Goal: Contribute content: Contribute content

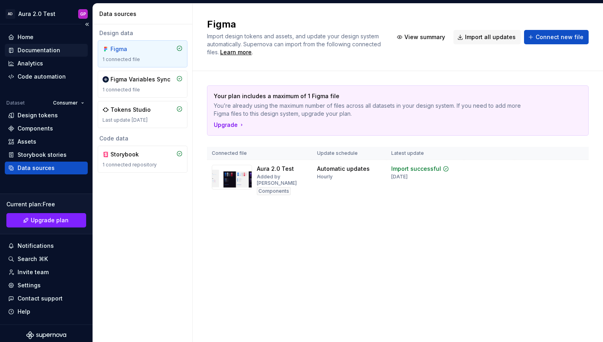
click at [33, 45] on div "Documentation" at bounding box center [46, 50] width 83 height 13
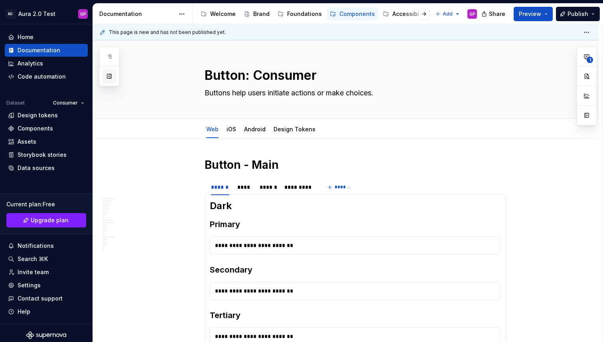
click at [109, 73] on button "button" at bounding box center [109, 76] width 14 height 14
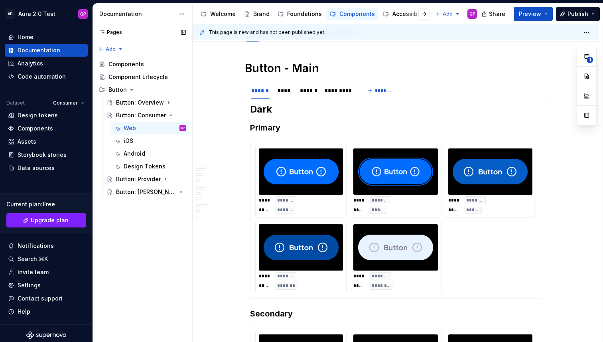
scroll to position [97, 0]
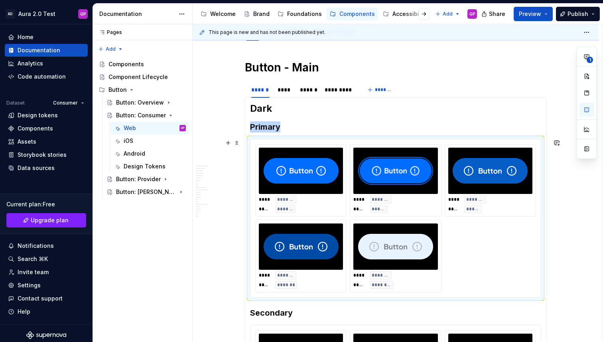
click at [277, 195] on div "**** ******* ***** *******" at bounding box center [301, 204] width 84 height 18
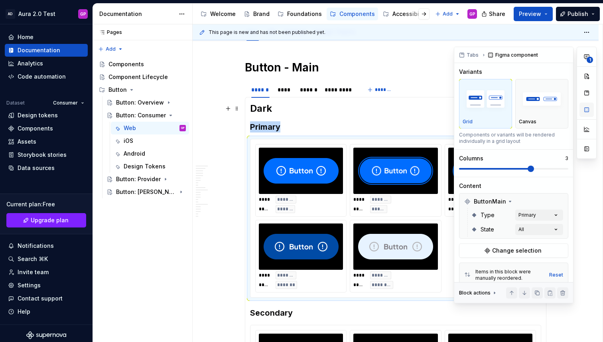
click at [586, 110] on button "button" at bounding box center [586, 109] width 14 height 14
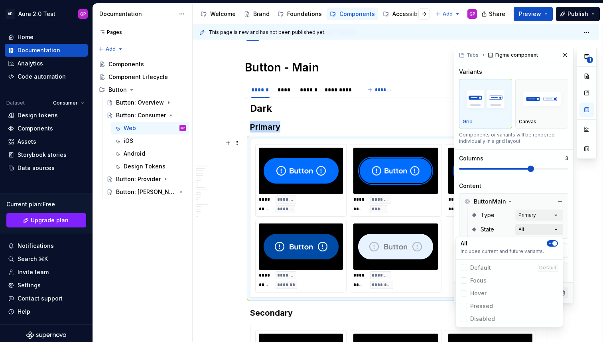
click at [534, 228] on div "**********" at bounding box center [525, 175] width 143 height 256
click at [529, 216] on div "**********" at bounding box center [525, 175] width 143 height 256
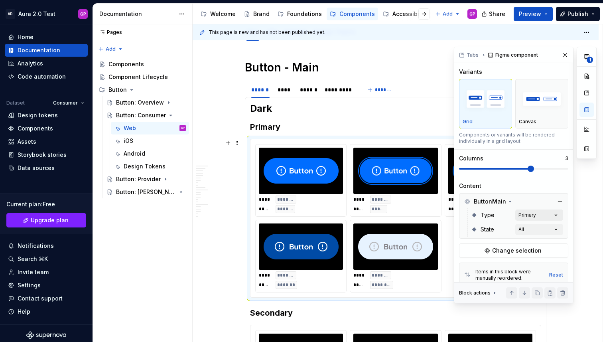
click at [530, 214] on div "**********" at bounding box center [525, 175] width 143 height 256
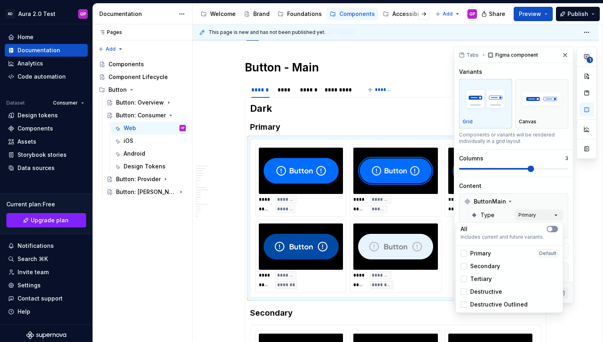
click at [549, 228] on span "button" at bounding box center [549, 228] width 5 height 5
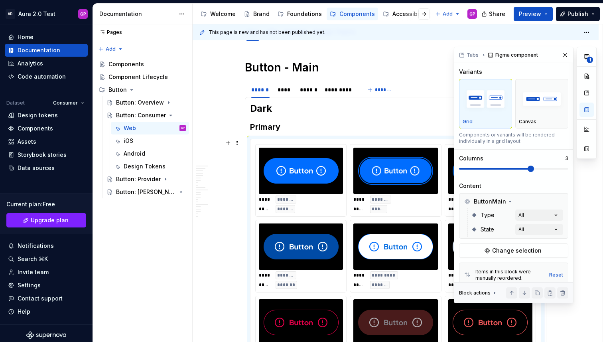
drag, startPoint x: 566, startPoint y: 167, endPoint x: 578, endPoint y: 167, distance: 11.2
click at [578, 167] on div "**********" at bounding box center [525, 175] width 143 height 256
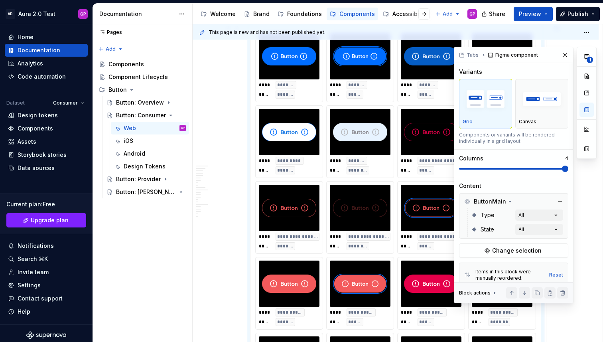
click at [568, 167] on span at bounding box center [565, 168] width 6 height 6
type textarea "*"
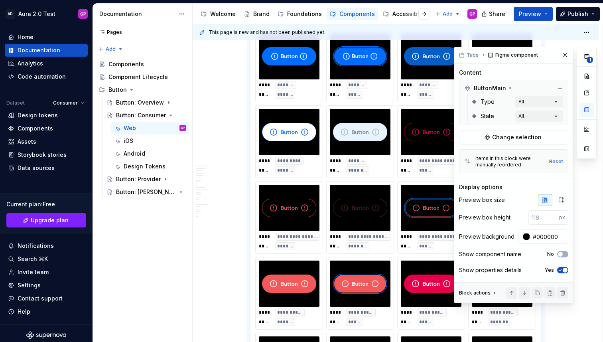
scroll to position [114, 0]
click at [535, 236] on input "#000000" at bounding box center [548, 235] width 39 height 14
click at [526, 237] on div at bounding box center [526, 235] width 6 height 6
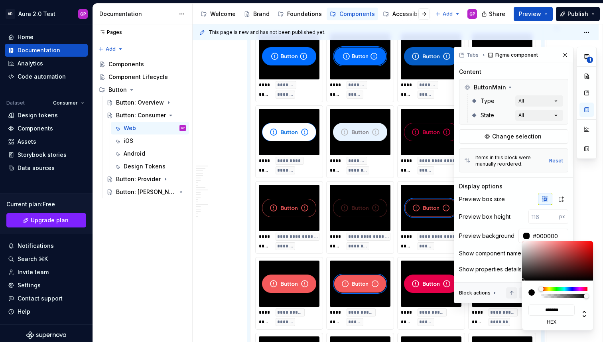
type input "#393636"
type input "*******"
type input "#464646"
type input "*******"
type input "#525252"
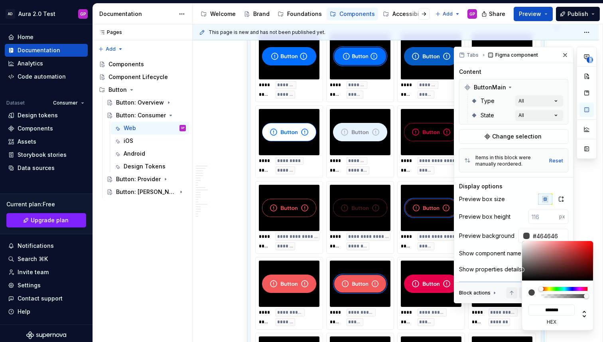
type input "*******"
type input "#5D5D5D"
type input "*******"
type input "#676767"
type input "*******"
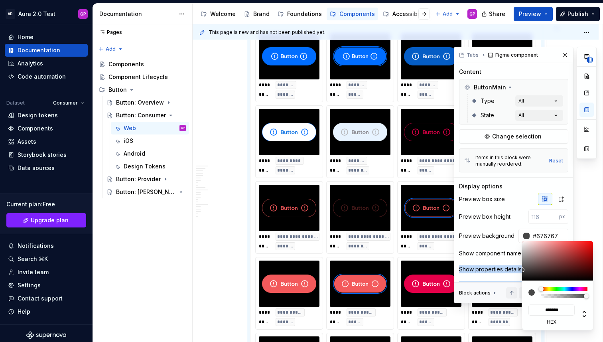
type input "#6F6F6F"
type input "*******"
type input "#747474"
type input "*******"
type input "#767676"
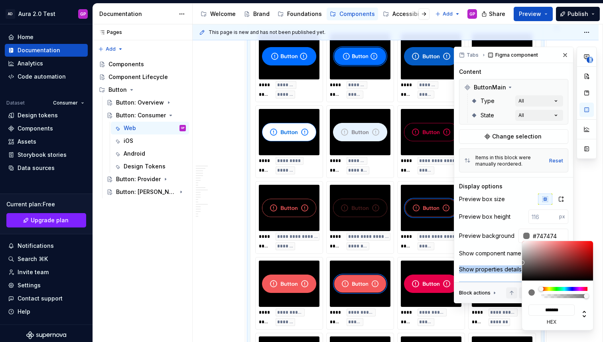
type input "*******"
type input "#7C7C7C"
type input "*******"
type input "#7E7E7E"
type input "*******"
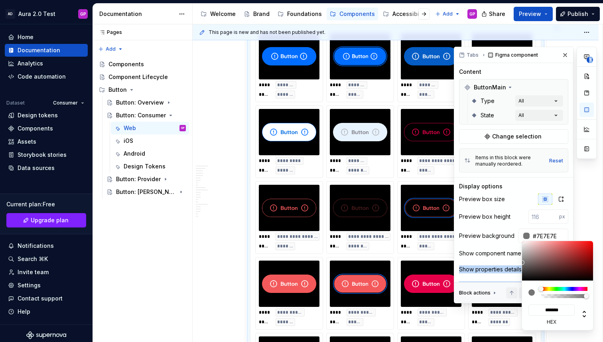
type input "#818181"
type input "*******"
type input "#838383"
type input "*******"
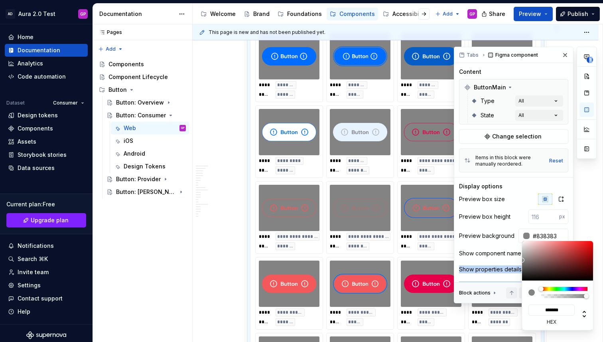
type input "#7E7E7E"
type input "*******"
type input "#767676"
type input "*******"
type input "#747474"
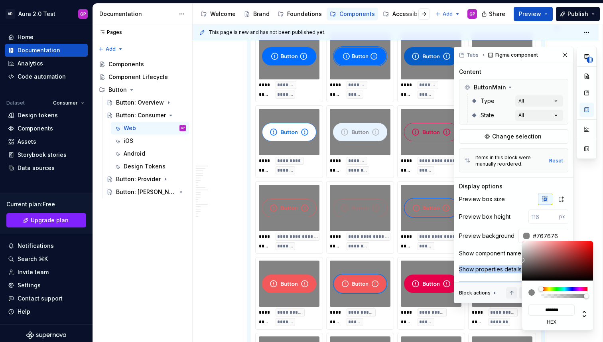
type input "*******"
type input "#717171"
type input "*******"
type input "#6F6F6F"
type input "*******"
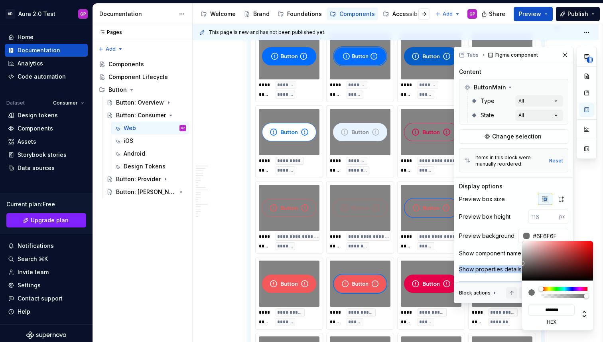
type input "#6C6C6C"
type input "*******"
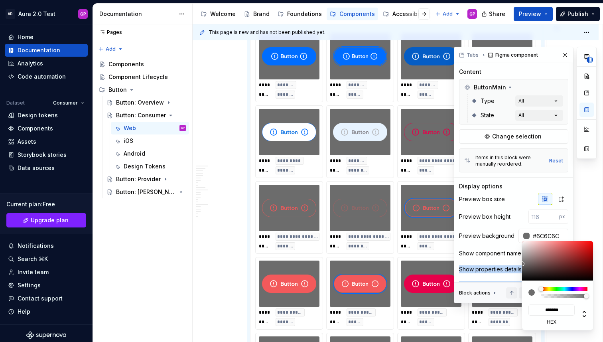
type input "#626262"
type input "*******"
type input "#5D5D5D"
type input "*******"
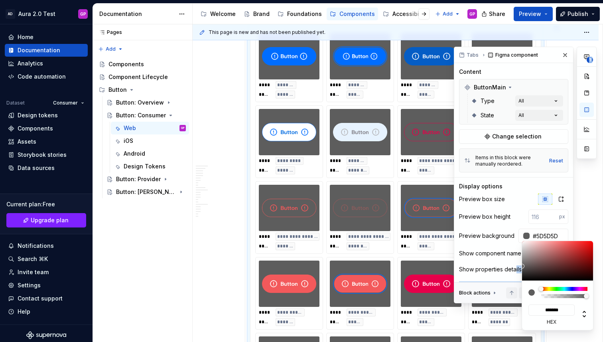
type input "#555555"
type input "*******"
type input "#505050"
type input "*******"
type input "#4D4D4D"
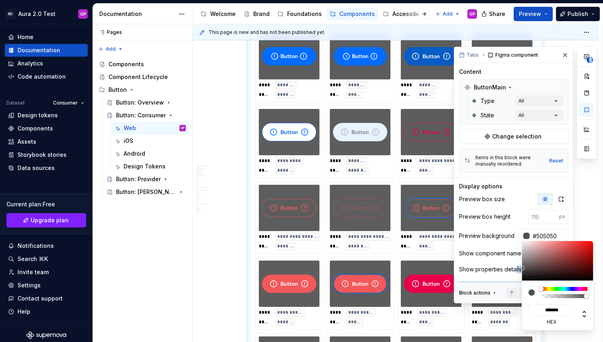
type input "*******"
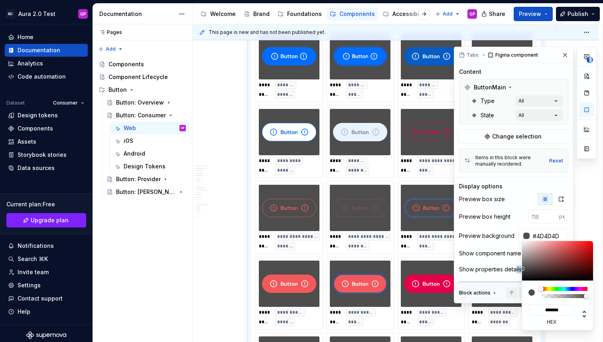
type input "#4B4B4B"
type input "*******"
type input "#484848"
type input "*******"
type input "#404040"
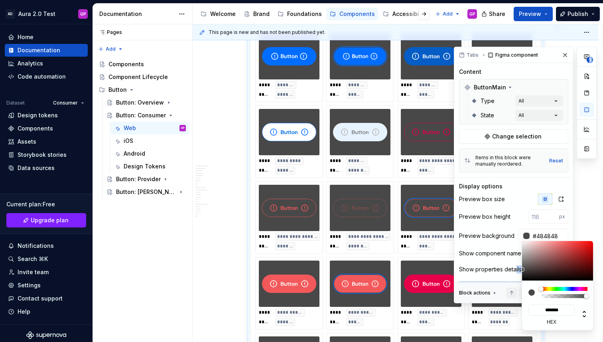
type input "*******"
type input "#3E3E3E"
type input "*******"
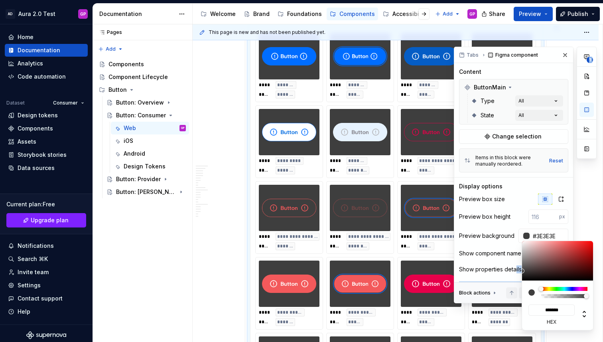
type input "#4D4D4D"
type input "*******"
type input "#797979"
type input "*******"
type input "#ADADAD"
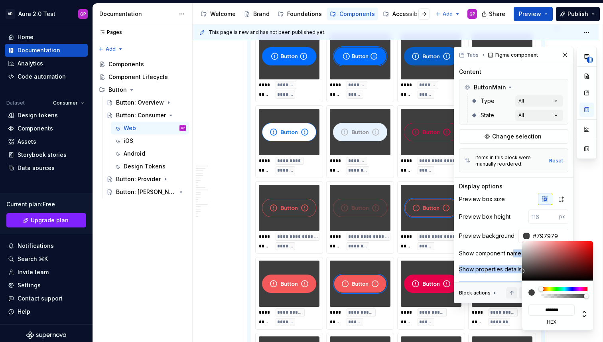
type input "*******"
type input "#D6D6D6"
type input "*******"
type input "#E8E8E8"
type input "*******"
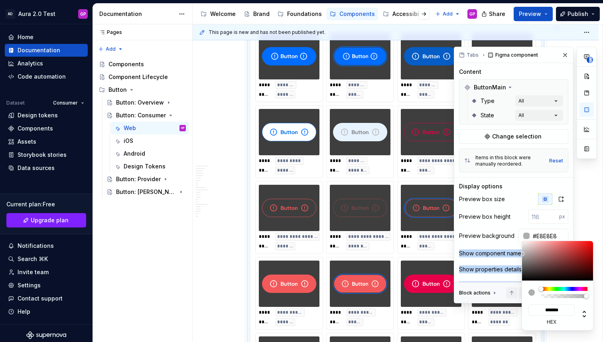
type input "#F5F5F5"
type input "*******"
type input "#FFFFFF"
type input "*******"
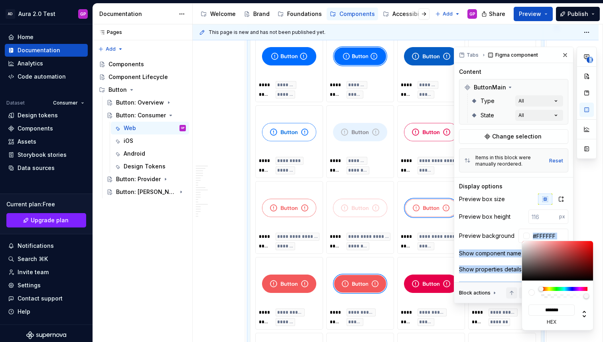
type input "#F0F0F0"
type input "*******"
type input "#DDDDDD"
type input "*******"
type input "#D3D3D3"
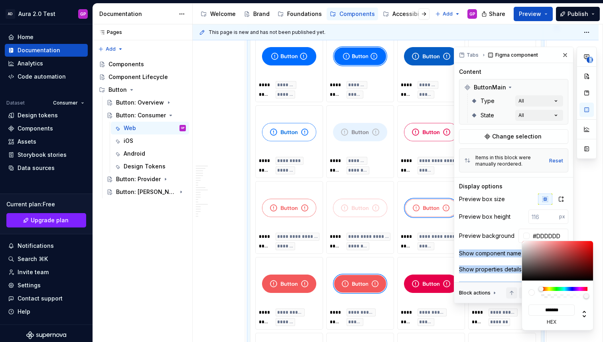
type input "*******"
type input "#CECECE"
type input "*******"
type input "#C9C9C9"
type input "*******"
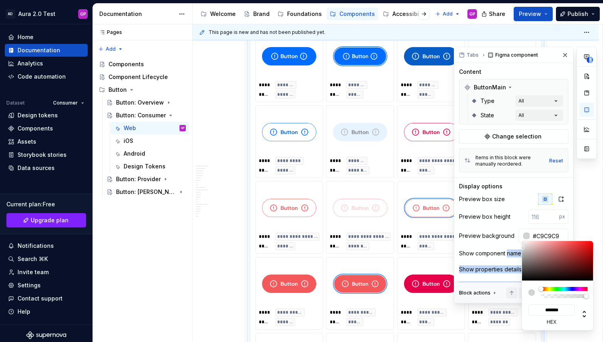
type input "#C6C6C6"
type input "*******"
type input "#C4C4C4"
type input "*******"
type input "#C1C1C1"
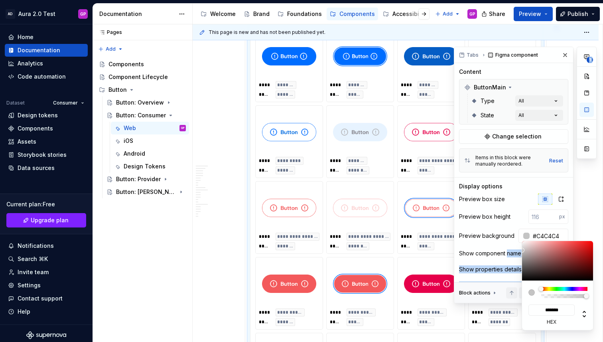
type input "*******"
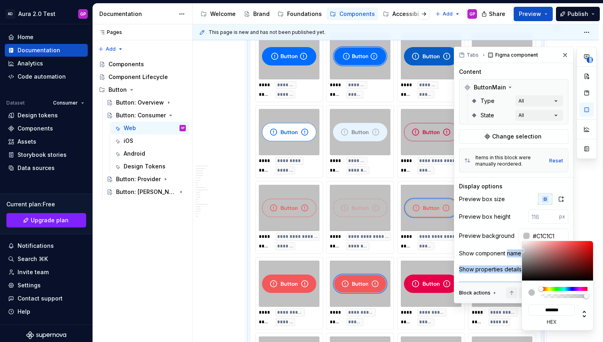
type input "#989898"
type input "*******"
type input "#3E3E3E"
type input "*******"
type input "#212121"
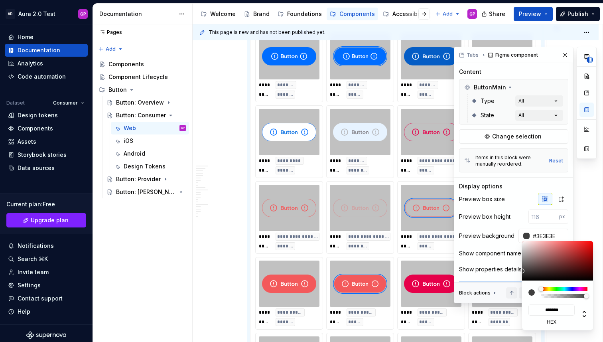
type input "*******"
type input "#030303"
type input "*******"
type input "#000000"
type input "*******"
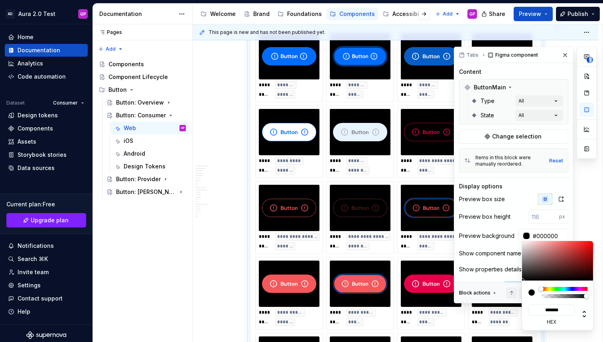
drag, startPoint x: 519, startPoint y: 268, endPoint x: 503, endPoint y: 285, distance: 22.8
click at [503, 285] on body "AD Aura 2.0 Test GP Home Documentation Analytics Code automation Dataset Consum…" at bounding box center [301, 171] width 603 height 342
click at [562, 55] on div "**********" at bounding box center [525, 175] width 143 height 256
click at [564, 55] on div "**********" at bounding box center [525, 175] width 143 height 256
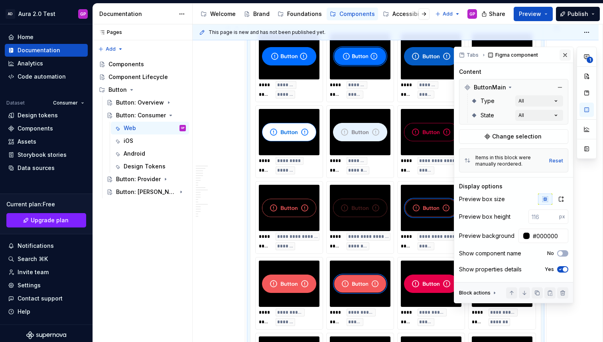
click at [567, 52] on button "button" at bounding box center [564, 54] width 11 height 11
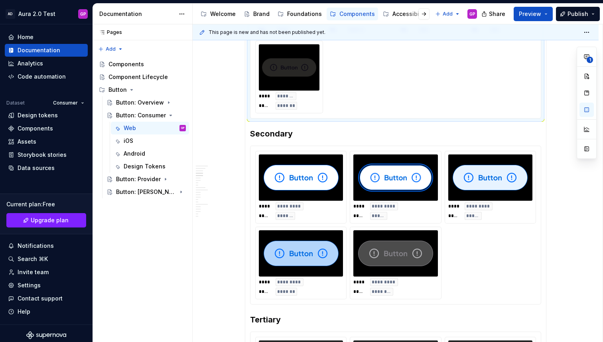
scroll to position [660, 0]
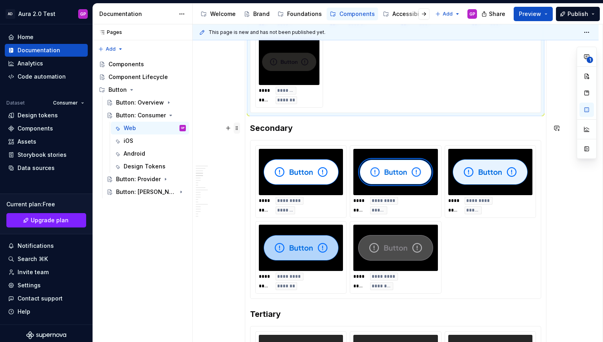
click at [238, 128] on span at bounding box center [237, 127] width 6 height 11
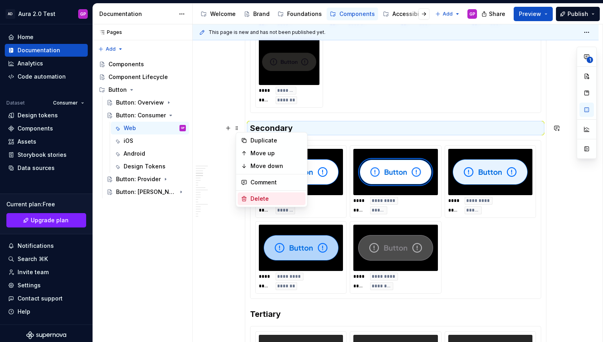
click at [253, 197] on div "Delete" at bounding box center [276, 199] width 52 height 8
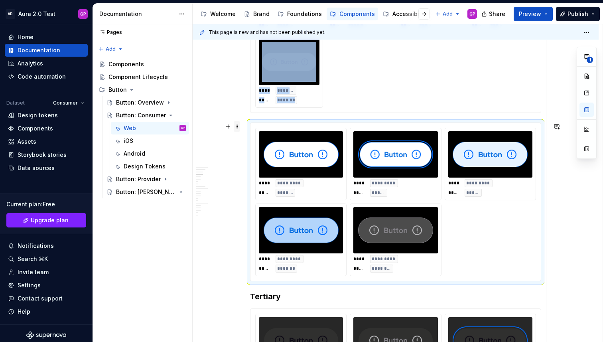
click at [238, 126] on span at bounding box center [237, 126] width 6 height 11
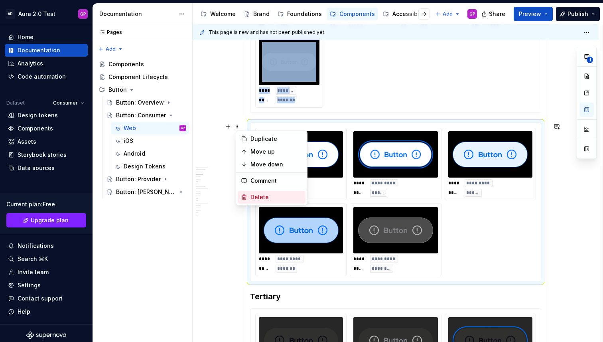
click at [254, 195] on div "Delete" at bounding box center [276, 197] width 52 height 8
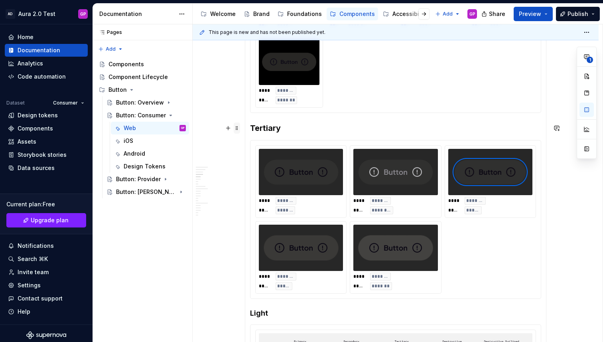
click at [239, 128] on span at bounding box center [237, 127] width 6 height 11
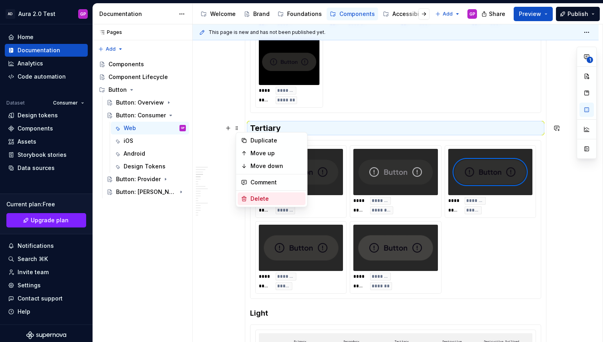
click at [258, 195] on div "Delete" at bounding box center [276, 199] width 52 height 8
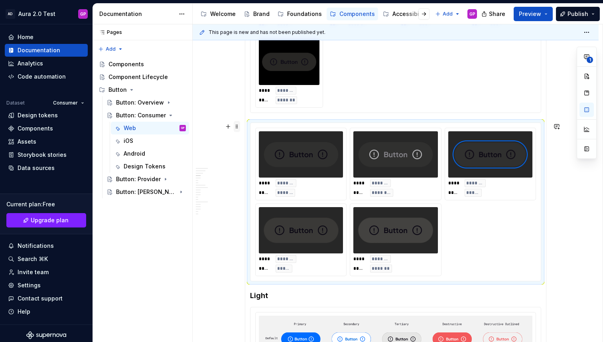
click at [240, 126] on span at bounding box center [237, 126] width 6 height 11
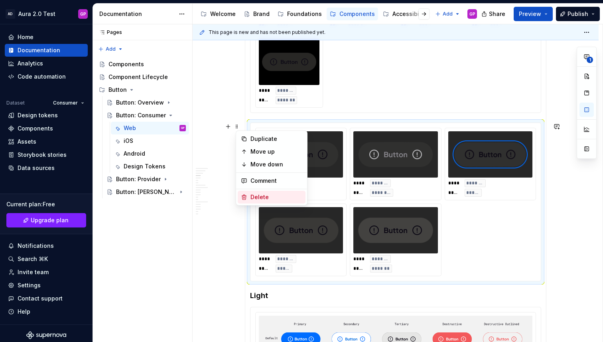
click at [253, 195] on div "Delete" at bounding box center [276, 197] width 52 height 8
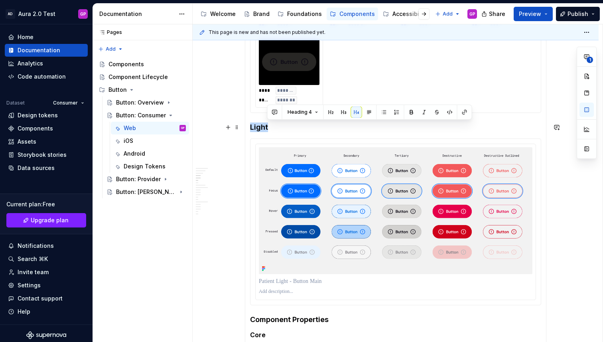
drag, startPoint x: 269, startPoint y: 126, endPoint x: 251, endPoint y: 126, distance: 18.3
click at [251, 126] on div "**********" at bounding box center [395, 63] width 301 height 1058
click at [289, 112] on span "Heading 4" at bounding box center [284, 112] width 24 height 6
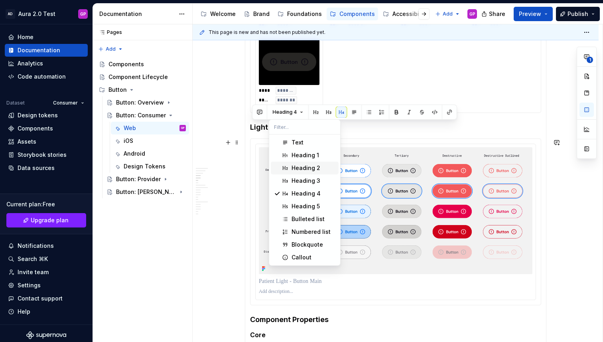
click at [296, 166] on div "Heading 2" at bounding box center [305, 168] width 29 height 8
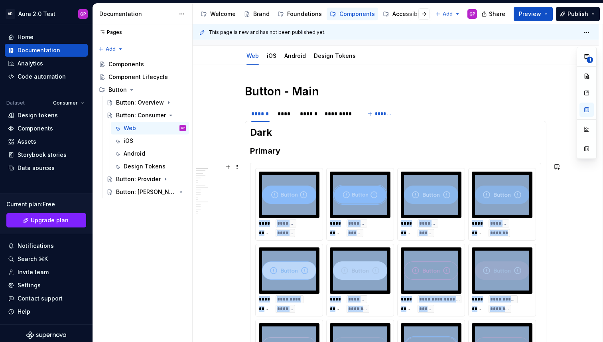
scroll to position [75, 0]
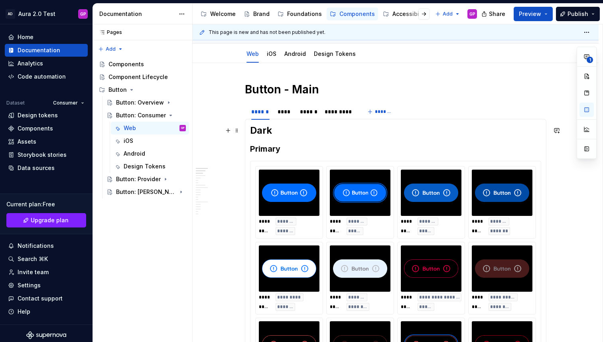
click at [257, 126] on h2 "Dark" at bounding box center [395, 130] width 291 height 13
click at [257, 128] on h2 "Dark" at bounding box center [395, 130] width 291 height 13
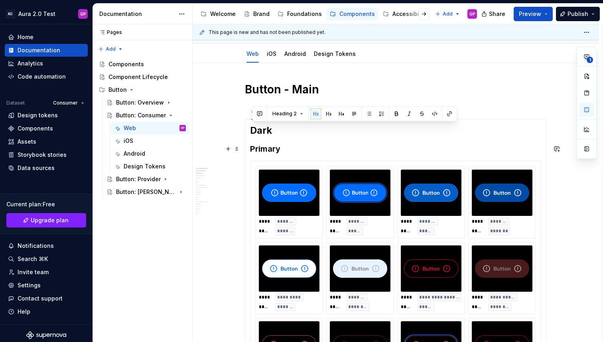
click at [262, 148] on h3 "Primary" at bounding box center [395, 148] width 291 height 11
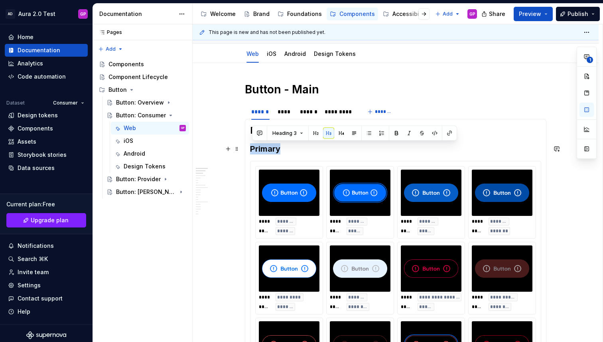
click at [262, 148] on h3 "Primary" at bounding box center [395, 148] width 291 height 11
click at [240, 149] on span at bounding box center [237, 148] width 6 height 11
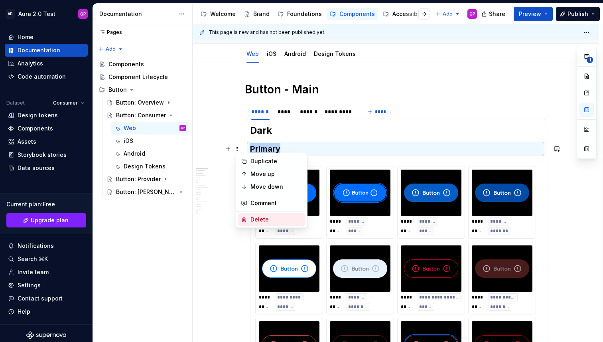
click at [252, 216] on div "Delete" at bounding box center [276, 219] width 52 height 8
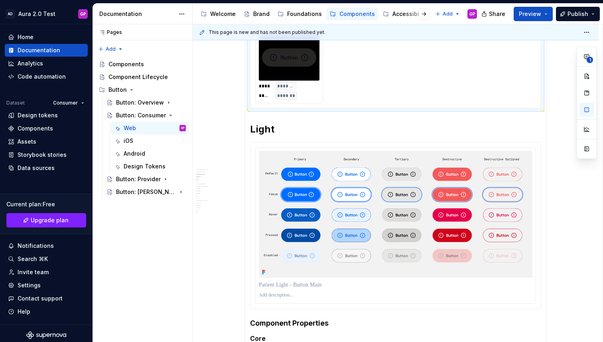
scroll to position [652, 0]
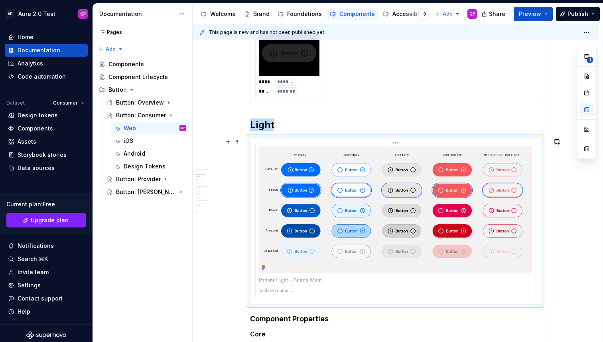
click at [308, 171] on img at bounding box center [395, 209] width 273 height 127
click at [239, 141] on span at bounding box center [237, 141] width 6 height 11
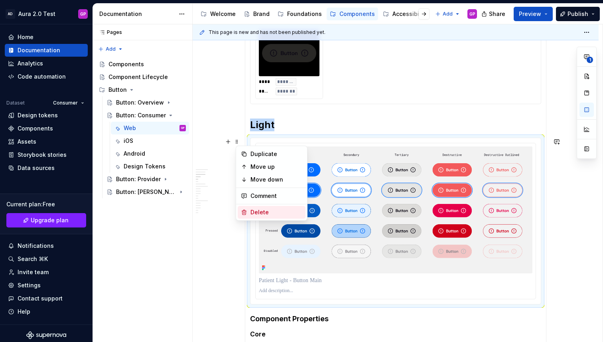
click at [254, 212] on div "Delete" at bounding box center [276, 212] width 52 height 8
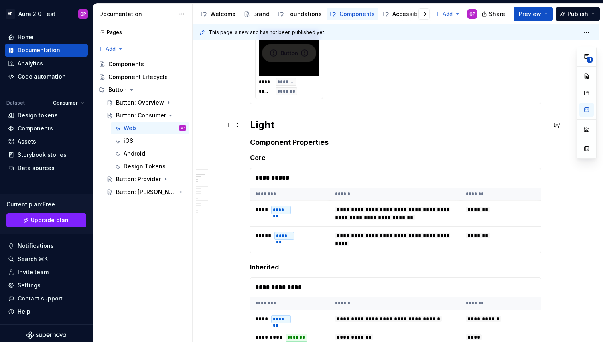
click at [276, 126] on h2 "Light" at bounding box center [395, 124] width 291 height 13
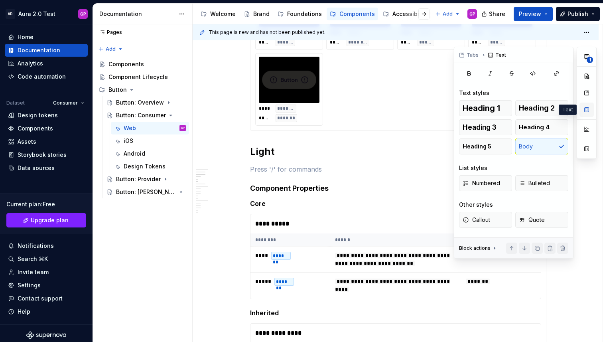
scroll to position [0, 0]
type textarea "*"
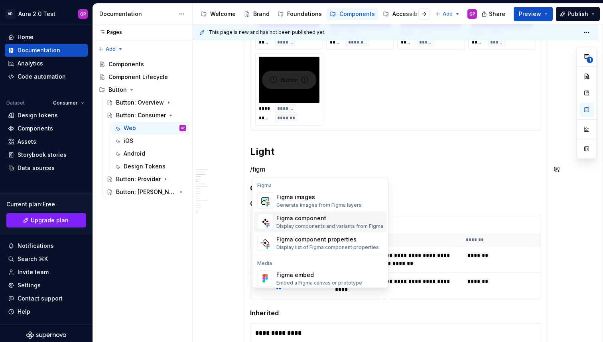
click at [293, 221] on div "Figma component" at bounding box center [329, 218] width 107 height 8
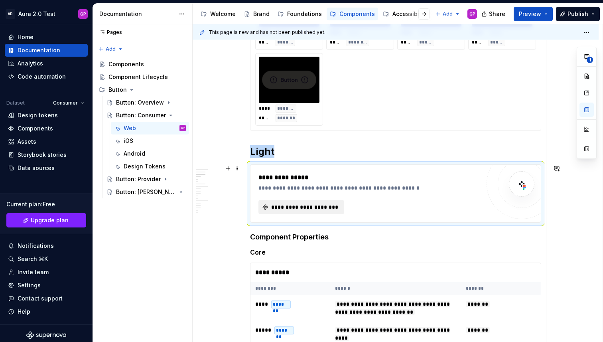
click at [289, 208] on span "**********" at bounding box center [304, 207] width 69 height 8
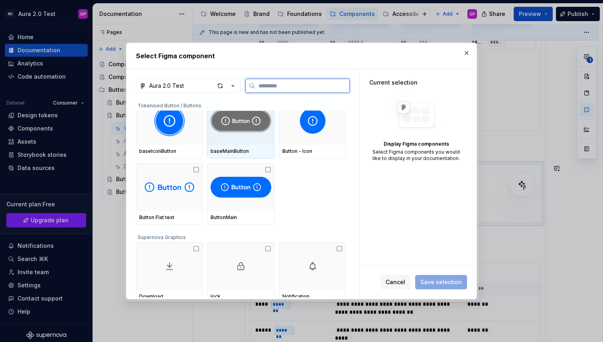
scroll to position [88, 0]
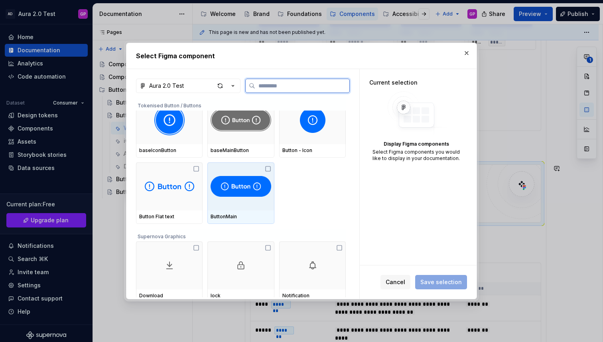
click at [230, 190] on img at bounding box center [240, 186] width 60 height 26
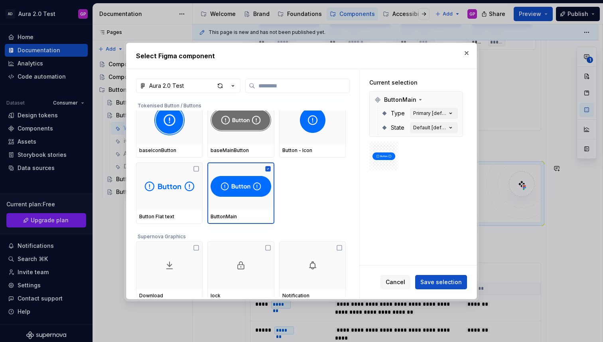
click at [438, 284] on span "Save selection" at bounding box center [440, 282] width 41 height 8
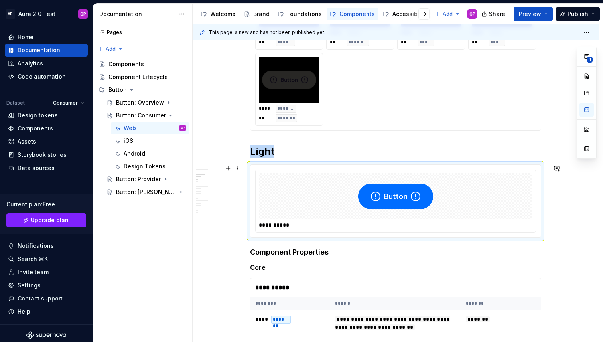
click at [402, 198] on img at bounding box center [395, 196] width 75 height 40
click at [585, 110] on button "button" at bounding box center [586, 109] width 14 height 14
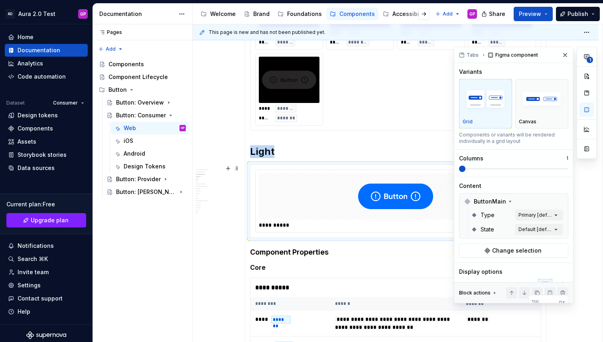
click at [546, 213] on div "**********" at bounding box center [525, 175] width 143 height 256
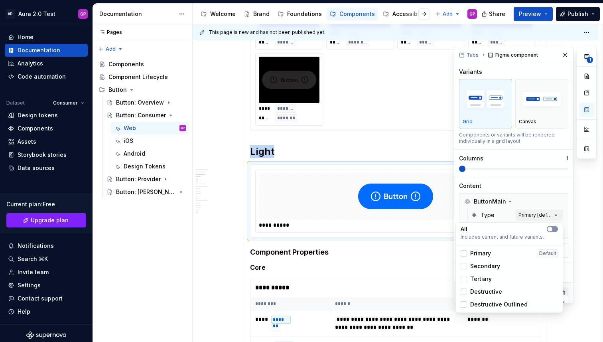
click at [549, 228] on span "button" at bounding box center [549, 228] width 5 height 5
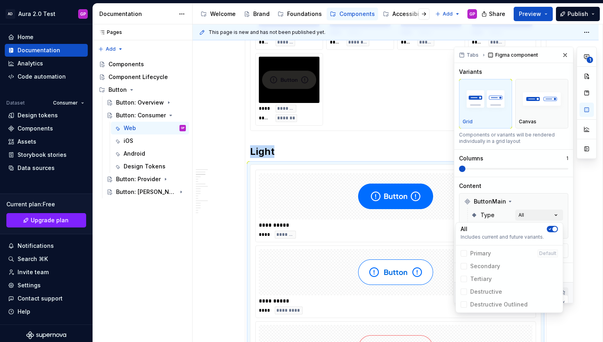
click at [527, 202] on div "**********" at bounding box center [525, 175] width 143 height 256
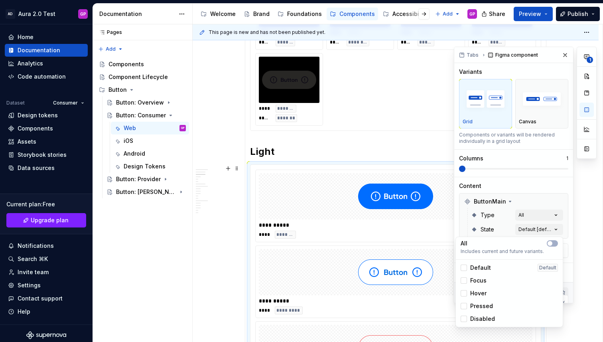
click at [541, 229] on div "**********" at bounding box center [525, 175] width 143 height 256
click at [549, 242] on span "button" at bounding box center [549, 243] width 5 height 5
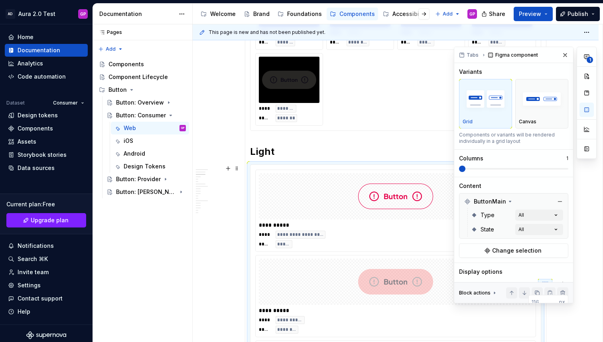
drag, startPoint x: 488, startPoint y: 167, endPoint x: 568, endPoint y: 169, distance: 79.7
click at [568, 169] on div "**********" at bounding box center [525, 175] width 143 height 256
click at [567, 169] on span at bounding box center [513, 168] width 109 height 6
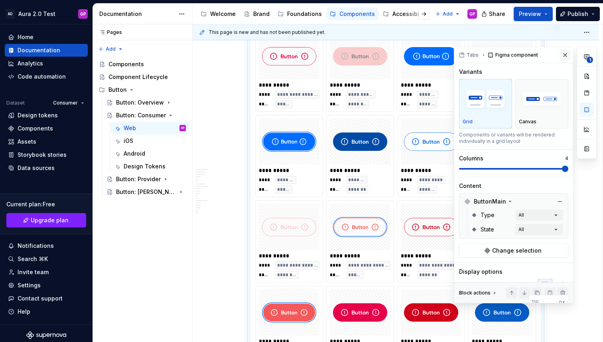
click at [562, 53] on button "button" at bounding box center [564, 54] width 11 height 11
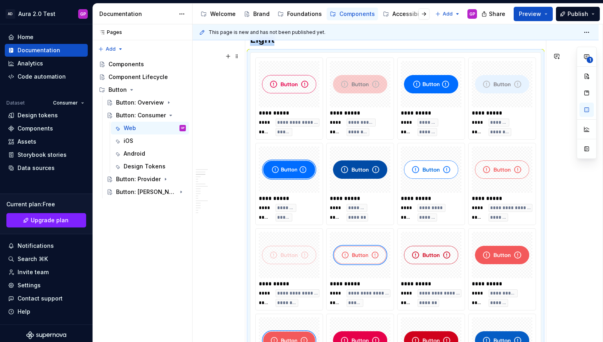
scroll to position [732, 0]
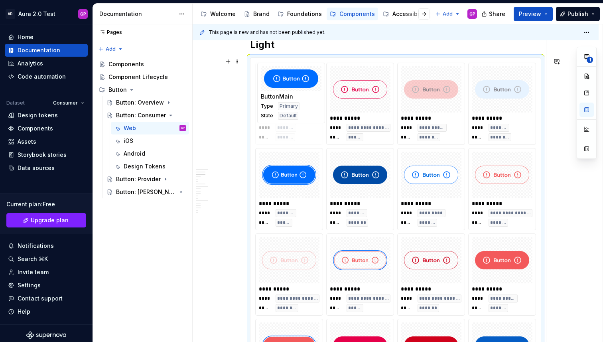
drag, startPoint x: 435, startPoint y: 92, endPoint x: 302, endPoint y: 91, distance: 133.1
click at [302, 90] on body "AD Aura 2.0 Test GP Home Documentation Analytics Code automation Dataset Consum…" at bounding box center [301, 171] width 603 height 342
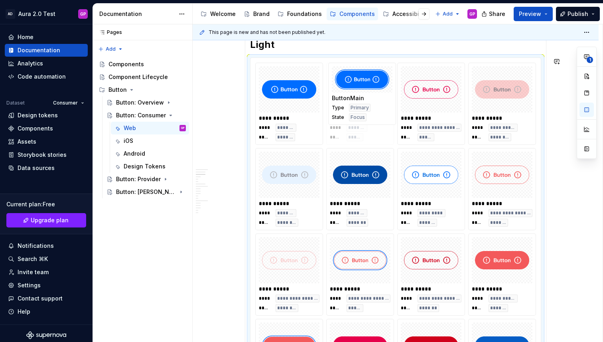
drag, startPoint x: 287, startPoint y: 177, endPoint x: 358, endPoint y: 106, distance: 100.3
click at [358, 106] on body "AD Aura 2.0 Test GP Home Documentation Analytics Code automation Dataset Consum…" at bounding box center [301, 171] width 603 height 342
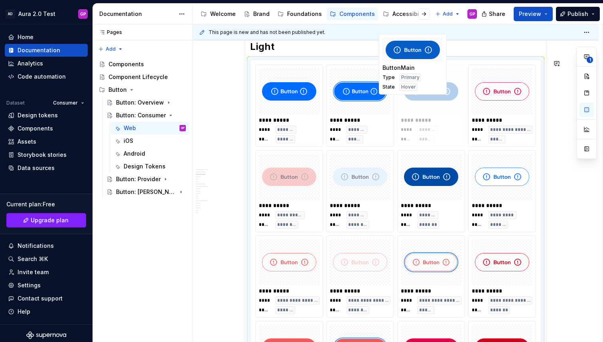
scroll to position [729, 0]
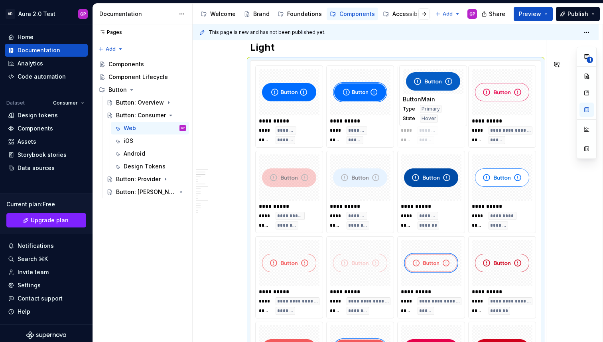
drag, startPoint x: 493, startPoint y: 305, endPoint x: 421, endPoint y: 134, distance: 186.3
click at [421, 134] on body "AD Aura 2.0 Test GP Home Documentation Analytics Code automation Dataset Consum…" at bounding box center [301, 171] width 603 height 342
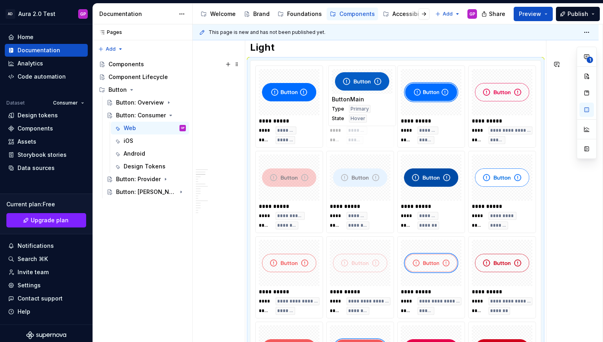
drag, startPoint x: 431, startPoint y: 128, endPoint x: 363, endPoint y: 129, distance: 68.6
click at [363, 129] on body "AD Aura 2.0 Test GP Home Documentation Analytics Code automation Dataset Consum…" at bounding box center [301, 171] width 603 height 342
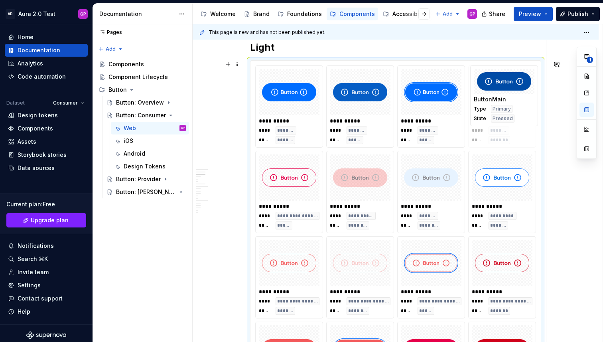
drag, startPoint x: 431, startPoint y: 201, endPoint x: 494, endPoint y: 122, distance: 100.4
click at [494, 122] on body "AD Aura 2.0 Test GP Home Documentation Analytics Code automation Dataset Consum…" at bounding box center [301, 171] width 603 height 342
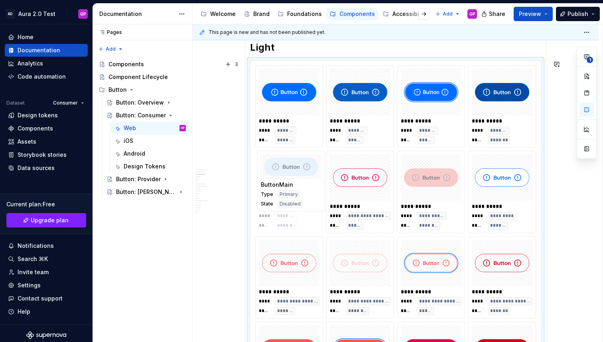
drag, startPoint x: 421, startPoint y: 212, endPoint x: 287, endPoint y: 210, distance: 133.2
click at [287, 210] on body "AD Aura 2.0 Test GP Home Documentation Analytics Code automation Dataset Consum…" at bounding box center [301, 171] width 603 height 342
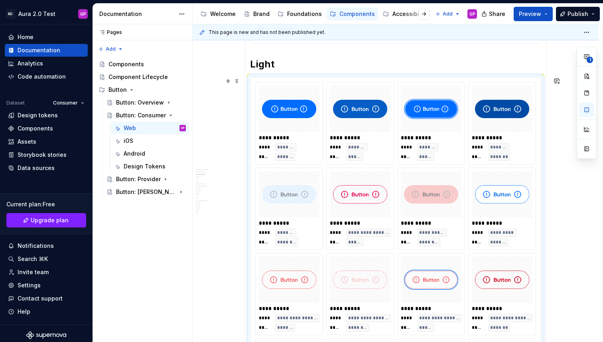
scroll to position [714, 0]
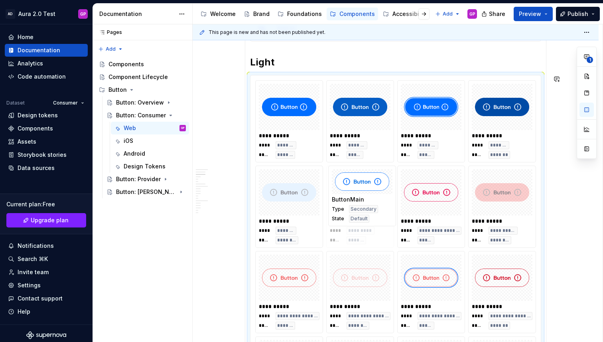
drag, startPoint x: 491, startPoint y: 214, endPoint x: 356, endPoint y: 213, distance: 135.1
click at [356, 213] on body "AD Aura 2.0 Test GP Home Documentation Analytics Code automation Dataset Consum…" at bounding box center [301, 171] width 603 height 342
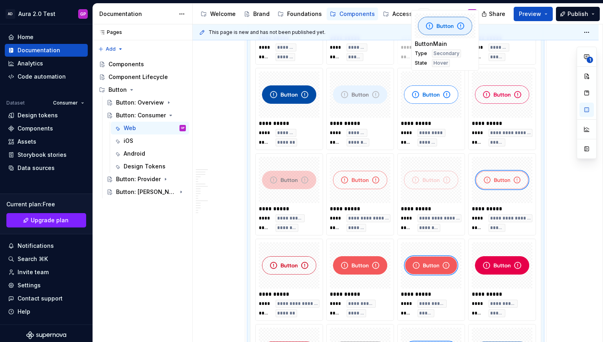
scroll to position [807, 0]
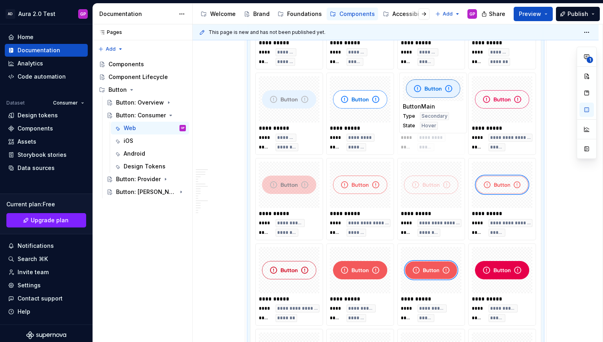
drag, startPoint x: 424, startPoint y: 312, endPoint x: 428, endPoint y: 152, distance: 159.5
click at [428, 152] on body "AD Aura 2.0 Test GP Home Documentation Analytics Code automation Dataset Consum…" at bounding box center [301, 171] width 603 height 342
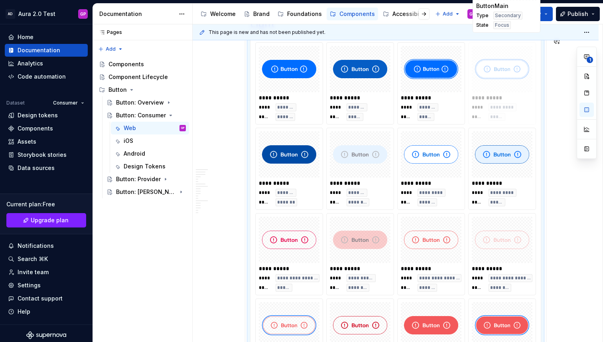
scroll to position [725, 0]
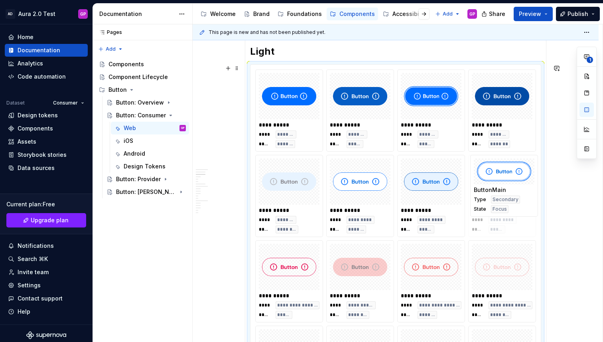
drag, startPoint x: 412, startPoint y: 280, endPoint x: 475, endPoint y: 222, distance: 86.0
click at [475, 222] on body "AD Aura 2.0 Test GP Home Documentation Analytics Code automation Dataset Consum…" at bounding box center [301, 171] width 603 height 342
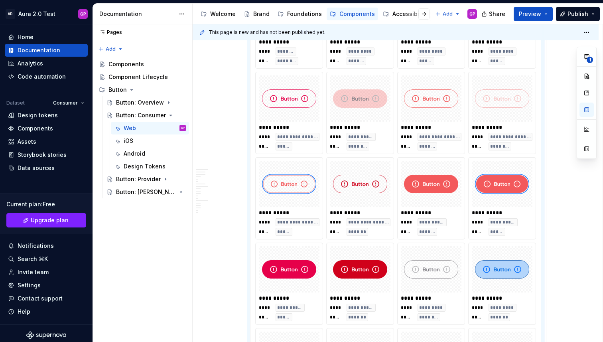
scroll to position [896, 0]
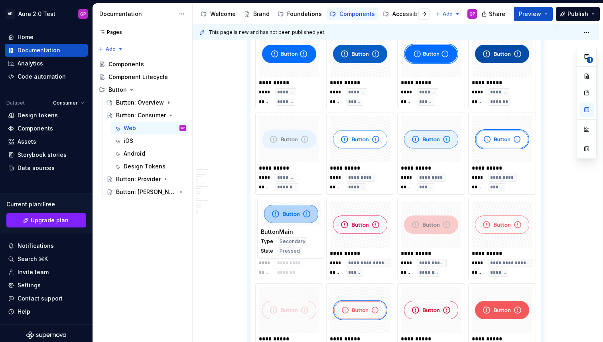
drag, startPoint x: 495, startPoint y: 295, endPoint x: 282, endPoint y: 257, distance: 215.7
click at [282, 257] on body "AD Aura 2.0 Test GP Home Documentation Analytics Code automation Dataset Consum…" at bounding box center [301, 171] width 603 height 342
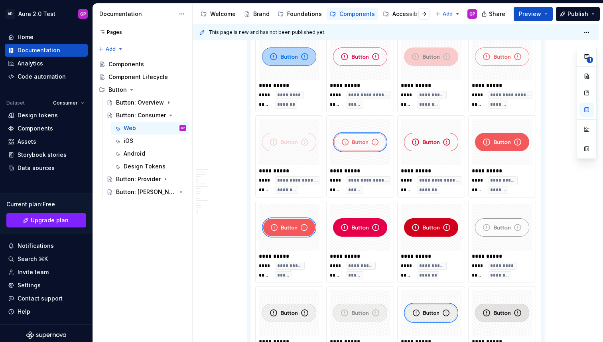
scroll to position [936, 0]
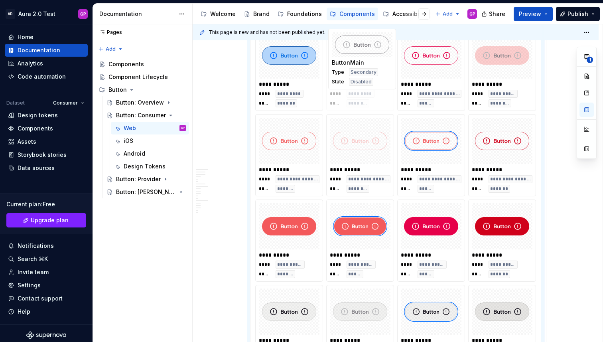
drag, startPoint x: 498, startPoint y: 257, endPoint x: 369, endPoint y: 95, distance: 207.6
click at [370, 94] on body "AD Aura 2.0 Test GP Home Documentation Analytics Code automation Dataset Consum…" at bounding box center [301, 171] width 603 height 342
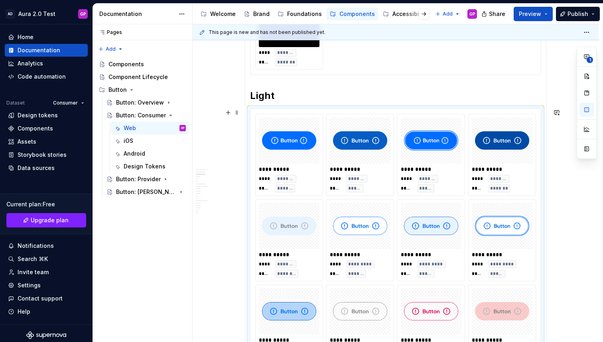
scroll to position [680, 0]
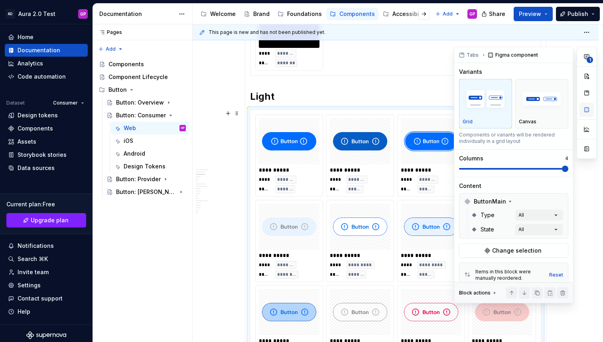
click at [588, 109] on button "button" at bounding box center [586, 109] width 14 height 14
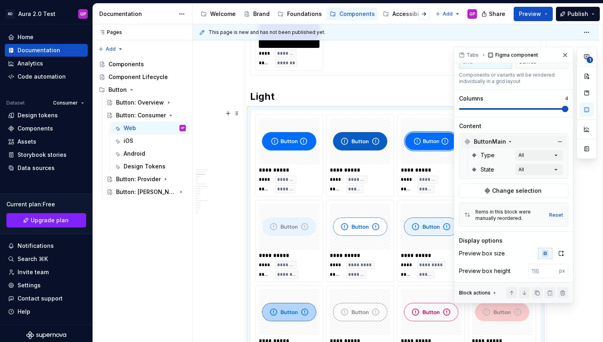
scroll to position [0, 0]
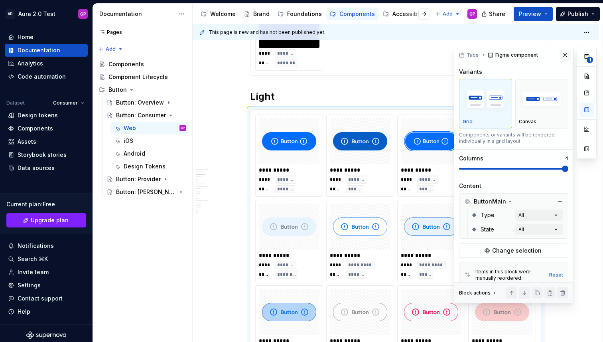
click at [562, 53] on button "button" at bounding box center [564, 54] width 11 height 11
type textarea "*"
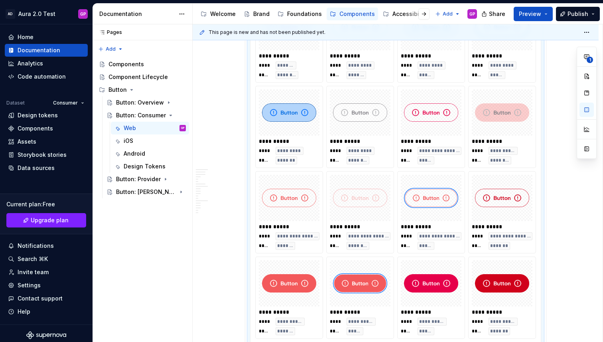
scroll to position [888, 0]
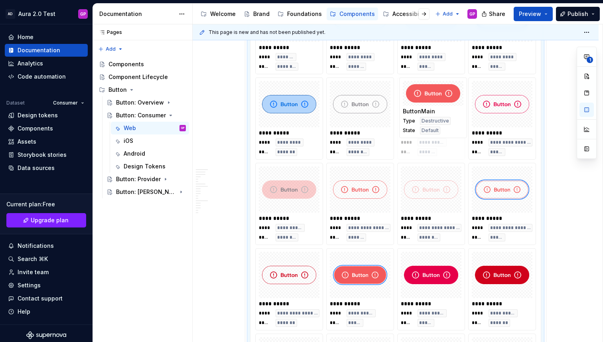
drag, startPoint x: 279, startPoint y: 308, endPoint x: 423, endPoint y: 157, distance: 208.1
click at [423, 157] on body "AD Aura 2.0 Test GP Home Documentation Analytics Code automation Dataset Consum…" at bounding box center [301, 171] width 603 height 342
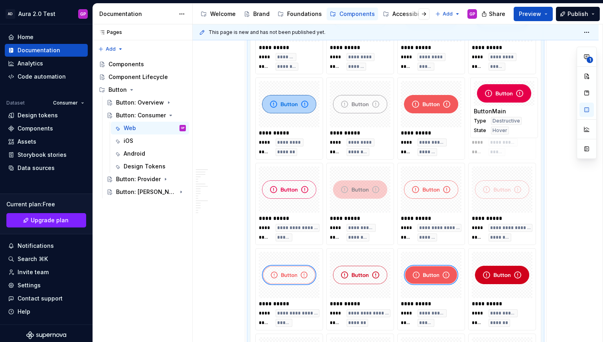
drag, startPoint x: 421, startPoint y: 309, endPoint x: 483, endPoint y: 148, distance: 173.0
click at [484, 147] on body "AD Aura 2.0 Test GP Home Documentation Analytics Code automation Dataset Consum…" at bounding box center [301, 171] width 603 height 342
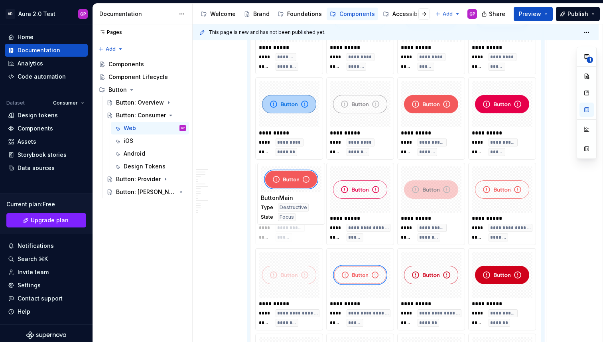
drag, startPoint x: 428, startPoint y: 315, endPoint x: 292, endPoint y: 247, distance: 152.4
click at [292, 247] on body "AD Aura 2.0 Test GP Home Documentation Analytics Code automation Dataset Consum…" at bounding box center [301, 171] width 603 height 342
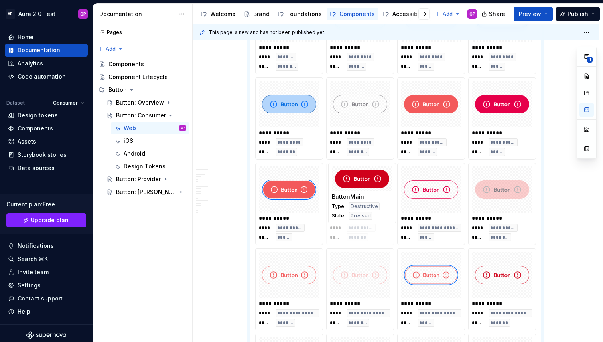
drag, startPoint x: 495, startPoint y: 312, endPoint x: 354, endPoint y: 235, distance: 160.2
click at [354, 235] on body "AD Aura 2.0 Test GP Home Documentation Analytics Code automation Dataset Consum…" at bounding box center [301, 171] width 603 height 342
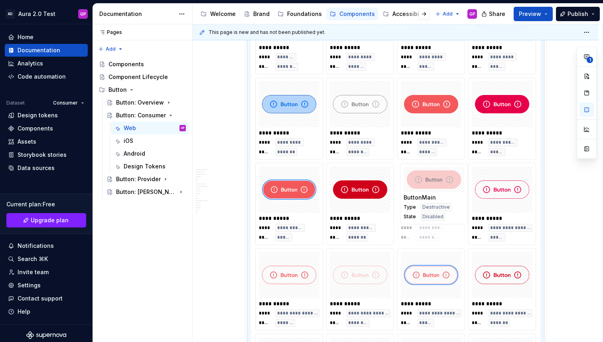
drag, startPoint x: 491, startPoint y: 228, endPoint x: 417, endPoint y: 231, distance: 74.2
click at [421, 228] on body "AD Aura 2.0 Test GP Home Documentation Analytics Code automation Dataset Consum…" at bounding box center [301, 171] width 603 height 342
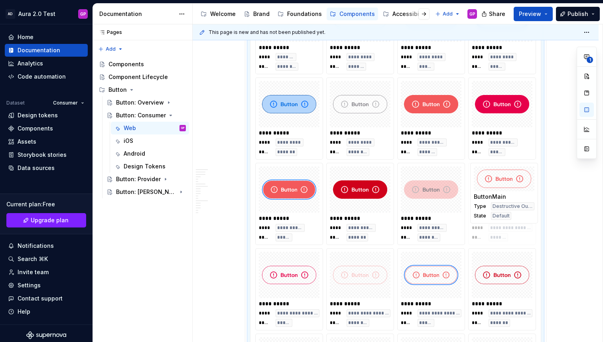
drag, startPoint x: 295, startPoint y: 309, endPoint x: 497, endPoint y: 230, distance: 216.9
click at [497, 230] on body "AD Aura 2.0 Test GP Home Documentation Analytics Code automation Dataset Consum…" at bounding box center [301, 171] width 603 height 342
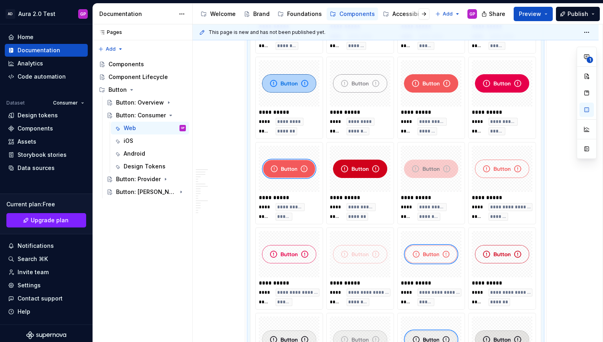
scroll to position [914, 0]
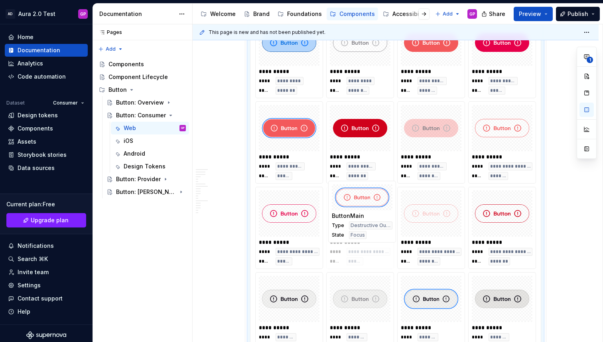
drag, startPoint x: 429, startPoint y: 286, endPoint x: 369, endPoint y: 286, distance: 60.6
click at [371, 288] on body "AD Aura 2.0 Test GP Home Documentation Analytics Code automation Dataset Consum…" at bounding box center [301, 171] width 603 height 342
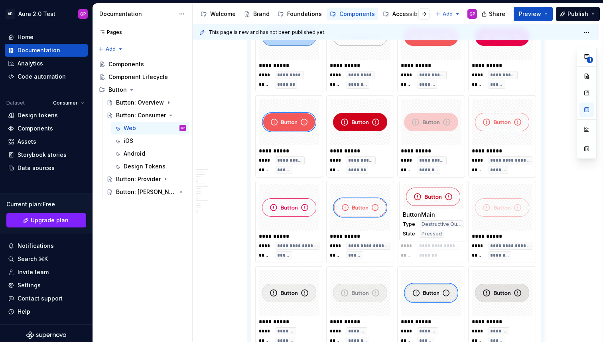
drag, startPoint x: 506, startPoint y: 241, endPoint x: 441, endPoint y: 242, distance: 65.0
click at [441, 241] on body "AD Aura 2.0 Test GP Home Documentation Analytics Code automation Dataset Consum…" at bounding box center [301, 171] width 603 height 342
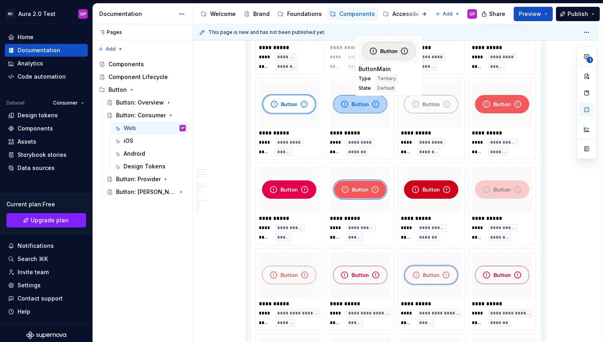
scroll to position [885, 0]
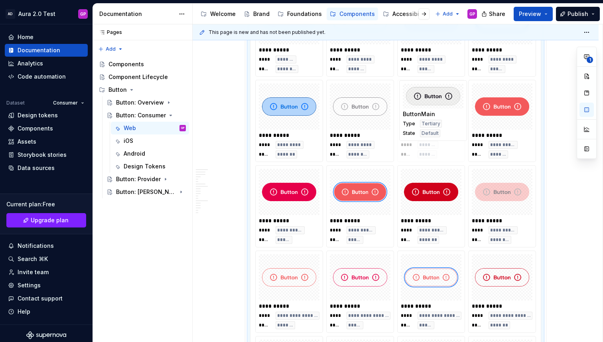
drag, startPoint x: 289, startPoint y: 268, endPoint x: 429, endPoint y: 136, distance: 192.6
click at [429, 136] on body "AD Aura 2.0 Test GP Home Documentation Analytics Code automation Dataset Consum…" at bounding box center [301, 171] width 603 height 342
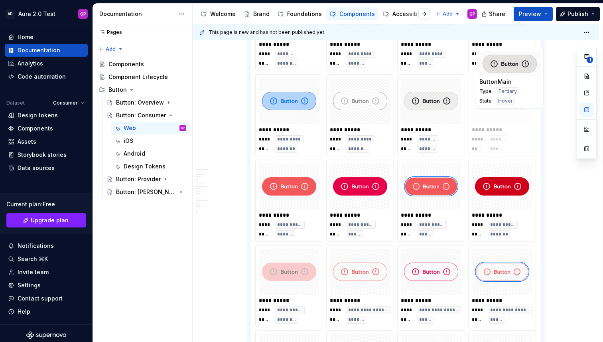
scroll to position [889, 0]
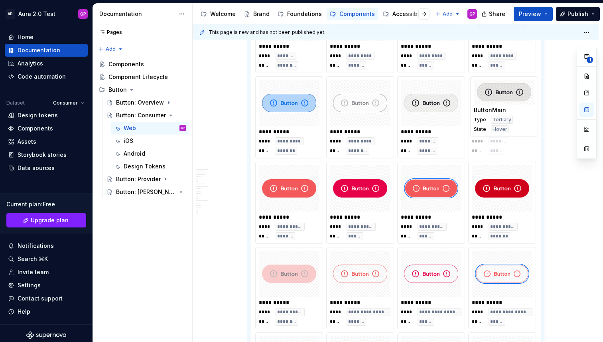
drag, startPoint x: 499, startPoint y: 304, endPoint x: 496, endPoint y: 154, distance: 149.5
click at [496, 154] on body "AD Aura 2.0 Test GP Home Documentation Analytics Code automation Dataset Consum…" at bounding box center [301, 171] width 603 height 342
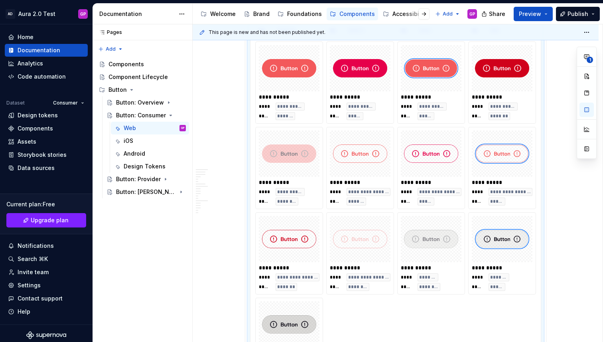
scroll to position [1009, 0]
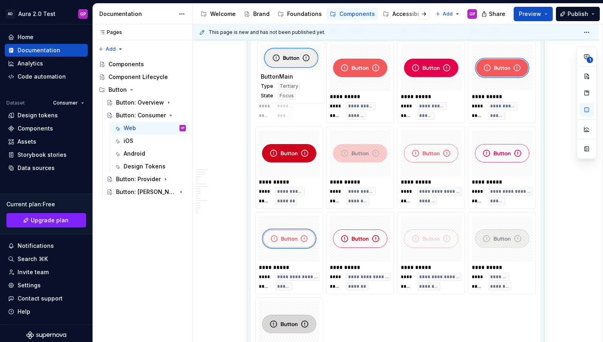
drag, startPoint x: 487, startPoint y: 267, endPoint x: 260, endPoint y: 101, distance: 281.2
click at [260, 101] on body "AD Aura 2.0 Test GP Home Documentation Analytics Code automation Dataset Consum…" at bounding box center [301, 171] width 603 height 342
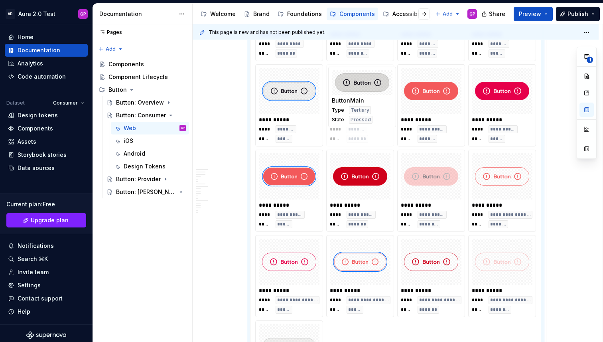
drag, startPoint x: 287, startPoint y: 321, endPoint x: 358, endPoint y: 83, distance: 248.2
click at [358, 83] on body "AD Aura 2.0 Test GP Home Documentation Analytics Code automation Dataset Consum…" at bounding box center [301, 171] width 603 height 342
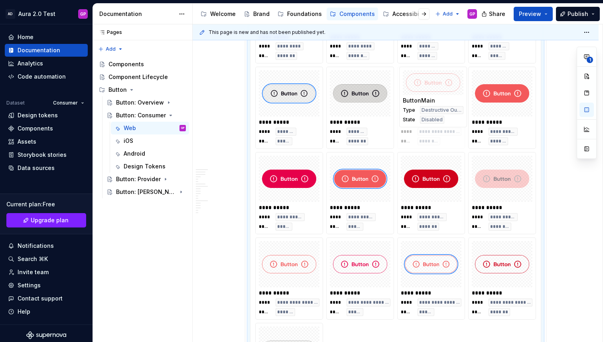
drag, startPoint x: 493, startPoint y: 300, endPoint x: 437, endPoint y: 141, distance: 168.4
click at [438, 141] on body "AD Aura 2.0 Test GP Home Documentation Analytics Code automation Dataset Consum…" at bounding box center [301, 171] width 603 height 342
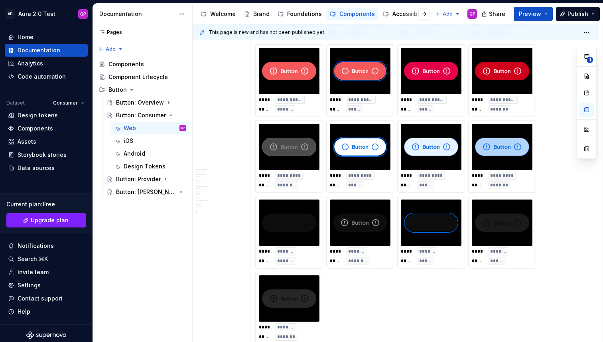
scroll to position [401, 0]
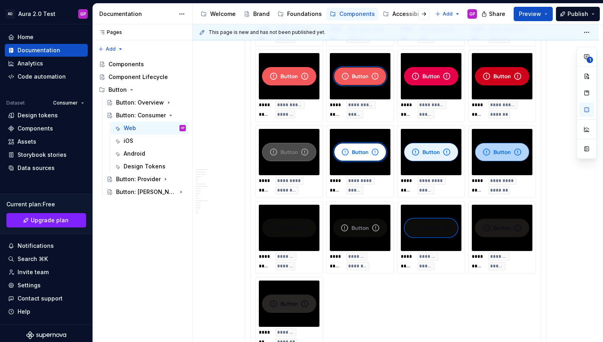
type input "#000000"
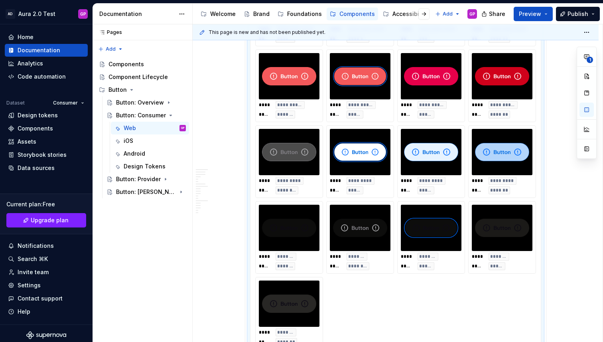
click at [367, 175] on div "**** ********* ***** *****" at bounding box center [359, 162] width 67 height 72
type textarea "*"
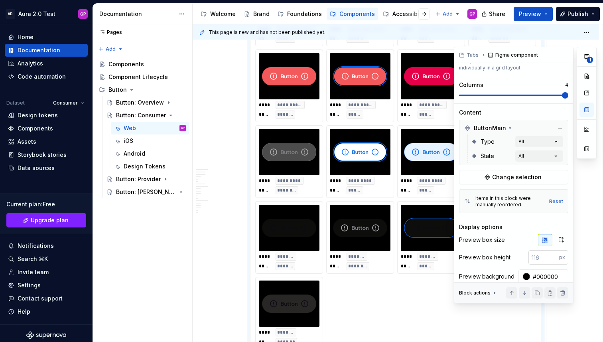
scroll to position [128, 0]
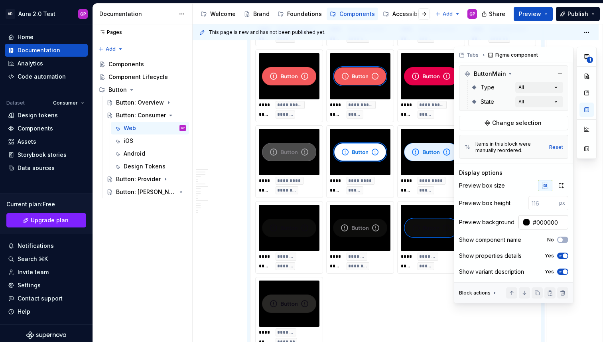
click at [538, 222] on input "#000000" at bounding box center [548, 222] width 39 height 14
type input "Auto"
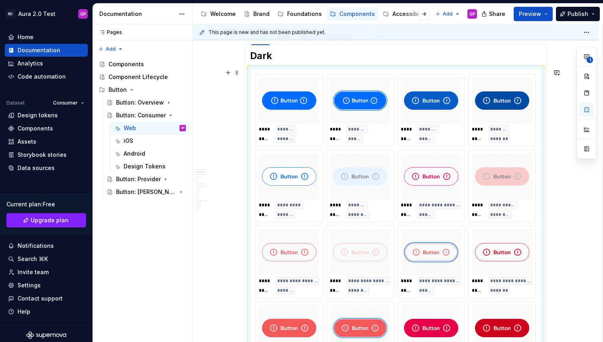
scroll to position [148, 0]
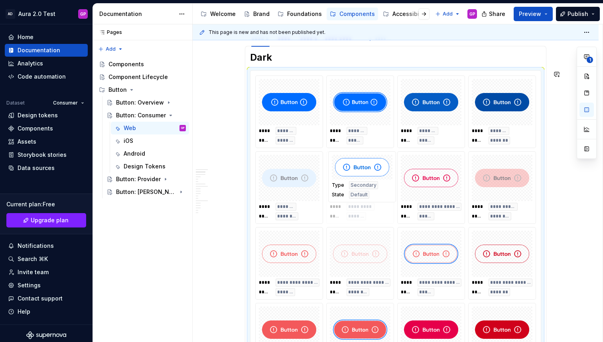
drag, startPoint x: 286, startPoint y: 197, endPoint x: 368, endPoint y: 205, distance: 82.1
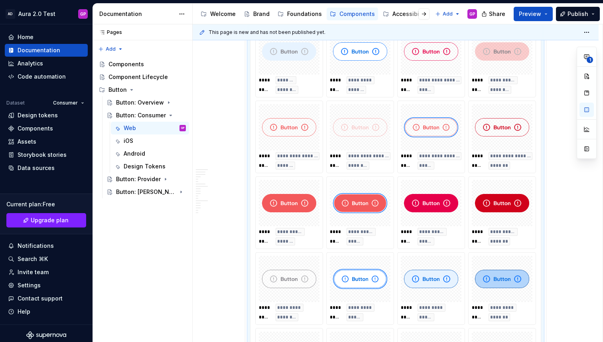
scroll to position [276, 0]
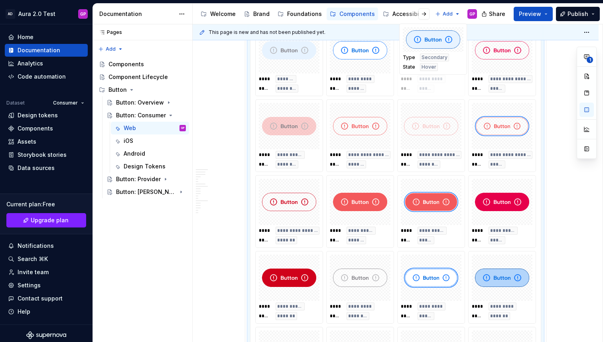
drag, startPoint x: 434, startPoint y: 301, endPoint x: 437, endPoint y: 101, distance: 199.3
click at [437, 101] on body "AD Aura 2.0 Test GP Home Documentation Analytics Code automation Dataset Consum…" at bounding box center [301, 171] width 603 height 342
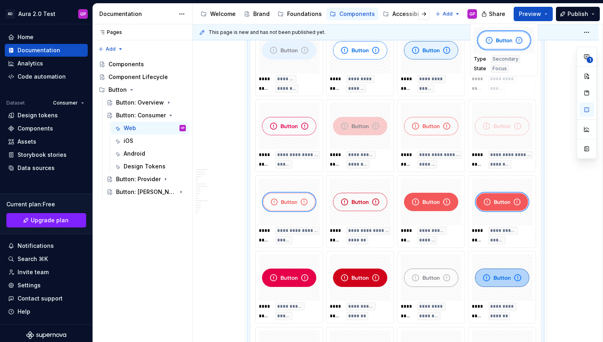
drag, startPoint x: 427, startPoint y: 301, endPoint x: 497, endPoint y: 103, distance: 210.7
click at [497, 103] on body "AD Aura 2.0 Test GP Home Documentation Analytics Code automation Dataset Consum…" at bounding box center [301, 171] width 603 height 342
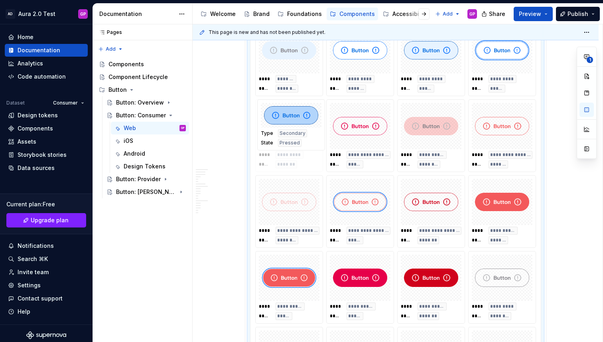
drag, startPoint x: 498, startPoint y: 307, endPoint x: 293, endPoint y: 165, distance: 249.3
click at [293, 165] on body "AD Aura 2.0 Test GP Home Documentation Analytics Code automation Dataset Consum…" at bounding box center [301, 171] width 603 height 342
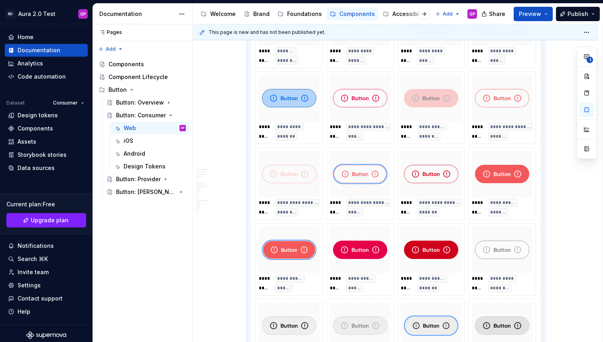
scroll to position [305, 0]
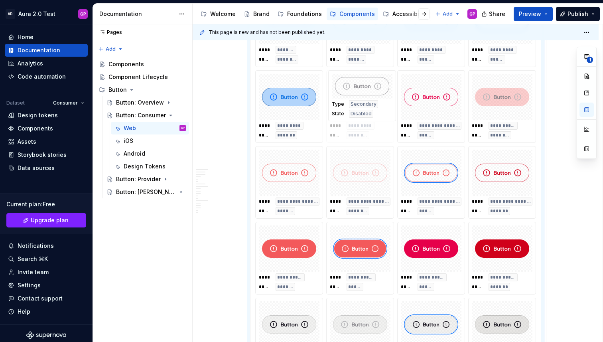
drag, startPoint x: 499, startPoint y: 267, endPoint x: 362, endPoint y: 125, distance: 197.6
click at [362, 125] on body "AD Aura 2.0 Test GP Home Documentation Analytics Code automation Dataset Consum…" at bounding box center [301, 171] width 603 height 342
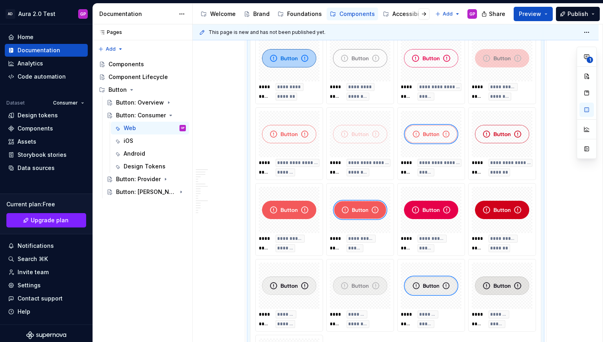
scroll to position [344, 0]
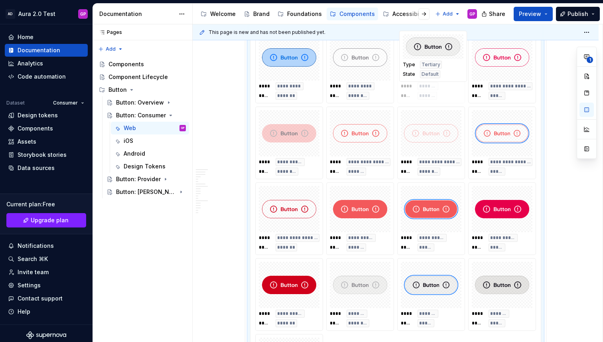
drag, startPoint x: 293, startPoint y: 304, endPoint x: 436, endPoint y: 102, distance: 248.1
click at [437, 102] on body "AD Aura 2.0 Test GP Home Documentation Analytics Code automation Dataset Consum…" at bounding box center [301, 171] width 603 height 342
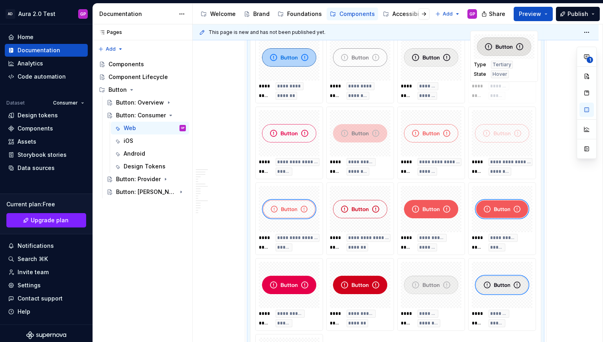
drag, startPoint x: 500, startPoint y: 317, endPoint x: 495, endPoint y: 113, distance: 204.5
click at [497, 105] on body "AD Aura 2.0 Test GP Home Documentation Analytics Code automation Dataset Consum…" at bounding box center [301, 171] width 603 height 342
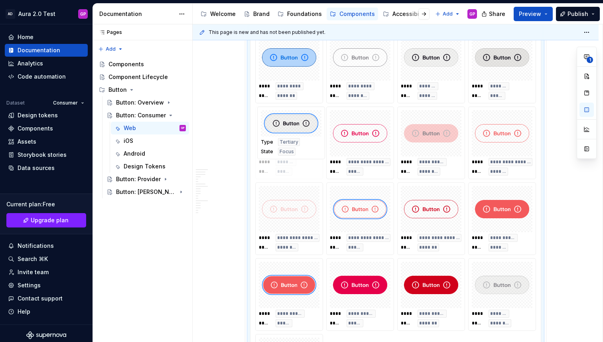
drag, startPoint x: 498, startPoint y: 315, endPoint x: 281, endPoint y: 166, distance: 263.1
click at [281, 166] on body "AD Aura 2.0 Test GP Home Documentation Analytics Code automation Dataset Consum…" at bounding box center [301, 171] width 603 height 342
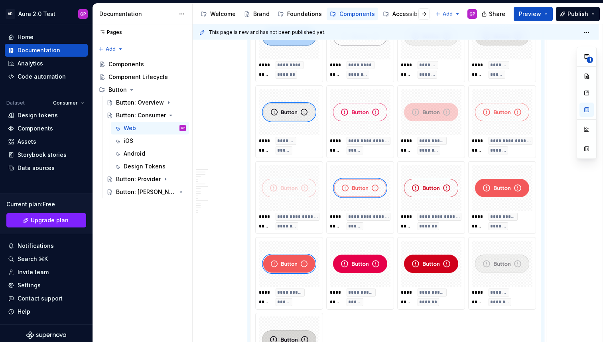
scroll to position [378, 0]
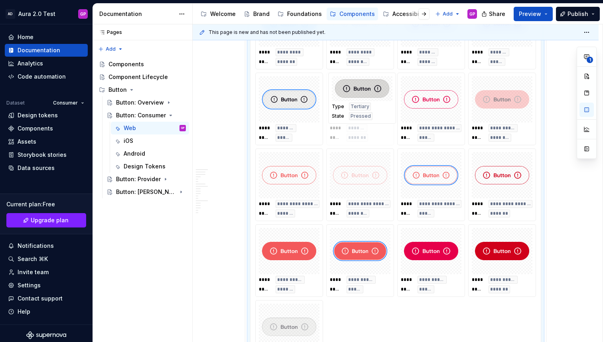
drag, startPoint x: 305, startPoint y: 310, endPoint x: 367, endPoint y: 102, distance: 217.3
click at [366, 97] on body "AD Aura 2.0 Test GP Home Documentation Analytics Code automation Dataset Consum…" at bounding box center [301, 171] width 603 height 342
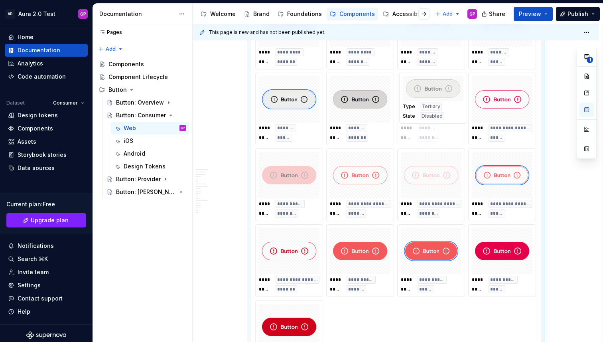
drag, startPoint x: 299, startPoint y: 317, endPoint x: 428, endPoint y: 103, distance: 250.2
click at [428, 103] on body "AD Aura 2.0 Test GP Home Documentation Analytics Code automation Dataset Consum…" at bounding box center [301, 171] width 603 height 342
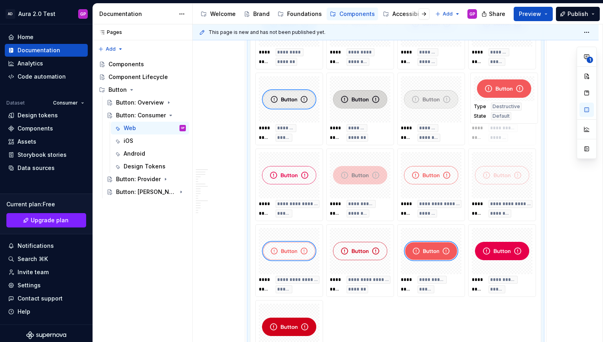
drag, startPoint x: 363, startPoint y: 281, endPoint x: 503, endPoint y: 138, distance: 200.4
click at [503, 138] on body "AD Aura 2.0 Test GP Home Documentation Analytics Code automation Dataset Consum…" at bounding box center [301, 171] width 603 height 342
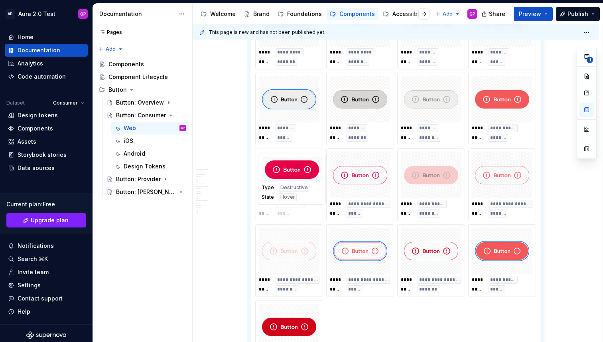
drag, startPoint x: 487, startPoint y: 279, endPoint x: 279, endPoint y: 211, distance: 218.8
click at [279, 211] on body "AD Aura 2.0 Test GP Home Documentation Analytics Code automation Dataset Consum…" at bounding box center [301, 171] width 603 height 342
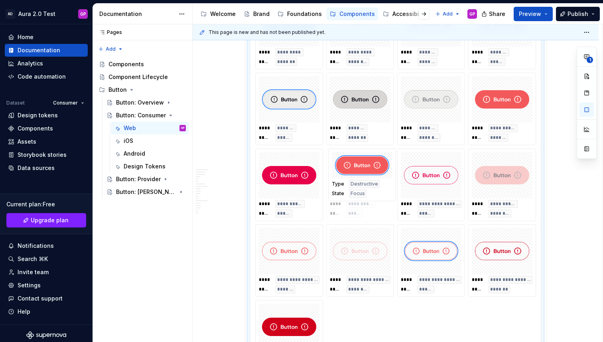
drag, startPoint x: 503, startPoint y: 280, endPoint x: 362, endPoint y: 213, distance: 156.9
click at [362, 213] on body "AD Aura 2.0 Test GP Home Documentation Analytics Code automation Dataset Consum…" at bounding box center [301, 171] width 603 height 342
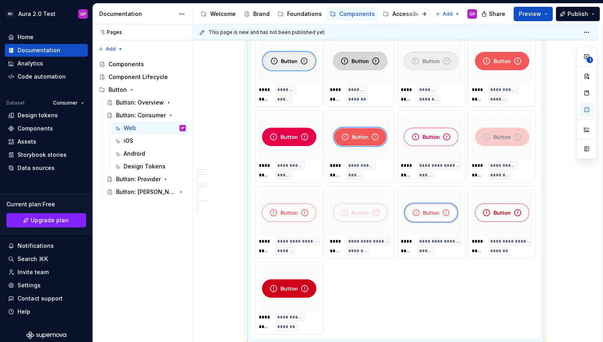
scroll to position [418, 0]
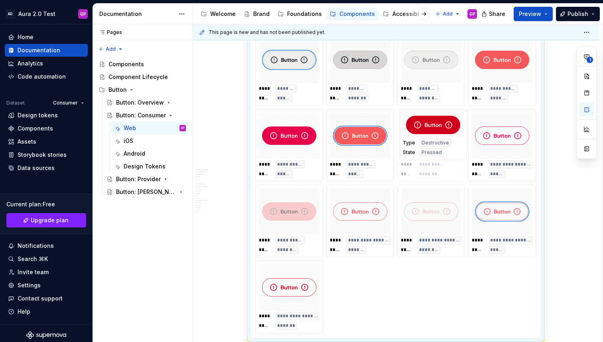
drag, startPoint x: 294, startPoint y: 312, endPoint x: 438, endPoint y: 175, distance: 199.0
click at [438, 175] on body "AD Aura 2.0 Test GP Home Documentation Analytics Code automation Dataset Consum…" at bounding box center [301, 171] width 603 height 342
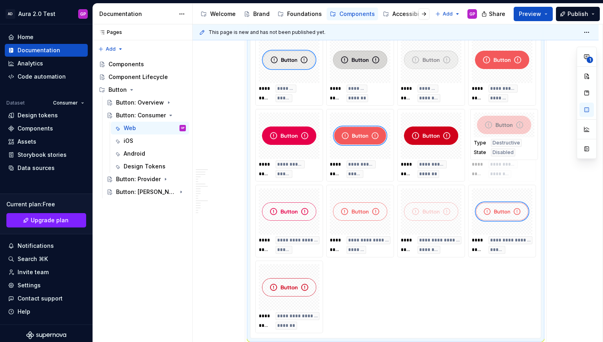
drag, startPoint x: 303, startPoint y: 226, endPoint x: 501, endPoint y: 166, distance: 207.4
click at [504, 163] on body "AD Aura 2.0 Test GP Home Documentation Analytics Code automation Dataset Consum…" at bounding box center [301, 171] width 603 height 342
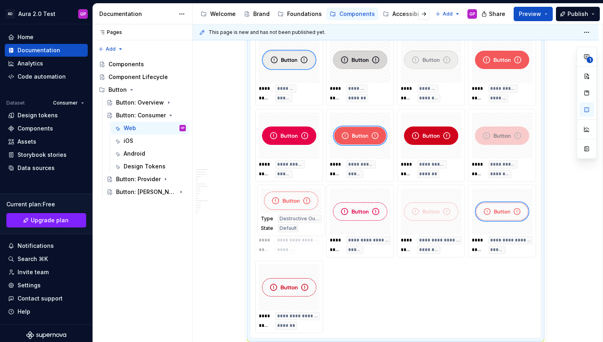
drag, startPoint x: 354, startPoint y: 237, endPoint x: 288, endPoint y: 239, distance: 66.6
click at [288, 238] on body "AD Aura 2.0 Test GP Home Documentation Analytics Code automation Dataset Consum…" at bounding box center [301, 171] width 603 height 342
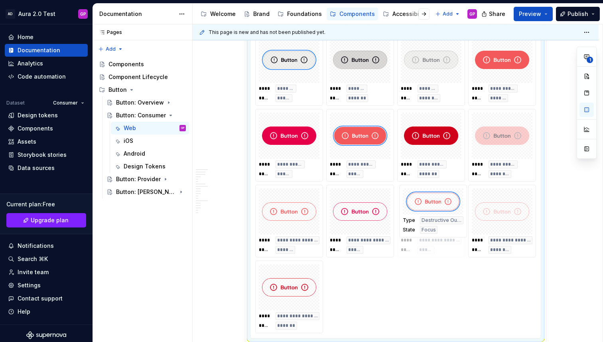
drag, startPoint x: 493, startPoint y: 241, endPoint x: 429, endPoint y: 243, distance: 63.8
click at [431, 241] on body "AD Aura 2.0 Test GP Home Documentation Analytics Code automation Dataset Consum…" at bounding box center [301, 171] width 603 height 342
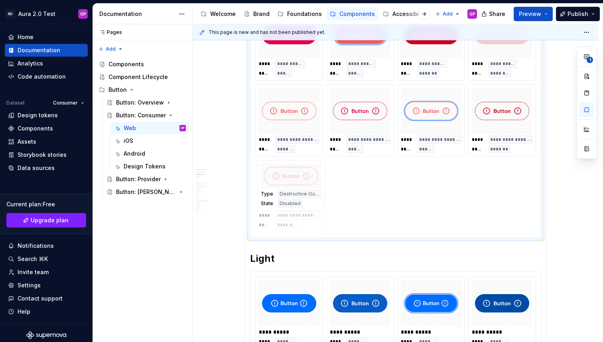
drag, startPoint x: 497, startPoint y: 237, endPoint x: 314, endPoint y: 222, distance: 184.0
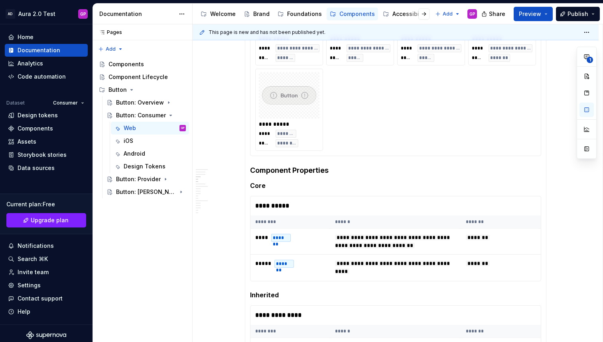
scroll to position [1258, 0]
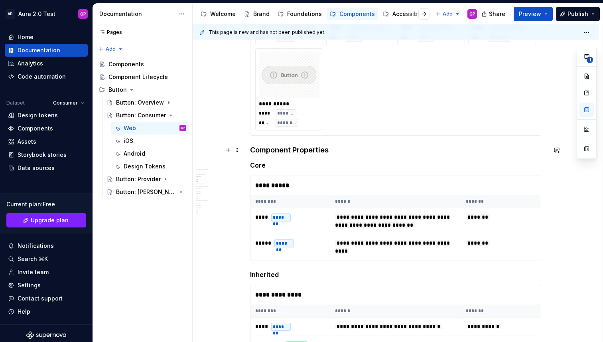
click at [275, 152] on h4 "Component Properties" at bounding box center [395, 150] width 291 height 10
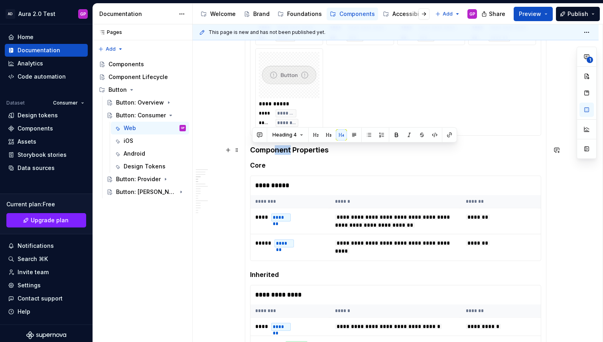
click at [277, 152] on h4 "Component Properties" at bounding box center [395, 150] width 291 height 10
click at [283, 136] on span "Heading 4" at bounding box center [284, 135] width 24 height 6
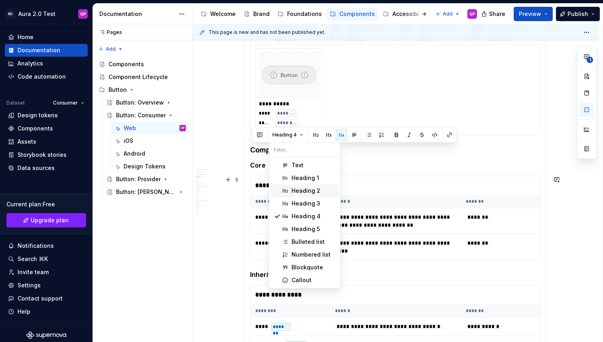
click at [298, 188] on div "Heading 2" at bounding box center [305, 191] width 29 height 8
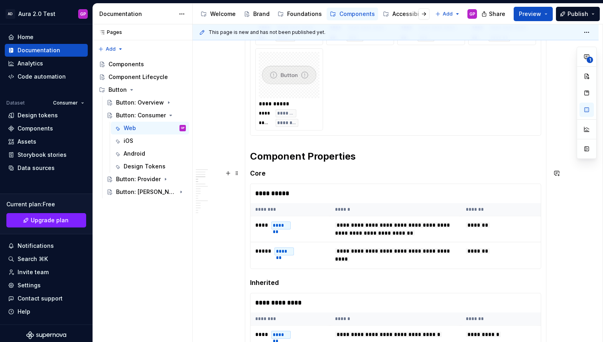
click at [259, 175] on h5 "Core" at bounding box center [395, 173] width 291 height 8
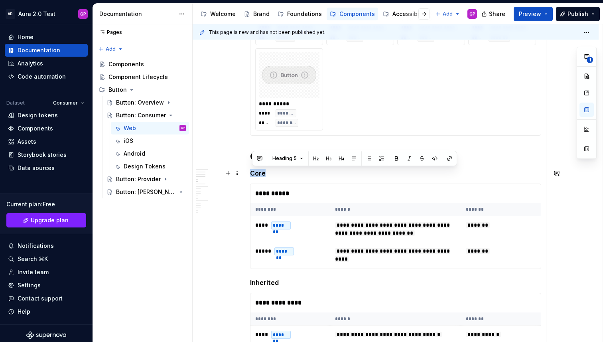
click at [259, 175] on h5 "Core" at bounding box center [395, 173] width 291 height 8
click at [287, 157] on span "Heading 5" at bounding box center [284, 158] width 24 height 6
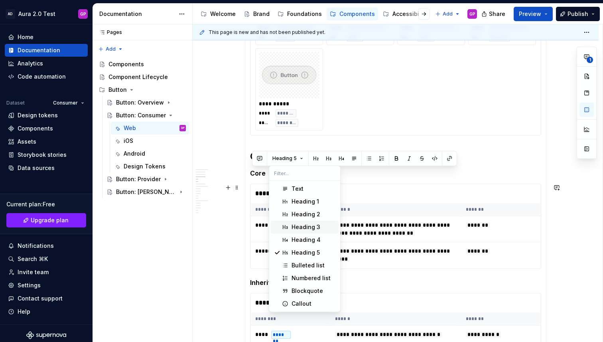
click at [295, 223] on div "Heading 3" at bounding box center [305, 227] width 29 height 8
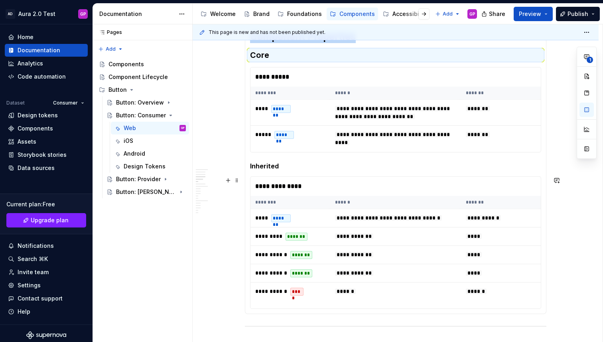
scroll to position [1380, 0]
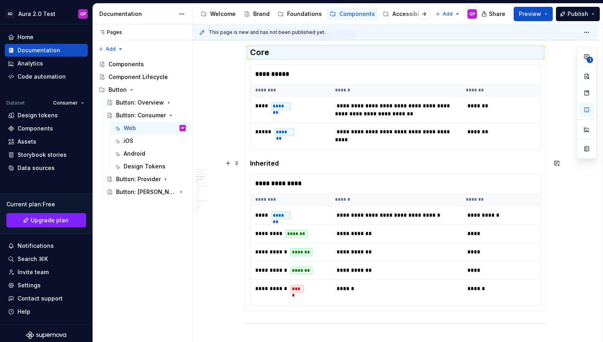
click at [260, 163] on h5 "Inherited" at bounding box center [395, 163] width 291 height 8
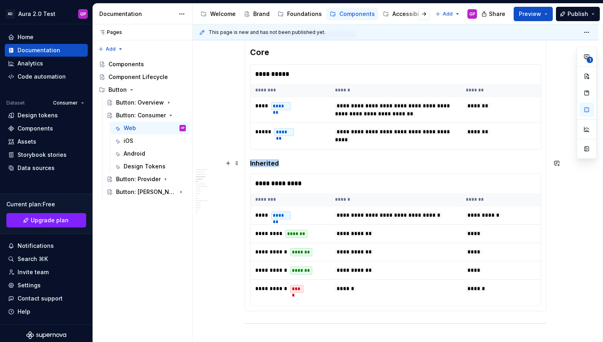
click at [260, 163] on h5 "Inherited" at bounding box center [395, 163] width 291 height 8
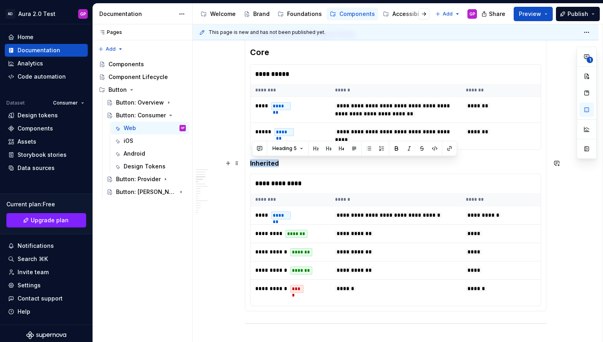
click at [260, 163] on h5 "Inherited" at bounding box center [395, 163] width 291 height 8
click at [285, 145] on span "Heading 5" at bounding box center [284, 148] width 24 height 6
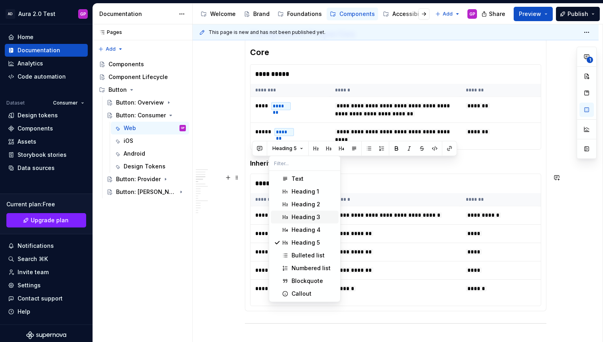
click at [297, 216] on div "Heading 3" at bounding box center [305, 217] width 29 height 8
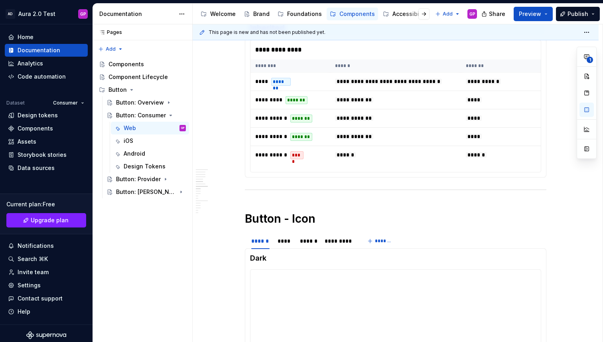
scroll to position [1517, 0]
click at [275, 218] on h1 "Button - Icon" at bounding box center [395, 218] width 301 height 14
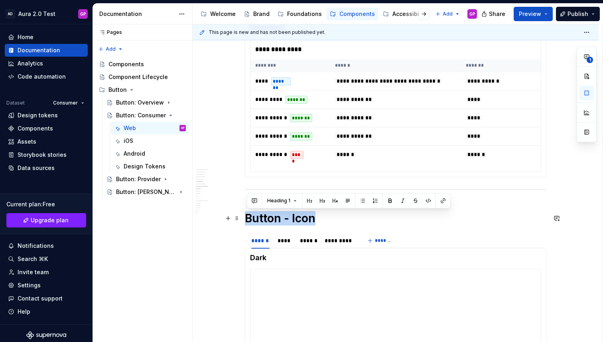
click at [275, 218] on h1 "Button - Icon" at bounding box center [395, 218] width 301 height 14
click at [214, 207] on div "**********" at bounding box center [396, 119] width 406 height 2997
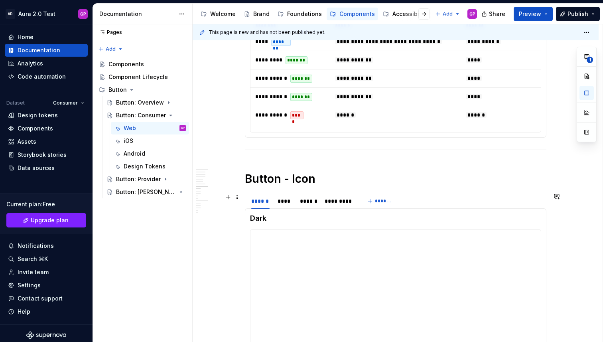
scroll to position [1582, 0]
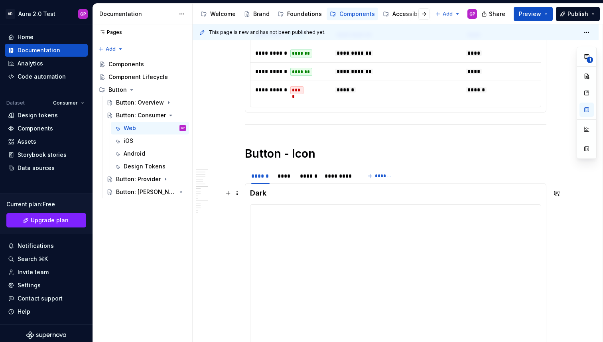
click at [261, 195] on h4 "Dark" at bounding box center [395, 193] width 291 height 10
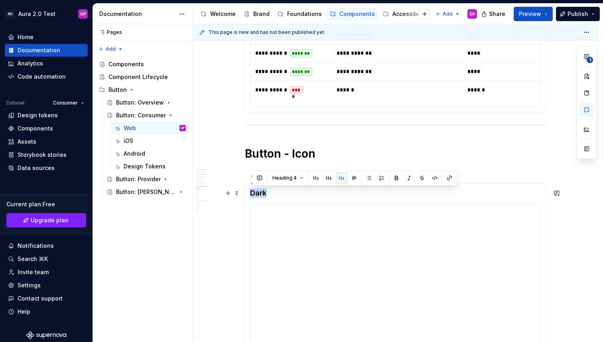
click at [261, 195] on h4 "Dark" at bounding box center [395, 193] width 291 height 10
click at [297, 175] on button "Heading 4" at bounding box center [288, 177] width 38 height 11
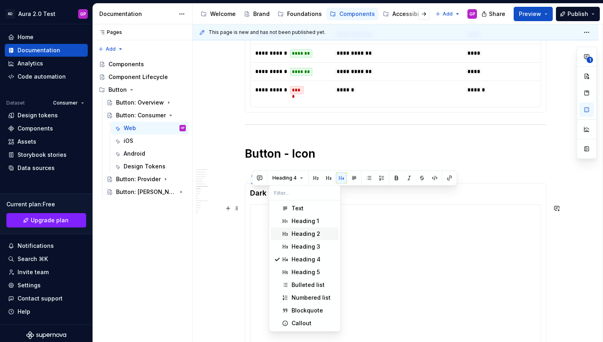
click at [299, 234] on div "Heading 2" at bounding box center [305, 234] width 29 height 8
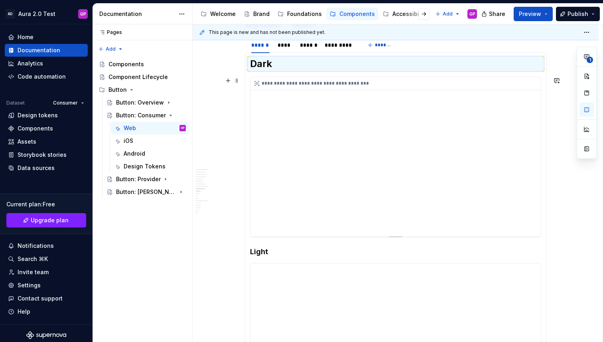
scroll to position [1719, 0]
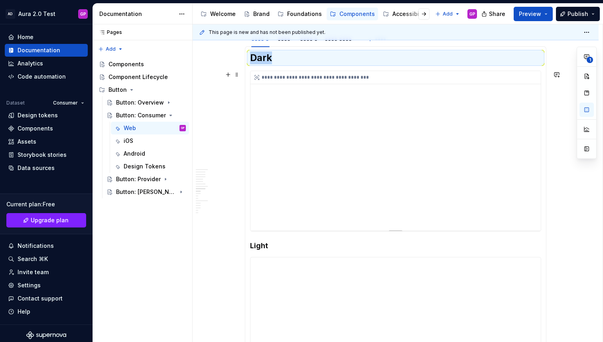
click at [330, 175] on div "**********" at bounding box center [395, 150] width 290 height 159
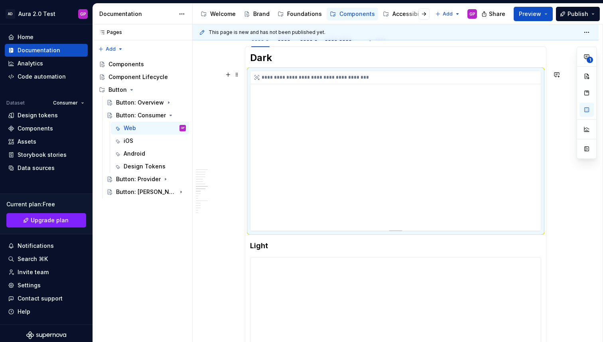
scroll to position [1713, 0]
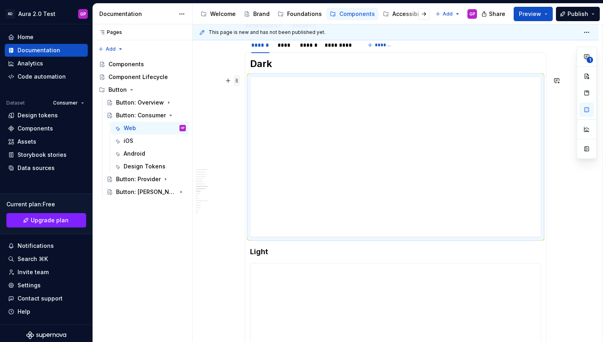
click at [239, 82] on span at bounding box center [237, 80] width 6 height 11
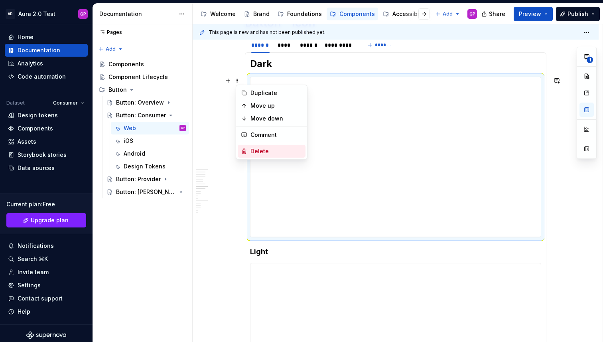
click at [257, 151] on div "Delete" at bounding box center [276, 151] width 52 height 8
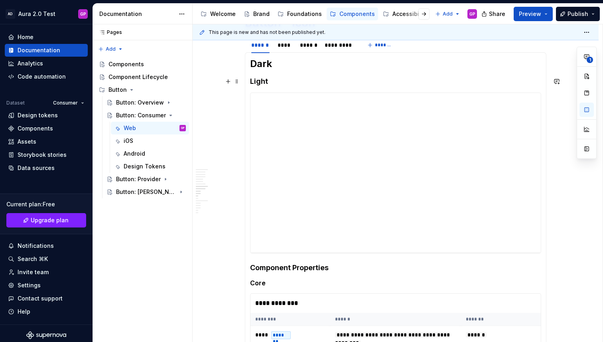
click at [257, 83] on h4 "Light" at bounding box center [395, 82] width 291 height 10
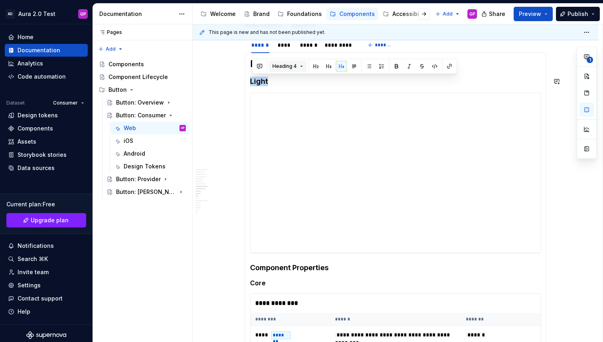
click at [286, 63] on span "Heading 4" at bounding box center [284, 66] width 24 height 6
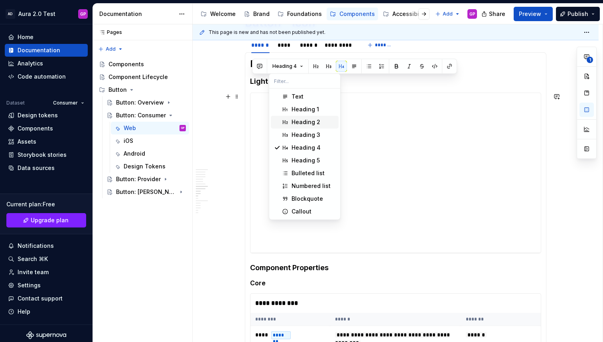
click at [297, 120] on div "Heading 2" at bounding box center [305, 122] width 29 height 8
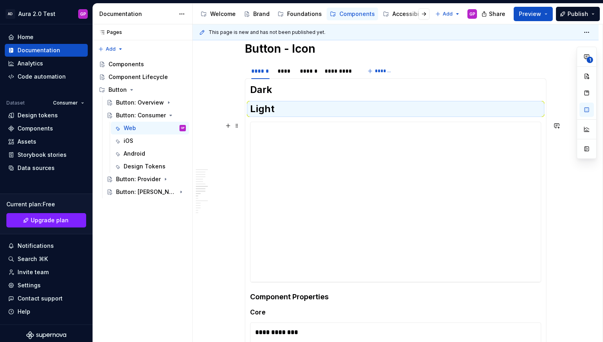
scroll to position [1684, 0]
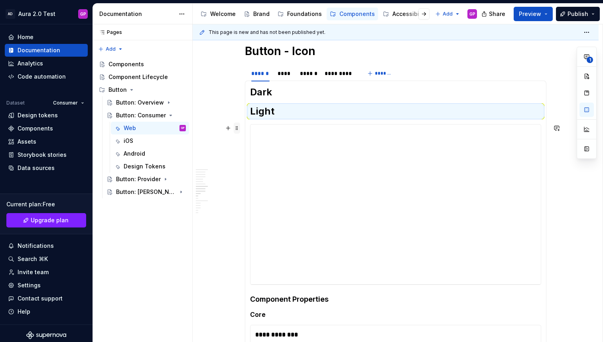
click at [240, 129] on span at bounding box center [237, 127] width 6 height 11
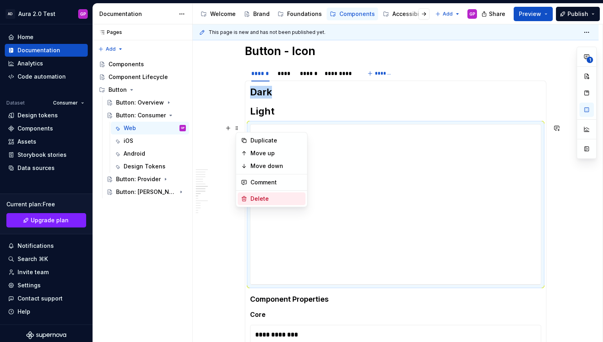
click at [257, 197] on div "Delete" at bounding box center [276, 199] width 52 height 8
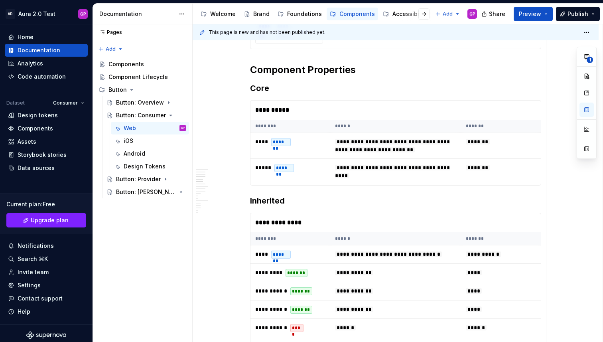
scroll to position [1336, 0]
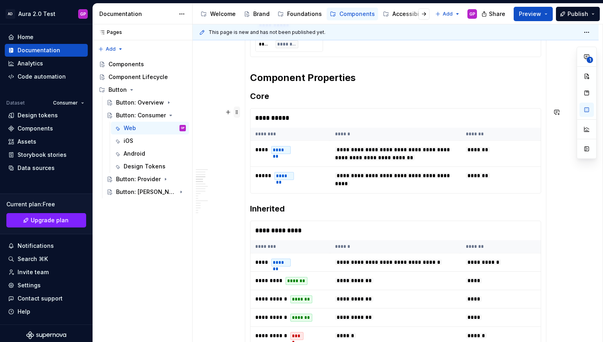
click at [239, 112] on span at bounding box center [237, 111] width 6 height 11
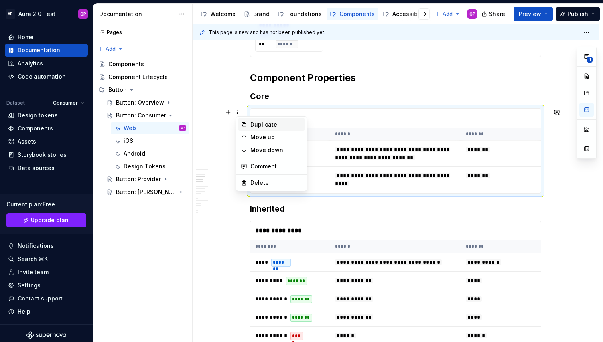
click at [252, 124] on div "Duplicate" at bounding box center [276, 124] width 52 height 8
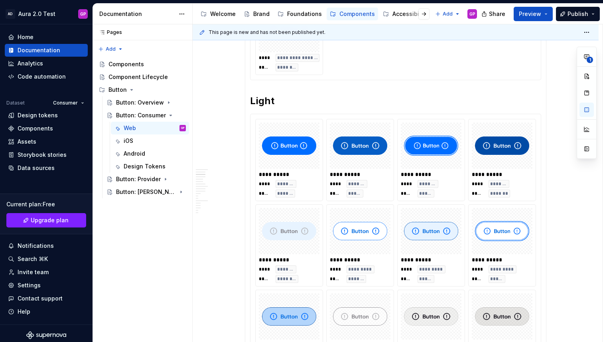
scroll to position [654, 0]
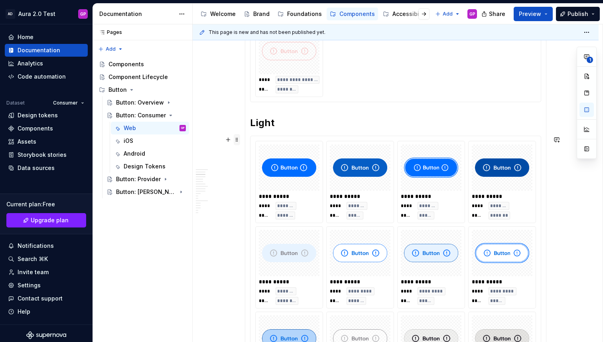
click at [239, 141] on span at bounding box center [237, 139] width 6 height 11
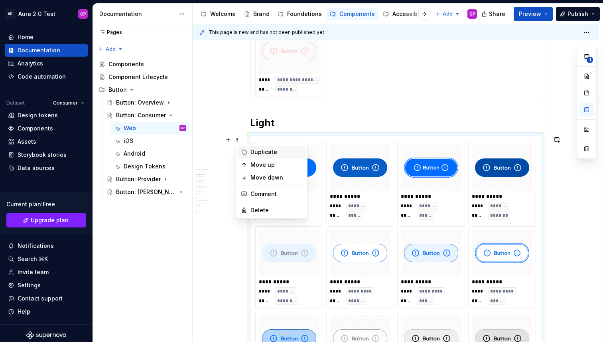
click at [254, 150] on div "Duplicate" at bounding box center [276, 152] width 52 height 8
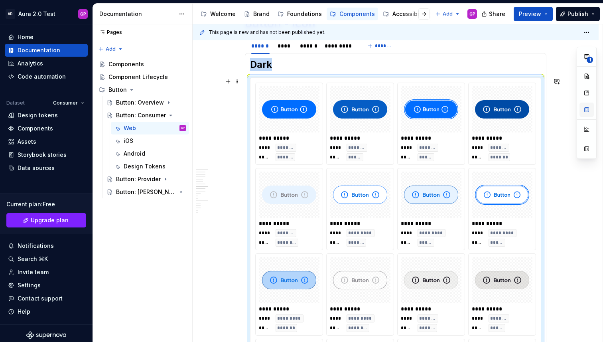
scroll to position [0, 0]
click at [335, 161] on div "**** ******* ***** *****" at bounding box center [360, 152] width 61 height 18
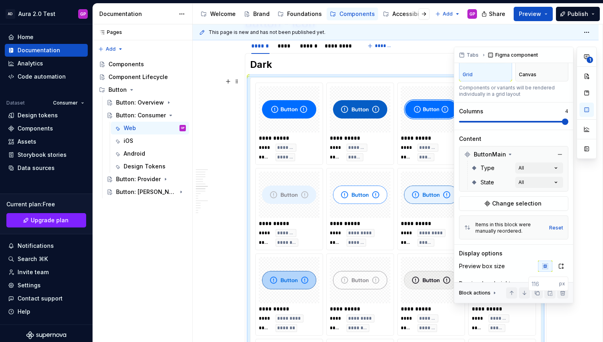
scroll to position [69, 0]
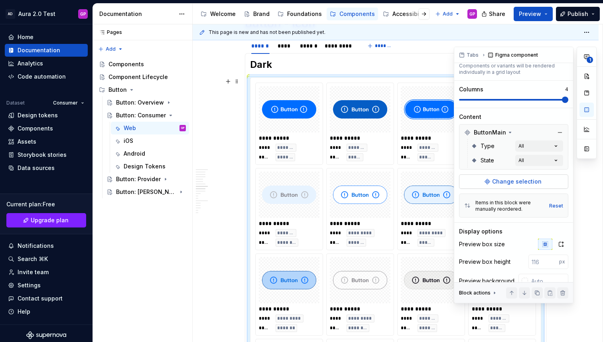
click at [502, 177] on span "Change selection" at bounding box center [516, 181] width 49 height 8
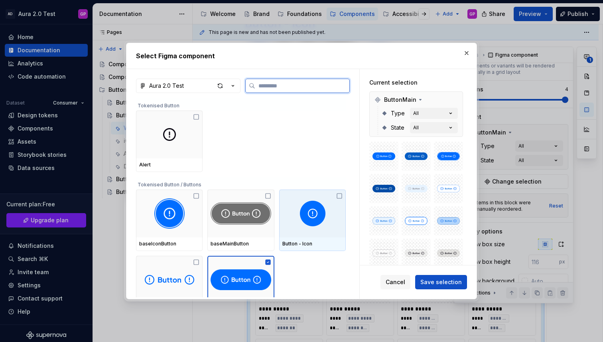
click at [300, 212] on div at bounding box center [312, 213] width 67 height 48
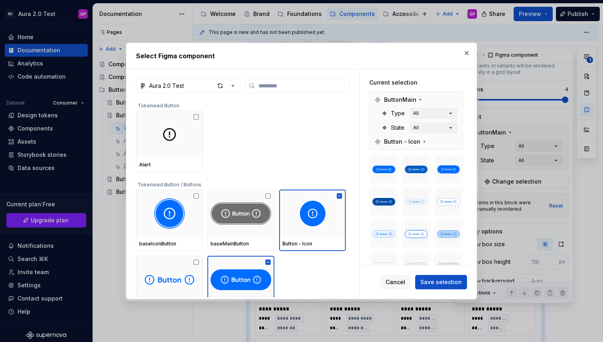
click at [231, 86] on icon "button" at bounding box center [233, 86] width 8 height 8
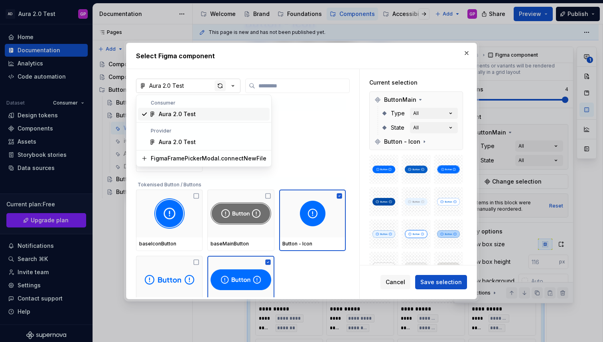
click at [221, 86] on div "Select Figma component Aura 2.0 Test Tokenised Button Alert Tokenised Button / …" at bounding box center [301, 171] width 603 height 342
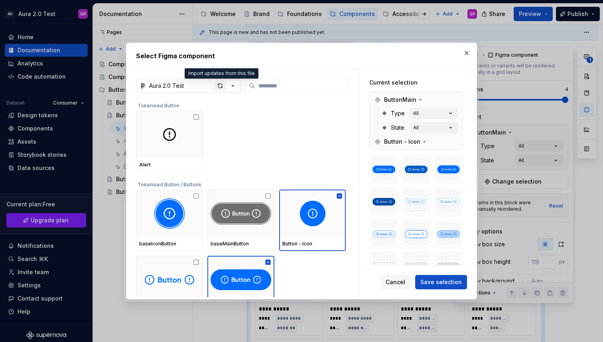
click at [218, 85] on div "button" at bounding box center [219, 85] width 11 height 11
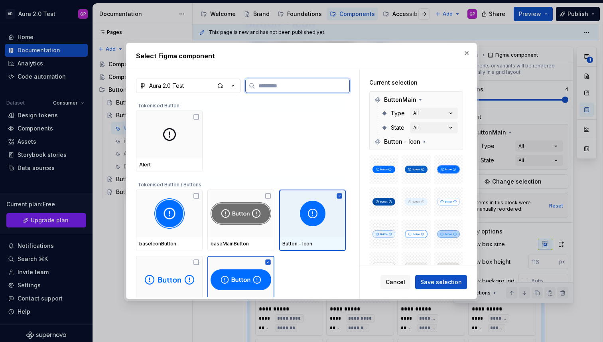
click at [313, 216] on img at bounding box center [313, 213] width 26 height 26
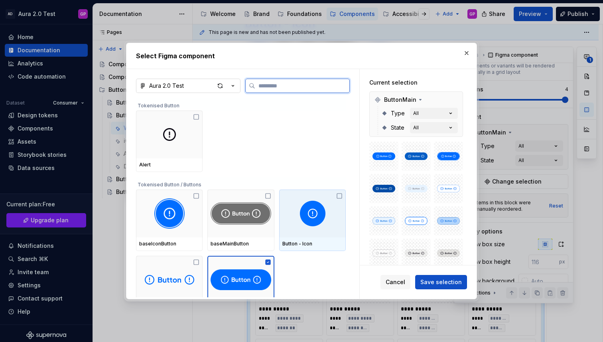
scroll to position [2, 0]
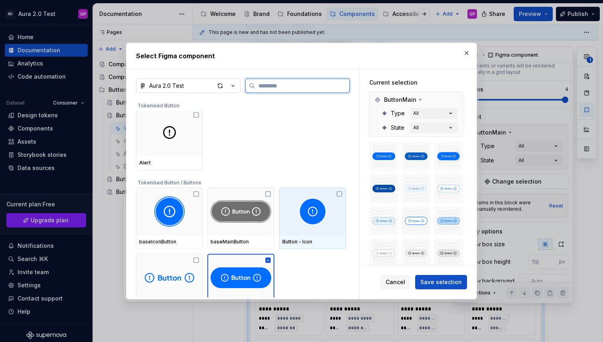
click at [314, 216] on img at bounding box center [313, 211] width 26 height 26
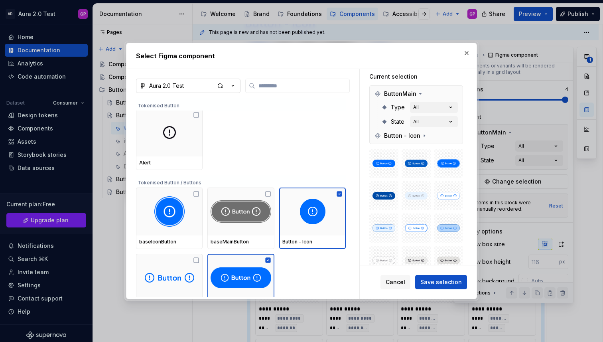
scroll to position [0, 0]
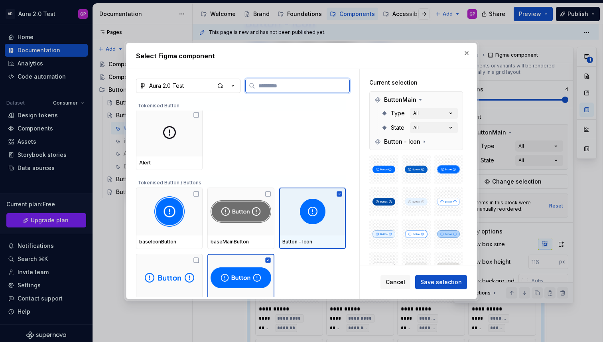
click at [309, 218] on img at bounding box center [313, 211] width 26 height 26
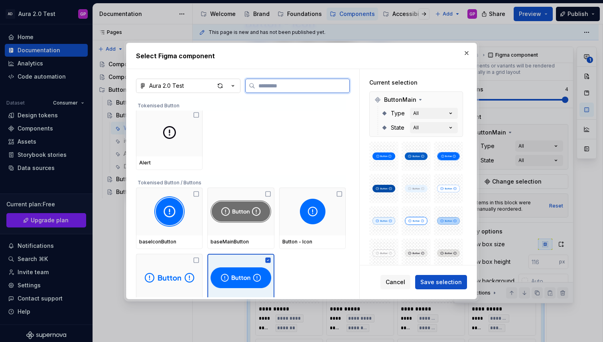
click at [251, 262] on div at bounding box center [240, 278] width 67 height 48
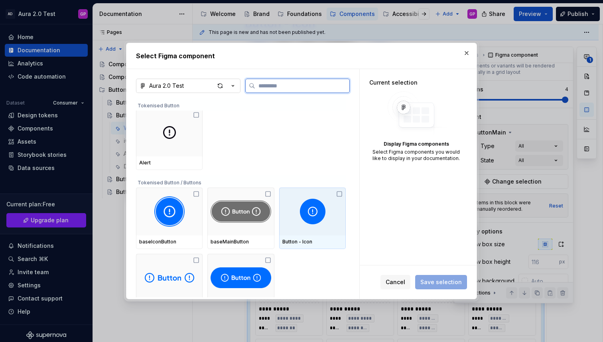
click at [342, 195] on icon at bounding box center [339, 194] width 6 height 6
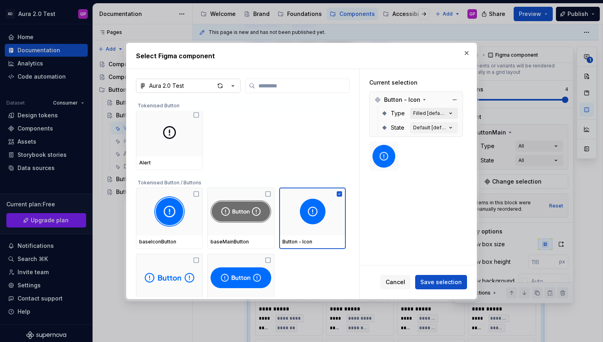
click at [436, 114] on div "Filled [default]" at bounding box center [429, 113] width 33 height 6
click at [446, 114] on div "Filled [default]" at bounding box center [429, 113] width 33 height 6
click at [454, 113] on icon "button" at bounding box center [450, 113] width 8 height 8
click at [421, 111] on div "Filled [default]" at bounding box center [429, 113] width 33 height 6
click at [418, 100] on div "Button - Icon" at bounding box center [400, 100] width 53 height 8
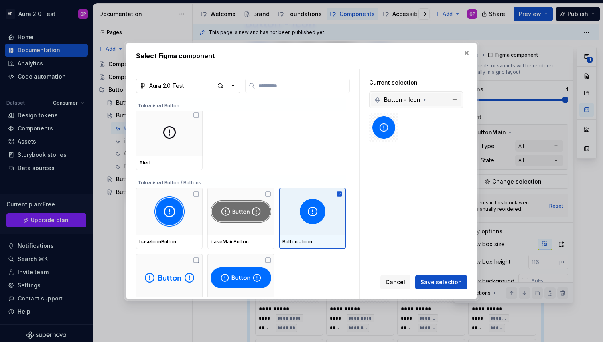
click at [418, 100] on div "Button - Icon" at bounding box center [400, 100] width 53 height 8
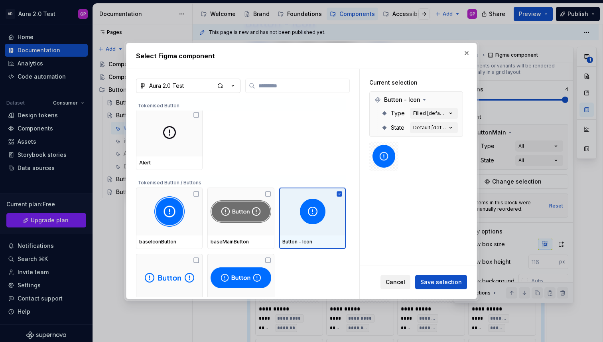
click at [399, 283] on span "Cancel" at bounding box center [395, 282] width 20 height 8
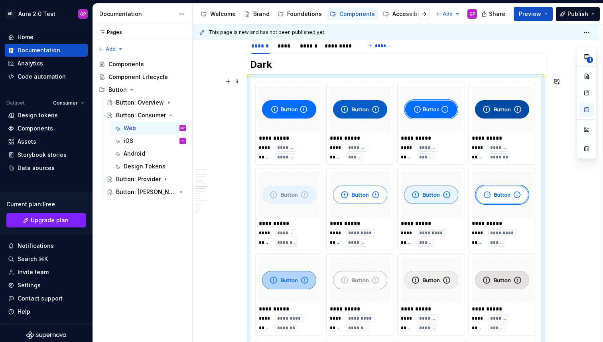
click at [218, 100] on div "**********" at bounding box center [396, 67] width 406 height 3282
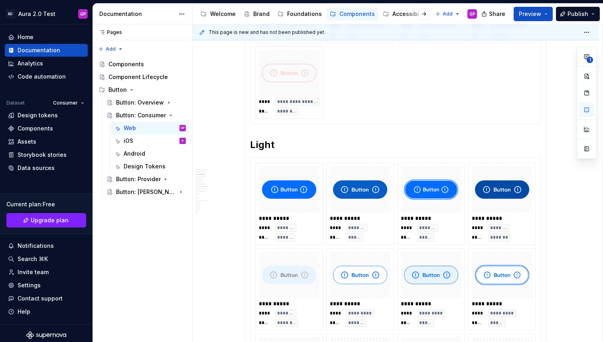
scroll to position [656, 0]
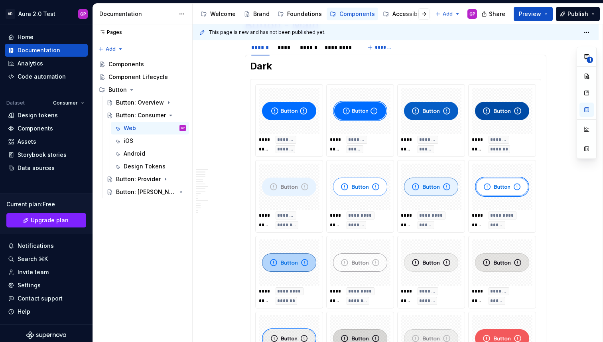
scroll to position [0, 0]
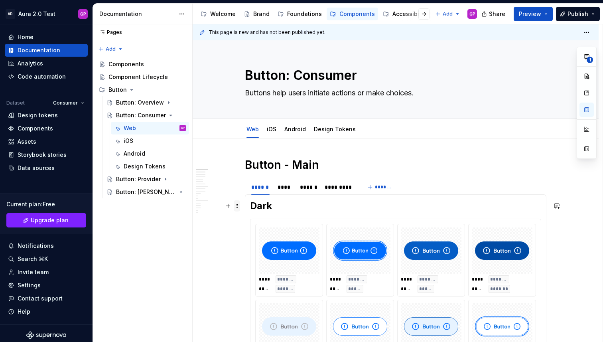
click at [238, 205] on span at bounding box center [237, 205] width 6 height 11
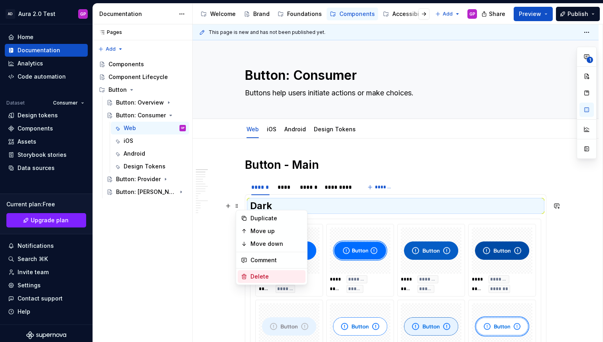
click at [254, 274] on div "Delete" at bounding box center [276, 276] width 52 height 8
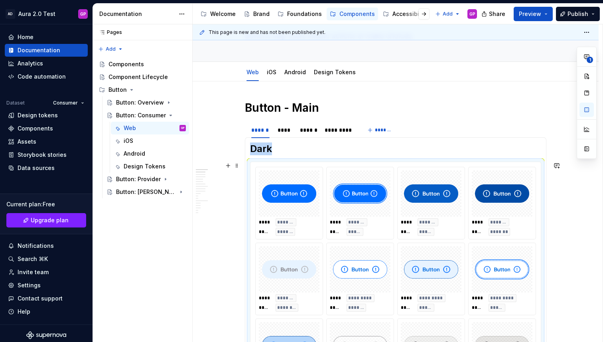
scroll to position [59, 0]
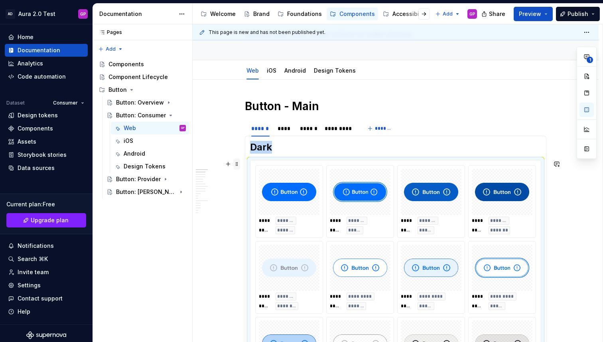
click at [240, 163] on span at bounding box center [237, 163] width 6 height 11
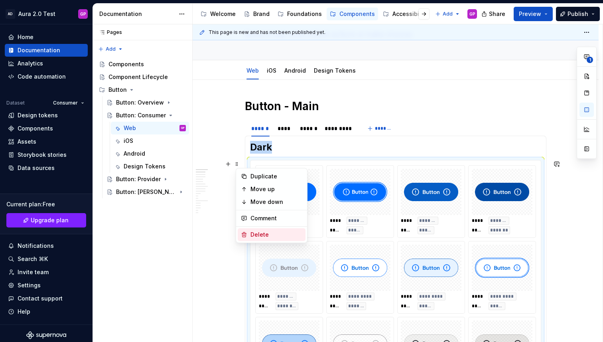
click at [255, 232] on div "Delete" at bounding box center [276, 234] width 52 height 8
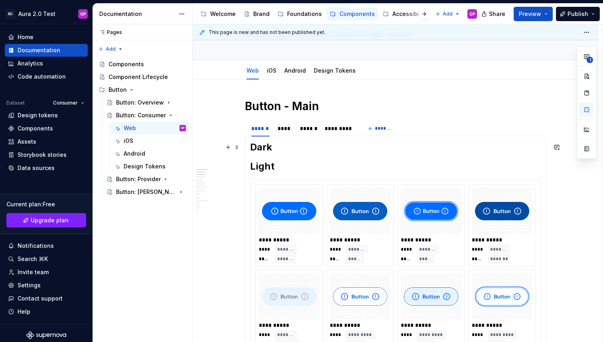
click at [287, 148] on h2 "Dark" at bounding box center [395, 147] width 291 height 13
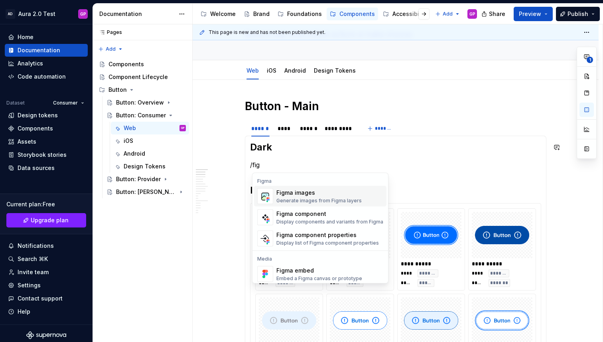
click at [286, 197] on div "Figma images Generate images from Figma layers" at bounding box center [318, 196] width 85 height 15
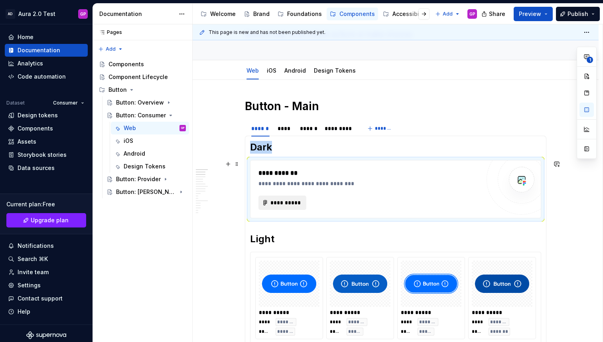
click at [280, 203] on span "**********" at bounding box center [285, 202] width 31 height 8
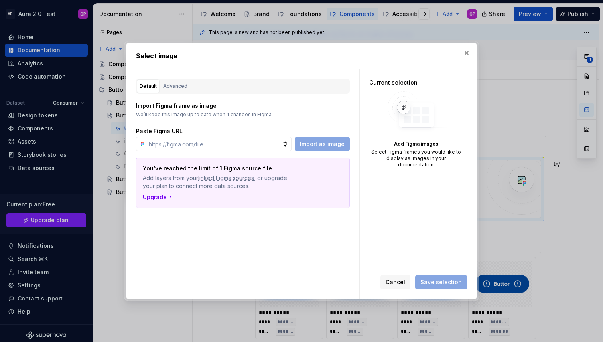
type textarea "*"
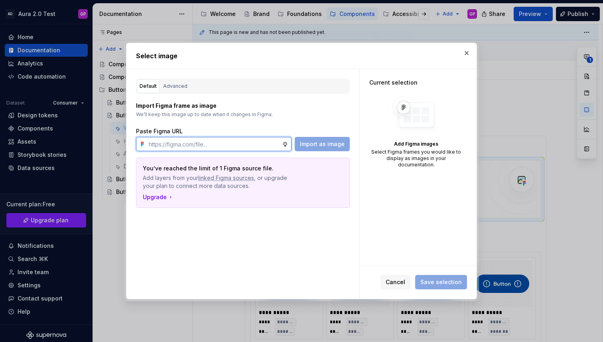
paste input "[URL][DOMAIN_NAME]"
type input "[URL][DOMAIN_NAME]"
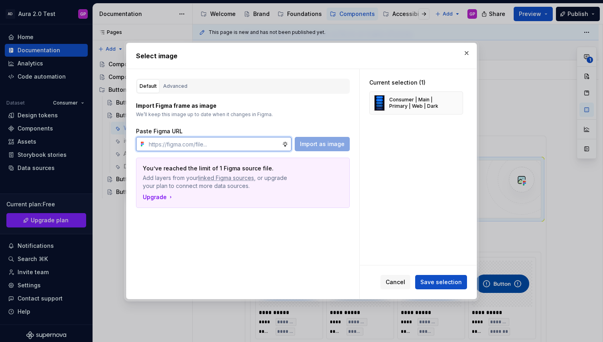
paste input "[URL][DOMAIN_NAME]"
type input "[URL][DOMAIN_NAME]"
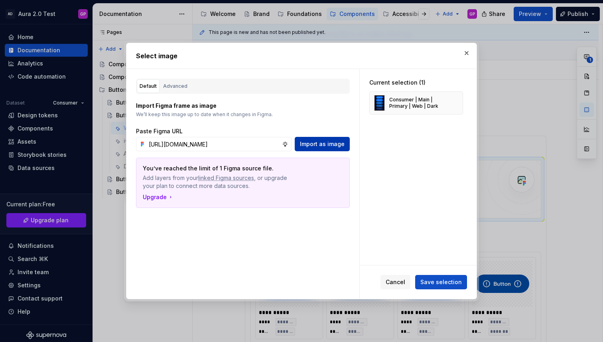
click at [301, 145] on button "Import as image" at bounding box center [322, 144] width 55 height 14
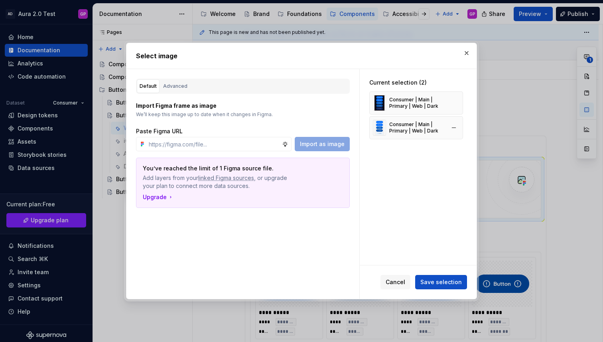
click at [404, 132] on div "Consumer | Main | Primary | Web | Dark" at bounding box center [417, 127] width 56 height 13
click at [414, 103] on div "Consumer | Main | Primary | Web | Dark" at bounding box center [417, 102] width 56 height 13
click at [387, 277] on button "Cancel" at bounding box center [395, 282] width 30 height 14
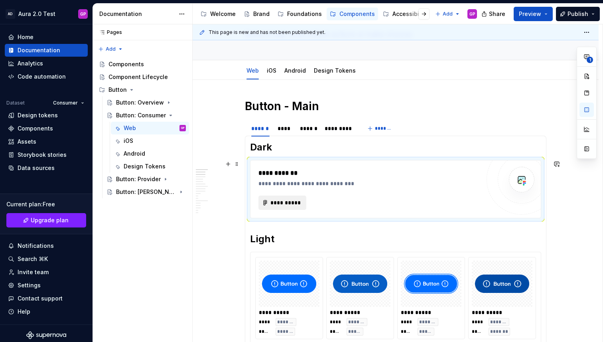
click at [284, 204] on span "**********" at bounding box center [285, 202] width 31 height 8
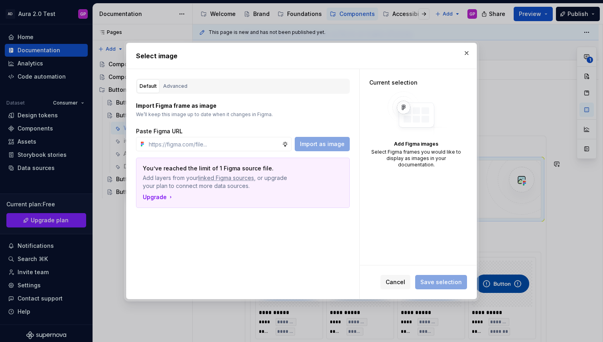
type textarea "*"
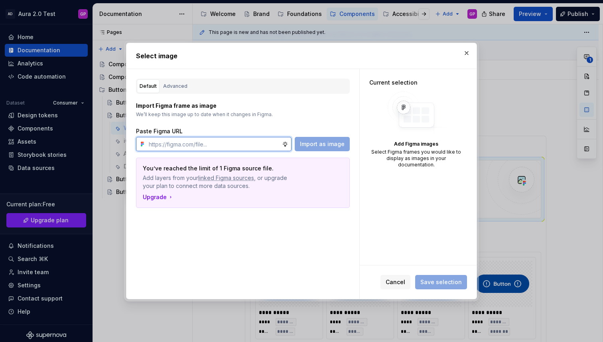
click at [252, 144] on input "text" at bounding box center [213, 144] width 136 height 14
paste input "[URL][DOMAIN_NAME]"
type input "[URL][DOMAIN_NAME]"
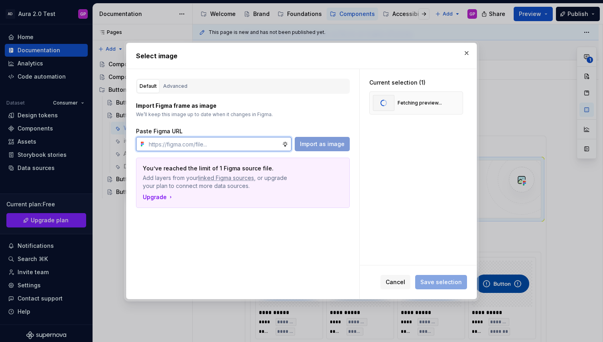
scroll to position [0, 0]
paste input "[URL][DOMAIN_NAME]"
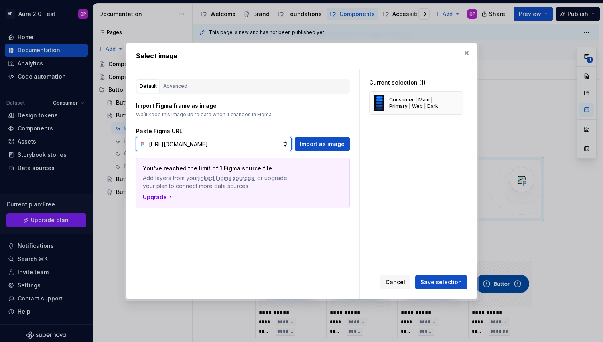
scroll to position [0, 199]
type input "[URL][DOMAIN_NAME]"
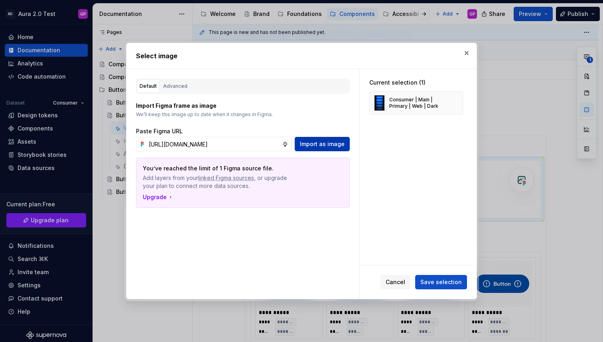
click at [324, 147] on span "Import as image" at bounding box center [322, 144] width 45 height 8
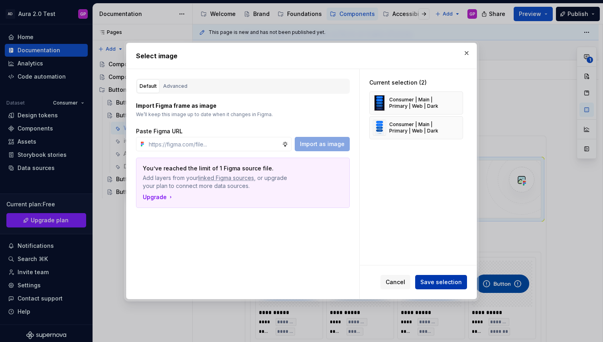
click at [442, 281] on span "Save selection" at bounding box center [440, 282] width 41 height 8
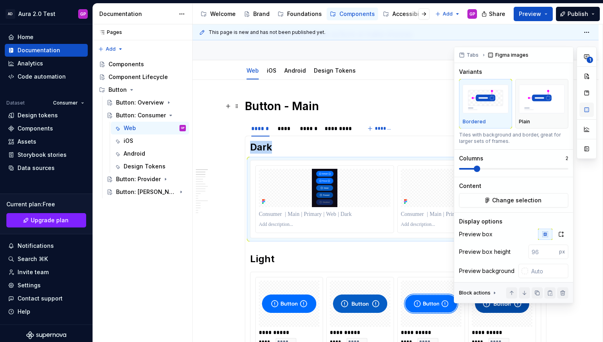
click at [589, 107] on button "button" at bounding box center [586, 109] width 14 height 14
type textarea "*"
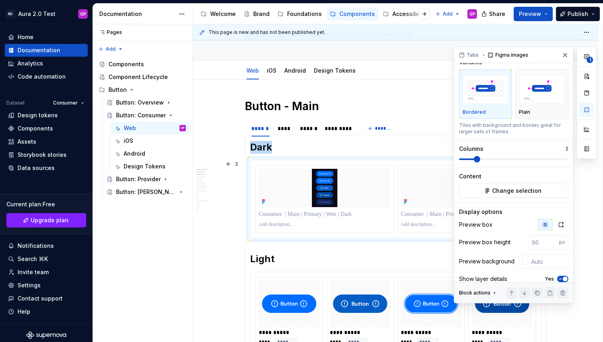
scroll to position [15, 0]
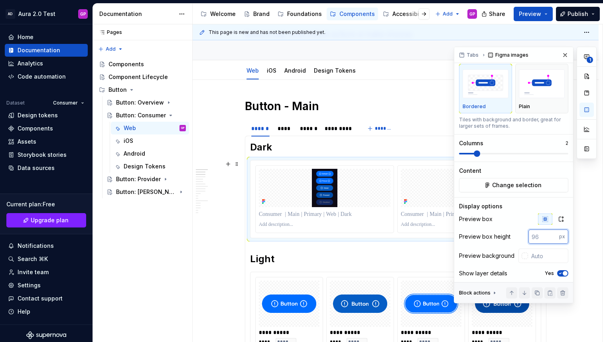
drag, startPoint x: 543, startPoint y: 237, endPoint x: 523, endPoint y: 237, distance: 19.5
click at [523, 237] on div "Preview box height px" at bounding box center [513, 236] width 109 height 14
type input "432"
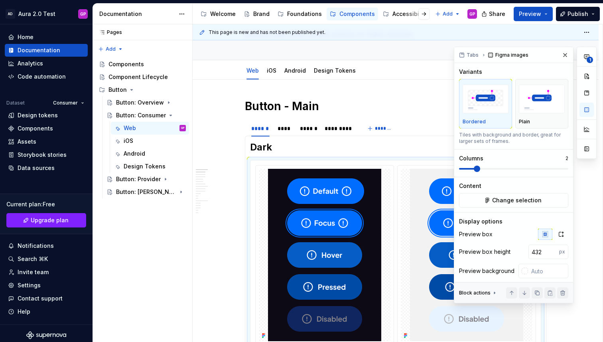
scroll to position [22, 0]
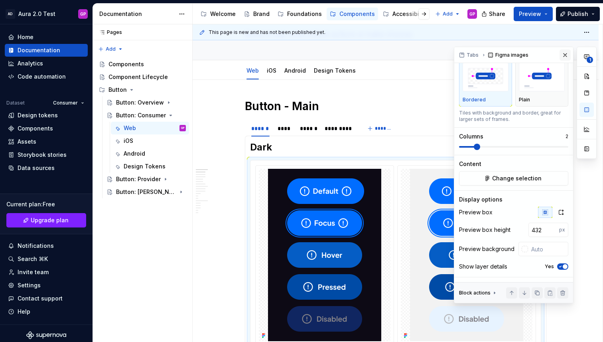
click at [565, 53] on button "button" at bounding box center [564, 54] width 11 height 11
type textarea "*"
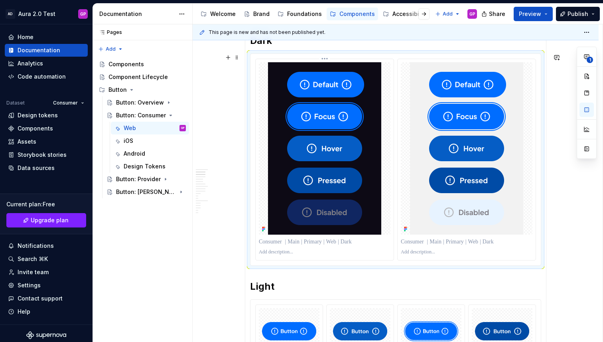
scroll to position [171, 0]
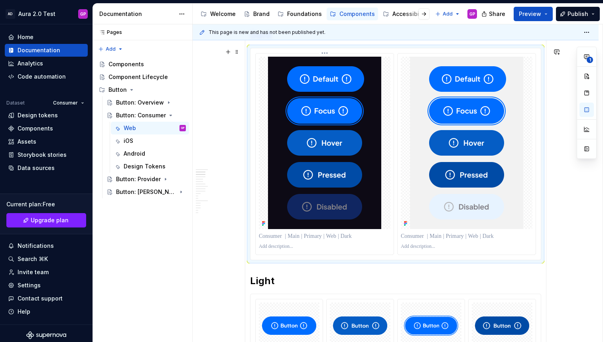
click at [281, 248] on p at bounding box center [325, 246] width 132 height 6
click at [424, 247] on p at bounding box center [467, 246] width 132 height 6
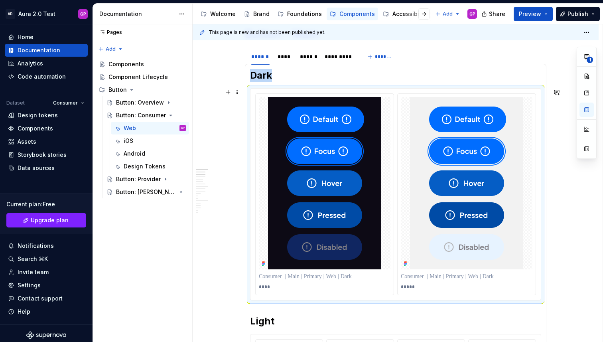
scroll to position [127, 0]
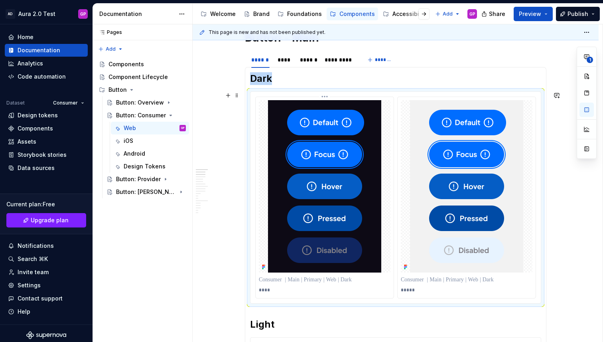
click at [347, 190] on img at bounding box center [324, 186] width 113 height 172
click at [440, 190] on img at bounding box center [466, 186] width 113 height 172
click at [316, 157] on img at bounding box center [324, 186] width 113 height 172
click at [275, 79] on h2 "Dark" at bounding box center [395, 78] width 291 height 13
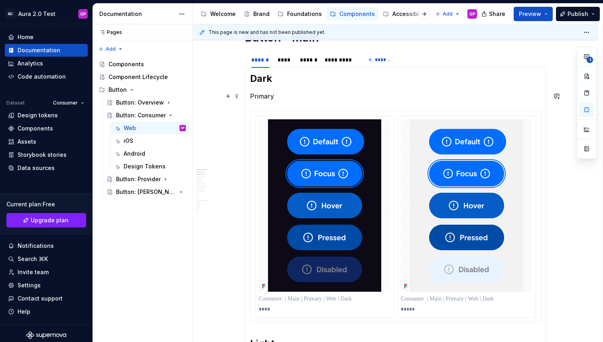
click at [261, 94] on p "Primary" at bounding box center [395, 96] width 291 height 10
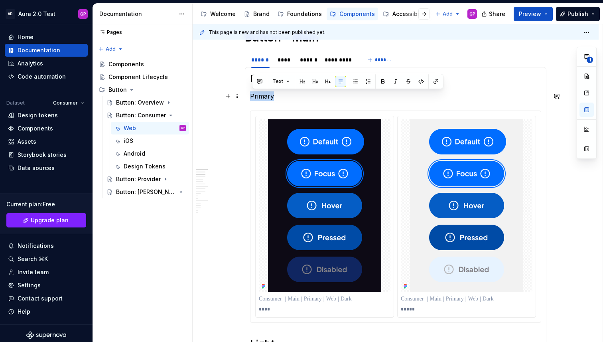
click at [261, 94] on p "Primary" at bounding box center [395, 96] width 291 height 10
click at [282, 79] on span "Text" at bounding box center [277, 81] width 11 height 6
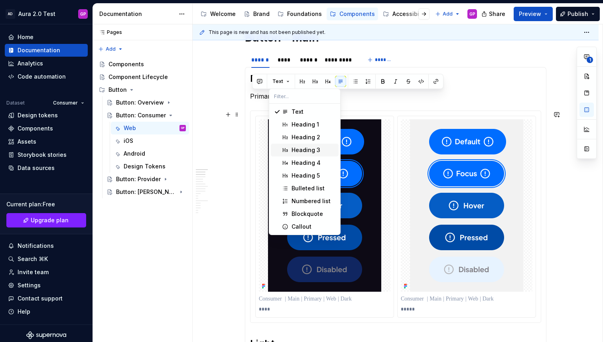
click at [294, 146] on div "Heading 3" at bounding box center [305, 150] width 29 height 8
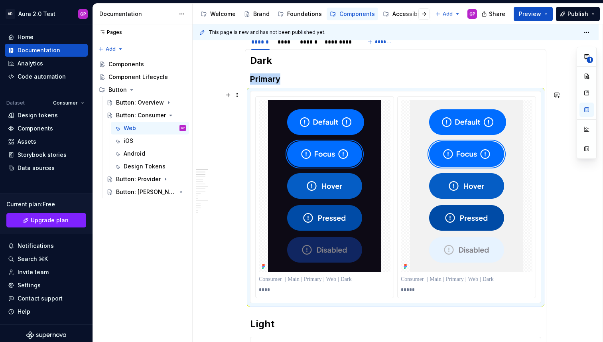
scroll to position [155, 0]
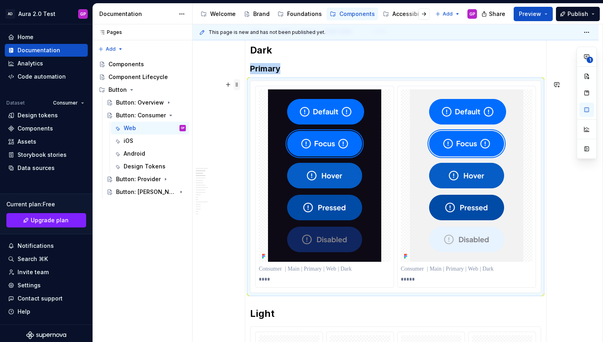
click at [239, 85] on span at bounding box center [237, 84] width 6 height 11
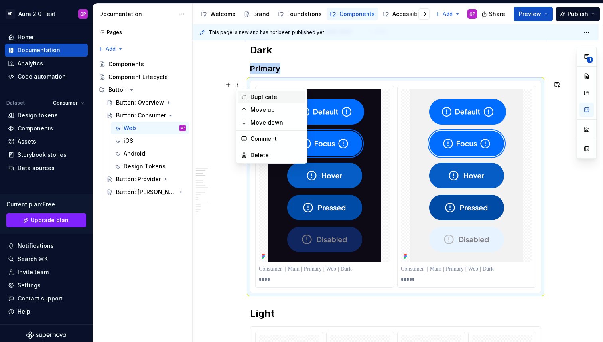
click at [257, 97] on div "Duplicate" at bounding box center [276, 97] width 52 height 8
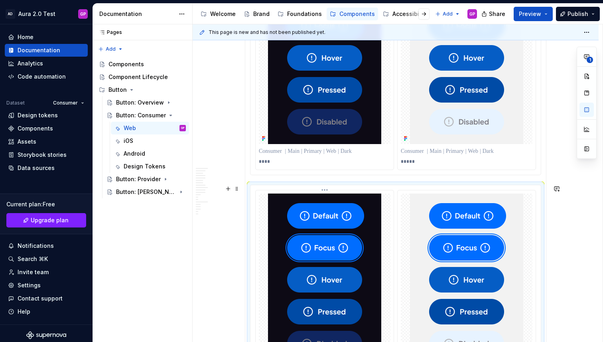
scroll to position [281, 0]
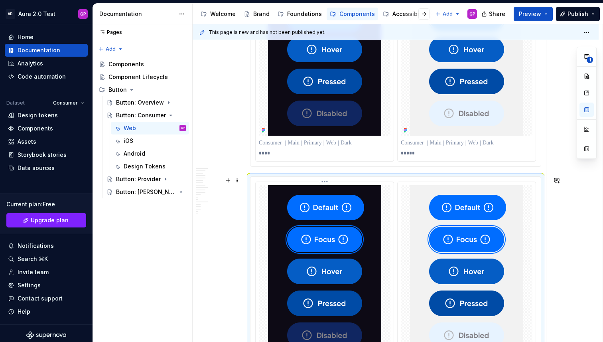
click at [335, 250] on img at bounding box center [324, 271] width 113 height 172
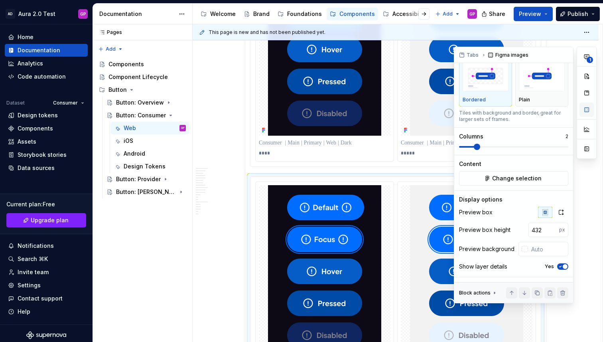
scroll to position [0, 0]
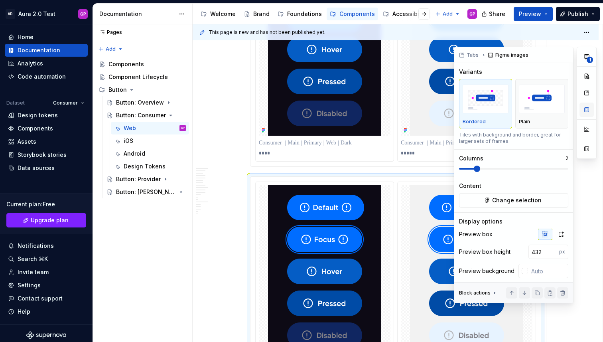
click at [587, 112] on button "button" at bounding box center [586, 109] width 14 height 14
click at [509, 197] on span "Change selection" at bounding box center [516, 200] width 49 height 8
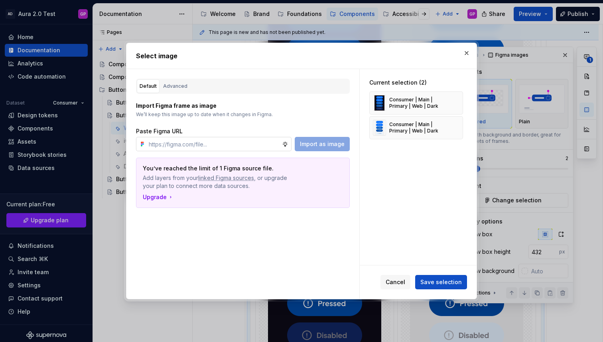
type textarea "*"
paste input "[URL][DOMAIN_NAME]"
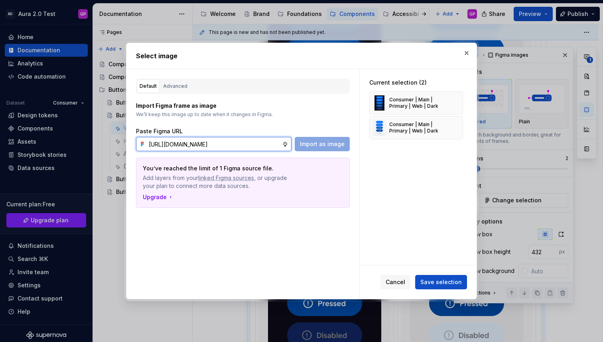
scroll to position [0, 200]
type input "[URL][DOMAIN_NAME]"
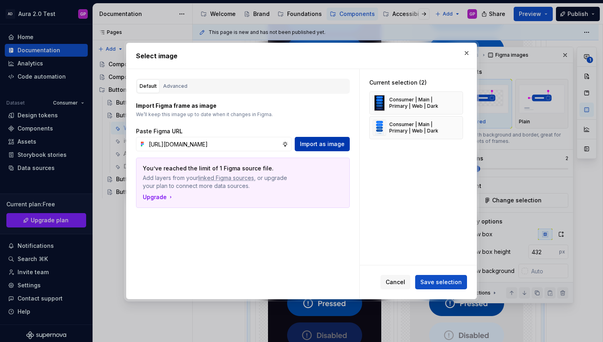
click at [319, 146] on span "Import as image" at bounding box center [322, 144] width 45 height 8
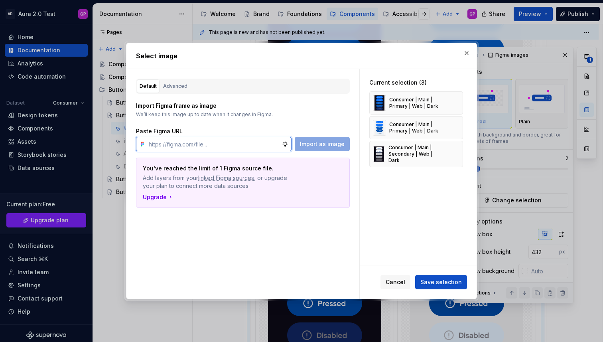
click at [257, 148] on input "text" at bounding box center [213, 144] width 136 height 14
paste input "[URL][DOMAIN_NAME]"
type input "[URL][DOMAIN_NAME]"
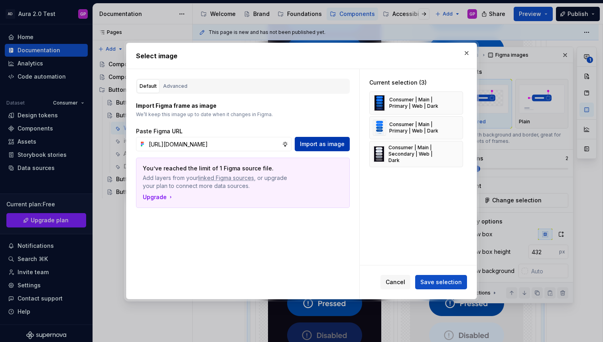
click at [325, 146] on span "Import as image" at bounding box center [322, 144] width 45 height 8
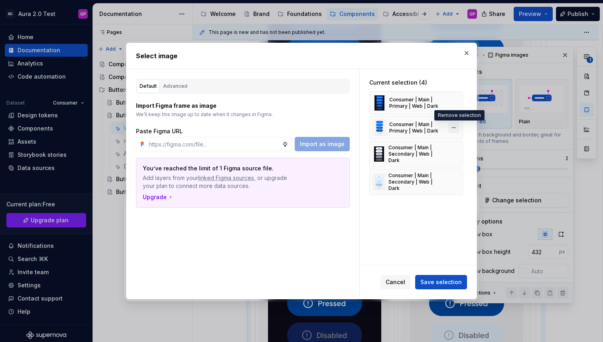
click at [457, 127] on button "button" at bounding box center [453, 127] width 11 height 11
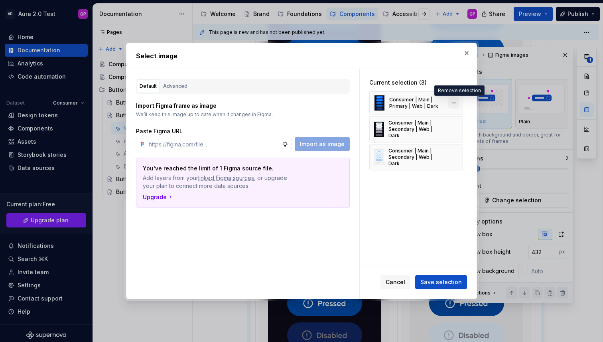
click at [458, 104] on button "button" at bounding box center [453, 102] width 11 height 11
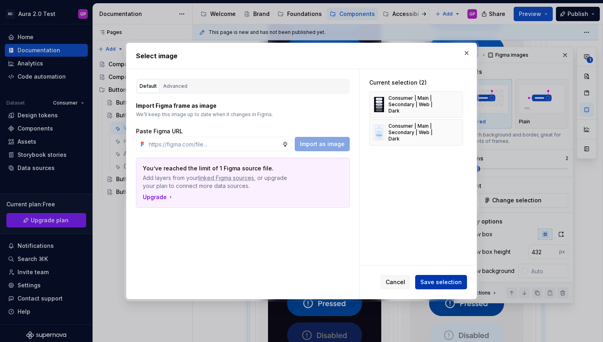
click at [441, 281] on span "Save selection" at bounding box center [440, 282] width 41 height 8
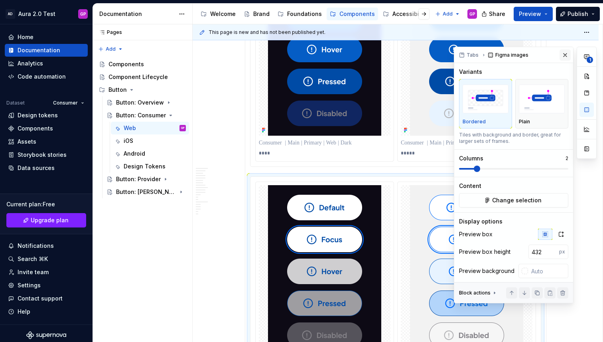
click at [563, 53] on button "button" at bounding box center [564, 54] width 11 height 11
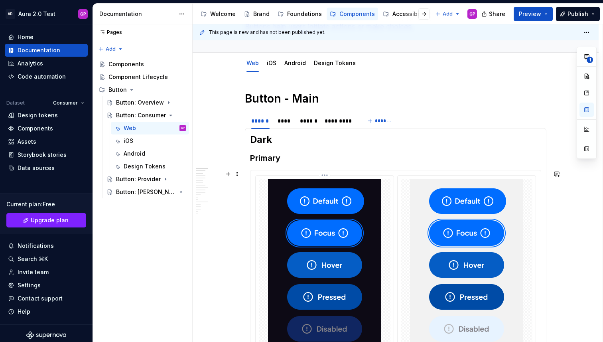
scroll to position [31, 0]
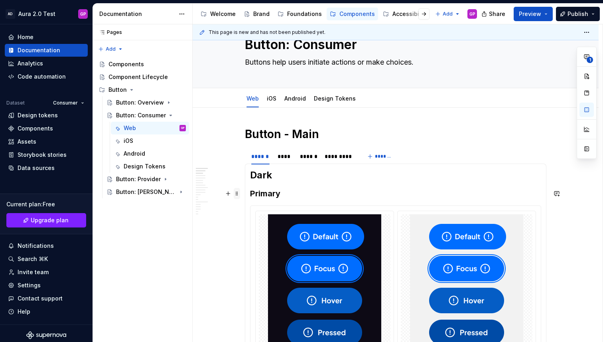
click at [240, 193] on span at bounding box center [237, 193] width 6 height 11
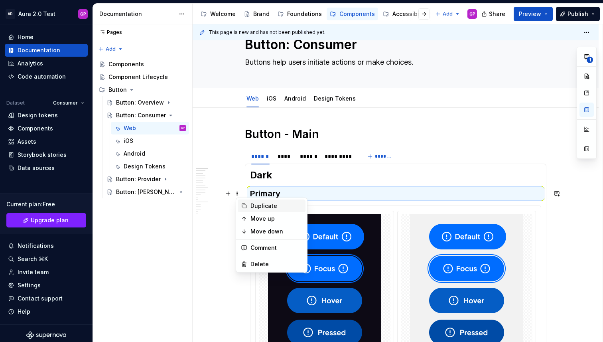
click at [252, 204] on div "Duplicate" at bounding box center [276, 206] width 52 height 8
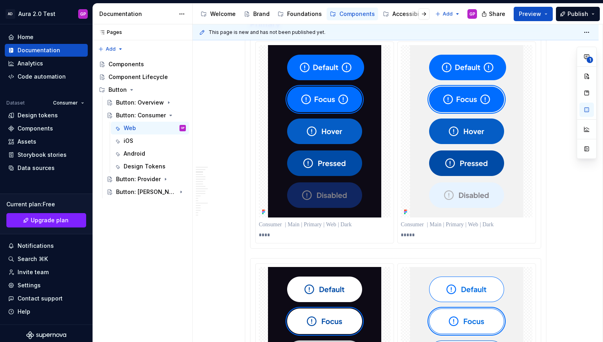
scroll to position [237, 0]
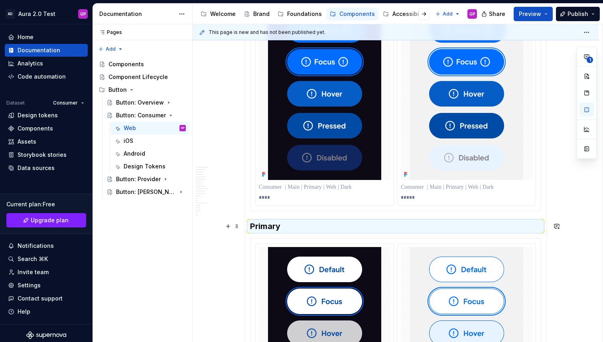
click at [262, 228] on h3 "Primary" at bounding box center [395, 225] width 291 height 11
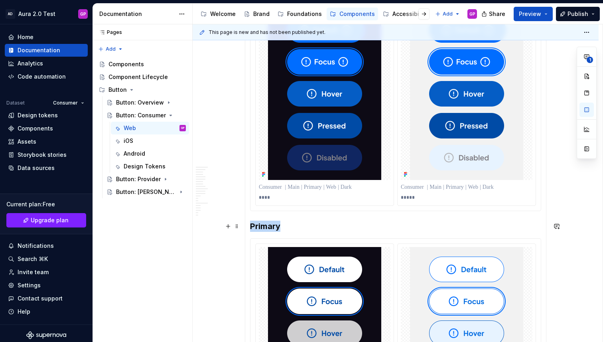
click at [262, 228] on h3 "Primary" at bounding box center [395, 225] width 291 height 11
drag, startPoint x: 196, startPoint y: 239, endPoint x: 200, endPoint y: 238, distance: 4.1
click at [197, 239] on div "**********" at bounding box center [398, 183] width 410 height 318
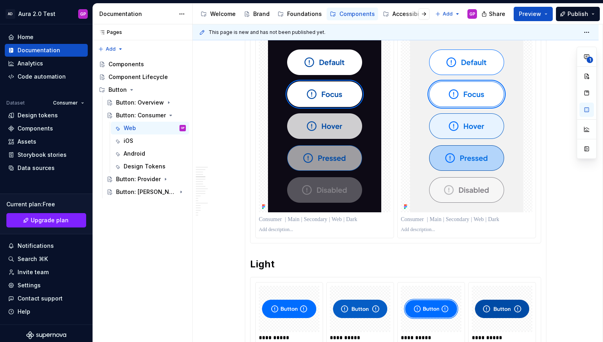
scroll to position [444, 0]
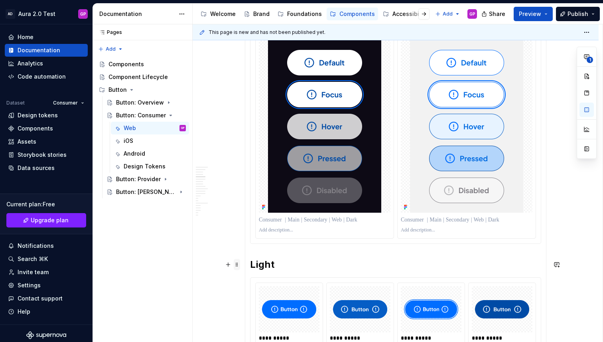
click at [240, 265] on span at bounding box center [237, 264] width 6 height 11
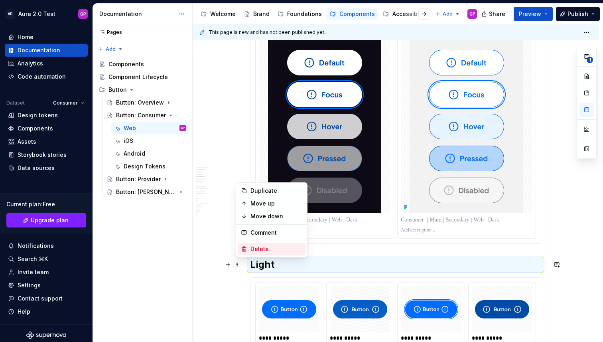
click at [253, 247] on div "Delete" at bounding box center [276, 249] width 52 height 8
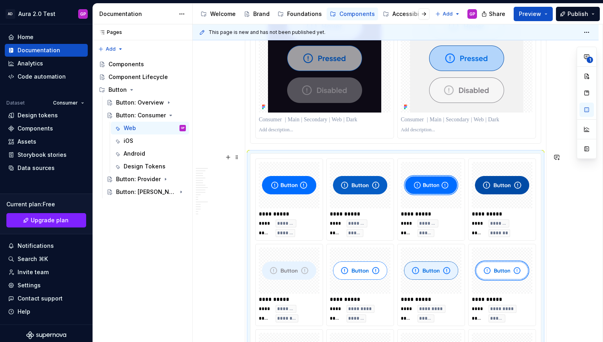
scroll to position [544, 0]
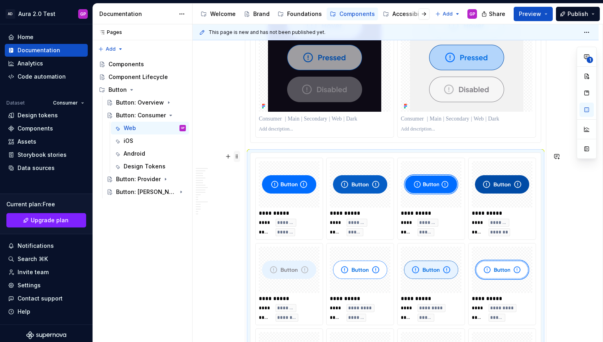
click at [240, 155] on span at bounding box center [237, 156] width 6 height 11
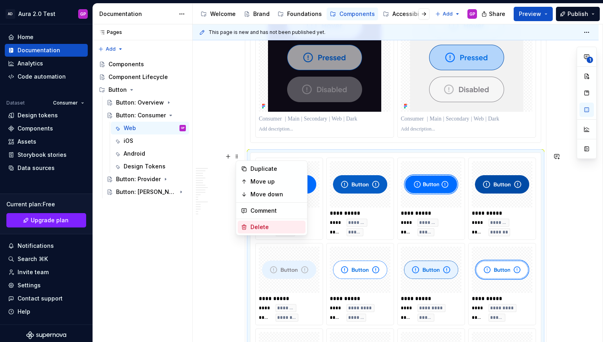
click at [255, 224] on div "Delete" at bounding box center [276, 227] width 52 height 8
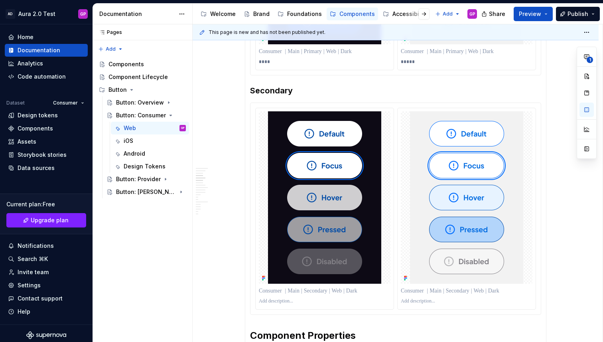
scroll to position [342, 0]
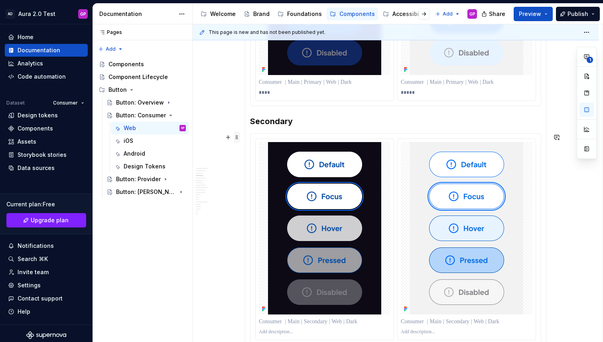
click at [238, 137] on span at bounding box center [237, 137] width 6 height 11
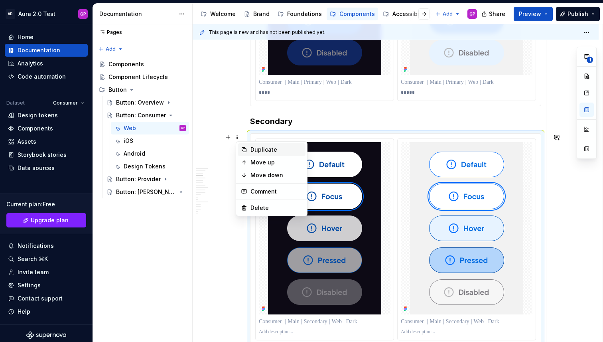
click at [254, 146] on div "Duplicate" at bounding box center [276, 149] width 52 height 8
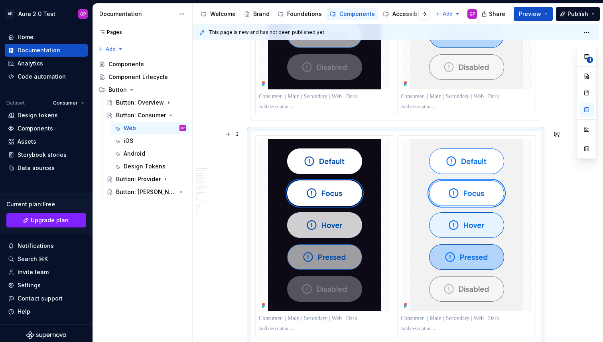
scroll to position [606, 0]
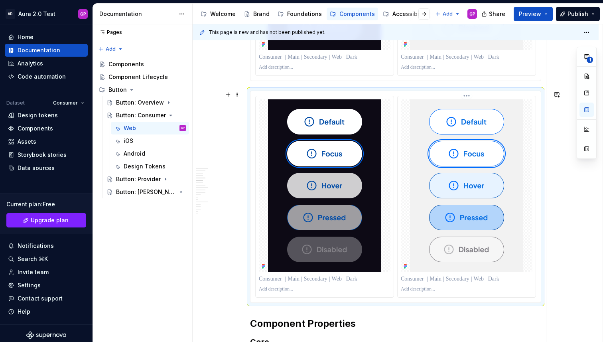
click at [456, 161] on img at bounding box center [466, 185] width 113 height 172
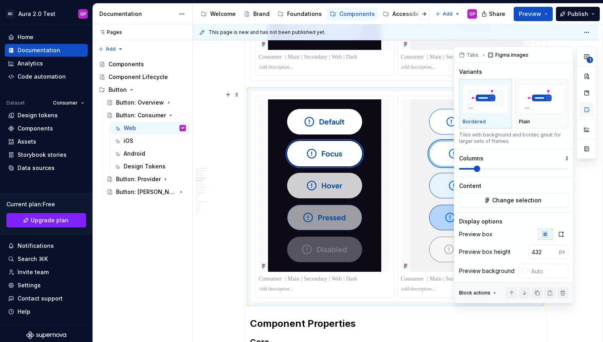
click at [589, 109] on button "button" at bounding box center [586, 109] width 14 height 14
click at [494, 199] on span "Change selection" at bounding box center [516, 200] width 49 height 8
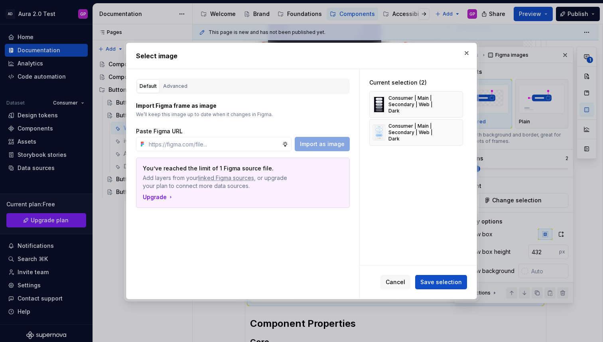
type textarea "*"
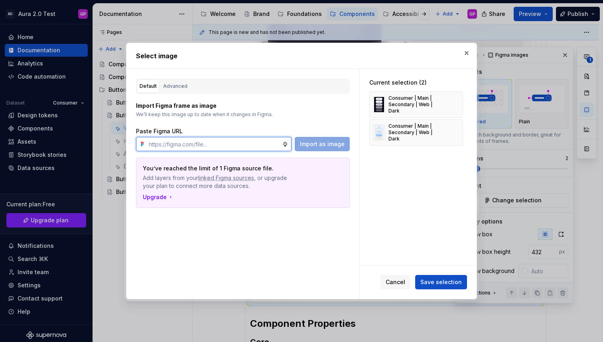
paste input "[URL][DOMAIN_NAME]"
type input "[URL][DOMAIN_NAME]"
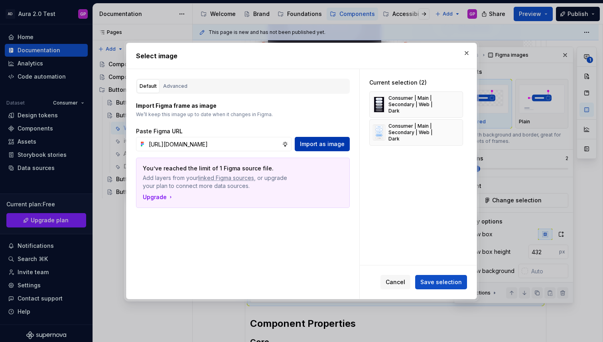
scroll to position [0, 0]
click at [329, 146] on span "Import as image" at bounding box center [322, 144] width 45 height 8
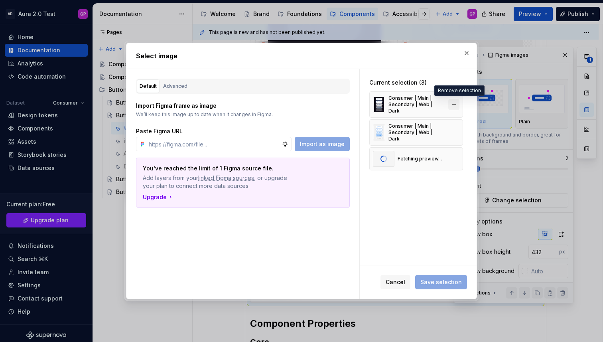
click at [457, 102] on button "button" at bounding box center [453, 104] width 11 height 11
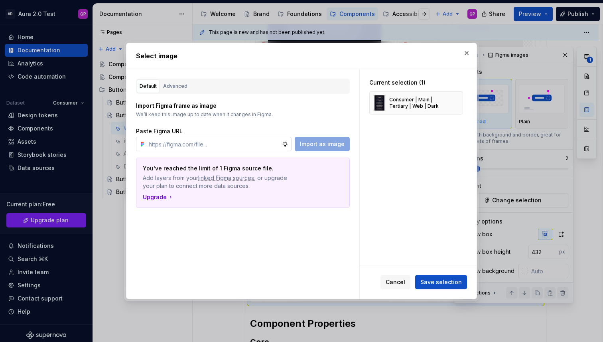
click at [219, 141] on input "text" at bounding box center [213, 144] width 136 height 14
paste input "[URL][DOMAIN_NAME]"
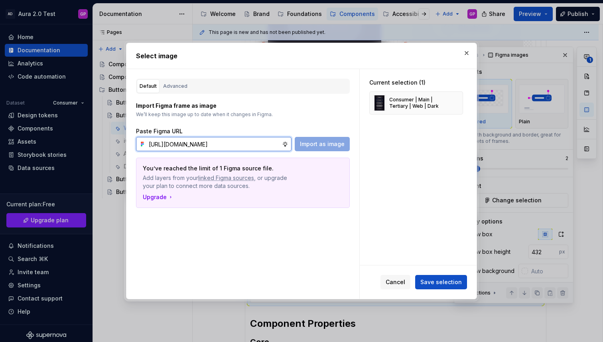
scroll to position [0, 179]
type input "[URL][DOMAIN_NAME]"
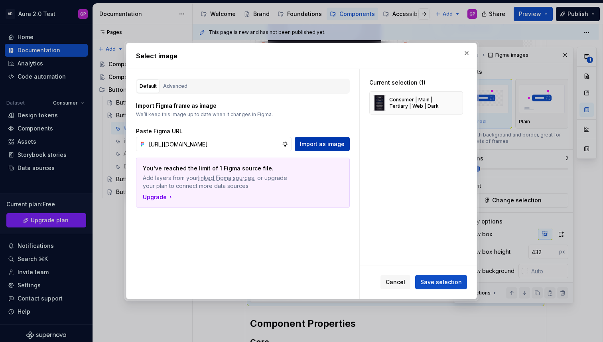
scroll to position [0, 0]
click at [316, 145] on span "Import as image" at bounding box center [322, 144] width 45 height 8
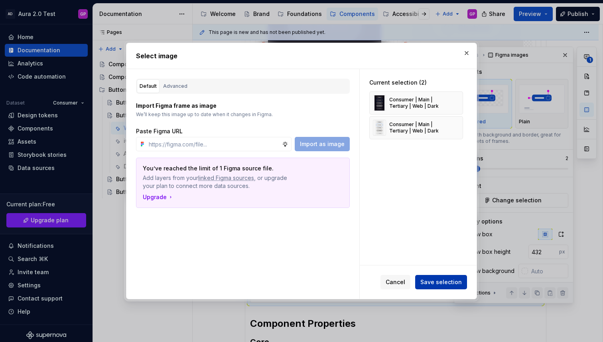
click at [439, 281] on span "Save selection" at bounding box center [440, 282] width 41 height 8
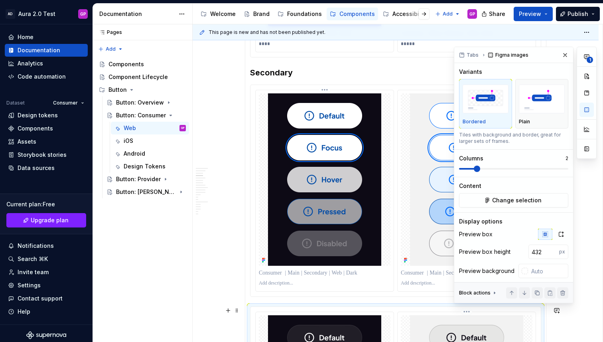
scroll to position [382, 0]
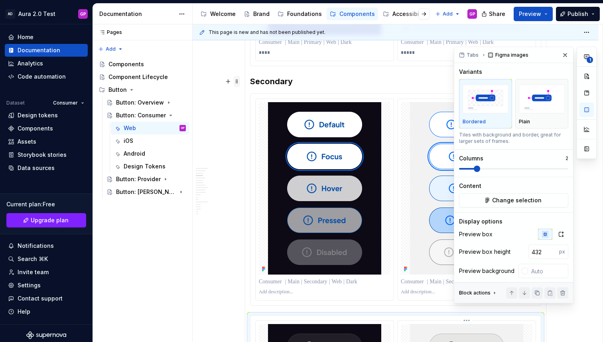
click at [239, 79] on span at bounding box center [237, 81] width 6 height 11
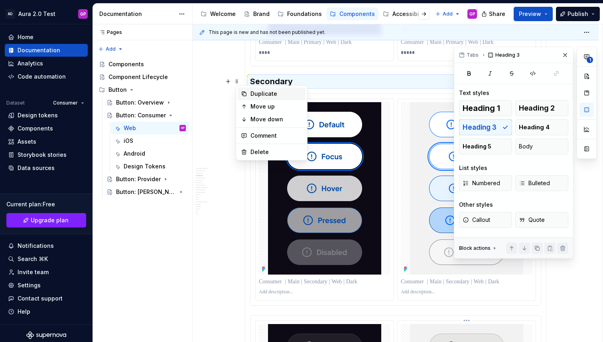
click at [259, 90] on div "Duplicate" at bounding box center [276, 94] width 52 height 8
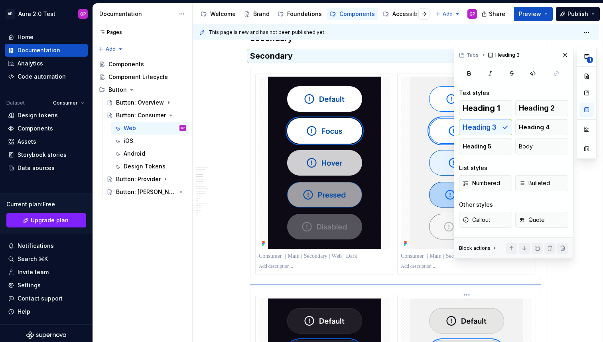
scroll to position [430, 0]
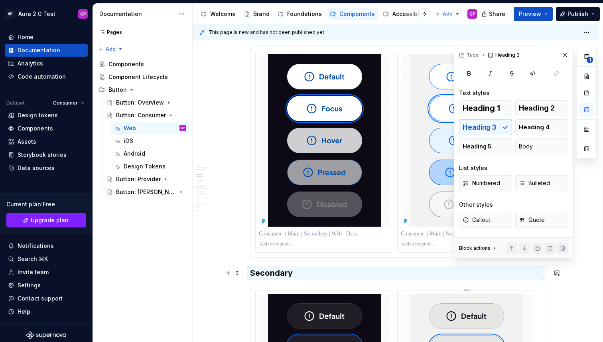
click at [267, 270] on h3 "Secondary" at bounding box center [395, 272] width 291 height 11
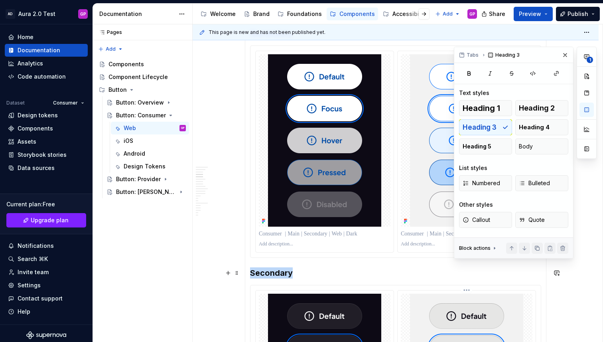
click at [267, 270] on h3 "Secondary" at bounding box center [395, 272] width 291 height 11
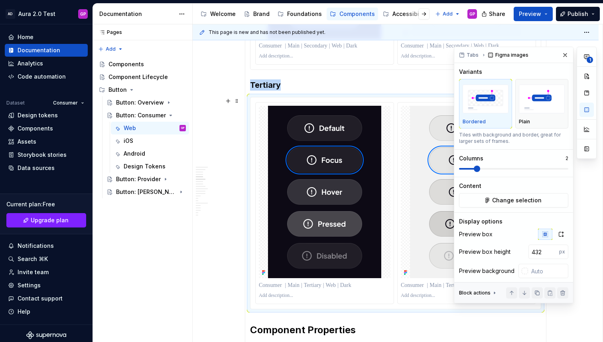
scroll to position [617, 0]
click at [240, 103] on span at bounding box center [237, 101] width 6 height 11
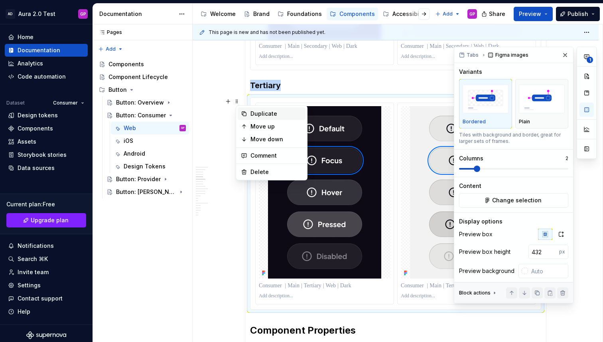
click at [245, 114] on icon at bounding box center [244, 113] width 6 height 6
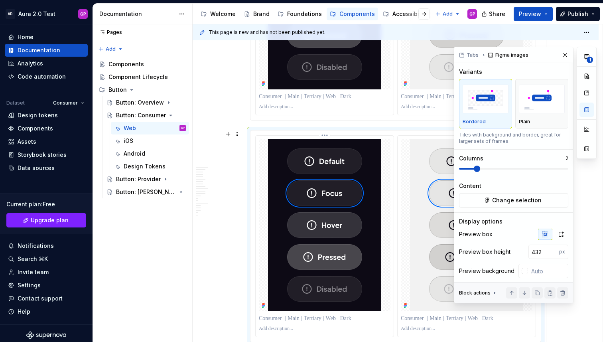
click at [319, 171] on img at bounding box center [324, 225] width 113 height 172
click at [564, 52] on button "button" at bounding box center [564, 54] width 11 height 11
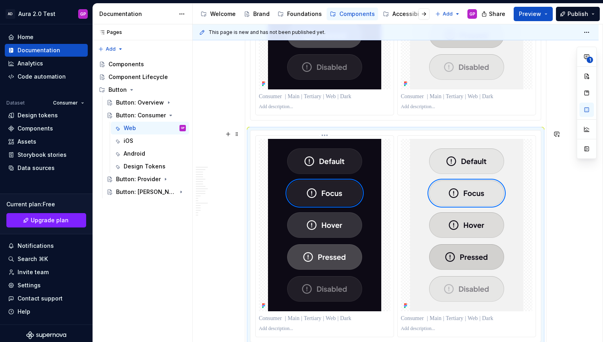
click at [316, 183] on img at bounding box center [324, 225] width 113 height 172
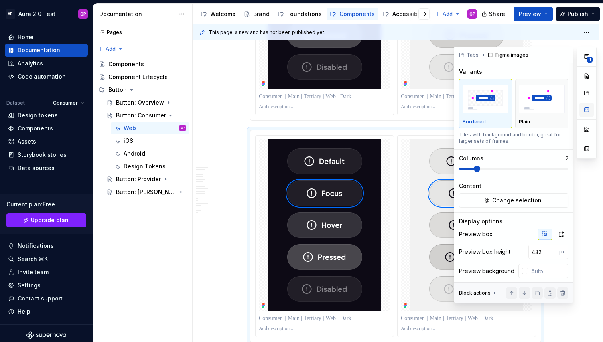
click at [587, 109] on button "button" at bounding box center [586, 109] width 14 height 14
click at [511, 198] on span "Change selection" at bounding box center [516, 200] width 49 height 8
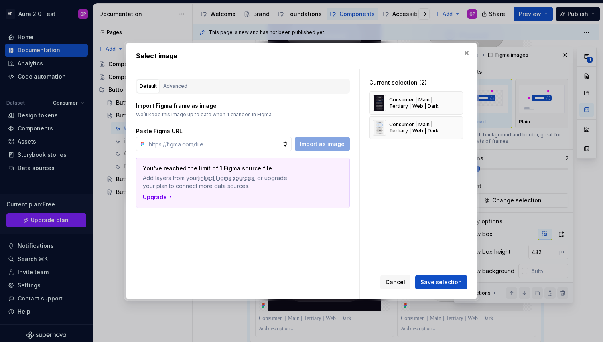
type textarea "*"
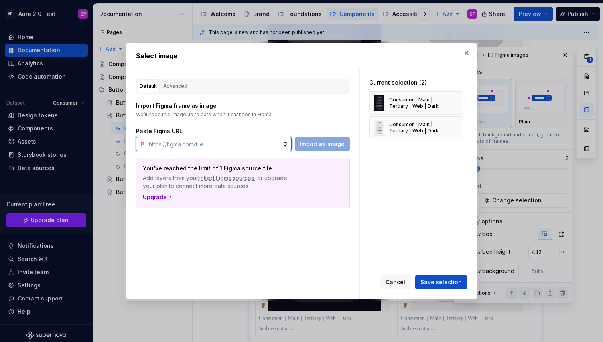
paste input "[URL][DOMAIN_NAME]"
type input "[URL][DOMAIN_NAME]"
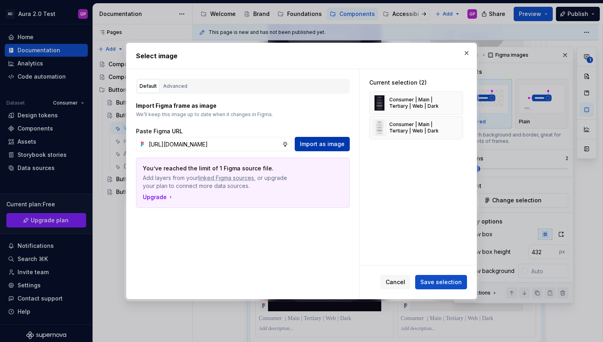
click at [320, 146] on span "Import as image" at bounding box center [322, 144] width 45 height 8
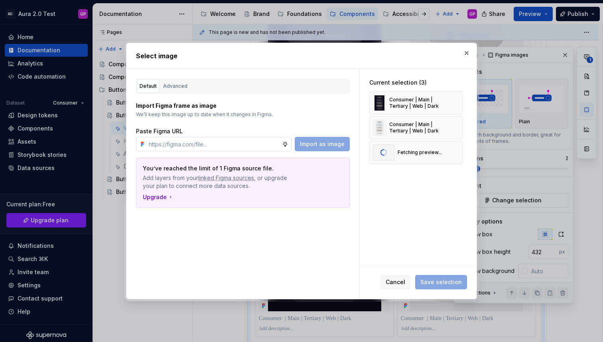
click at [191, 145] on input "text" at bounding box center [213, 144] width 136 height 14
paste input "[URL][DOMAIN_NAME]"
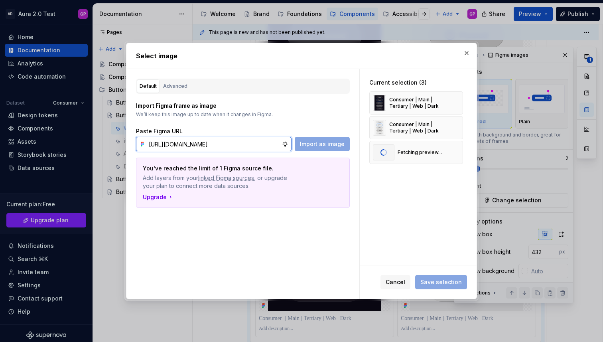
scroll to position [0, 179]
type input "[URL][DOMAIN_NAME]"
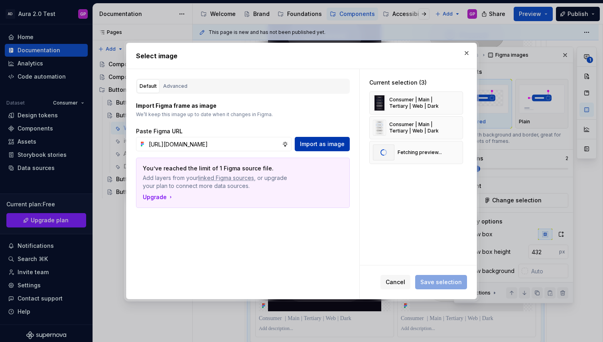
click at [323, 144] on span "Import as image" at bounding box center [322, 144] width 45 height 8
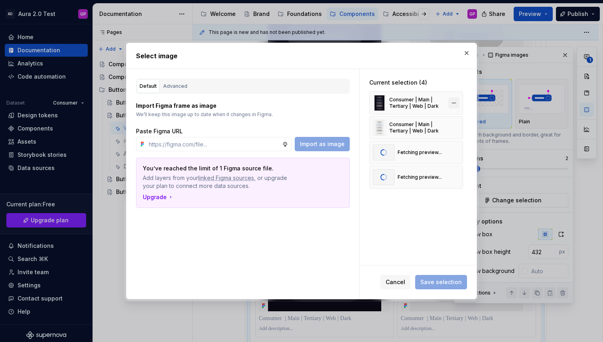
click at [456, 104] on button "button" at bounding box center [453, 102] width 11 height 11
click at [457, 104] on button "button" at bounding box center [453, 102] width 11 height 11
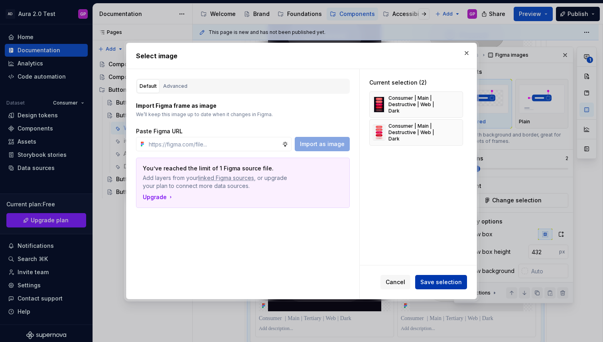
click at [432, 279] on span "Save selection" at bounding box center [440, 282] width 41 height 8
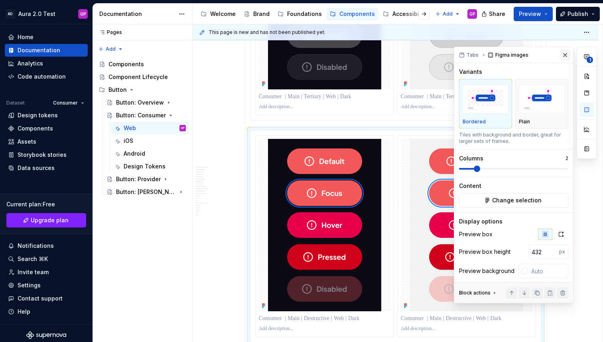
click at [563, 54] on button "button" at bounding box center [564, 54] width 11 height 11
type textarea "*"
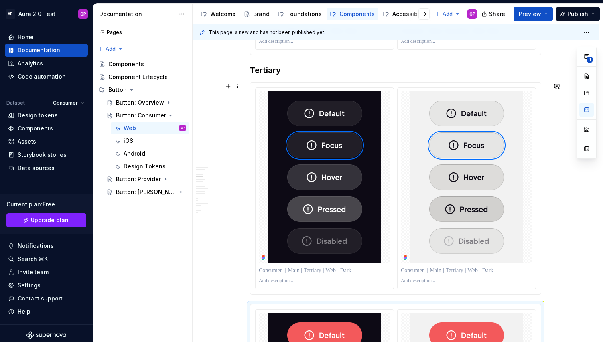
scroll to position [637, 0]
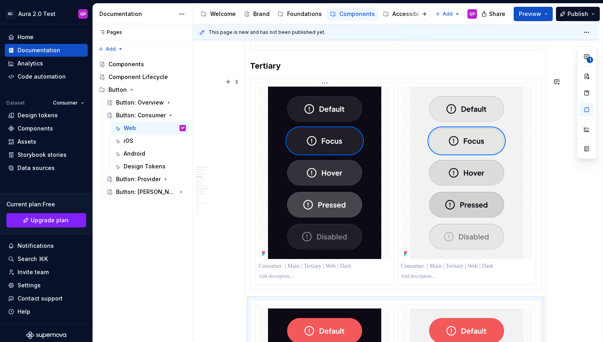
click at [284, 276] on p at bounding box center [325, 276] width 132 height 6
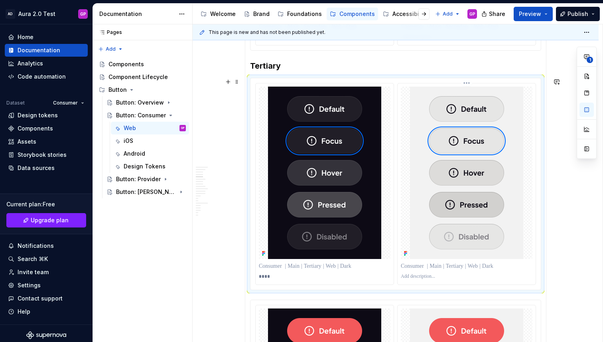
click at [436, 275] on p at bounding box center [467, 276] width 132 height 6
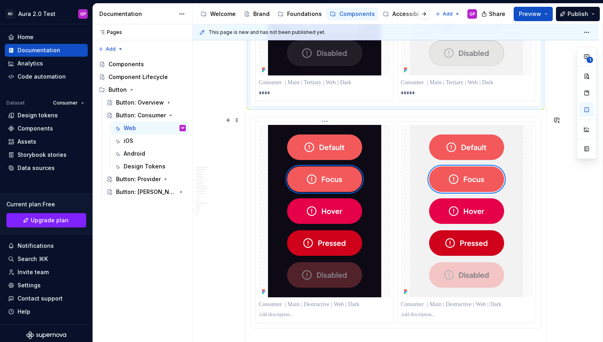
scroll to position [822, 0]
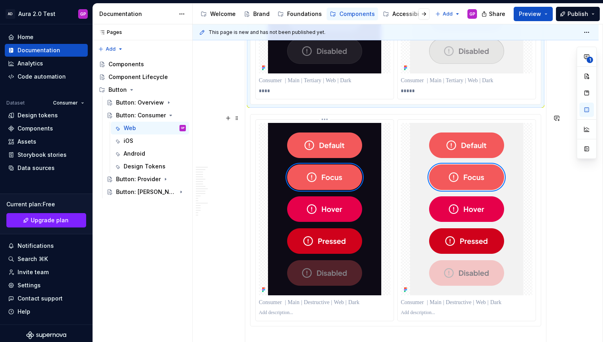
click at [288, 312] on p at bounding box center [325, 312] width 132 height 6
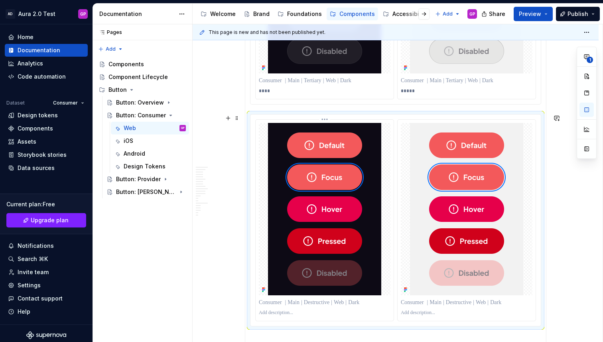
scroll to position [835, 0]
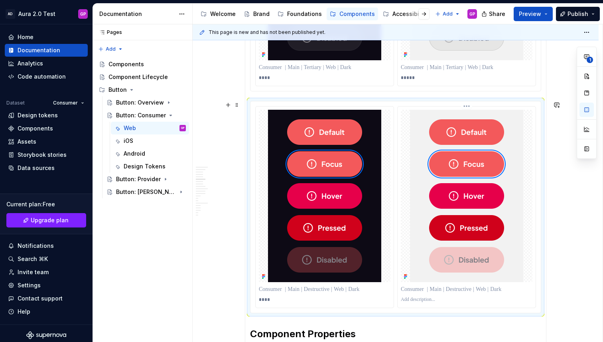
click at [415, 300] on p at bounding box center [467, 299] width 132 height 6
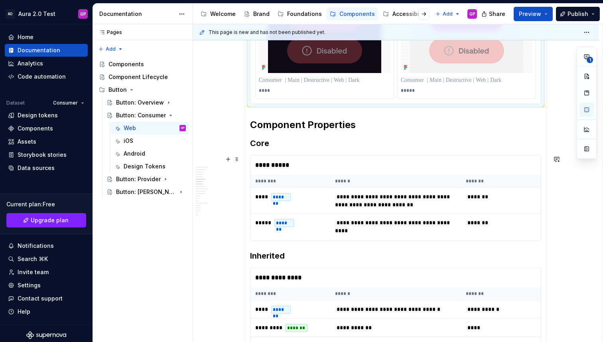
scroll to position [1049, 0]
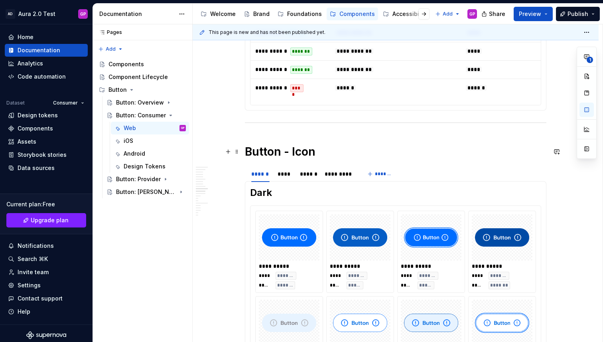
scroll to position [1339, 0]
click at [239, 207] on span at bounding box center [237, 208] width 6 height 11
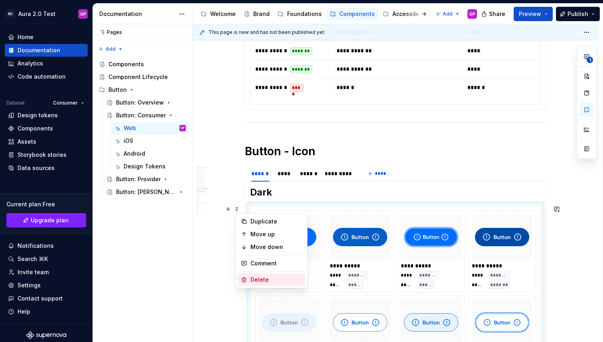
click at [258, 277] on div "Delete" at bounding box center [276, 279] width 52 height 8
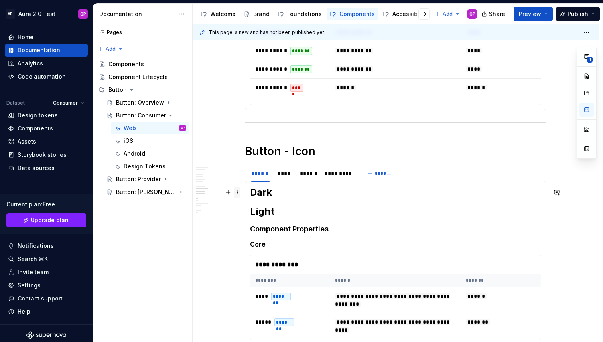
click at [240, 190] on span at bounding box center [237, 192] width 6 height 11
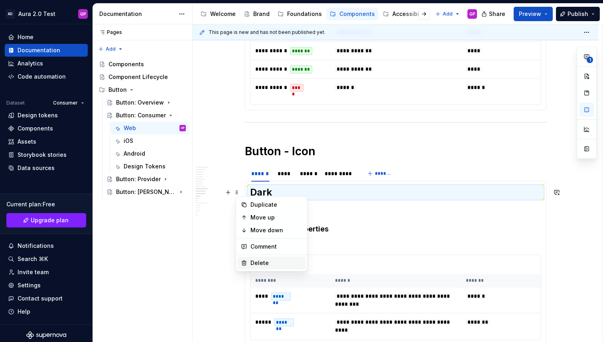
click at [256, 260] on div "Delete" at bounding box center [276, 263] width 52 height 8
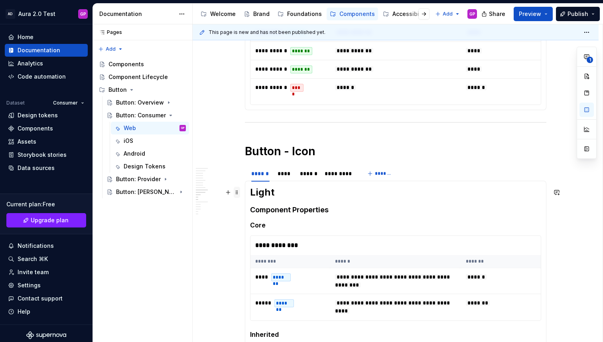
click at [238, 190] on span at bounding box center [237, 192] width 6 height 11
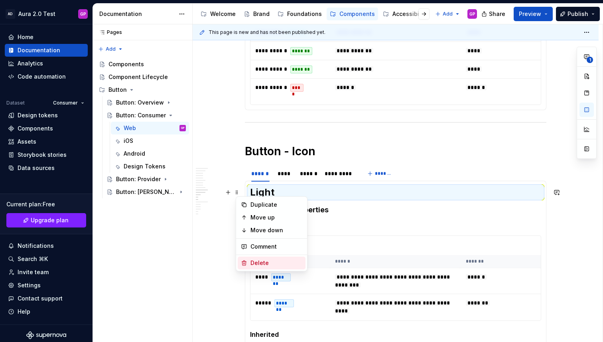
click at [255, 262] on div "Delete" at bounding box center [276, 263] width 52 height 8
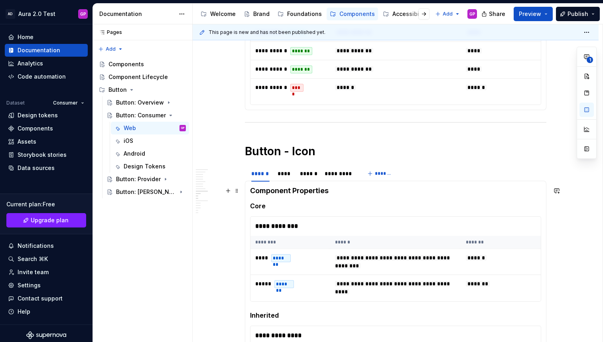
click at [262, 190] on h4 "Component Properties" at bounding box center [395, 191] width 291 height 10
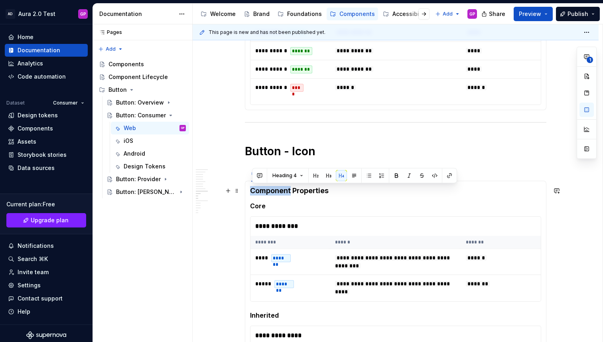
click at [262, 190] on h4 "Component Properties" at bounding box center [395, 191] width 291 height 10
click at [288, 171] on button "Heading 4" at bounding box center [288, 175] width 38 height 11
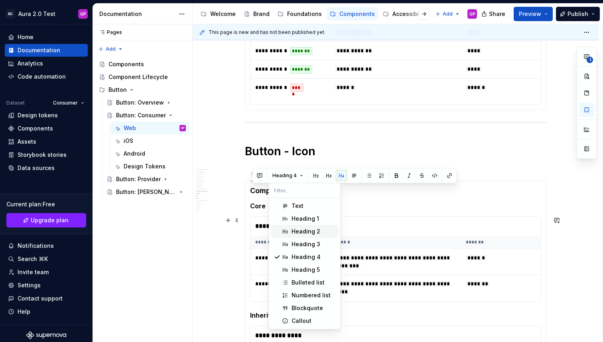
click at [295, 230] on div "Heading 2" at bounding box center [305, 231] width 29 height 8
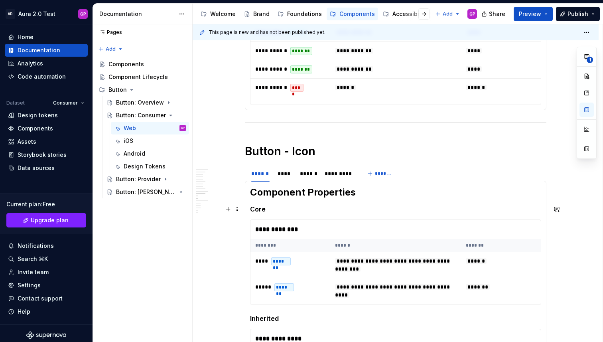
click at [256, 210] on h5 "Core" at bounding box center [395, 209] width 291 height 8
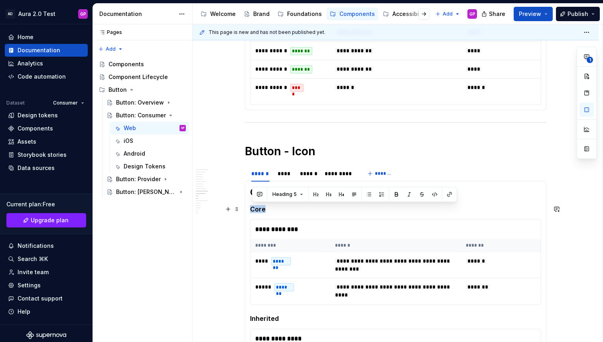
click at [256, 210] on h5 "Core" at bounding box center [395, 209] width 291 height 8
click at [290, 191] on span "Heading 5" at bounding box center [284, 194] width 24 height 6
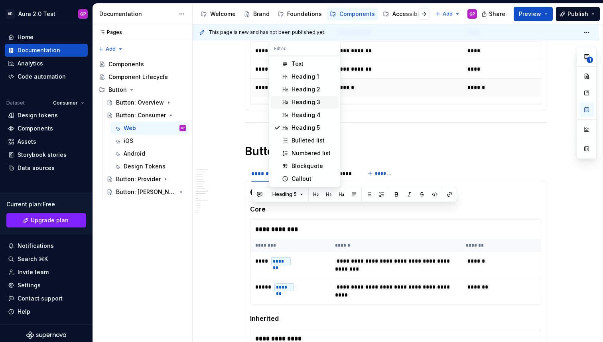
click at [297, 101] on div "Heading 3" at bounding box center [305, 102] width 29 height 8
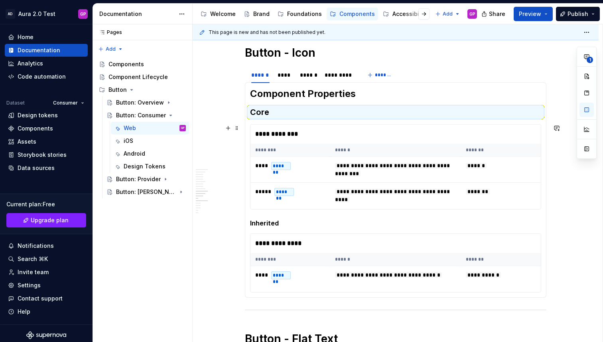
scroll to position [1442, 0]
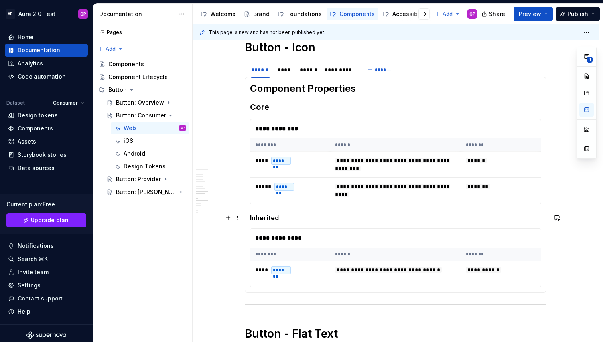
click at [264, 218] on h5 "Inherited" at bounding box center [395, 218] width 291 height 8
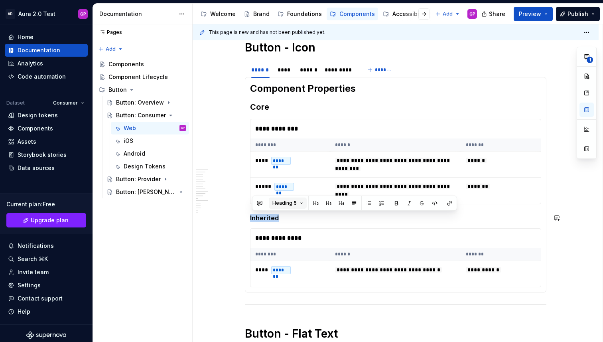
click at [297, 202] on button "Heading 5" at bounding box center [288, 202] width 38 height 11
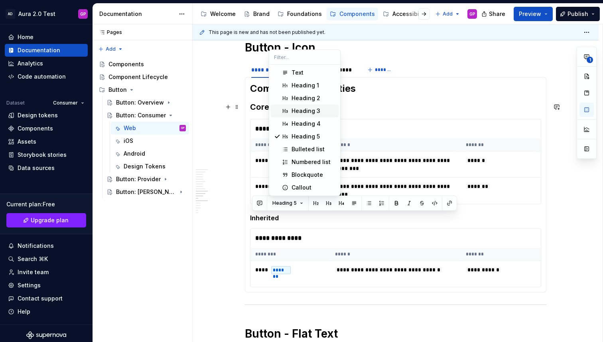
click at [305, 112] on div "Heading 3" at bounding box center [305, 111] width 29 height 8
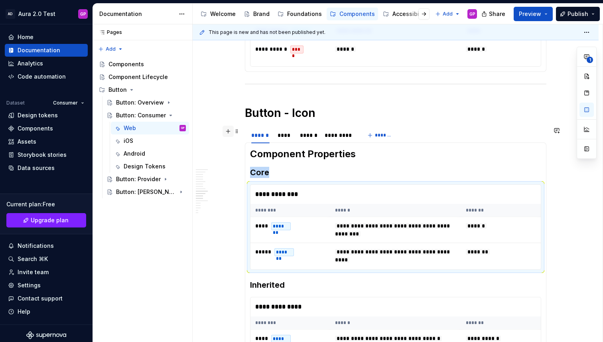
scroll to position [1377, 0]
click at [253, 155] on h2 "Component Properties" at bounding box center [395, 154] width 291 height 13
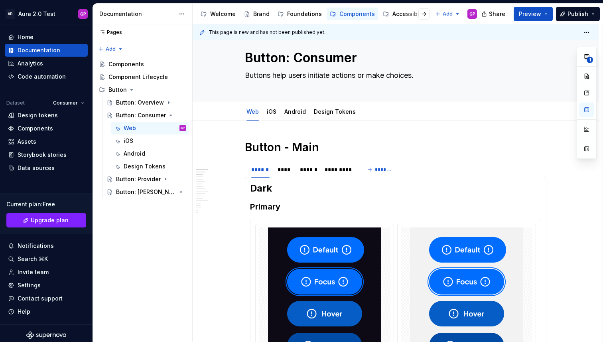
scroll to position [0, 0]
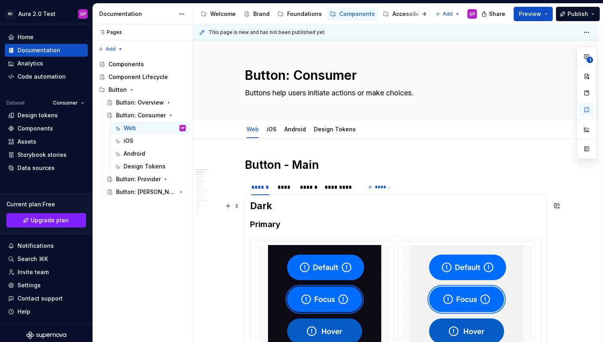
click at [238, 205] on span at bounding box center [237, 205] width 6 height 11
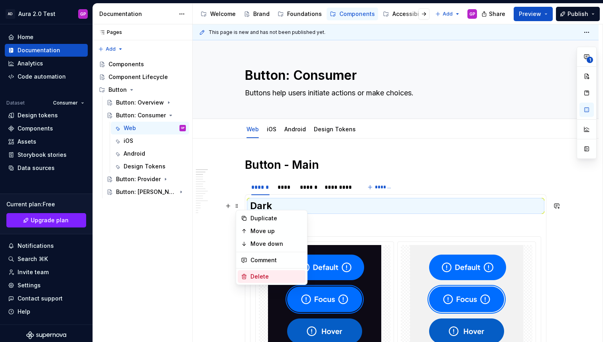
click at [257, 273] on div "Delete" at bounding box center [276, 276] width 52 height 8
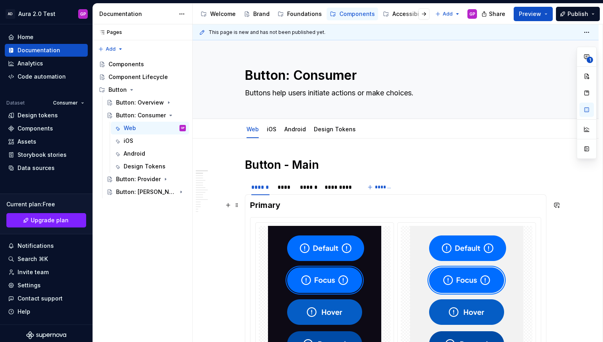
click at [263, 206] on h3 "Primary" at bounding box center [395, 204] width 291 height 11
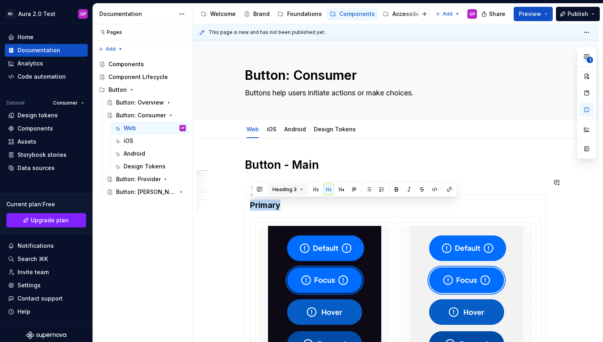
click at [295, 185] on button "Heading 3" at bounding box center [288, 189] width 38 height 11
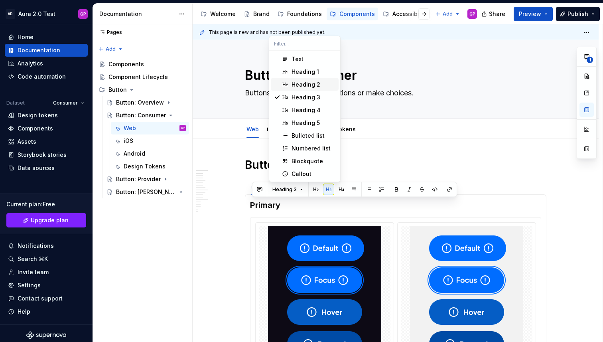
click at [298, 86] on div "Heading 2" at bounding box center [305, 85] width 29 height 8
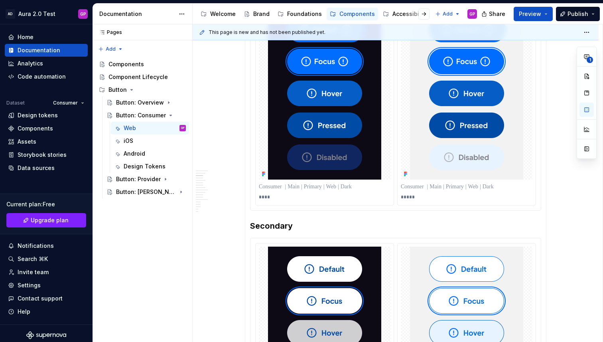
scroll to position [235, 0]
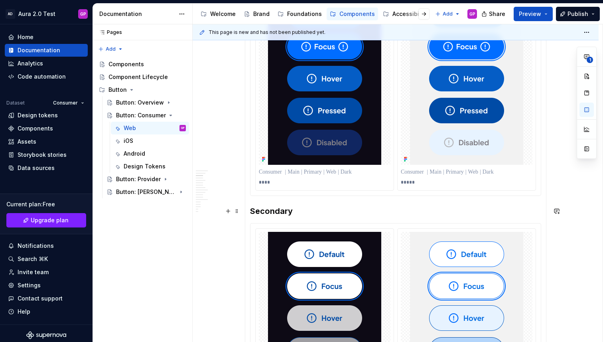
click at [258, 211] on h3 "Secondary" at bounding box center [395, 210] width 291 height 11
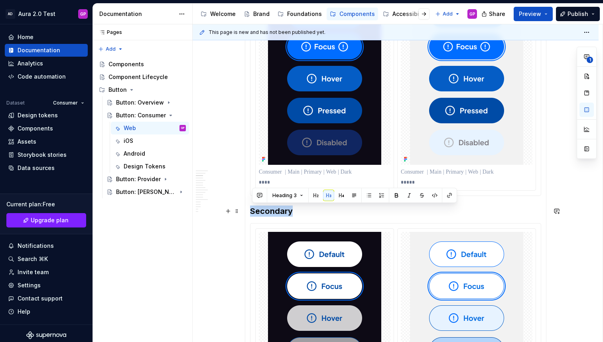
click at [258, 211] on h3 "Secondary" at bounding box center [395, 210] width 291 height 11
click at [291, 196] on span "Heading 3" at bounding box center [284, 195] width 24 height 6
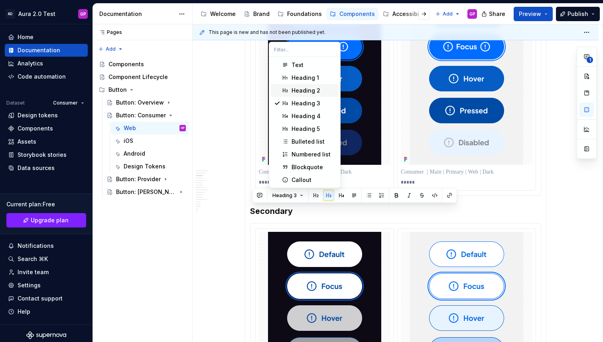
click at [302, 88] on div "Heading 2" at bounding box center [305, 90] width 29 height 8
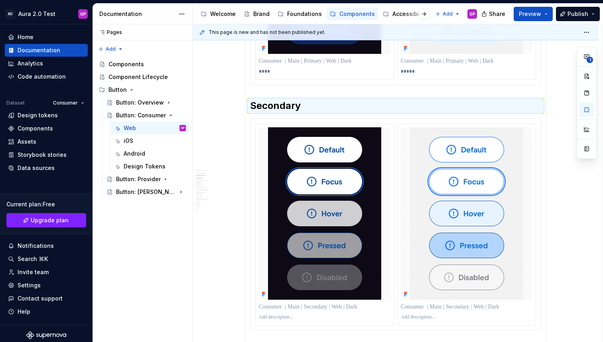
scroll to position [385, 0]
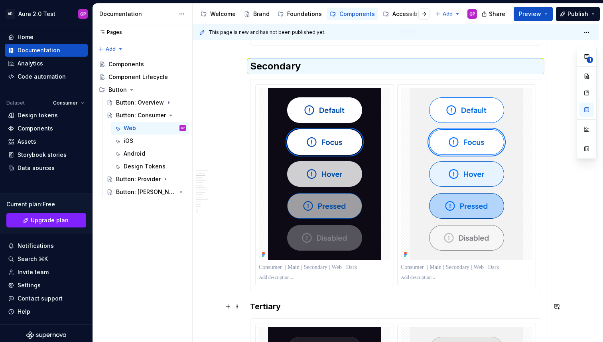
click at [265, 305] on h3 "Tertiary" at bounding box center [395, 306] width 291 height 11
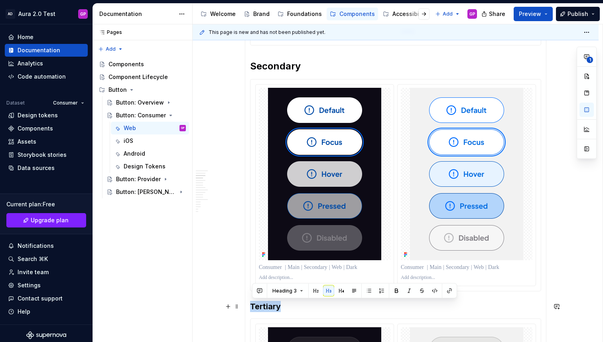
scroll to position [412, 0]
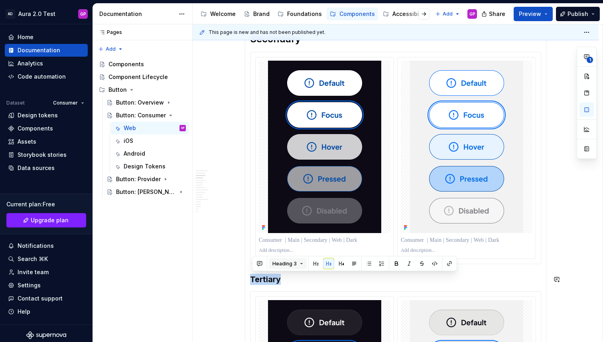
click at [304, 263] on button "Heading 3" at bounding box center [288, 263] width 38 height 11
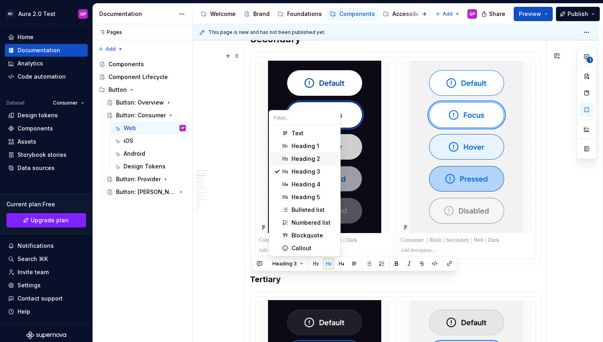
click at [295, 155] on div "Heading 2" at bounding box center [305, 159] width 29 height 8
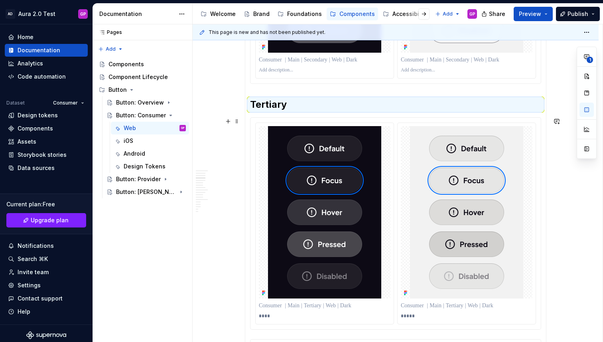
scroll to position [592, 0]
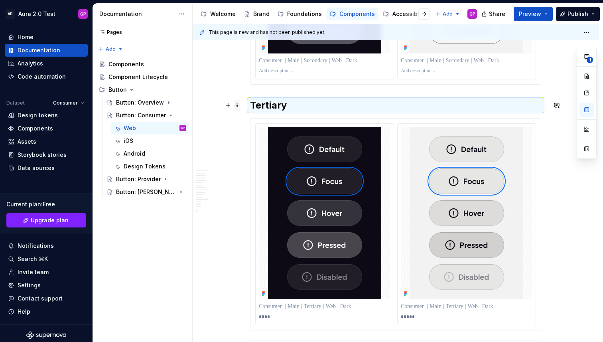
click at [239, 108] on span at bounding box center [237, 105] width 6 height 11
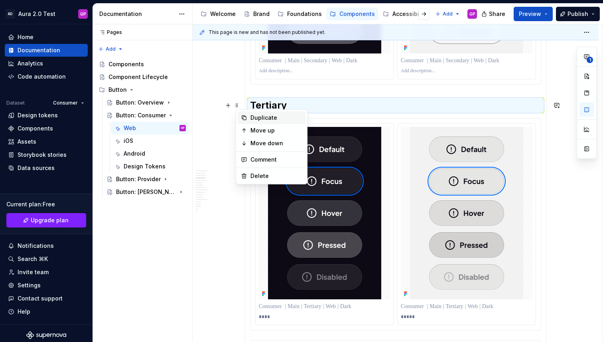
click at [256, 117] on div "Duplicate" at bounding box center [276, 118] width 52 height 8
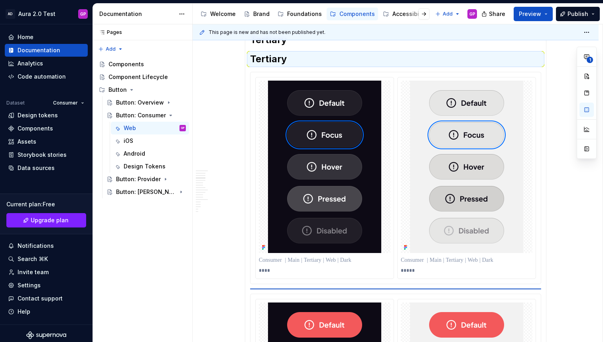
scroll to position [671, 0]
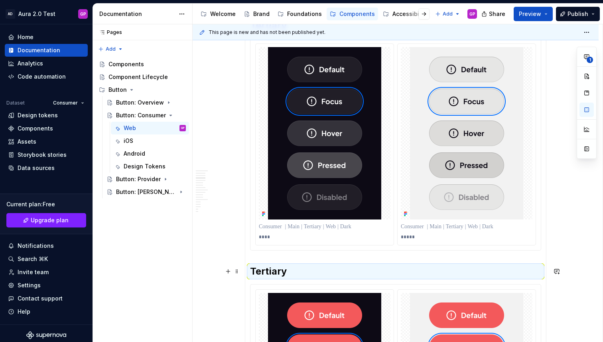
click at [265, 271] on h2 "Tertiary" at bounding box center [395, 271] width 291 height 13
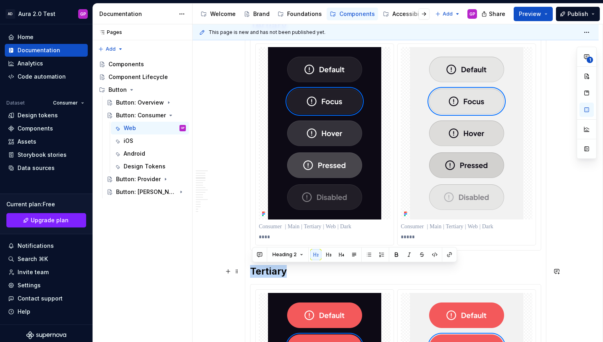
click at [265, 271] on h2 "Tertiary" at bounding box center [395, 271] width 291 height 13
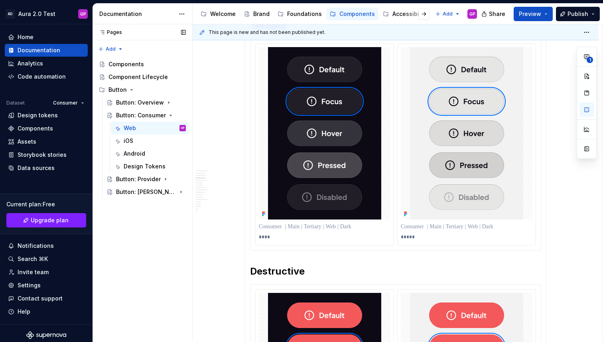
click at [145, 281] on div "Pages Pages Add Accessibility guide for tree Page tree. Navigate the tree with …" at bounding box center [142, 183] width 100 height 318
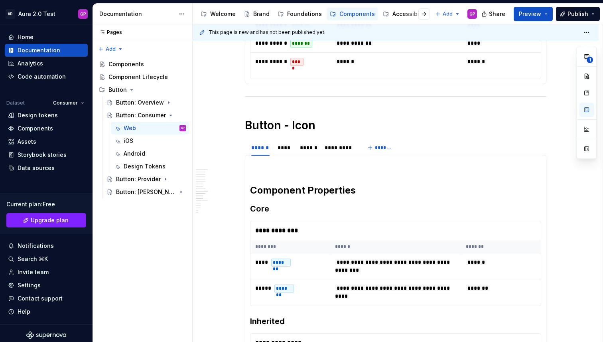
scroll to position [1442, 0]
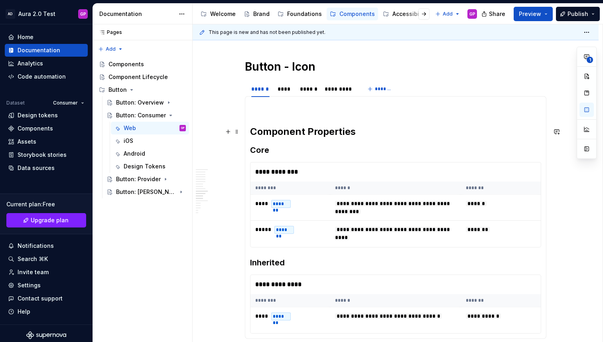
click at [257, 112] on section-item-column "**********" at bounding box center [395, 217] width 291 height 232
click at [253, 106] on p at bounding box center [395, 106] width 291 height 10
click at [268, 106] on p "Primary" at bounding box center [395, 106] width 291 height 10
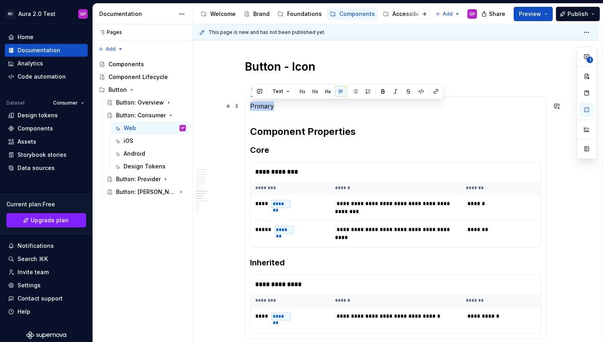
click at [268, 106] on p "Primary" at bounding box center [395, 106] width 291 height 10
click at [292, 95] on div "Text" at bounding box center [347, 91] width 187 height 11
click at [287, 91] on button "Text" at bounding box center [281, 91] width 24 height 11
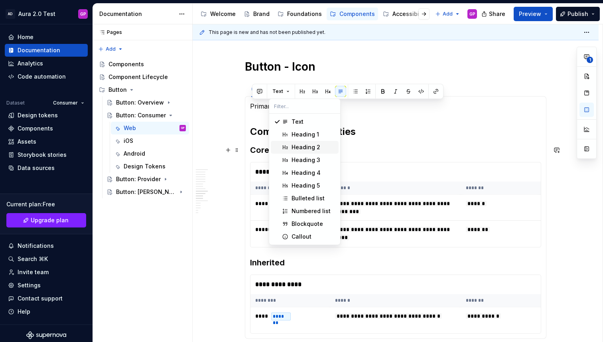
click at [295, 149] on div "Heading 2" at bounding box center [305, 147] width 29 height 8
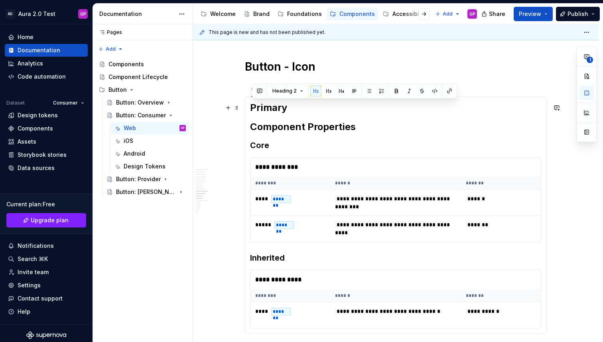
click at [301, 114] on section-item-column "**********" at bounding box center [395, 214] width 291 height 227
click at [301, 111] on h2 "Primary" at bounding box center [395, 107] width 291 height 13
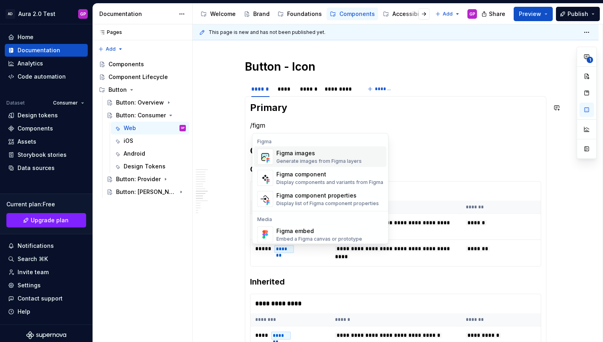
click at [289, 159] on div "Generate images from Figma layers" at bounding box center [318, 161] width 85 height 6
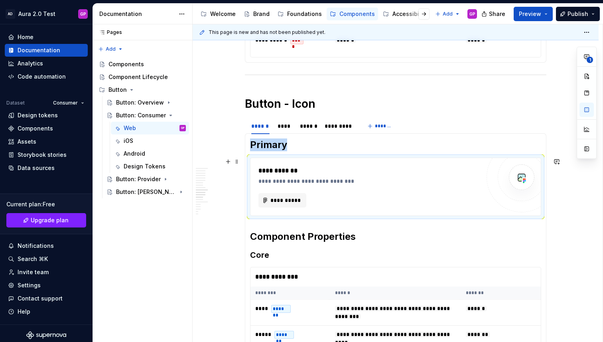
scroll to position [1405, 0]
click at [266, 146] on h2 "Primary" at bounding box center [395, 145] width 291 height 13
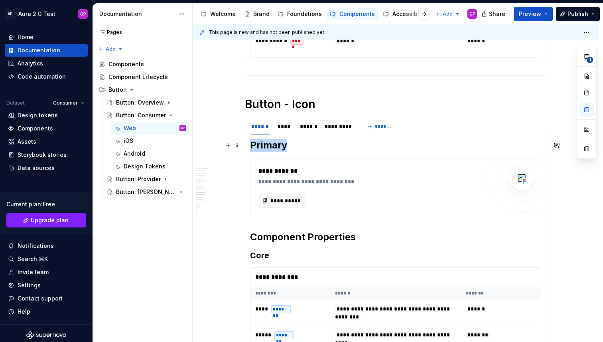
click at [266, 146] on h2 "Primary" at bounding box center [395, 145] width 291 height 13
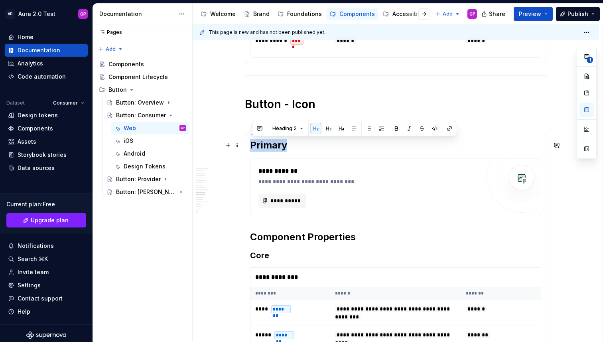
click at [266, 146] on h2 "Primary" at bounding box center [395, 145] width 291 height 13
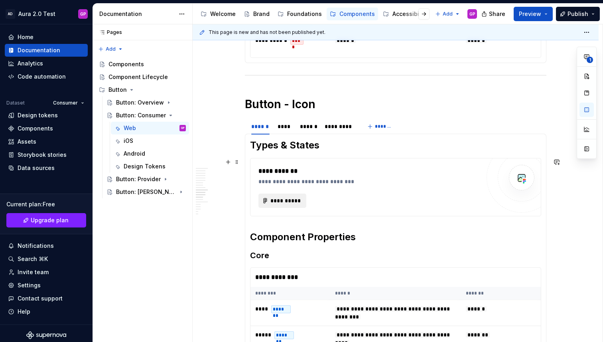
click at [282, 198] on span "**********" at bounding box center [285, 201] width 31 height 8
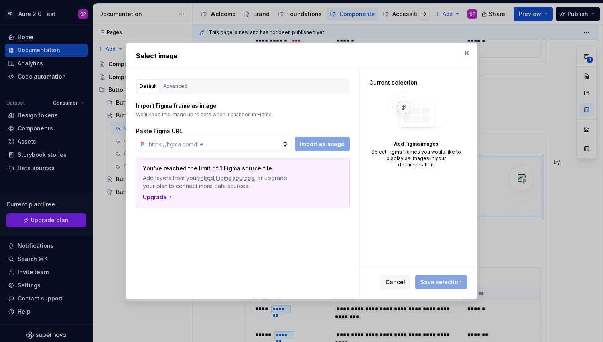
type textarea "*"
type input "[URL][DOMAIN_NAME]"
click at [312, 145] on span "Import as image" at bounding box center [322, 144] width 45 height 8
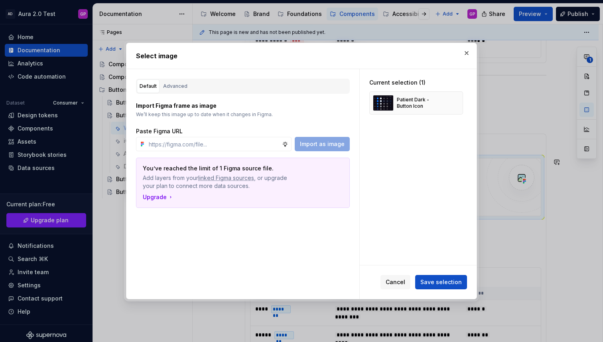
click at [442, 283] on span "Save selection" at bounding box center [440, 282] width 41 height 8
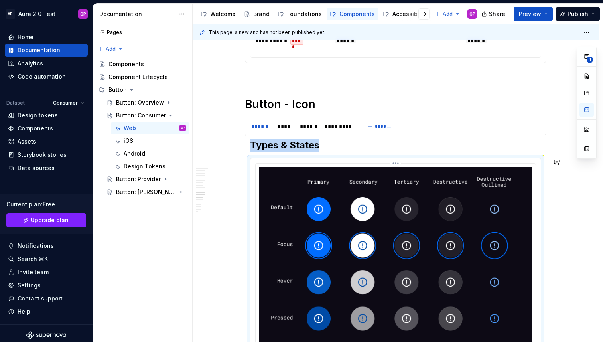
scroll to position [1470, 0]
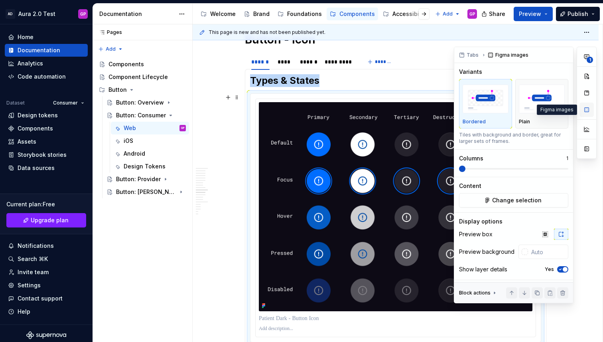
click at [586, 112] on button "button" at bounding box center [586, 109] width 14 height 14
type textarea "*"
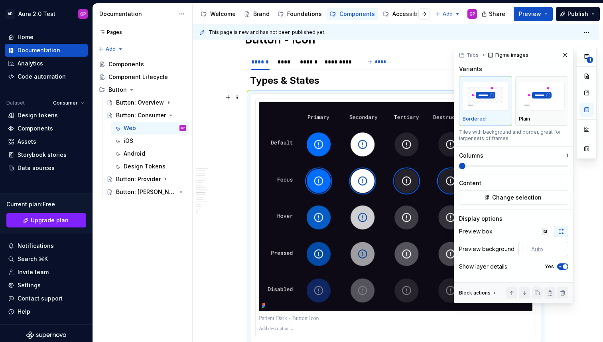
click at [538, 249] on input "text" at bounding box center [548, 249] width 40 height 14
click at [533, 246] on input "#556600" at bounding box center [548, 249] width 39 height 14
click at [534, 247] on input "#556600" at bounding box center [548, 249] width 39 height 14
click at [542, 248] on input "#556600" at bounding box center [548, 249] width 39 height 14
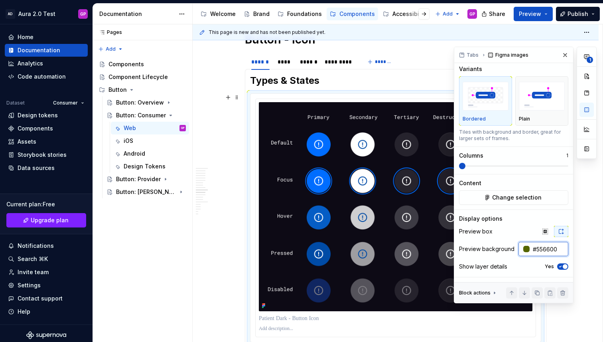
click at [542, 248] on input "#556600" at bounding box center [548, 249] width 39 height 14
type input "Auto"
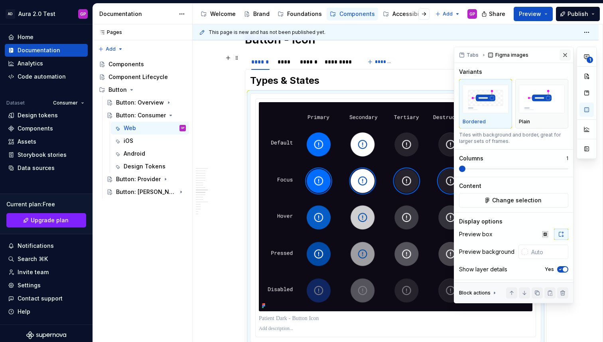
click at [567, 55] on button "button" at bounding box center [564, 54] width 11 height 11
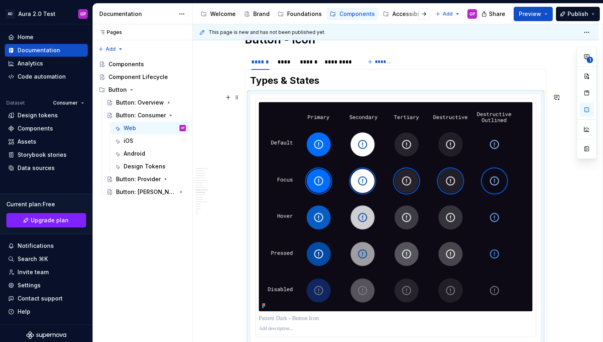
click at [227, 120] on div "**********" at bounding box center [396, 14] width 406 height 2690
click at [308, 81] on h2 "Types & States" at bounding box center [395, 80] width 291 height 13
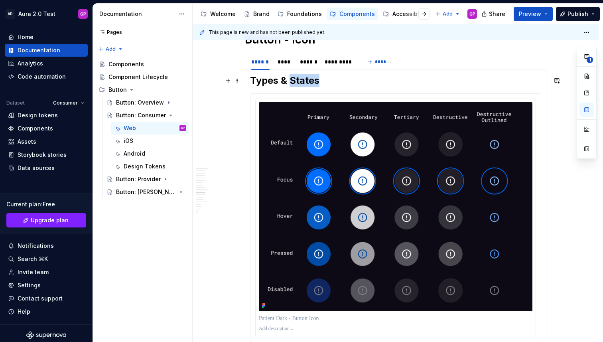
click at [308, 81] on h2 "Types & States" at bounding box center [395, 80] width 291 height 13
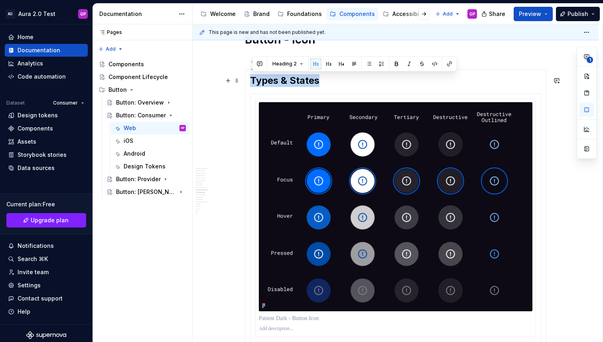
click at [308, 81] on h2 "Types & States" at bounding box center [395, 80] width 291 height 13
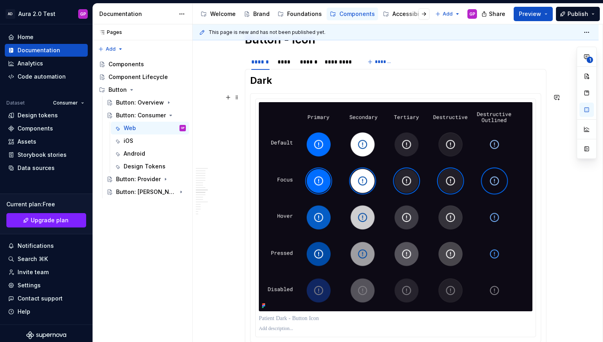
click at [224, 99] on div "**********" at bounding box center [396, 14] width 406 height 2690
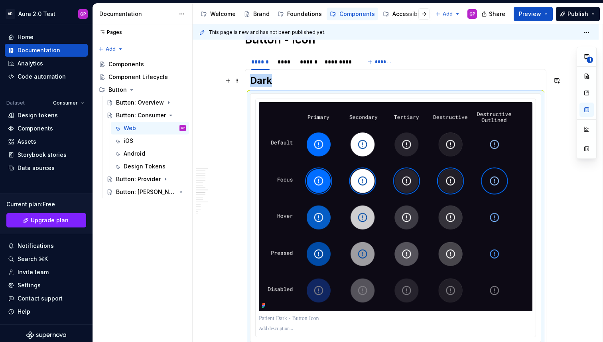
click at [227, 87] on div "**********" at bounding box center [396, 14] width 406 height 2690
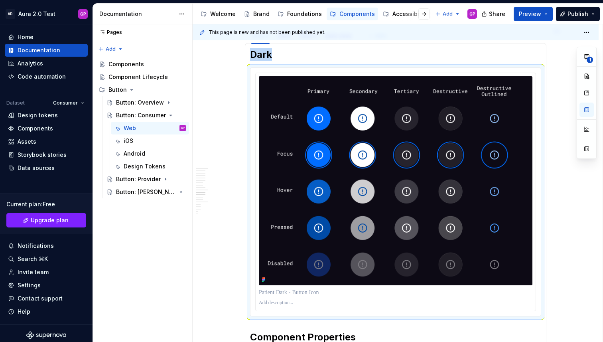
scroll to position [1496, 0]
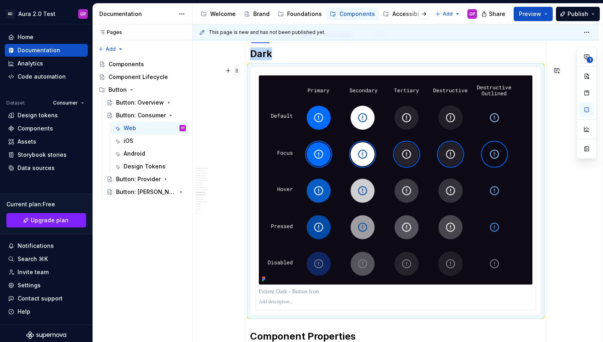
click at [239, 71] on span at bounding box center [237, 70] width 6 height 11
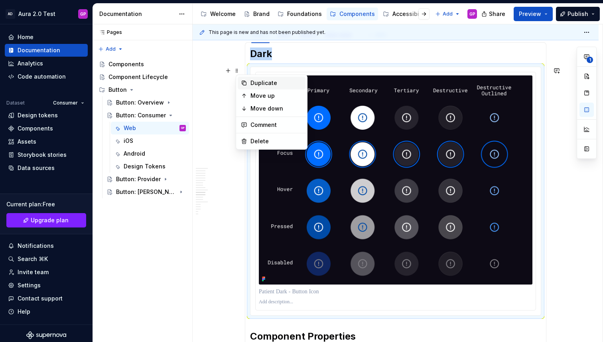
click at [257, 83] on div "Duplicate" at bounding box center [276, 83] width 52 height 8
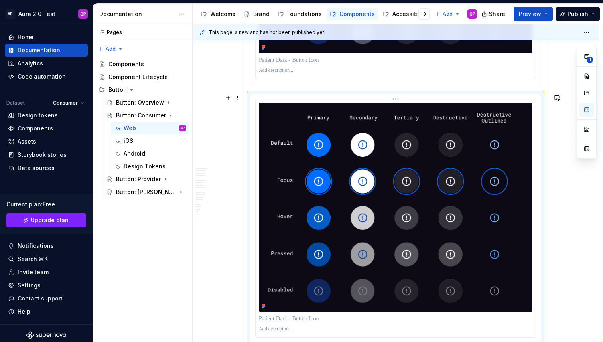
drag, startPoint x: 446, startPoint y: 134, endPoint x: 466, endPoint y: 130, distance: 21.2
click at [446, 134] on img at bounding box center [395, 206] width 273 height 209
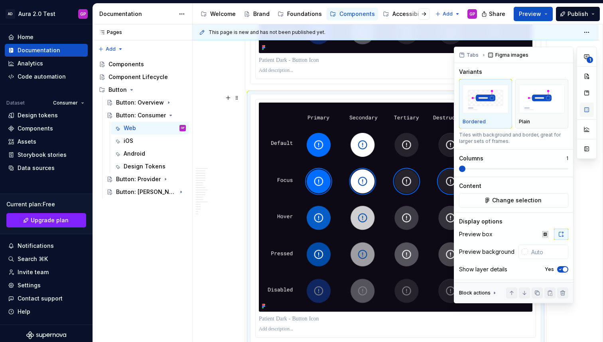
click at [582, 110] on button "button" at bounding box center [586, 109] width 14 height 14
click at [504, 202] on span "Change selection" at bounding box center [516, 200] width 49 height 8
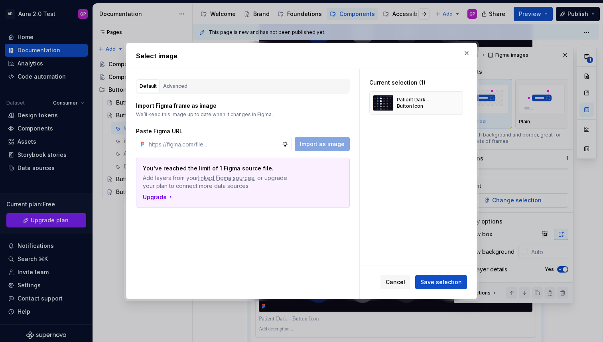
type textarea "*"
type input "[URL][DOMAIN_NAME]"
type textarea "*"
type input "[URL][DOMAIN_NAME]"
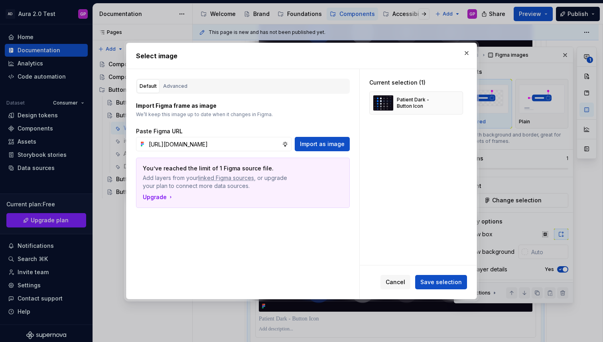
click at [326, 144] on span "Import as image" at bounding box center [322, 144] width 45 height 8
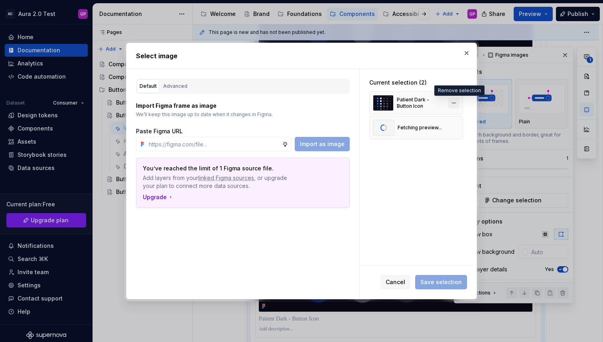
click at [456, 102] on button "button" at bounding box center [453, 102] width 11 height 11
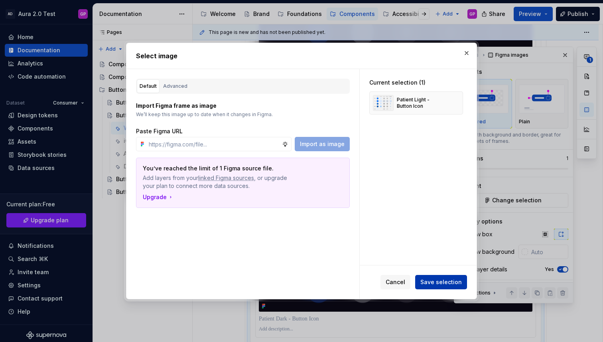
click at [443, 281] on span "Save selection" at bounding box center [440, 282] width 41 height 8
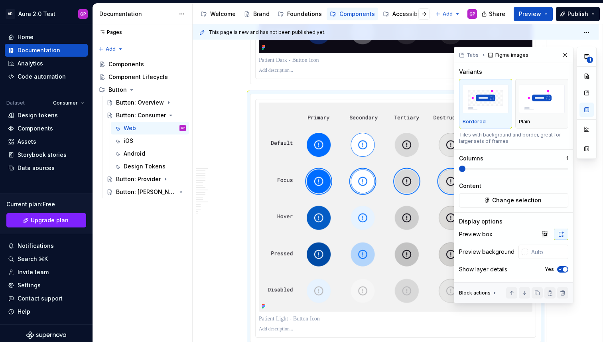
drag, startPoint x: 562, startPoint y: 54, endPoint x: 556, endPoint y: 55, distance: 6.8
click at [562, 54] on button "button" at bounding box center [564, 54] width 11 height 11
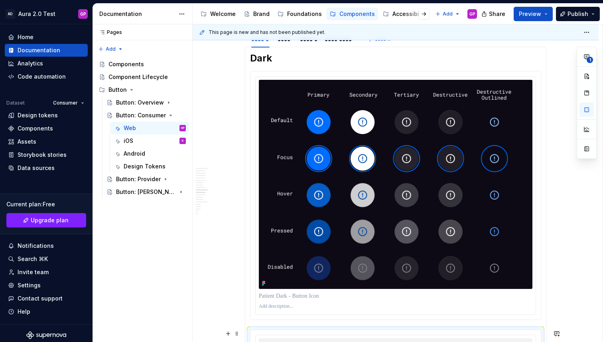
scroll to position [1417, 0]
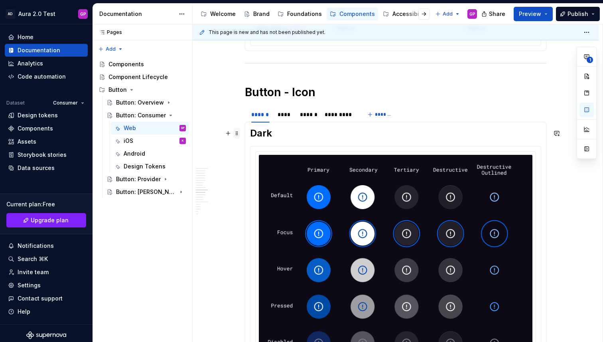
click at [239, 133] on span at bounding box center [237, 133] width 6 height 11
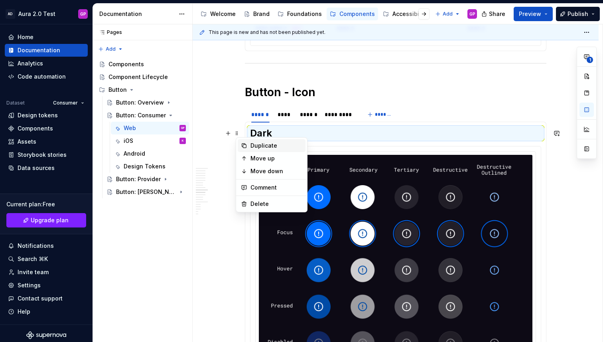
click at [250, 147] on div "Duplicate" at bounding box center [276, 145] width 52 height 8
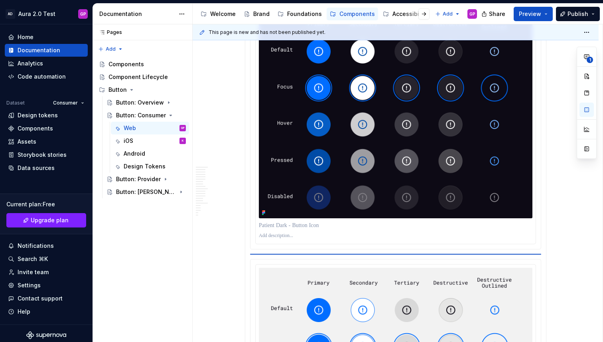
scroll to position [1619, 0]
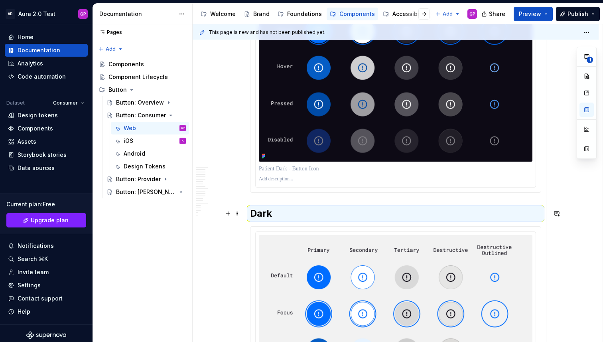
click at [260, 214] on h2 "Dark" at bounding box center [395, 213] width 291 height 13
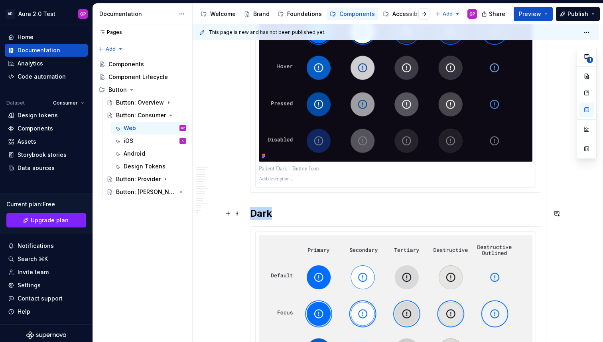
click at [260, 214] on h2 "Dark" at bounding box center [395, 213] width 291 height 13
click at [209, 242] on div "**********" at bounding box center [396, 5] width 406 height 2973
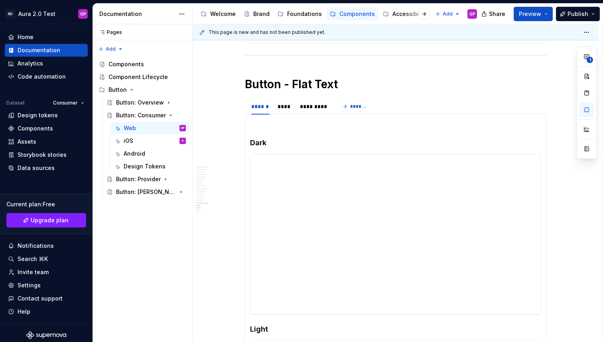
scroll to position [2287, 0]
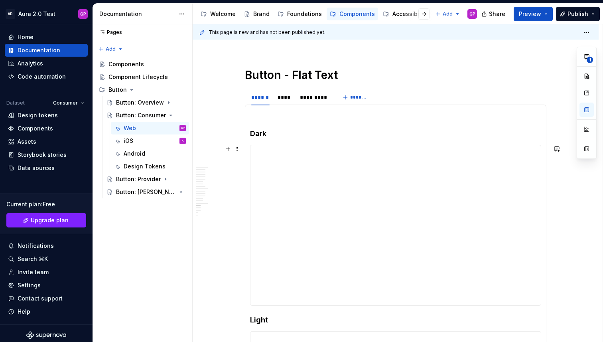
click at [232, 226] on div "**********" at bounding box center [398, 183] width 410 height 318
click at [238, 149] on span at bounding box center [237, 148] width 6 height 11
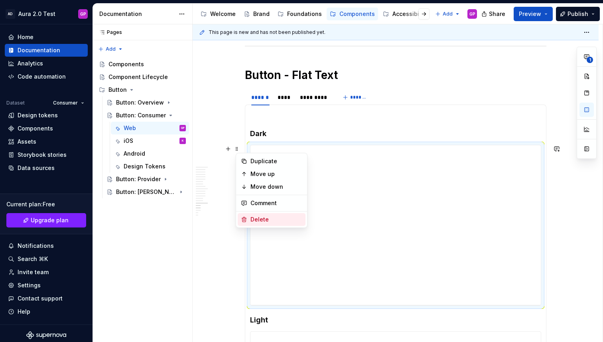
click at [253, 220] on div "Delete" at bounding box center [276, 219] width 52 height 8
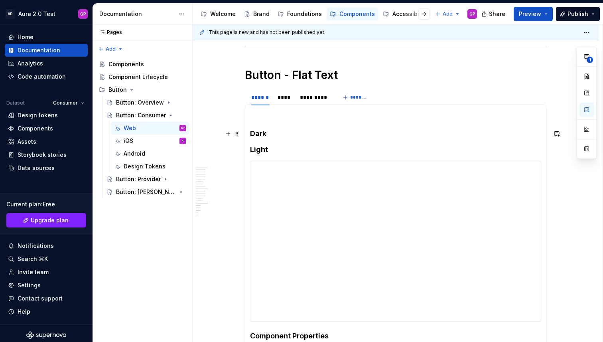
click at [260, 134] on h4 "Dark" at bounding box center [395, 134] width 291 height 10
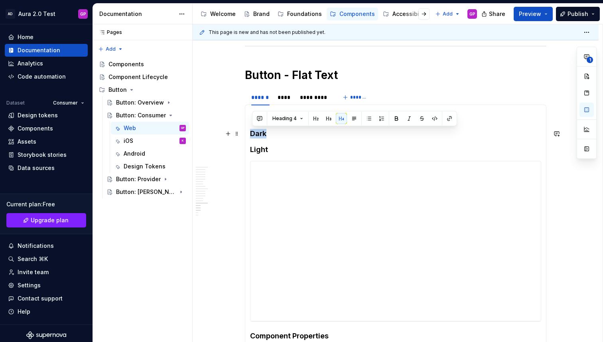
click at [260, 134] on h4 "Dark" at bounding box center [395, 134] width 291 height 10
click at [297, 118] on button "Heading 4" at bounding box center [288, 118] width 38 height 11
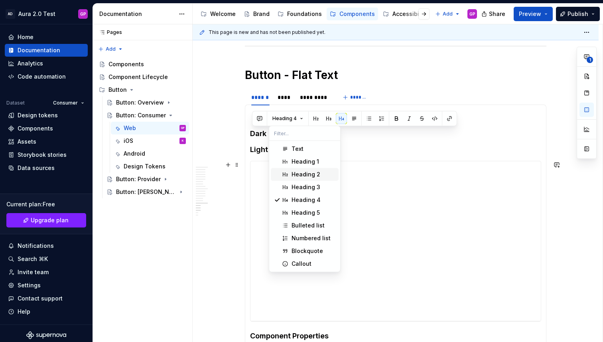
click at [304, 169] on span "Heading 2" at bounding box center [305, 174] width 68 height 13
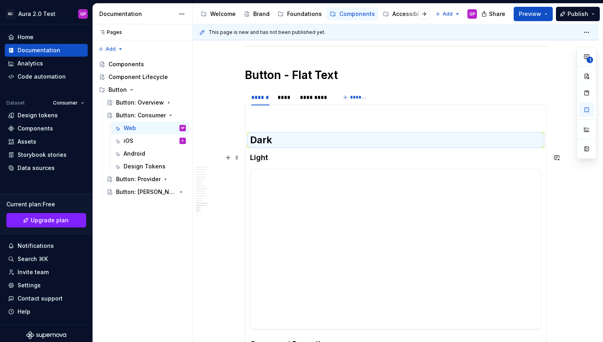
click at [259, 160] on h4 "Light" at bounding box center [395, 158] width 291 height 10
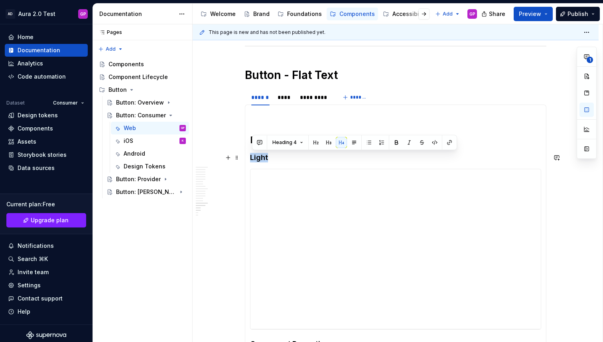
click at [259, 160] on h4 "Light" at bounding box center [395, 158] width 291 height 10
click at [301, 142] on button "Heading 4" at bounding box center [288, 142] width 38 height 11
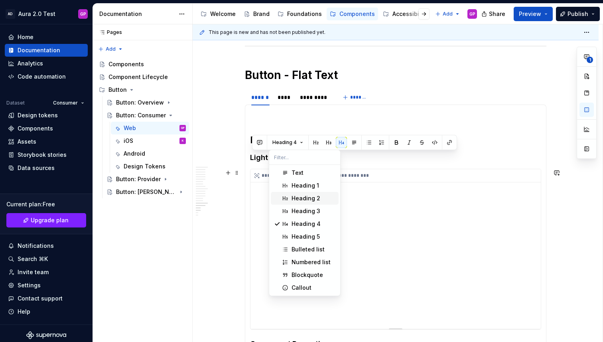
click at [299, 195] on div "Heading 2" at bounding box center [305, 198] width 29 height 8
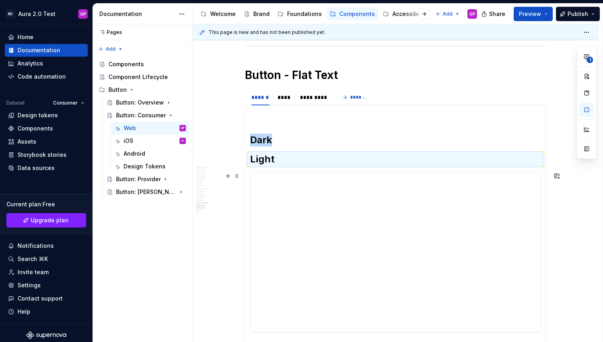
drag, startPoint x: 222, startPoint y: 214, endPoint x: 244, endPoint y: 188, distance: 34.3
click at [224, 214] on div "**********" at bounding box center [398, 183] width 410 height 318
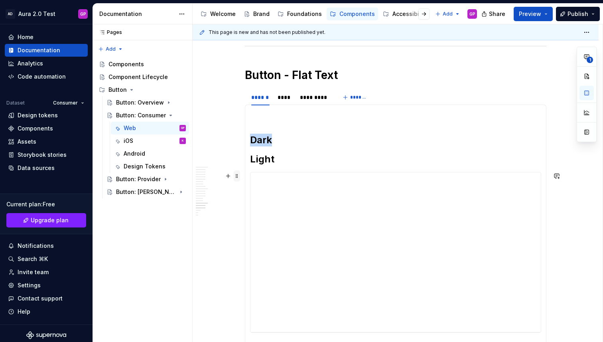
click at [240, 175] on span at bounding box center [237, 175] width 6 height 11
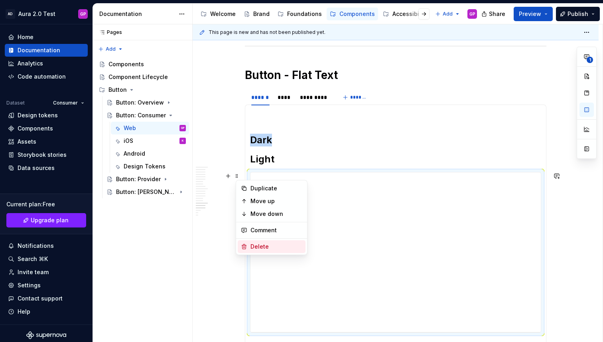
click at [256, 243] on div "Delete" at bounding box center [276, 246] width 52 height 8
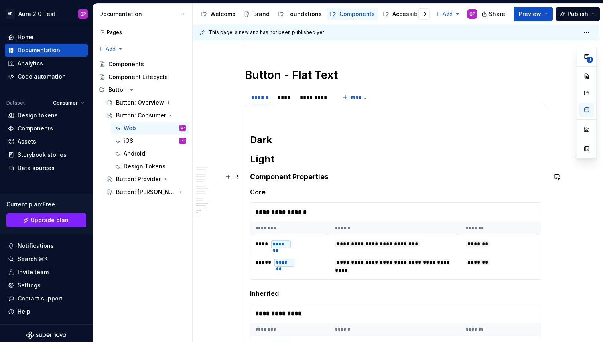
click at [264, 177] on h4 "Component Properties" at bounding box center [395, 177] width 291 height 10
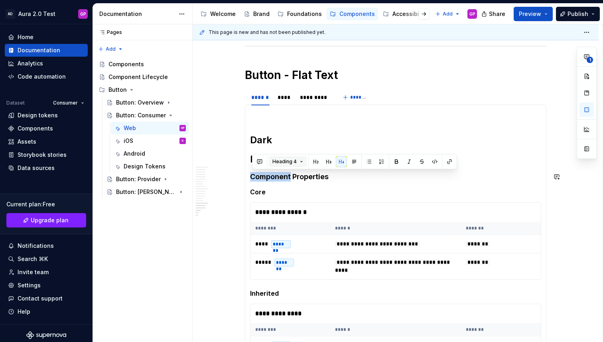
click at [302, 156] on button "Heading 4" at bounding box center [288, 161] width 38 height 11
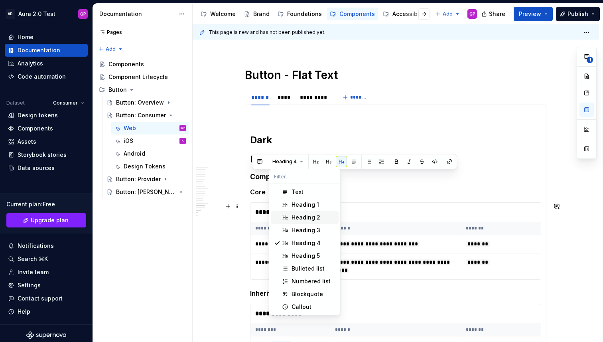
click at [295, 216] on div "Heading 2" at bounding box center [305, 217] width 29 height 8
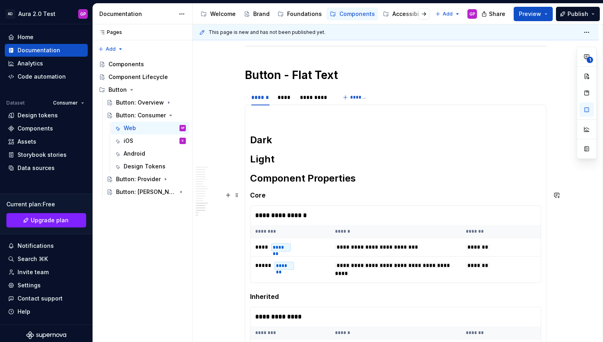
click at [259, 197] on h5 "Core" at bounding box center [395, 195] width 291 height 8
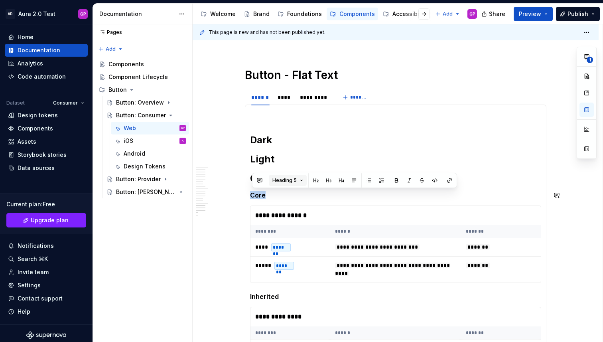
click at [295, 176] on button "Heading 5" at bounding box center [288, 180] width 38 height 11
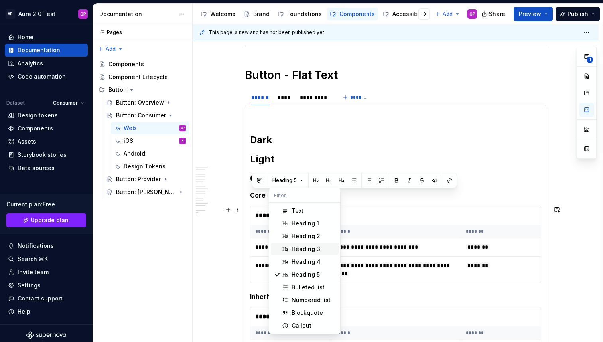
click at [297, 245] on div "Heading 3" at bounding box center [305, 249] width 29 height 8
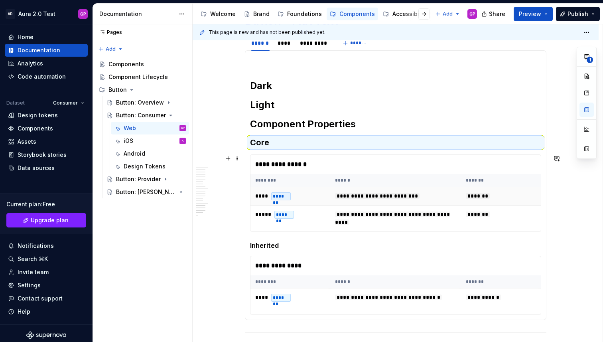
scroll to position [2349, 0]
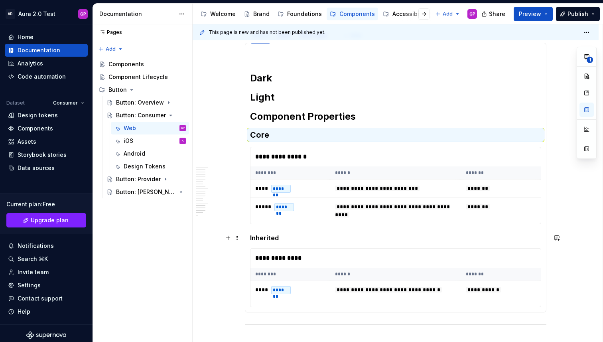
click at [264, 237] on h5 "Inherited" at bounding box center [395, 238] width 291 height 8
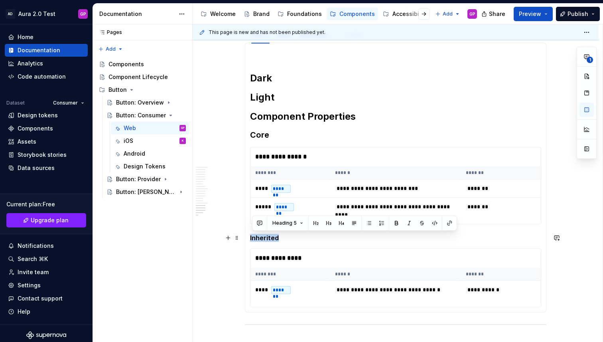
click at [264, 237] on h5 "Inherited" at bounding box center [395, 238] width 291 height 8
click at [286, 223] on span "Heading 5" at bounding box center [284, 223] width 24 height 6
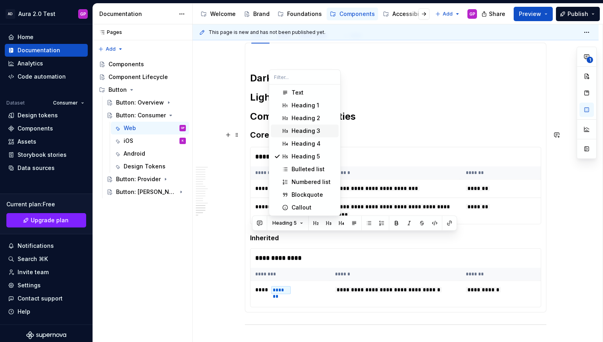
click at [305, 130] on div "Heading 3" at bounding box center [305, 131] width 29 height 8
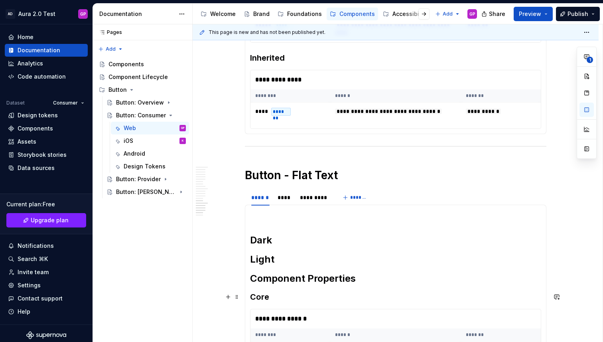
scroll to position [2178, 0]
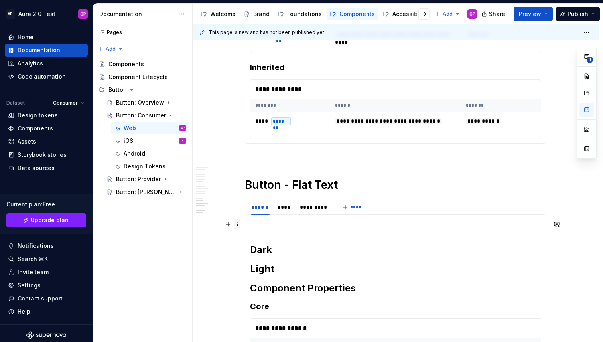
click at [239, 224] on span at bounding box center [237, 223] width 6 height 11
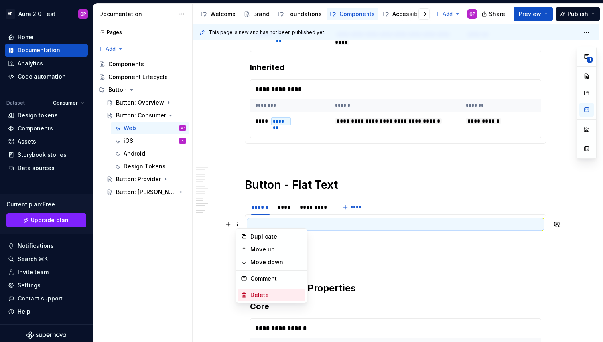
click at [254, 293] on div "Delete" at bounding box center [276, 295] width 52 height 8
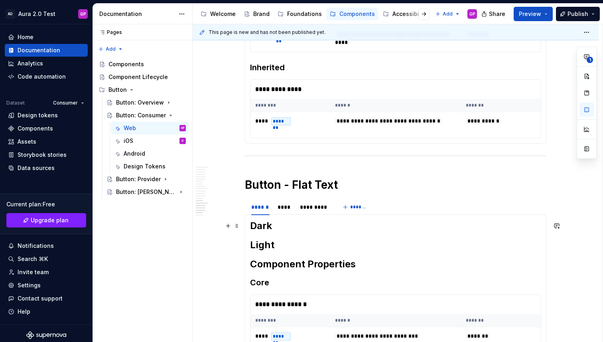
click at [280, 225] on h2 "Dark" at bounding box center [395, 225] width 291 height 13
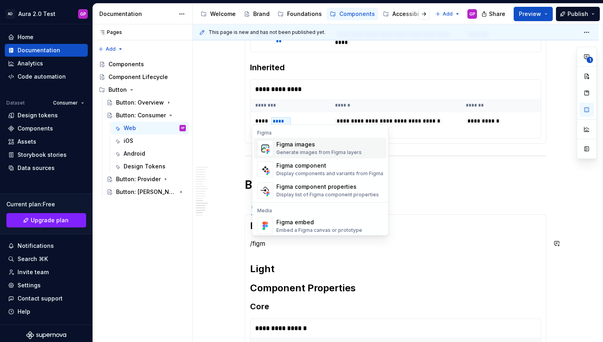
click at [300, 139] on span "Figma images Generate images from Figma layers" at bounding box center [320, 148] width 132 height 21
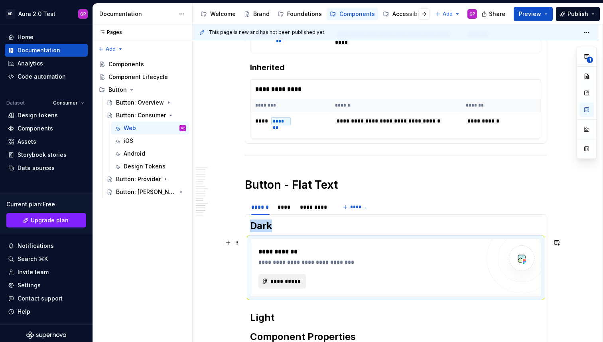
click at [293, 279] on span "**********" at bounding box center [285, 281] width 31 height 8
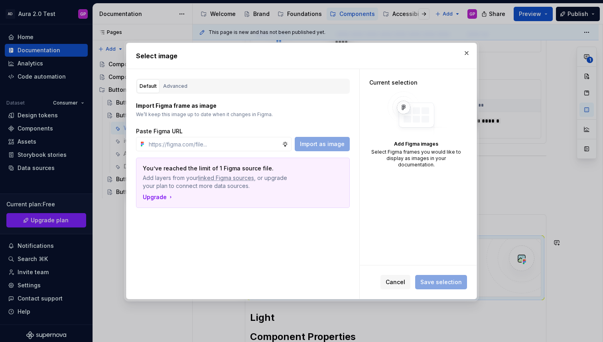
type textarea "*"
type input "[URL][DOMAIN_NAME]"
click at [321, 141] on span "Import as image" at bounding box center [322, 144] width 45 height 8
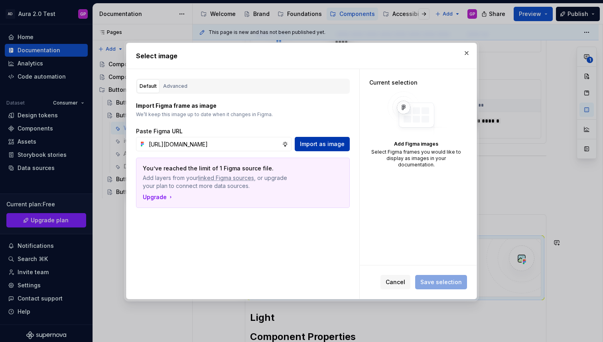
type textarea "*"
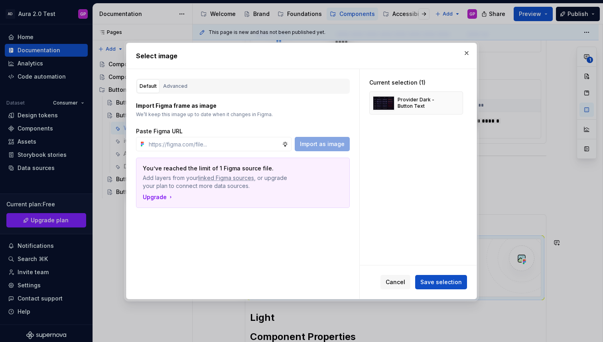
click at [450, 279] on span "Save selection" at bounding box center [440, 282] width 41 height 8
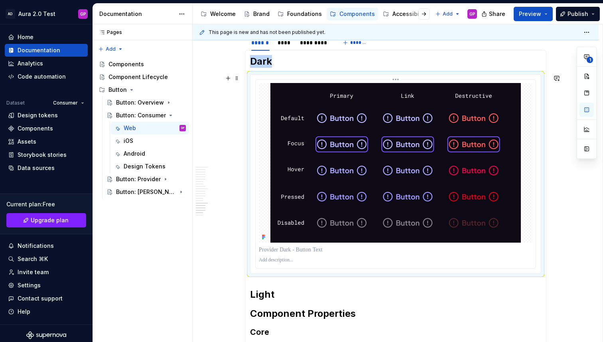
scroll to position [2341, 0]
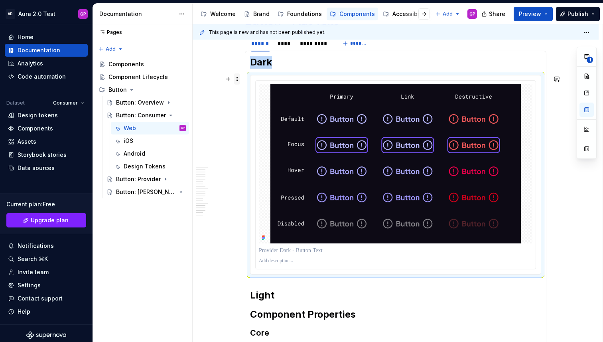
click at [239, 80] on span at bounding box center [237, 78] width 6 height 11
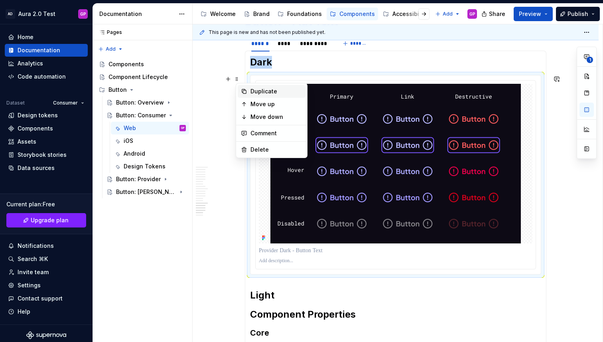
click at [255, 92] on div "Duplicate" at bounding box center [276, 91] width 52 height 8
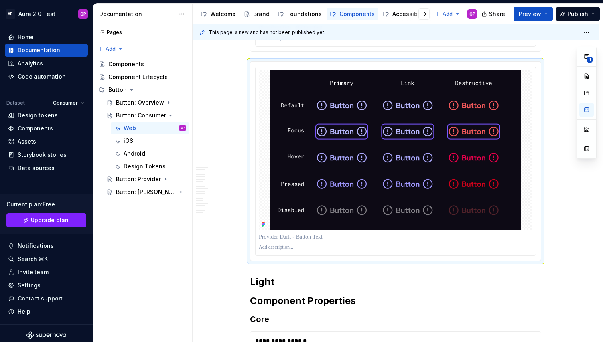
scroll to position [2565, 0]
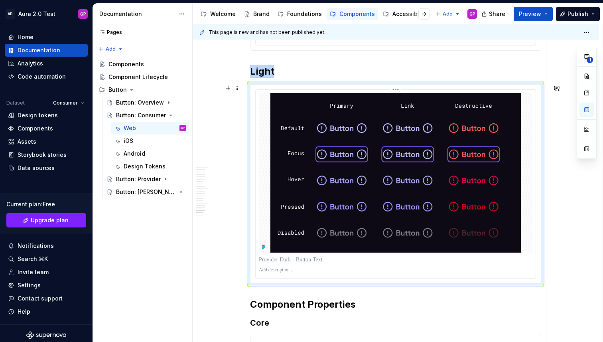
click at [357, 191] on img at bounding box center [395, 172] width 250 height 159
type textarea "*"
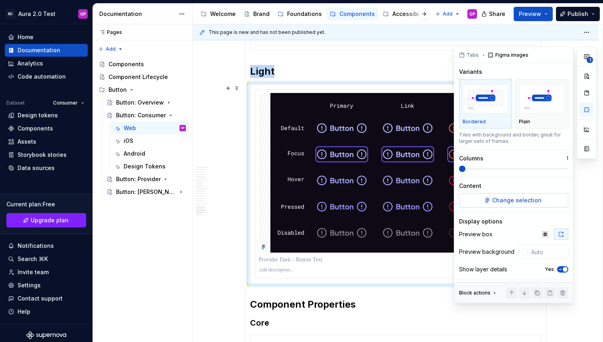
click at [519, 202] on span "Change selection" at bounding box center [516, 200] width 49 height 8
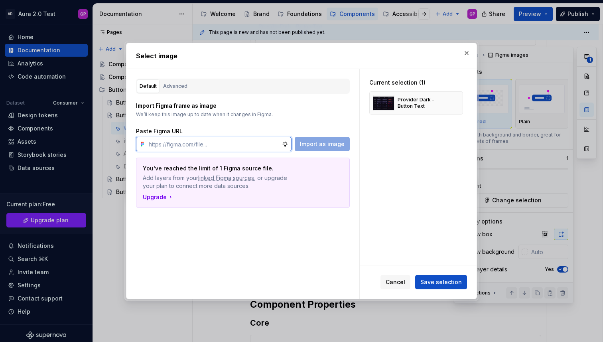
click at [206, 147] on input "text" at bounding box center [213, 144] width 136 height 14
click at [200, 143] on input "text" at bounding box center [213, 144] width 136 height 14
paste input "[URL][DOMAIN_NAME]"
type input "[URL][DOMAIN_NAME]"
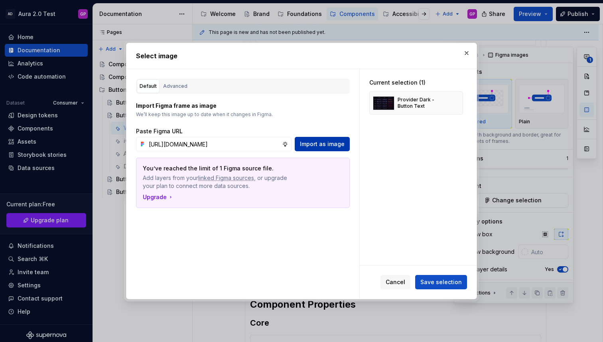
click at [324, 141] on span "Import as image" at bounding box center [322, 144] width 45 height 8
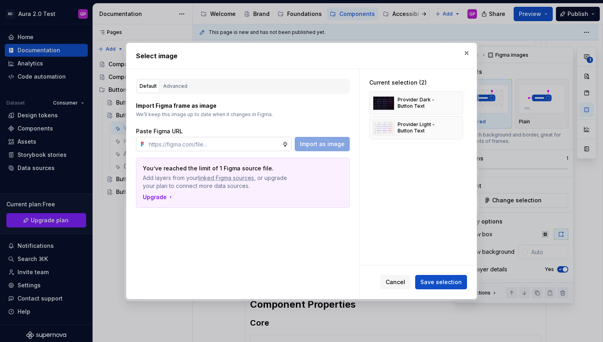
click at [224, 144] on input "text" at bounding box center [213, 144] width 136 height 14
paste input "[URL][DOMAIN_NAME]"
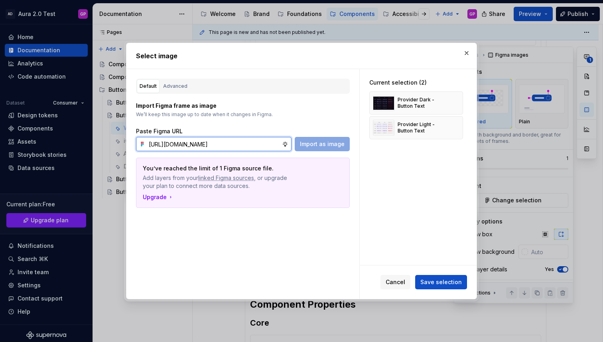
scroll to position [0, 183]
type input "[URL][DOMAIN_NAME]"
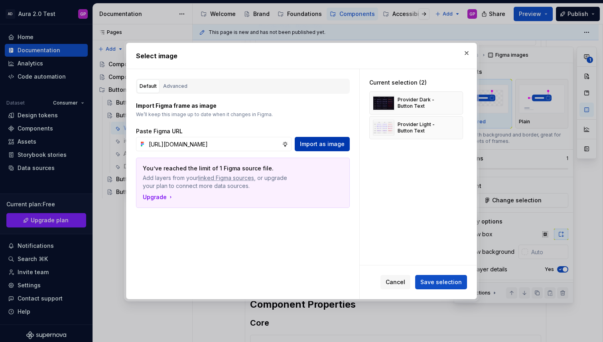
click at [327, 147] on span "Import as image" at bounding box center [322, 144] width 45 height 8
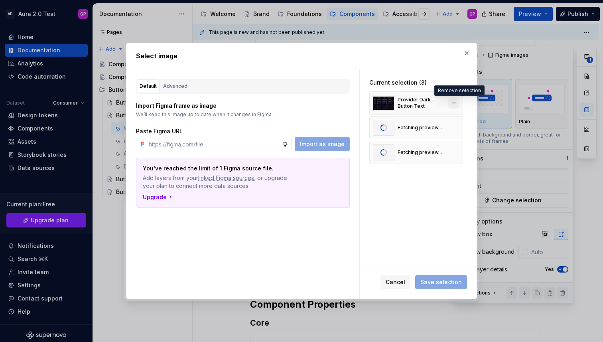
click at [456, 100] on button "button" at bounding box center [453, 102] width 11 height 11
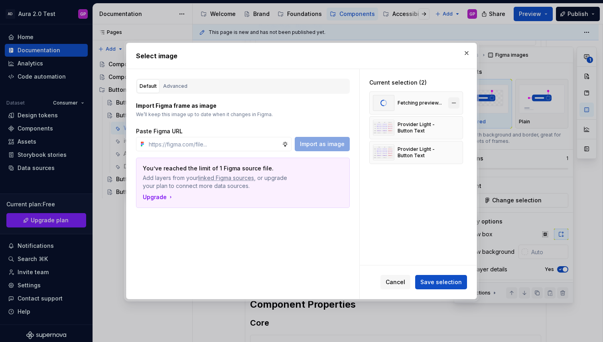
click at [458, 103] on button "button" at bounding box center [453, 102] width 11 height 11
click at [459, 152] on button "button" at bounding box center [453, 152] width 11 height 11
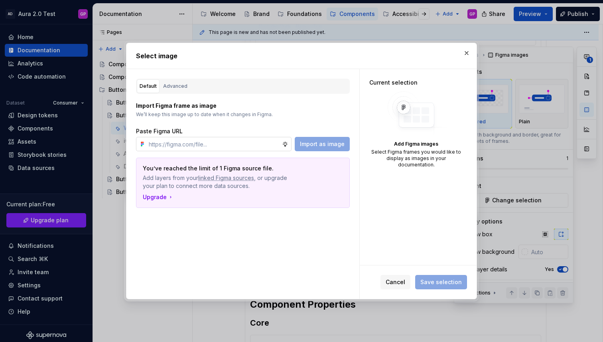
click at [207, 145] on input "text" at bounding box center [213, 144] width 136 height 14
paste input "[URL][DOMAIN_NAME]"
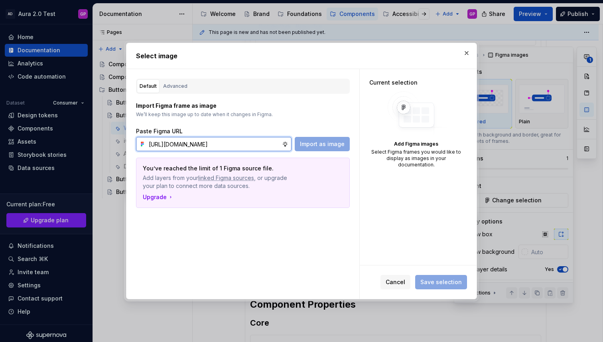
scroll to position [0, 183]
type input "[URL][DOMAIN_NAME]"
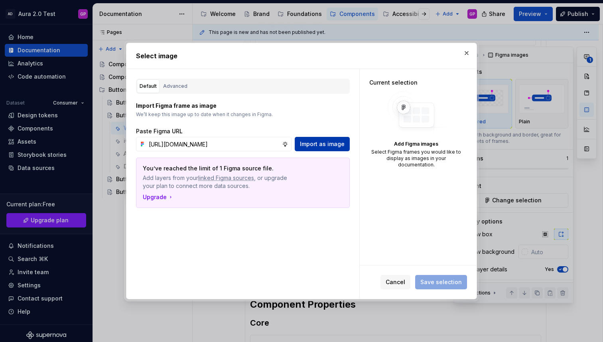
click at [324, 142] on span "Import as image" at bounding box center [322, 144] width 45 height 8
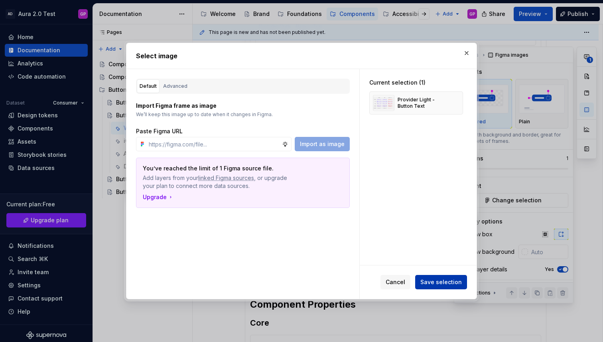
click at [432, 282] on span "Save selection" at bounding box center [440, 282] width 41 height 8
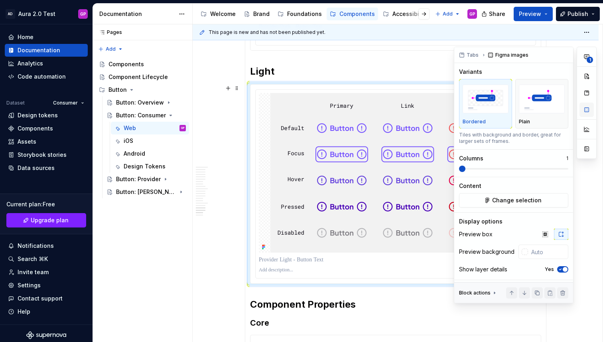
click at [586, 109] on button "button" at bounding box center [586, 109] width 14 height 14
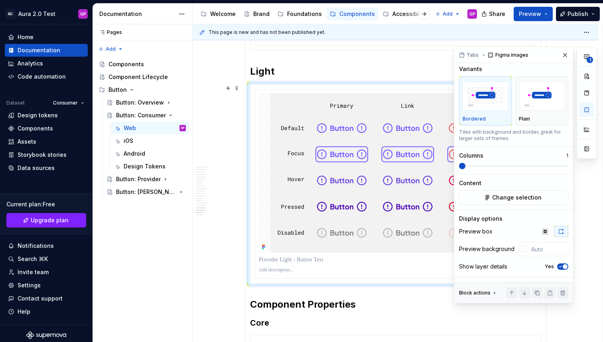
click at [562, 265] on icon "button" at bounding box center [560, 266] width 6 height 5
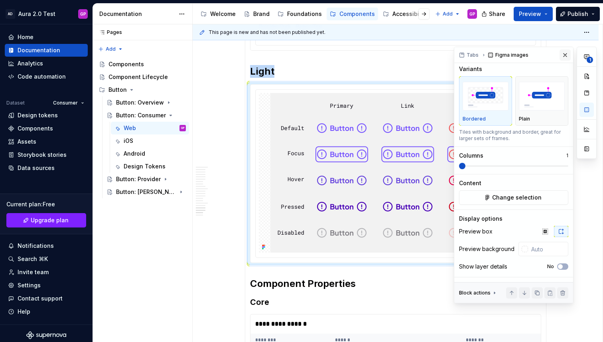
click at [565, 53] on button "button" at bounding box center [564, 54] width 11 height 11
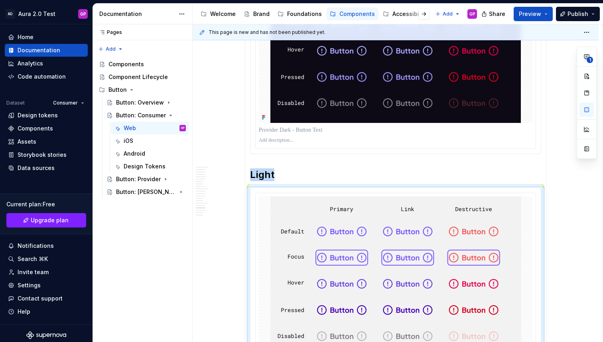
scroll to position [2384, 0]
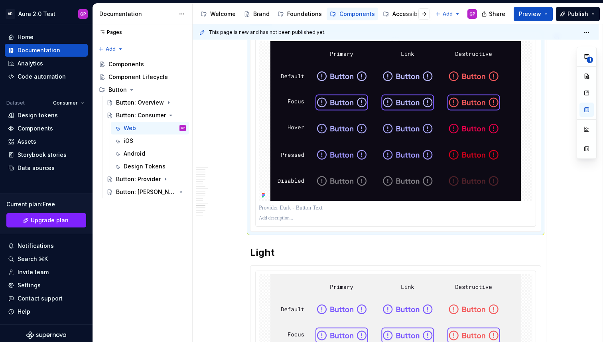
click at [403, 120] on img at bounding box center [395, 120] width 250 height 159
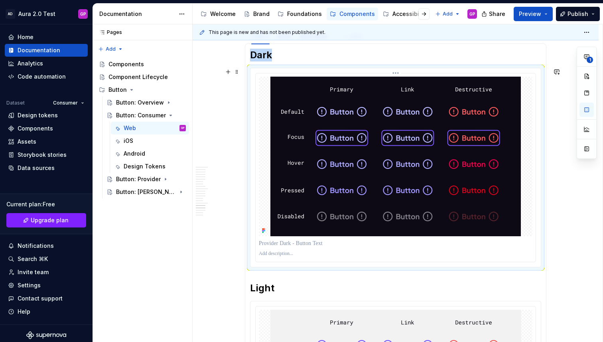
scroll to position [2338, 0]
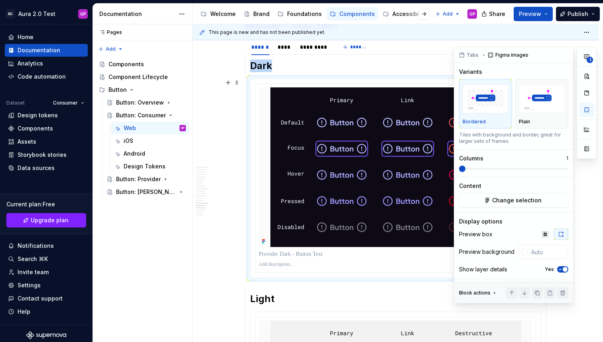
click at [561, 267] on icon "button" at bounding box center [560, 269] width 6 height 5
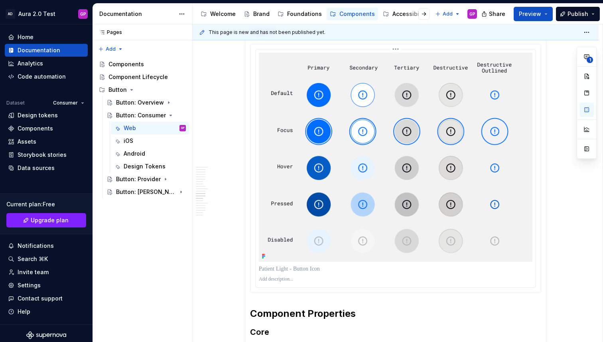
scroll to position [1795, 0]
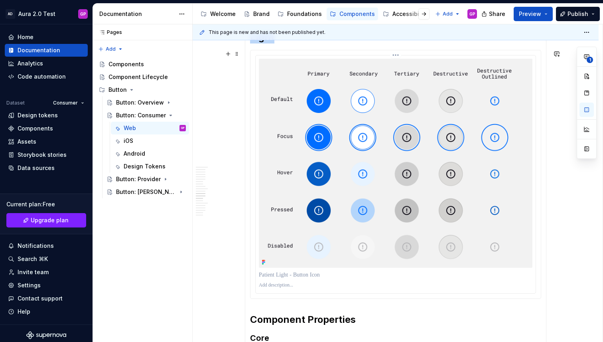
click at [395, 137] on img at bounding box center [395, 163] width 273 height 209
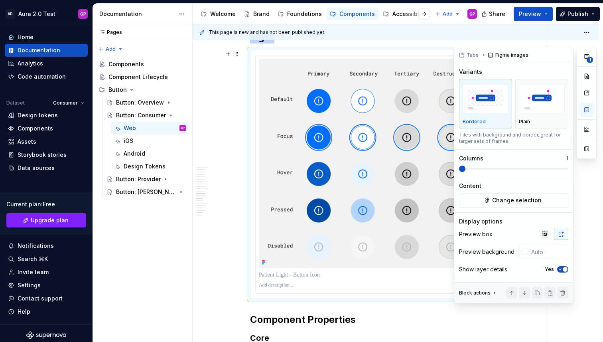
click at [564, 270] on span "button" at bounding box center [564, 269] width 5 height 5
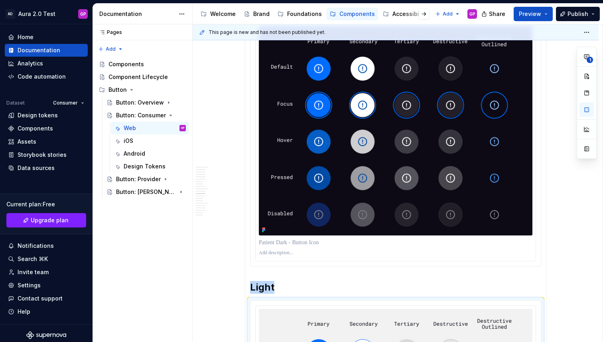
scroll to position [1523, 0]
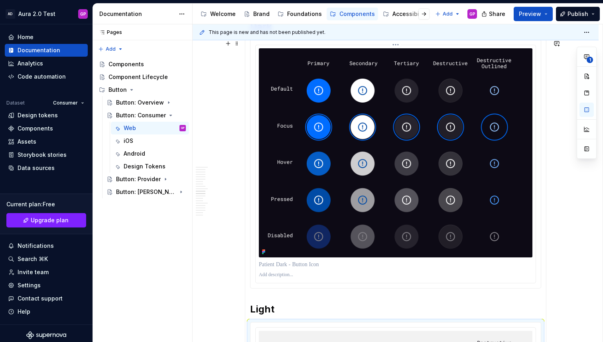
click at [333, 147] on img at bounding box center [395, 152] width 273 height 209
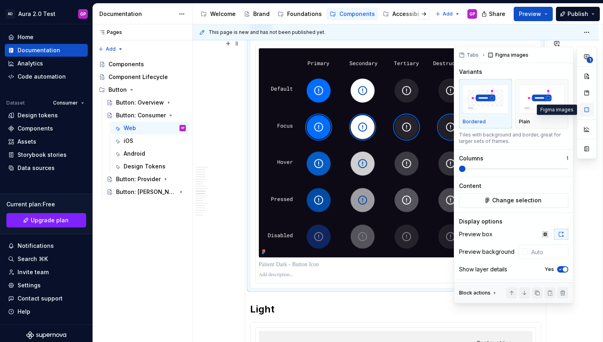
click at [585, 108] on button "button" at bounding box center [586, 109] width 14 height 14
click at [564, 269] on span "button" at bounding box center [564, 269] width 5 height 5
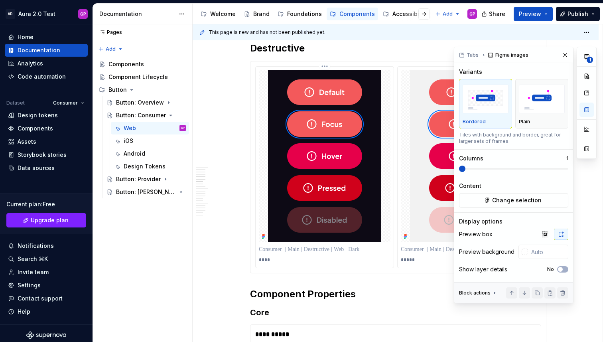
scroll to position [892, 0]
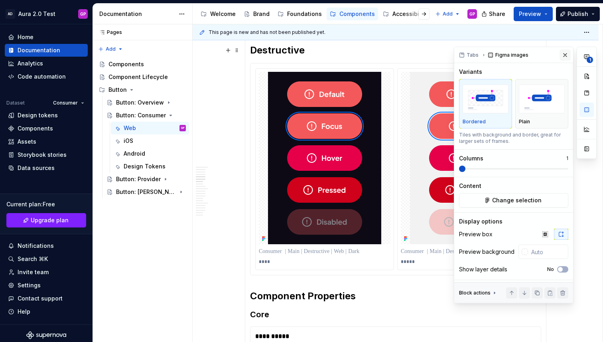
click at [566, 52] on button "button" at bounding box center [564, 54] width 11 height 11
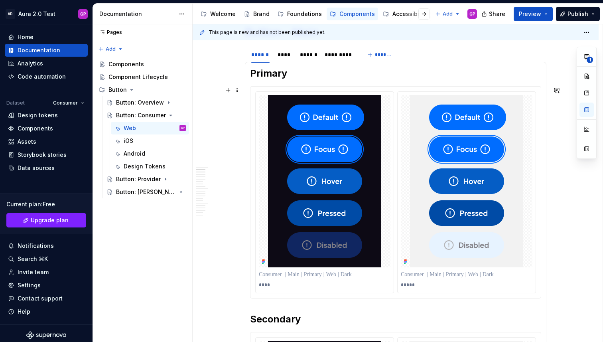
scroll to position [0, 0]
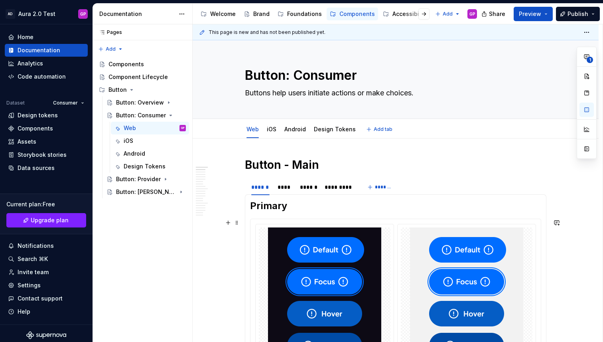
type textarea "*"
click at [288, 187] on div "****" at bounding box center [284, 187] width 14 height 8
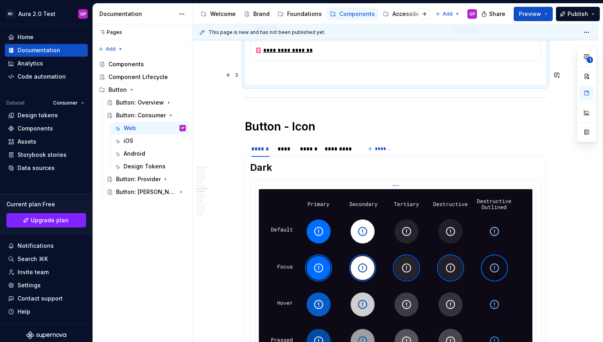
scroll to position [403, 0]
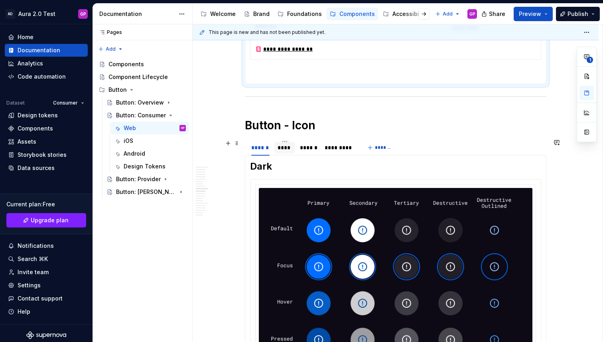
click at [287, 149] on div "****" at bounding box center [284, 147] width 14 height 8
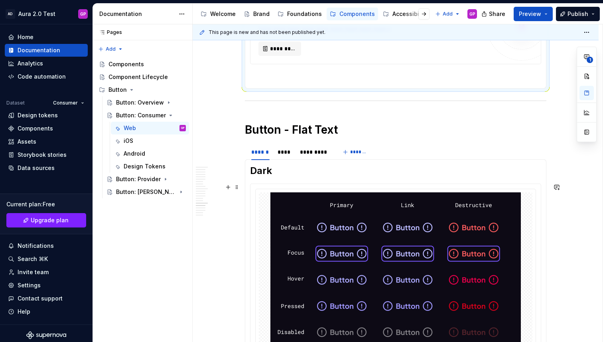
scroll to position [552, 0]
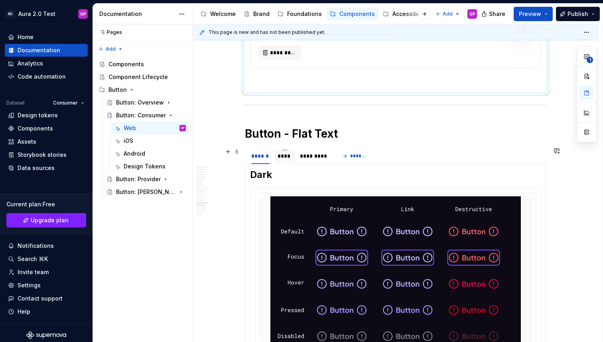
click at [286, 154] on div "****" at bounding box center [284, 156] width 14 height 8
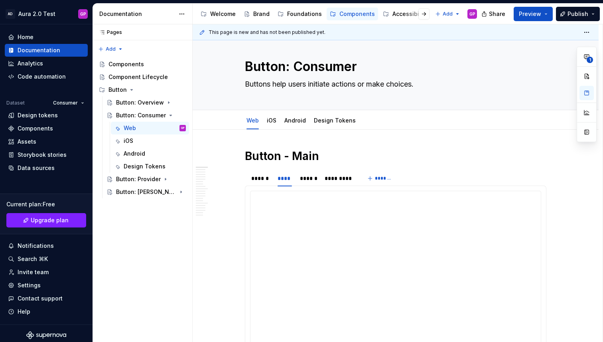
scroll to position [0, 0]
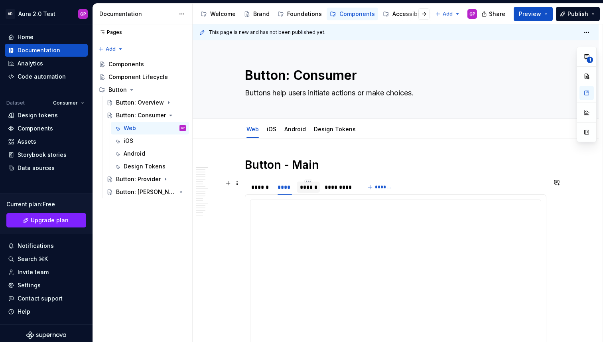
click at [307, 187] on div "******" at bounding box center [308, 187] width 17 height 8
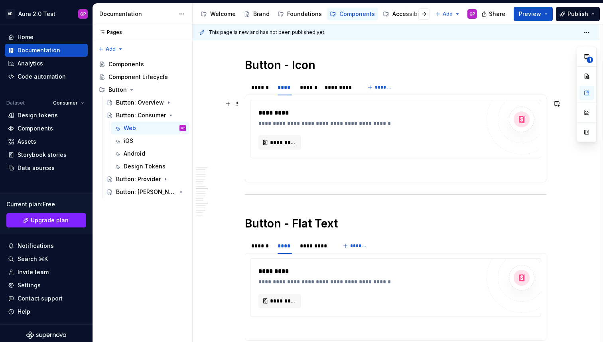
scroll to position [353, 0]
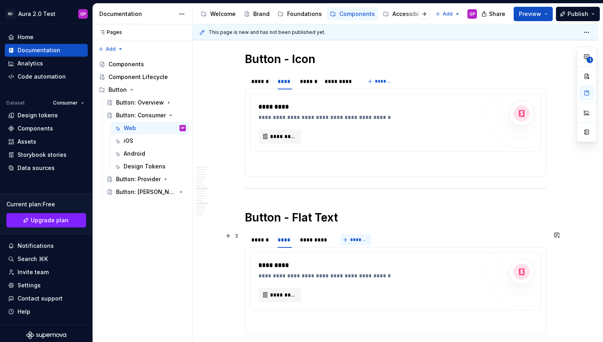
click at [352, 237] on span "*******" at bounding box center [359, 239] width 18 height 6
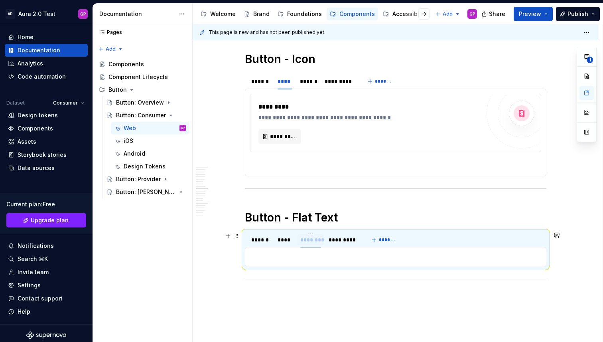
drag, startPoint x: 349, startPoint y: 239, endPoint x: 312, endPoint y: 240, distance: 37.1
click at [312, 240] on div "********" at bounding box center [310, 240] width 21 height 8
click at [311, 240] on div "********" at bounding box center [310, 240] width 21 height 8
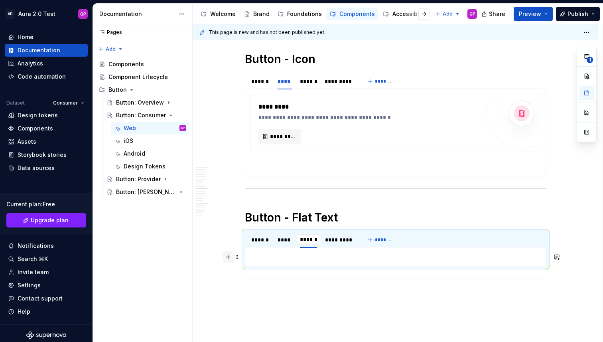
type input "******"
click at [233, 254] on button "button" at bounding box center [227, 256] width 11 height 11
click at [222, 252] on div "**********" at bounding box center [396, 89] width 406 height 608
click at [259, 237] on div "******" at bounding box center [260, 240] width 18 height 8
click at [285, 238] on div "****" at bounding box center [284, 240] width 14 height 8
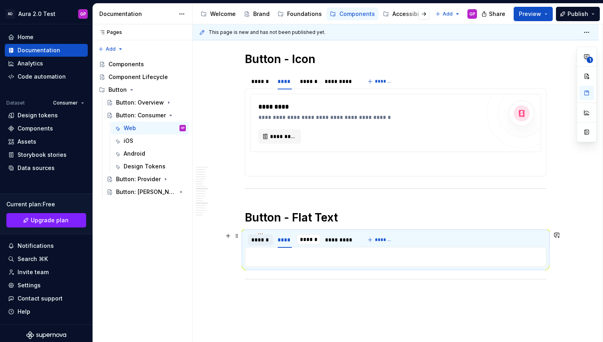
click at [257, 240] on div "******" at bounding box center [260, 240] width 18 height 8
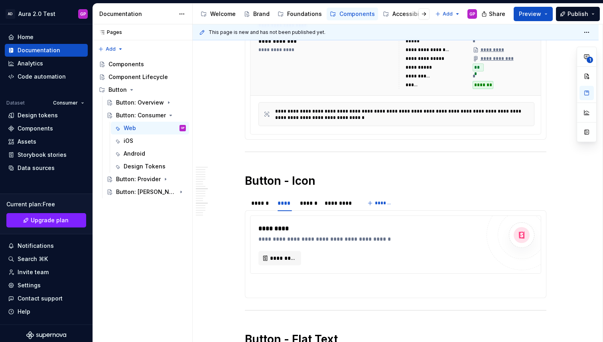
scroll to position [231, 0]
click at [261, 202] on div "******" at bounding box center [260, 204] width 18 height 8
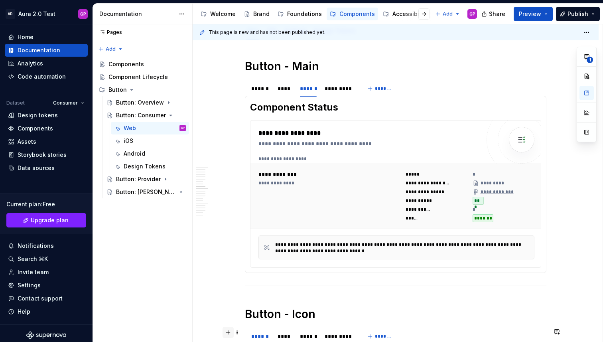
scroll to position [0, 0]
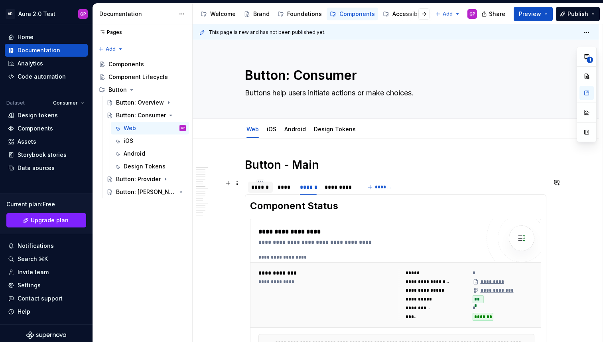
click at [261, 186] on div "******" at bounding box center [260, 187] width 18 height 8
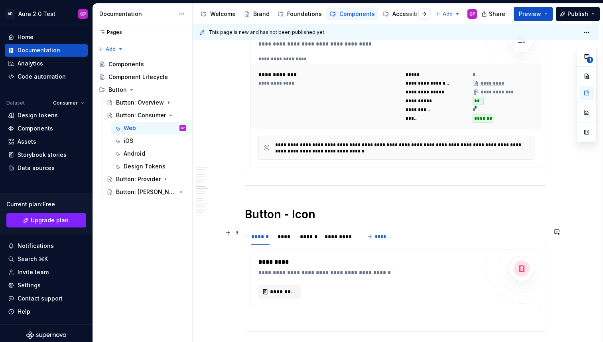
scroll to position [59, 0]
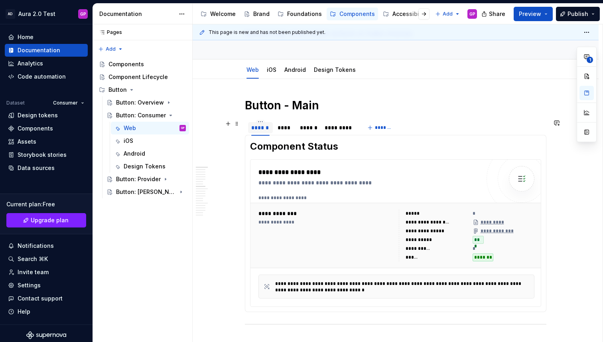
click at [267, 131] on div "******" at bounding box center [260, 128] width 18 height 8
click at [286, 128] on div "****" at bounding box center [284, 128] width 14 height 8
click at [266, 126] on div "******" at bounding box center [260, 128] width 18 height 8
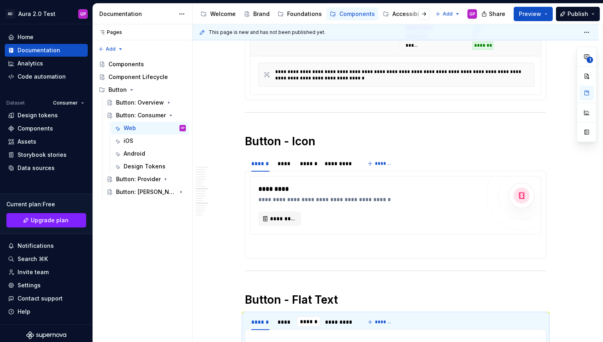
scroll to position [0, 0]
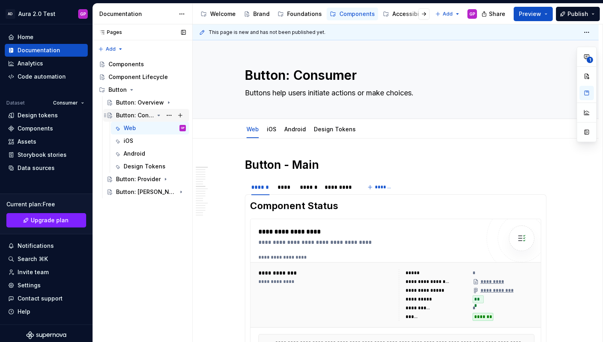
click at [133, 114] on div "Button: Consumer" at bounding box center [135, 115] width 38 height 8
click at [128, 140] on div "iOS" at bounding box center [129, 141] width 10 height 8
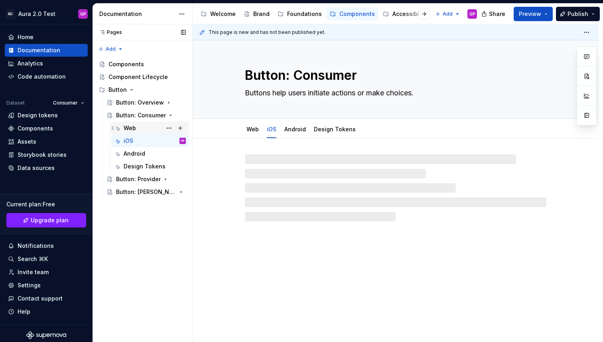
click at [128, 128] on div "Web" at bounding box center [130, 128] width 12 height 8
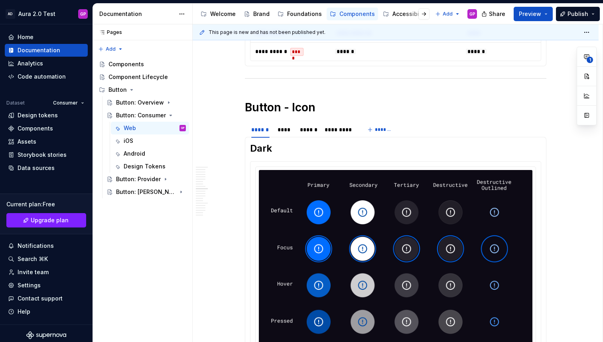
scroll to position [1393, 0]
click at [133, 100] on div "Button: Overview" at bounding box center [135, 102] width 38 height 8
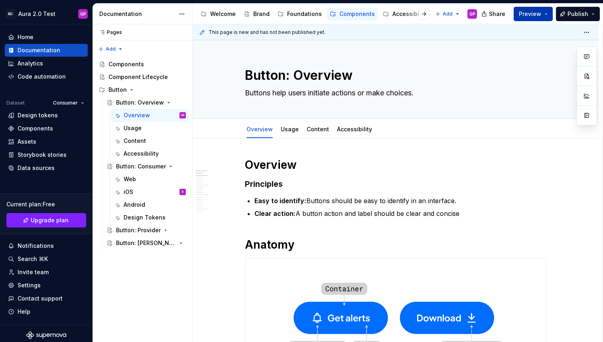
click at [540, 14] on span "Preview" at bounding box center [530, 14] width 22 height 8
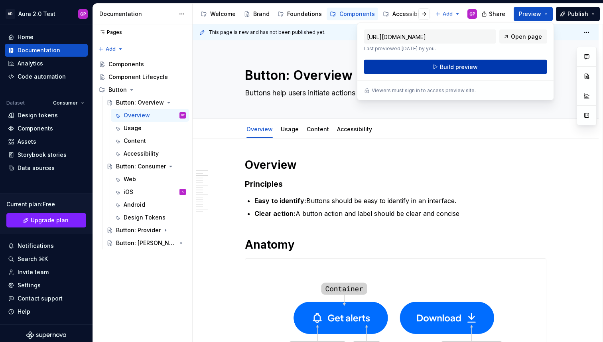
click at [438, 69] on button "Build preview" at bounding box center [455, 67] width 183 height 14
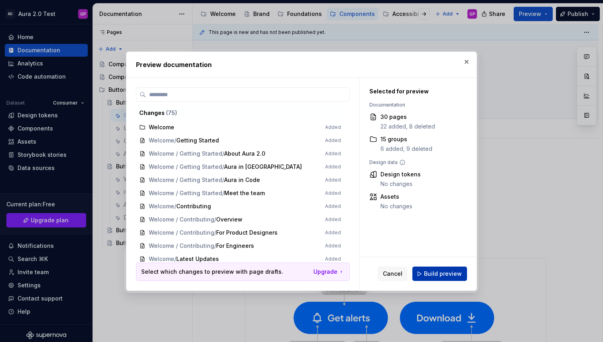
click at [440, 277] on button "Build preview" at bounding box center [439, 273] width 55 height 14
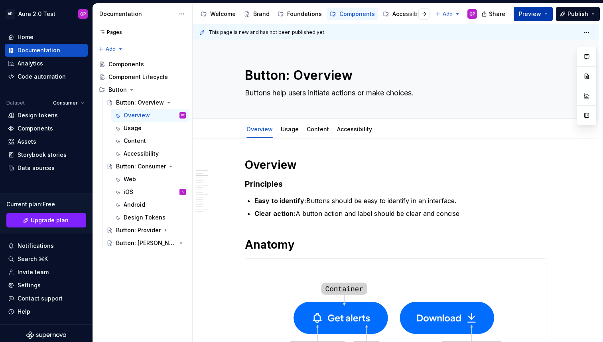
click at [540, 15] on span "Preview" at bounding box center [530, 14] width 22 height 8
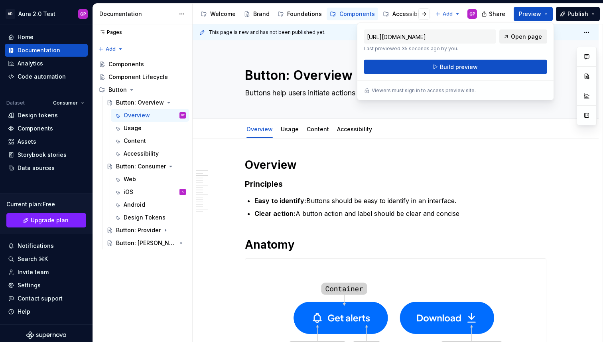
click at [519, 37] on span "Open page" at bounding box center [526, 37] width 31 height 8
click at [123, 177] on div "Web" at bounding box center [150, 178] width 72 height 11
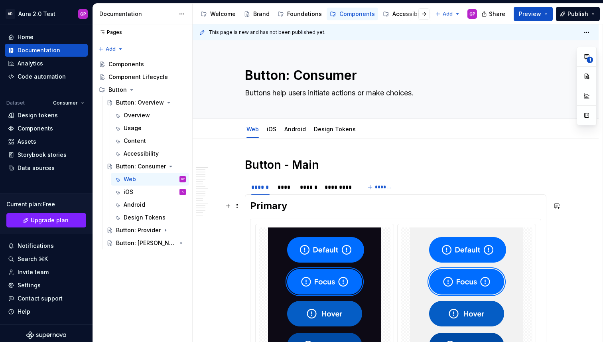
type textarea "*"
click at [291, 208] on h2 "Primary" at bounding box center [395, 205] width 291 height 13
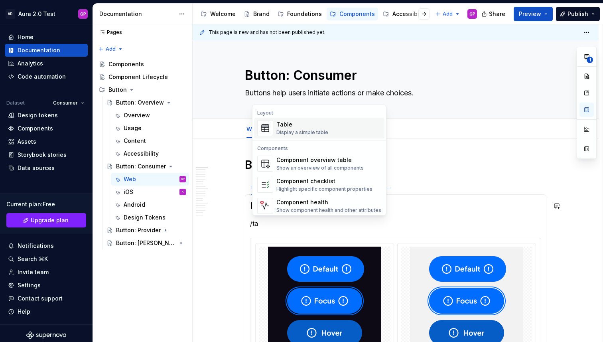
click at [286, 128] on div "Table" at bounding box center [302, 124] width 52 height 8
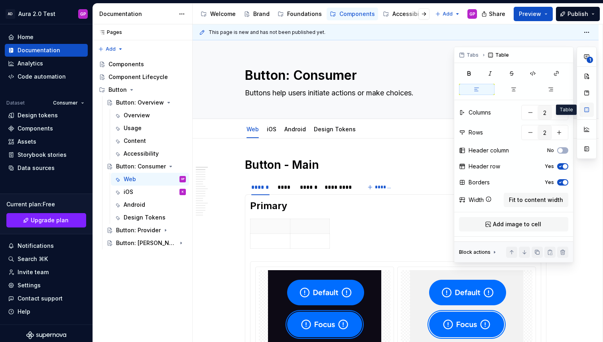
click at [586, 108] on button "button" at bounding box center [586, 109] width 14 height 14
click at [513, 90] on icon "button" at bounding box center [513, 89] width 6 height 6
click at [525, 198] on span "Fit to content width" at bounding box center [536, 200] width 54 height 8
type textarea "*"
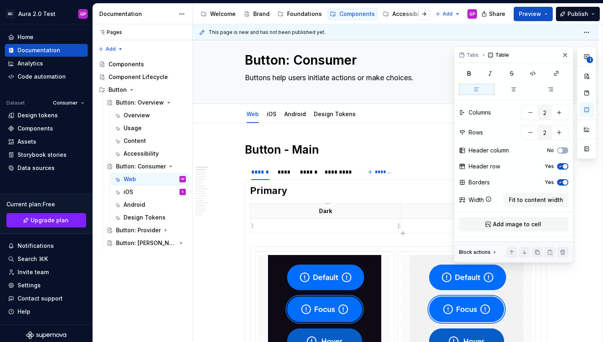
click at [321, 223] on p at bounding box center [325, 226] width 141 height 8
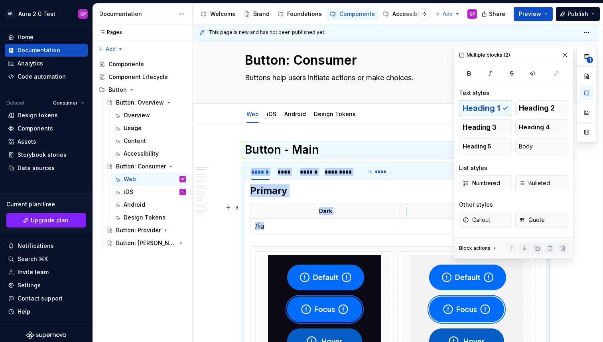
drag, startPoint x: 288, startPoint y: 224, endPoint x: 246, endPoint y: 224, distance: 42.3
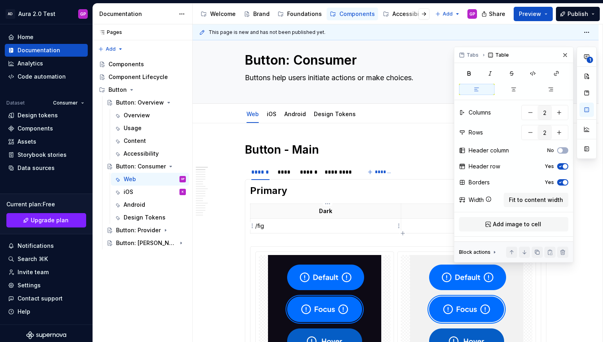
click at [270, 226] on p "/fig" at bounding box center [325, 226] width 141 height 8
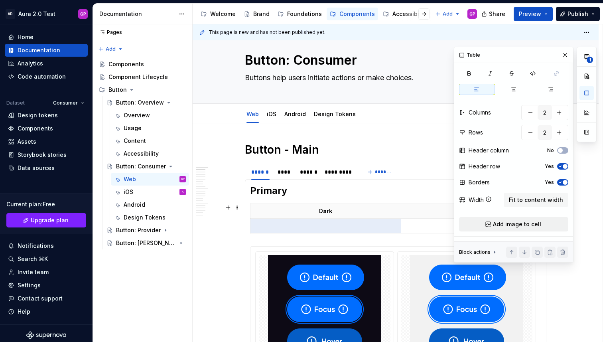
click at [513, 223] on span "Add image to cell" at bounding box center [517, 224] width 48 height 8
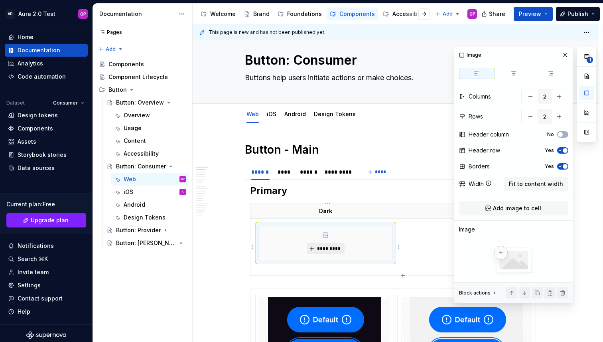
click at [327, 247] on span "*********" at bounding box center [328, 248] width 24 height 6
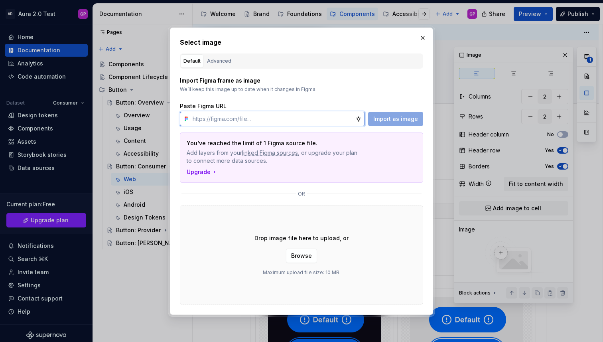
paste input "[URL][DOMAIN_NAME]"
type input "[URL][DOMAIN_NAME]"
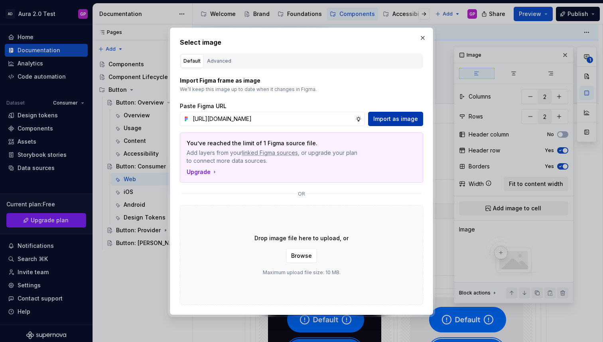
click at [381, 118] on span "Import as image" at bounding box center [395, 119] width 45 height 8
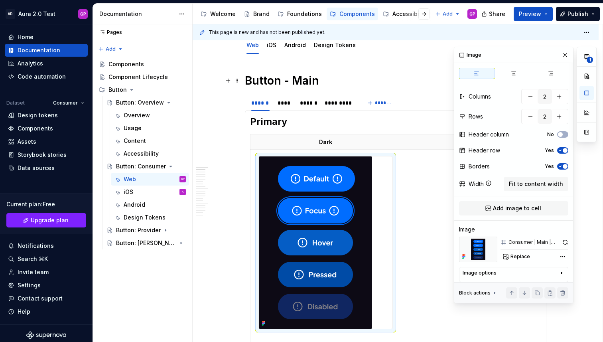
scroll to position [88, 0]
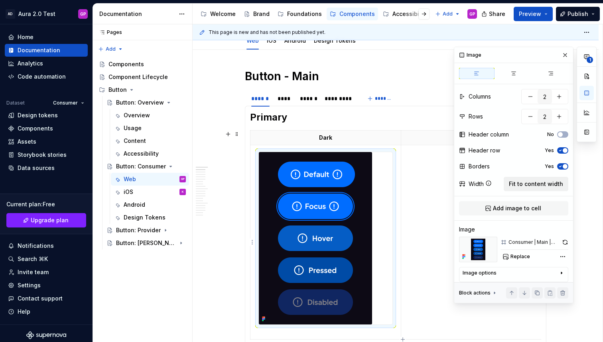
click at [534, 186] on span "Fit to content width" at bounding box center [536, 184] width 54 height 8
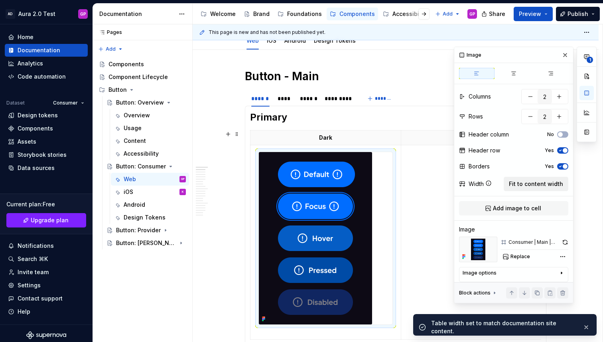
click at [530, 185] on span "Fit to content width" at bounding box center [536, 184] width 54 height 8
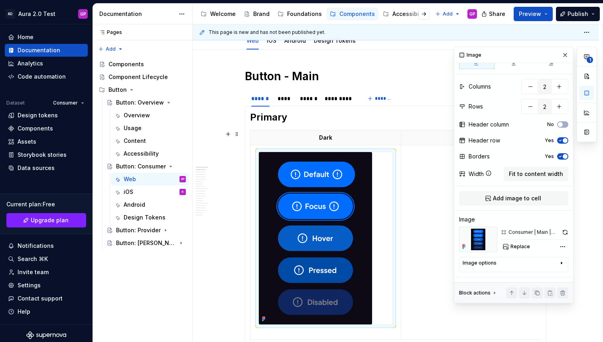
scroll to position [0, 0]
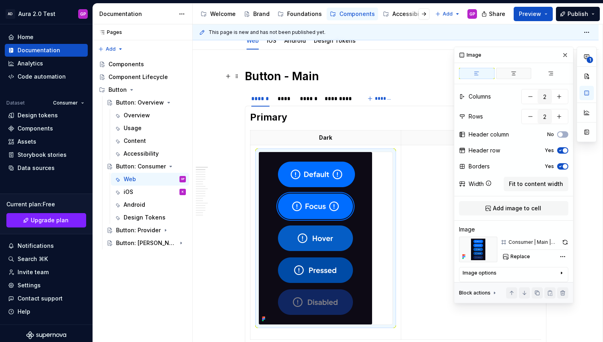
click at [515, 71] on icon "button" at bounding box center [513, 73] width 6 height 6
click at [254, 157] on td at bounding box center [325, 242] width 151 height 194
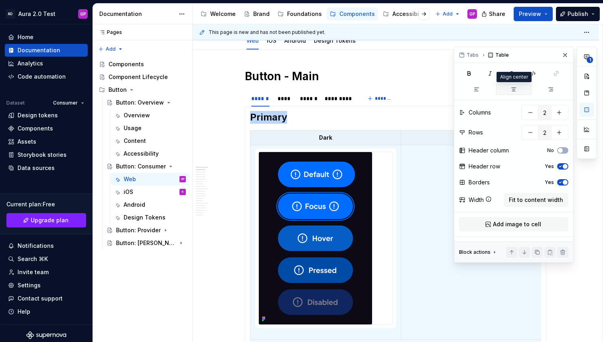
click at [513, 87] on icon "button" at bounding box center [513, 89] width 6 height 6
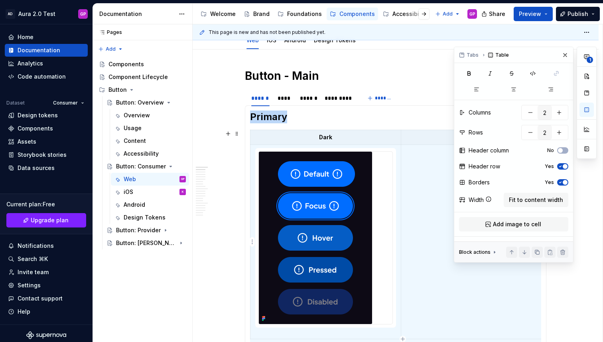
click at [424, 198] on td at bounding box center [476, 242] width 150 height 194
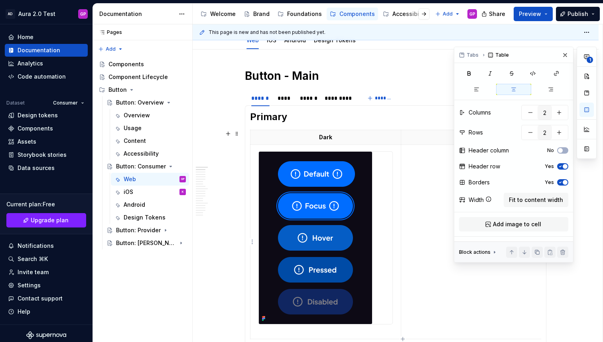
scroll to position [0, 10]
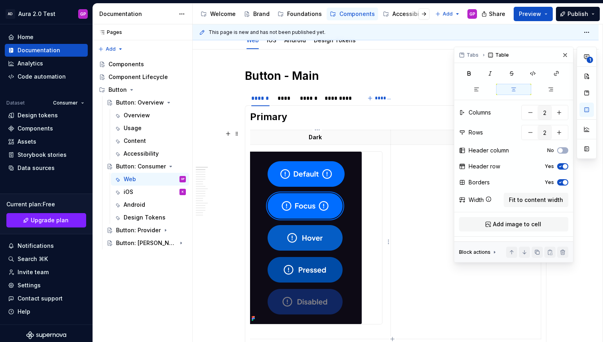
click at [319, 224] on img at bounding box center [304, 237] width 113 height 172
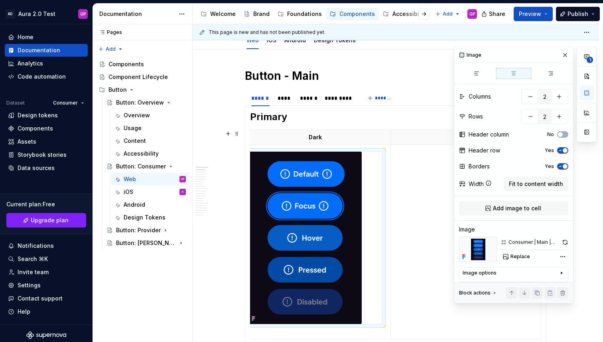
click at [564, 165] on span "button" at bounding box center [564, 166] width 5 height 5
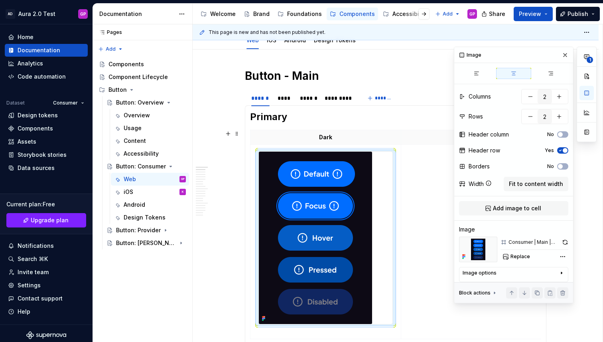
click at [563, 150] on span "button" at bounding box center [564, 150] width 5 height 5
click at [563, 150] on icon "button" at bounding box center [560, 150] width 6 height 5
click at [563, 150] on span "button" at bounding box center [564, 150] width 5 height 5
click at [563, 150] on icon "button" at bounding box center [560, 150] width 6 height 5
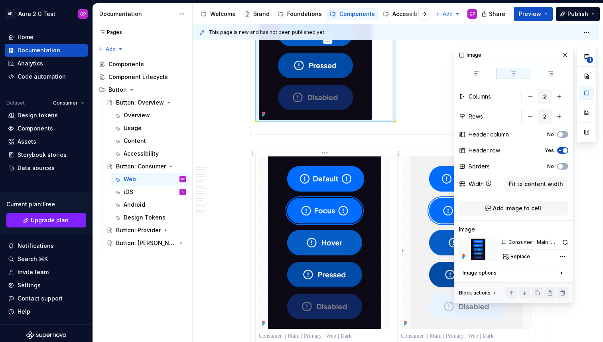
scroll to position [202, 0]
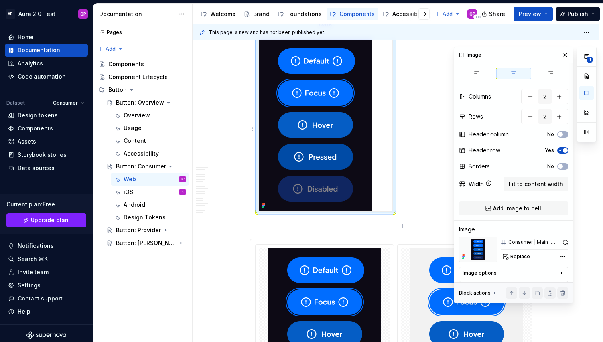
click at [419, 147] on td at bounding box center [476, 129] width 150 height 194
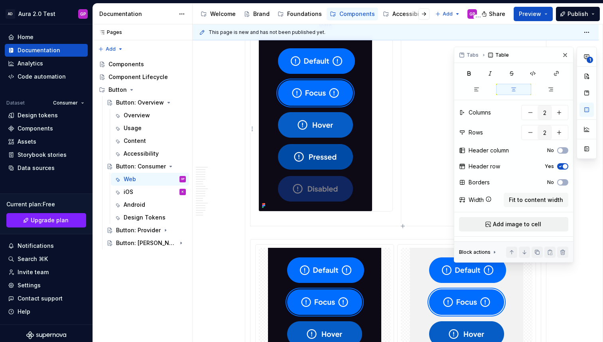
click at [507, 226] on span "Add image to cell" at bounding box center [517, 224] width 48 height 8
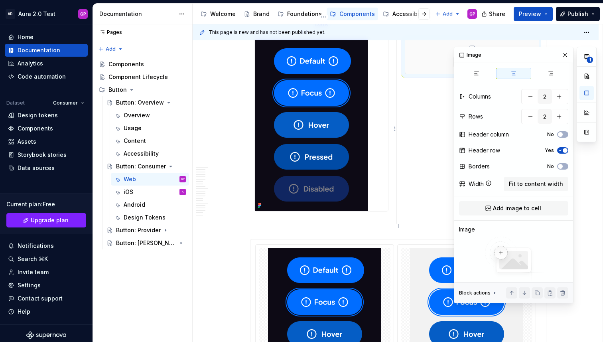
scroll to position [0, 10]
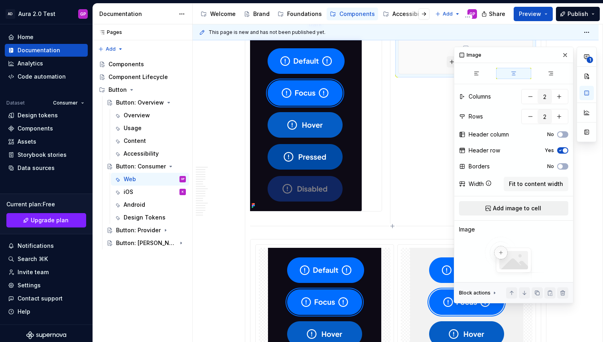
click at [511, 208] on span "Add image to cell" at bounding box center [517, 208] width 48 height 8
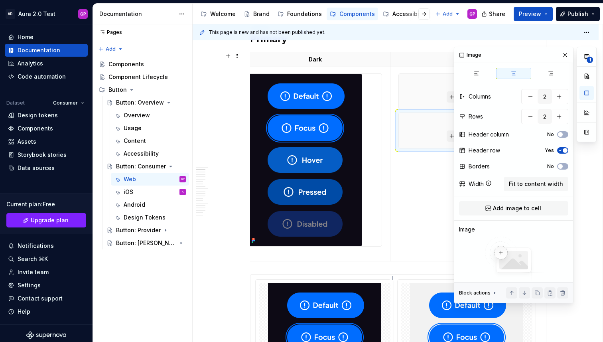
scroll to position [167, 0]
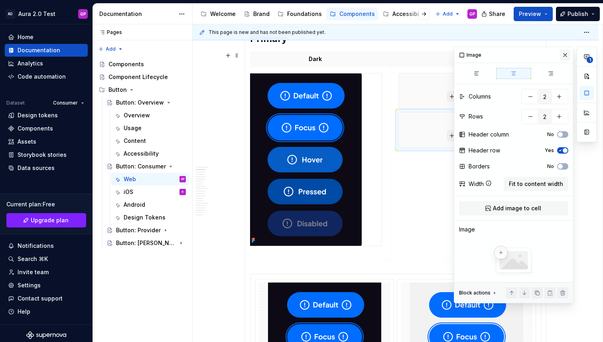
click at [563, 56] on button "button" at bounding box center [564, 54] width 11 height 11
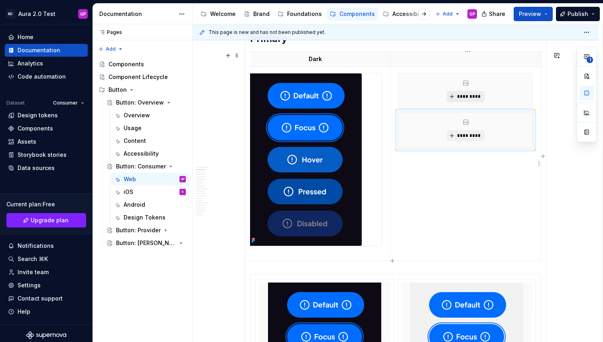
click at [452, 95] on button "*********" at bounding box center [465, 96] width 38 height 11
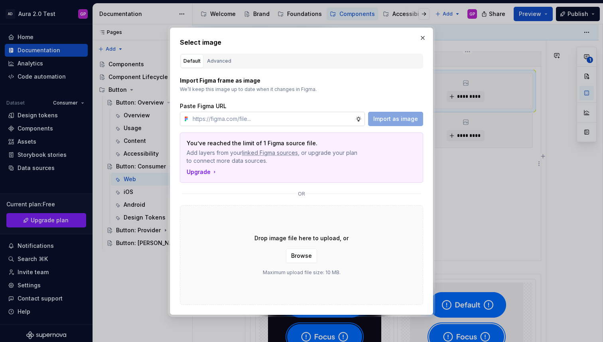
type textarea "*"
type input "[URL][DOMAIN_NAME]"
click at [384, 120] on span "Import as image" at bounding box center [395, 119] width 45 height 8
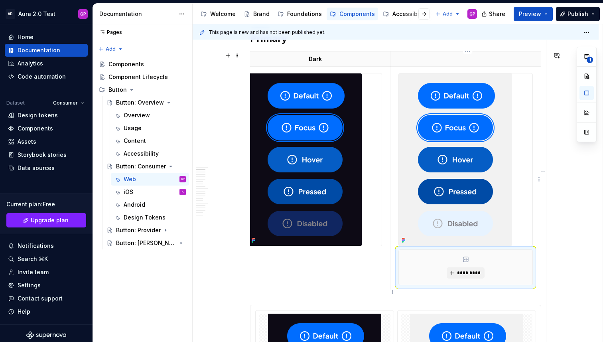
click at [434, 273] on div "*********" at bounding box center [466, 267] width 134 height 35
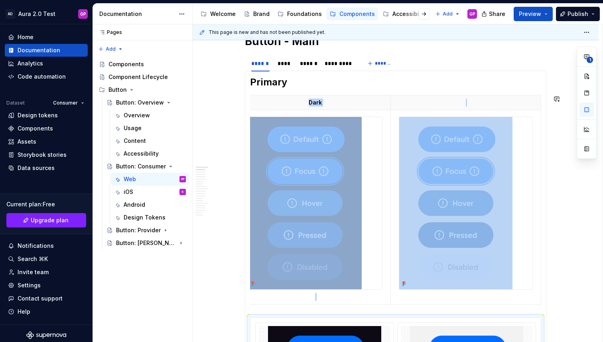
scroll to position [122, 0]
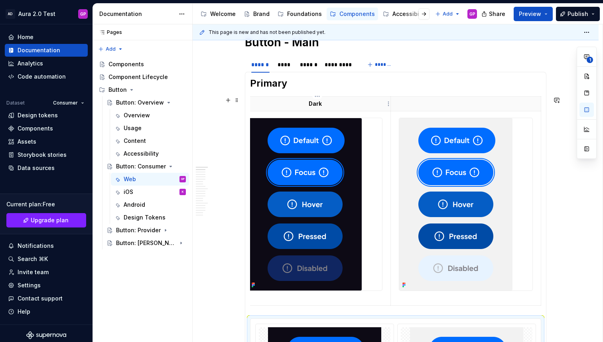
click at [265, 103] on p "Dark" at bounding box center [315, 104] width 141 height 8
click at [296, 177] on img at bounding box center [304, 204] width 113 height 172
click at [586, 98] on button "button" at bounding box center [586, 93] width 14 height 14
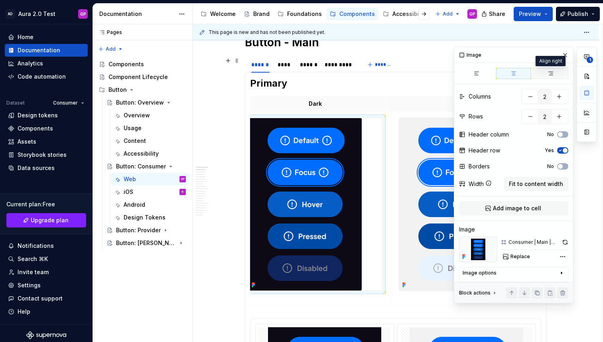
click at [550, 71] on icon "button" at bounding box center [550, 73] width 6 height 6
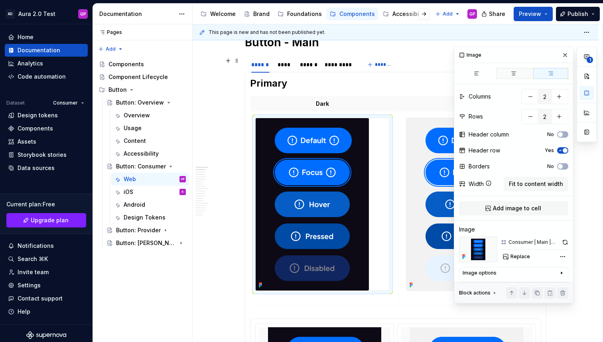
click at [517, 72] on button "button" at bounding box center [513, 73] width 35 height 11
click at [481, 75] on button "button" at bounding box center [476, 73] width 35 height 11
click at [341, 165] on img at bounding box center [311, 204] width 113 height 172
click at [516, 71] on icon "button" at bounding box center [513, 73] width 6 height 6
click at [332, 163] on img at bounding box center [311, 204] width 113 height 172
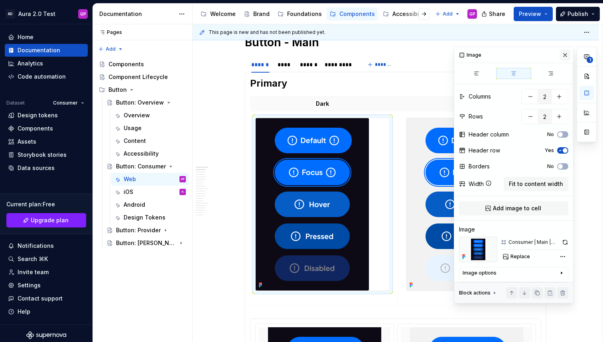
click at [564, 55] on button "button" at bounding box center [564, 54] width 11 height 11
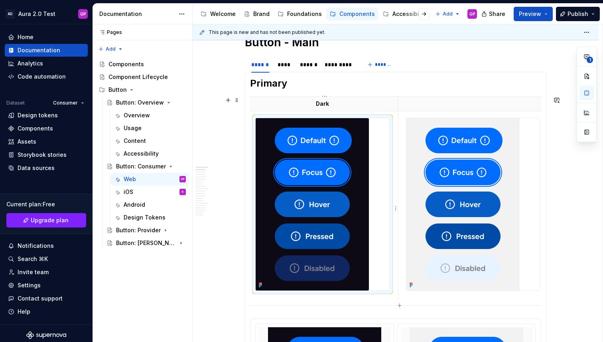
click at [324, 176] on img at bounding box center [311, 204] width 113 height 172
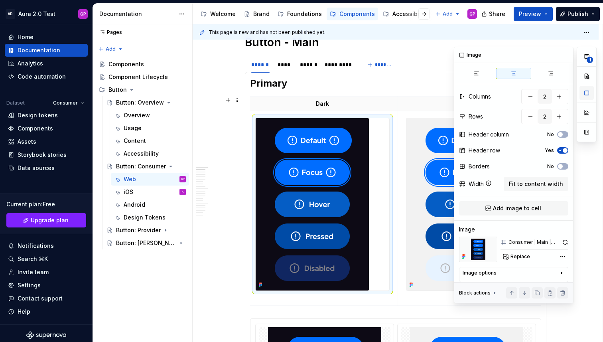
click at [583, 91] on button "button" at bounding box center [586, 93] width 14 height 14
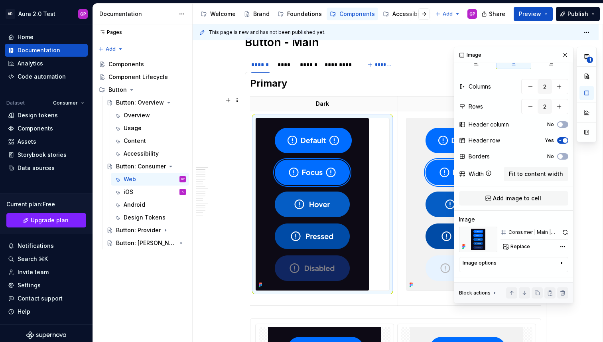
click at [500, 266] on div "Image options" at bounding box center [510, 264] width 96 height 10
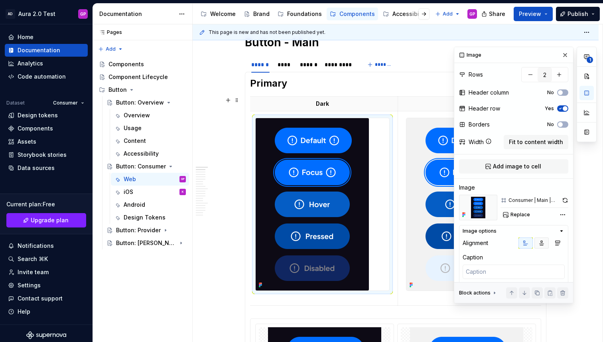
click at [542, 244] on icon "button" at bounding box center [541, 243] width 6 height 6
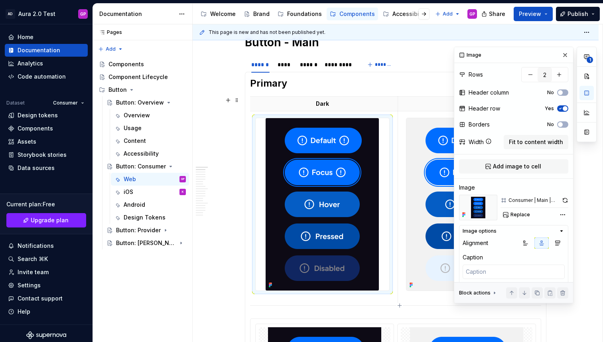
click at [420, 201] on img at bounding box center [462, 204] width 113 height 172
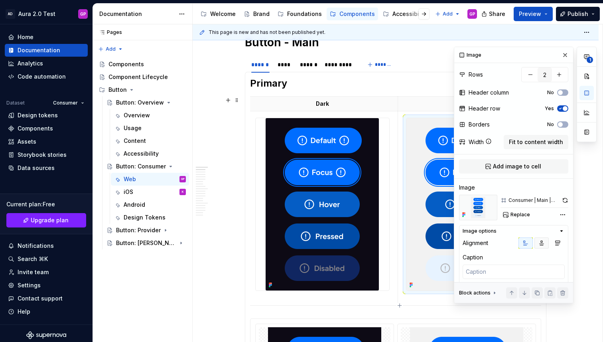
click at [542, 242] on icon "button" at bounding box center [541, 243] width 4 height 4
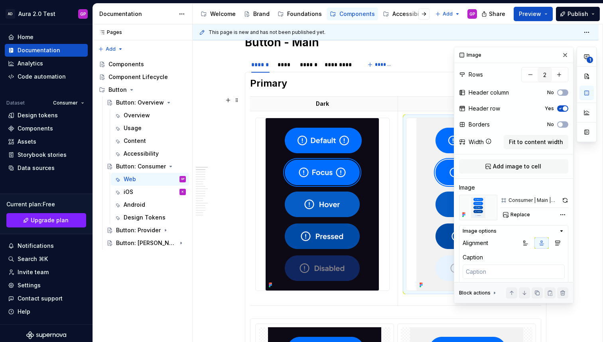
scroll to position [55, 0]
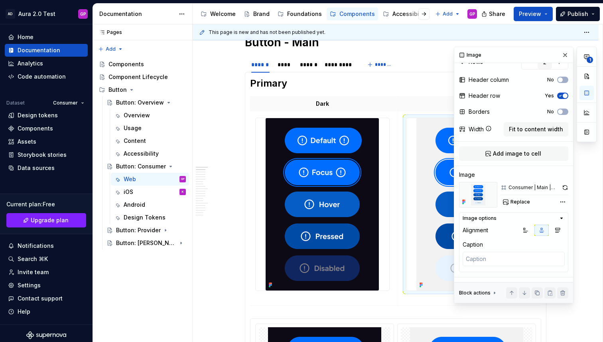
click at [562, 53] on button "button" at bounding box center [564, 54] width 11 height 11
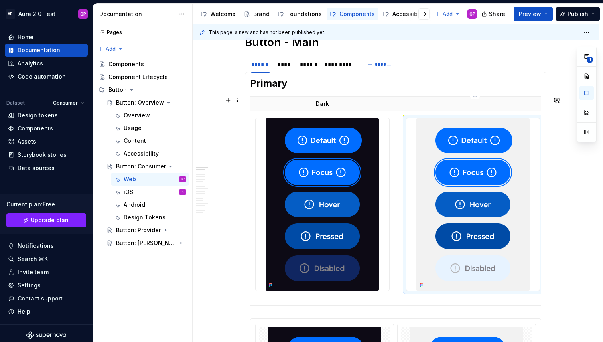
click at [469, 102] on p at bounding box center [473, 104] width 141 height 8
click at [228, 98] on button "button" at bounding box center [227, 99] width 11 height 11
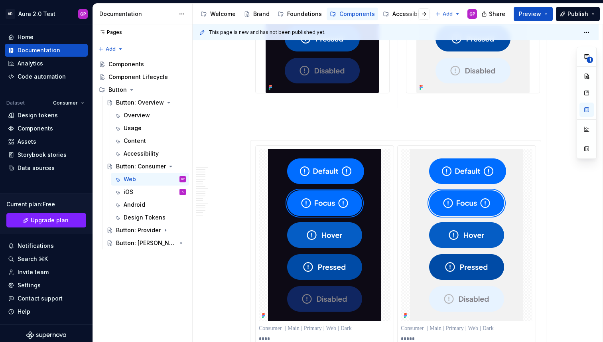
scroll to position [291, 0]
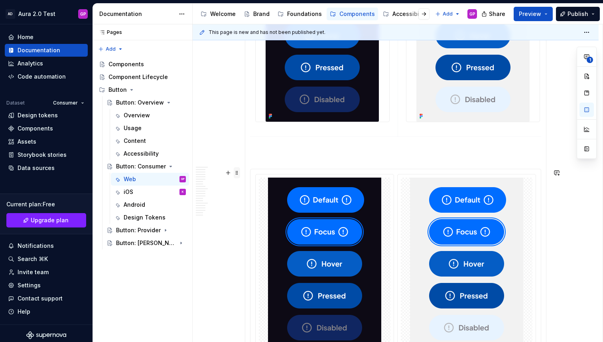
click at [239, 171] on span at bounding box center [237, 172] width 6 height 11
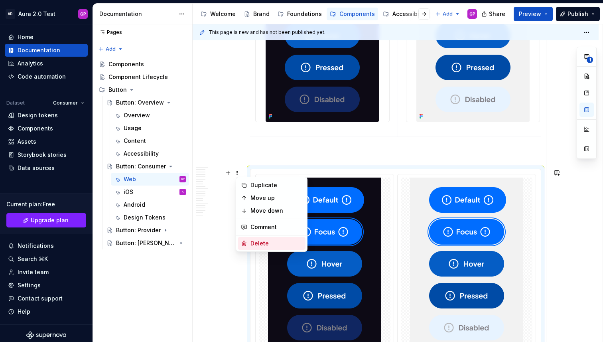
click at [250, 242] on div "Delete" at bounding box center [276, 243] width 52 height 8
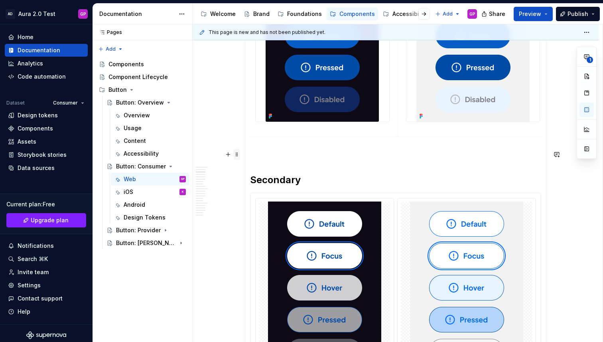
click at [238, 156] on span at bounding box center [237, 154] width 6 height 11
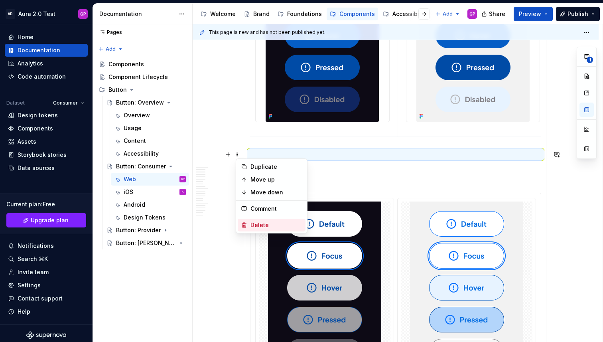
click at [255, 222] on div "Delete" at bounding box center [276, 225] width 52 height 8
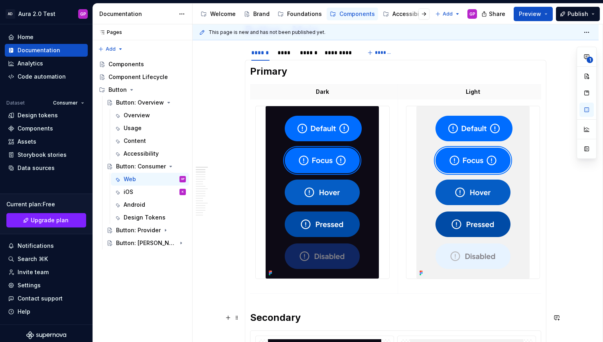
scroll to position [132, 0]
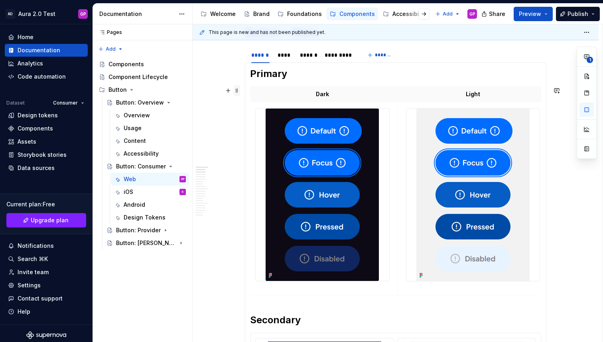
click at [240, 93] on span at bounding box center [237, 90] width 6 height 11
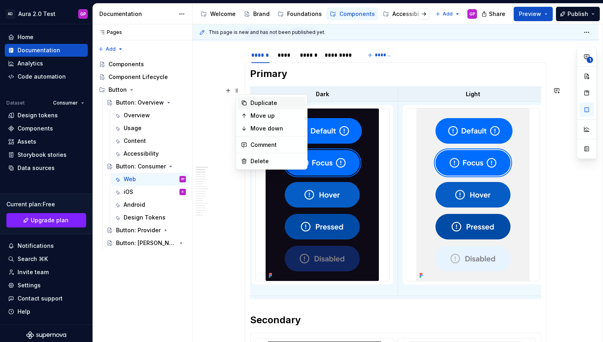
click at [252, 99] on div "Duplicate" at bounding box center [276, 103] width 52 height 8
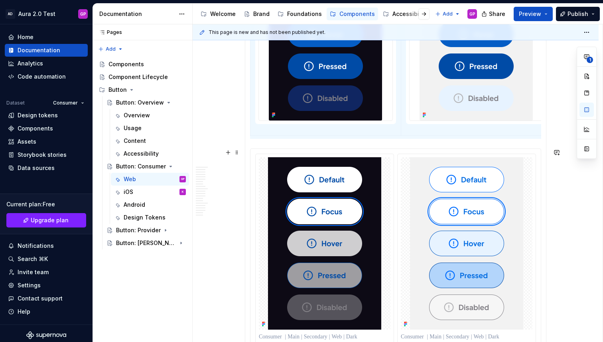
scroll to position [539, 0]
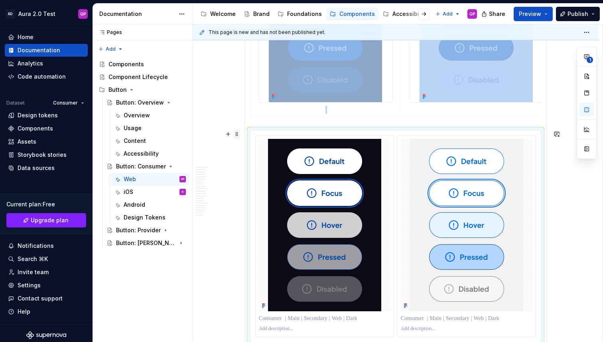
click at [238, 136] on span at bounding box center [237, 133] width 6 height 11
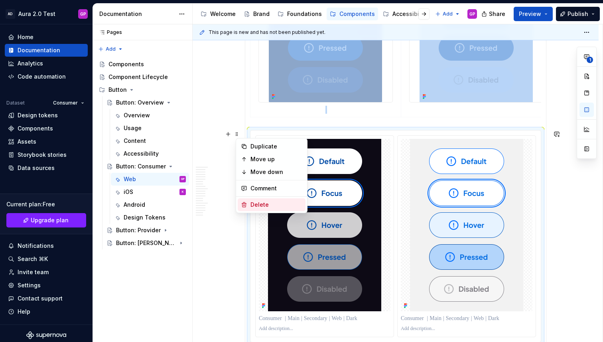
click at [259, 201] on div "Delete" at bounding box center [276, 204] width 52 height 8
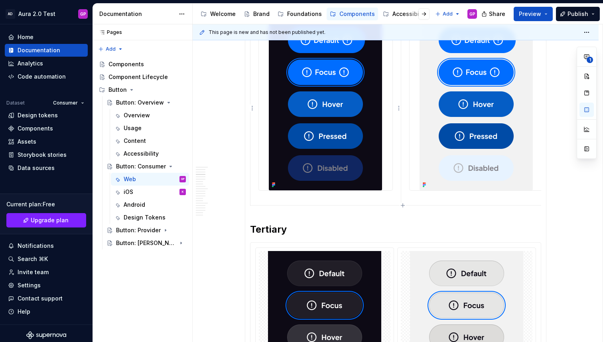
click at [321, 129] on img at bounding box center [325, 104] width 113 height 172
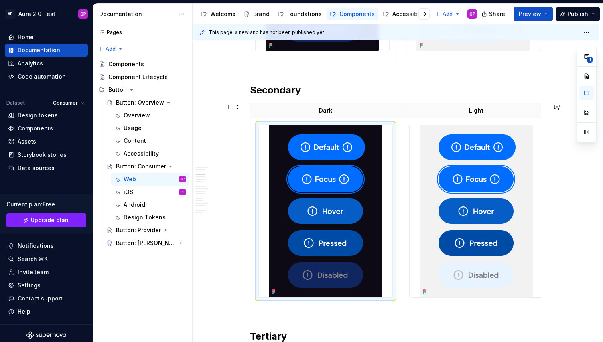
scroll to position [360, 0]
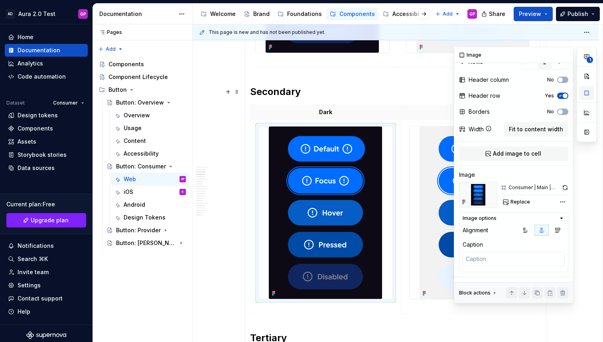
click at [588, 92] on button "button" at bounding box center [586, 93] width 14 height 14
click at [519, 205] on span "Replace" at bounding box center [520, 201] width 20 height 6
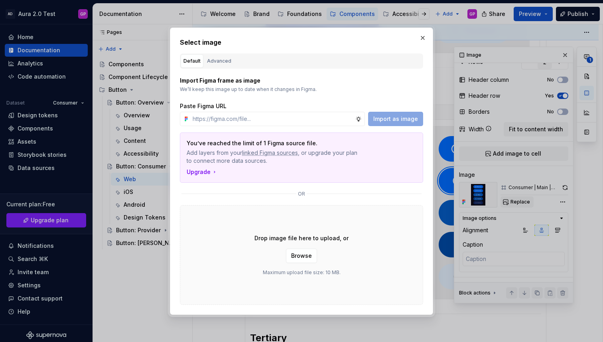
type textarea "*"
paste input "[URL][DOMAIN_NAME]"
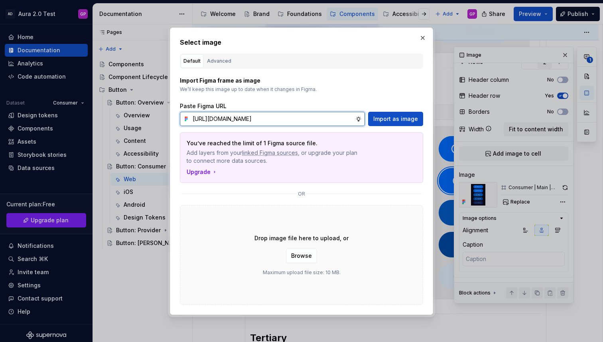
scroll to position [0, 149]
type input "[URL][DOMAIN_NAME]"
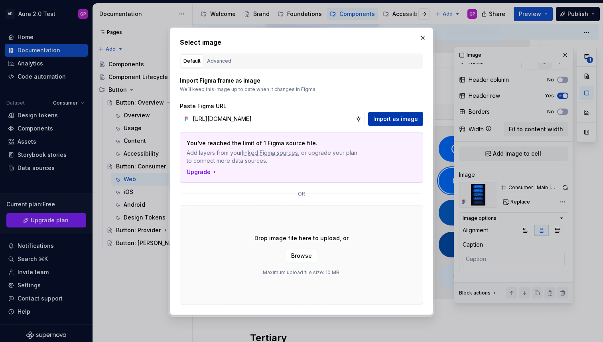
click at [387, 121] on span "Import as image" at bounding box center [395, 119] width 45 height 8
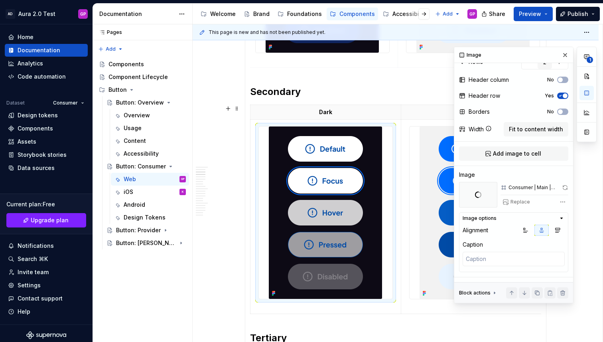
scroll to position [0, 10]
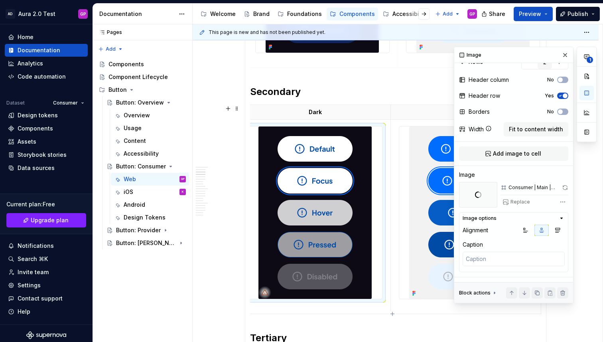
click at [442, 143] on img at bounding box center [465, 212] width 113 height 172
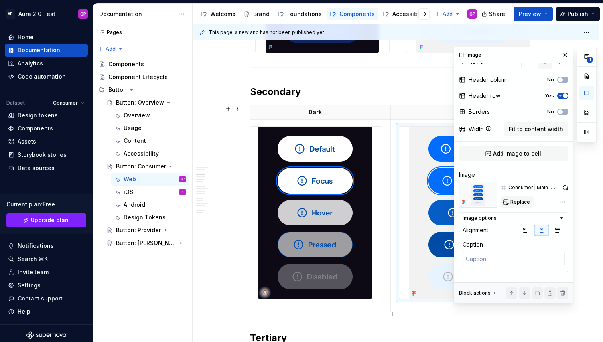
click at [518, 205] on span "Replace" at bounding box center [520, 201] width 20 height 6
type textarea "*"
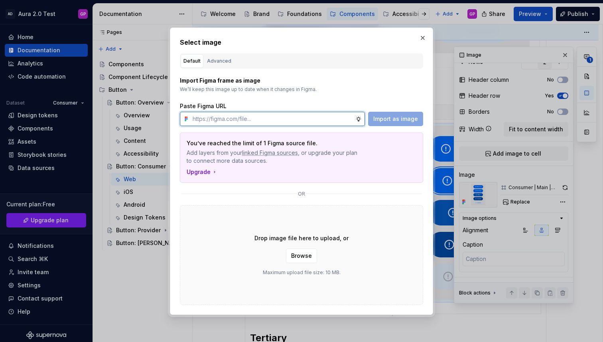
paste input "[URL][DOMAIN_NAME]"
type input "[URL][DOMAIN_NAME]"
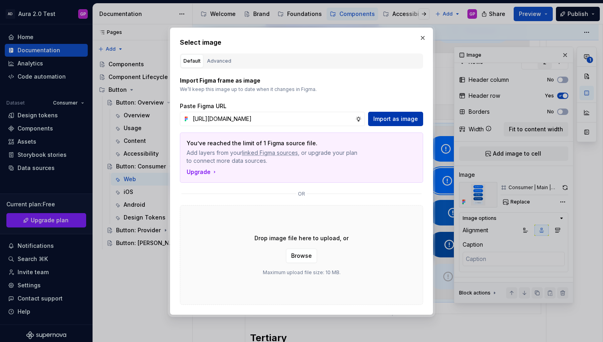
click at [385, 121] on span "Import as image" at bounding box center [395, 119] width 45 height 8
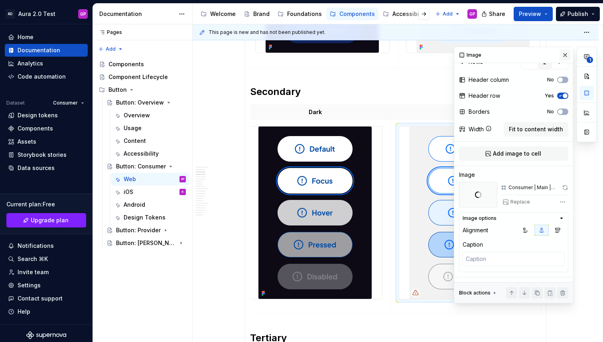
click at [564, 54] on button "button" at bounding box center [564, 54] width 11 height 11
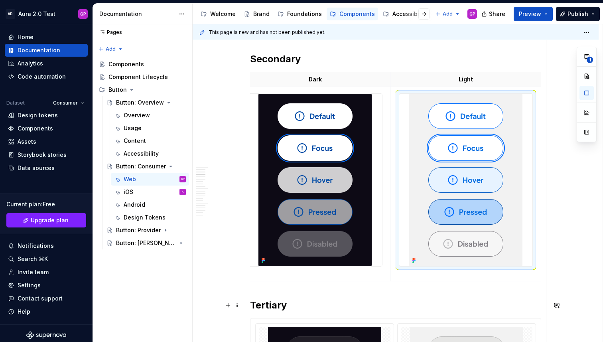
scroll to position [391, 0]
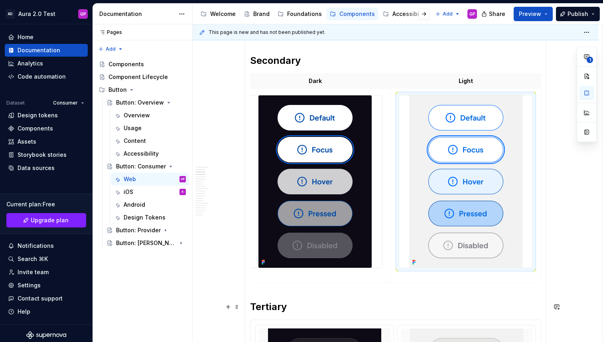
click at [237, 81] on span at bounding box center [237, 77] width 6 height 11
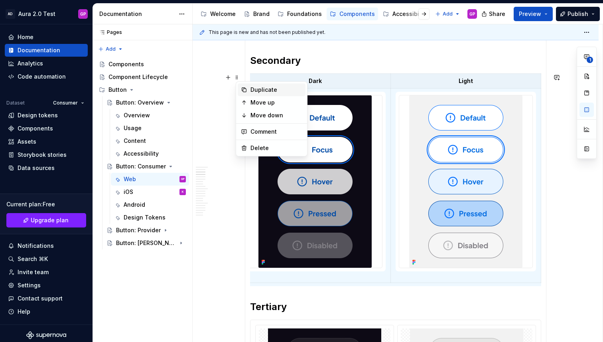
click at [253, 90] on div "Duplicate" at bounding box center [276, 90] width 52 height 8
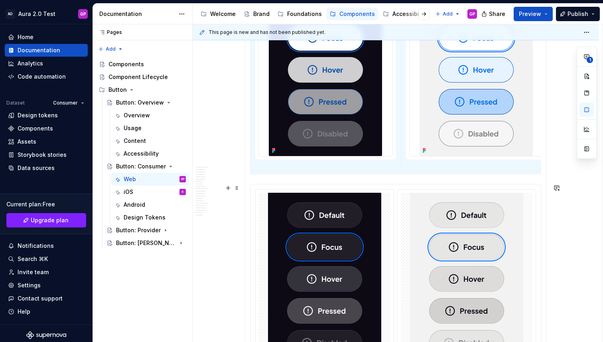
scroll to position [747, 0]
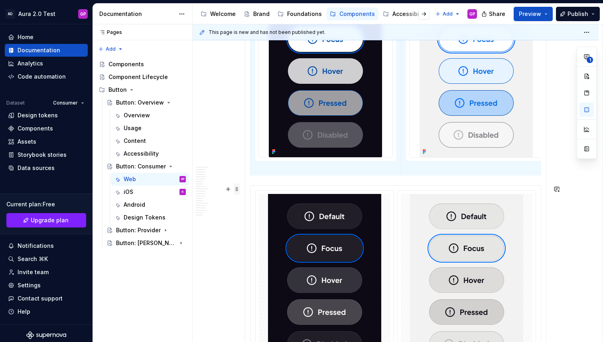
click at [238, 189] on span at bounding box center [237, 188] width 6 height 11
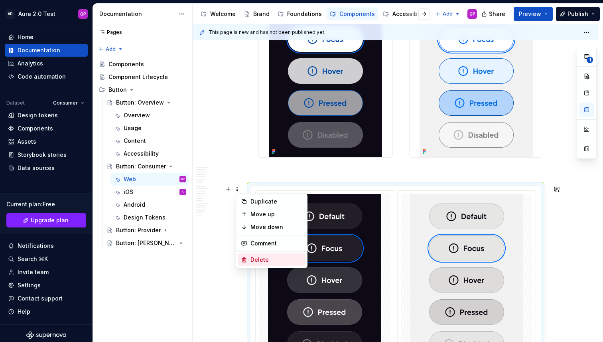
click at [253, 257] on div "Delete" at bounding box center [276, 259] width 52 height 8
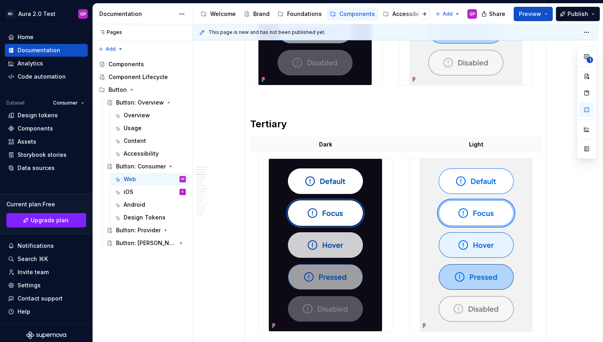
scroll to position [537, 0]
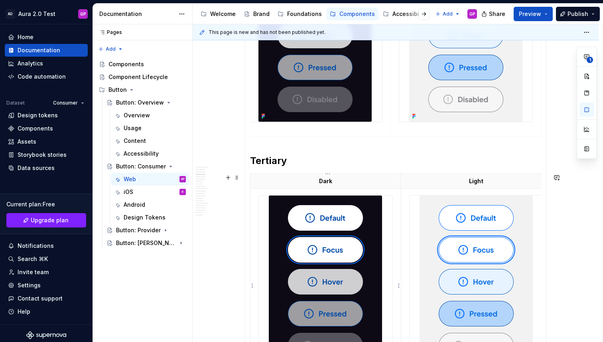
click at [319, 231] on img at bounding box center [325, 281] width 113 height 172
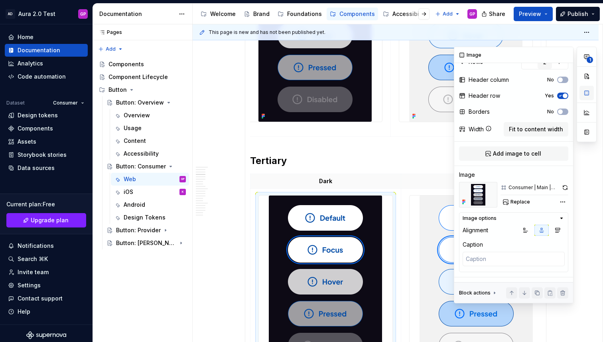
click at [586, 91] on button "button" at bounding box center [586, 93] width 14 height 14
click at [518, 205] on span "Replace" at bounding box center [520, 201] width 20 height 6
type textarea "*"
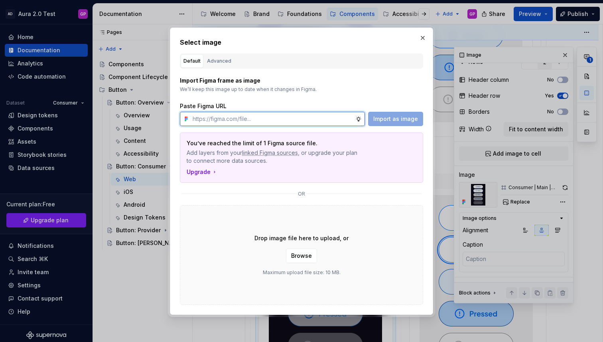
paste input "[URL][DOMAIN_NAME]"
type input "[URL][DOMAIN_NAME]"
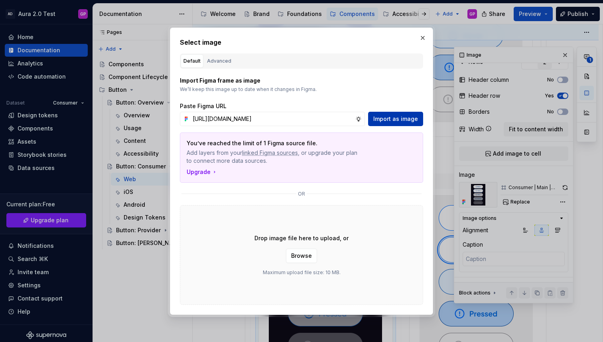
scroll to position [0, 0]
click at [394, 113] on button "Import as image" at bounding box center [395, 119] width 55 height 14
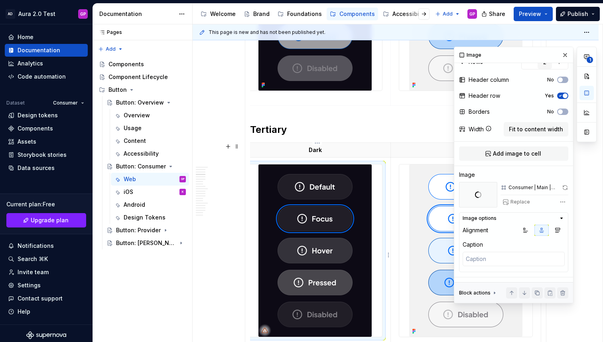
scroll to position [568, 0]
click at [420, 191] on img at bounding box center [465, 251] width 113 height 172
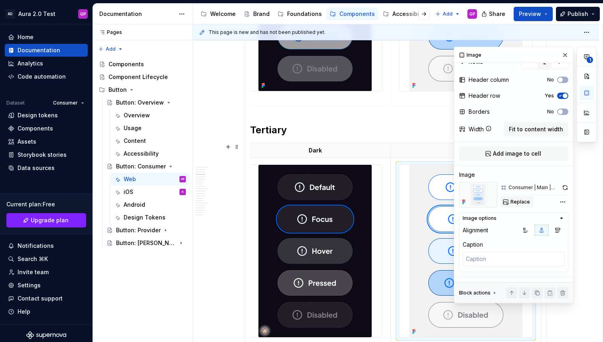
click at [518, 205] on span "Replace" at bounding box center [520, 201] width 20 height 6
type textarea "*"
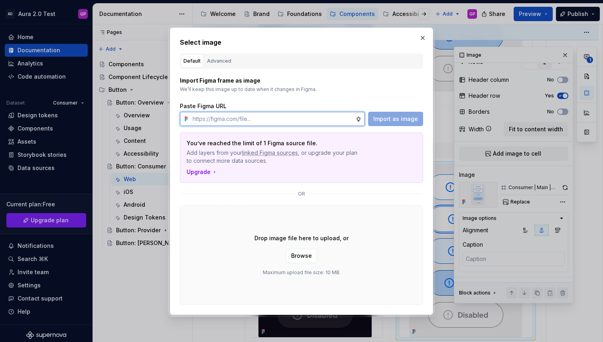
paste input "[URL][DOMAIN_NAME]"
type input "[URL][DOMAIN_NAME]"
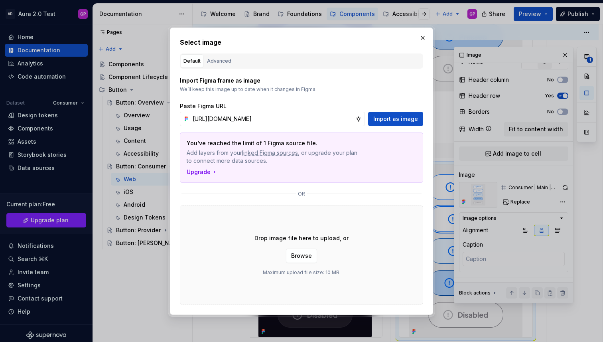
scroll to position [0, 0]
click at [383, 118] on span "Import as image" at bounding box center [395, 119] width 45 height 8
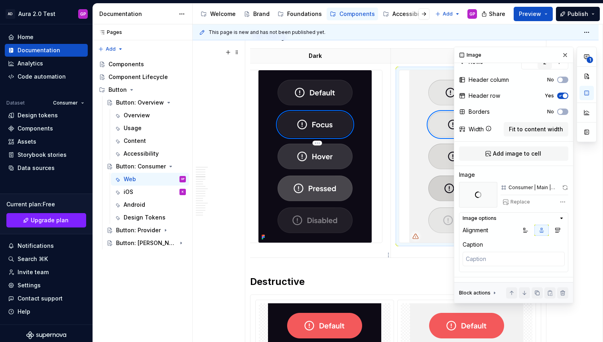
scroll to position [612, 0]
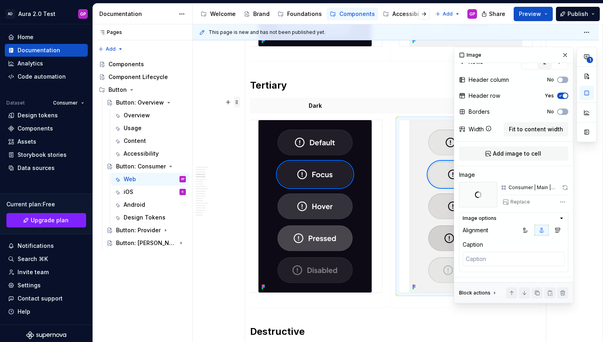
click at [238, 103] on span at bounding box center [237, 101] width 6 height 11
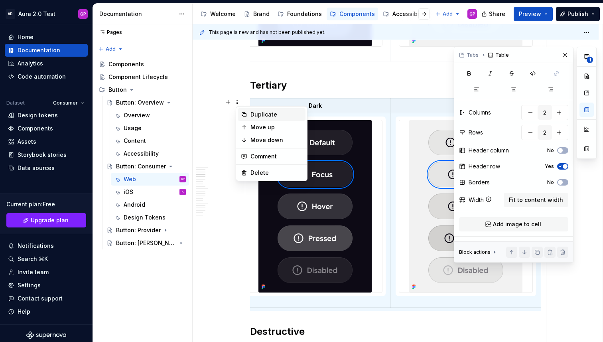
click at [252, 111] on div "Duplicate" at bounding box center [276, 114] width 52 height 8
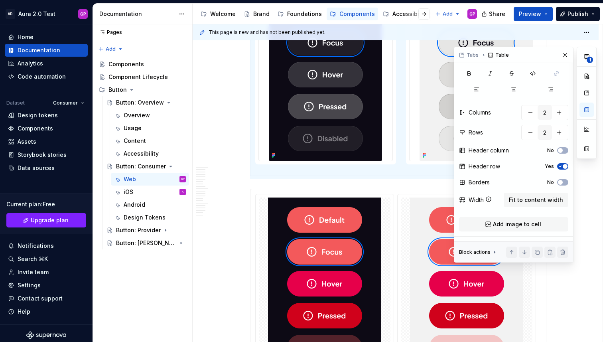
scroll to position [990, 0]
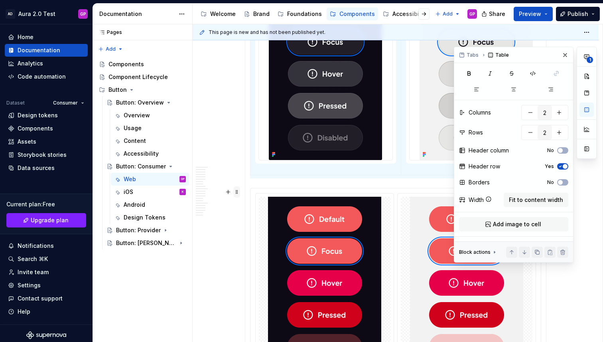
click at [240, 193] on span at bounding box center [237, 191] width 6 height 11
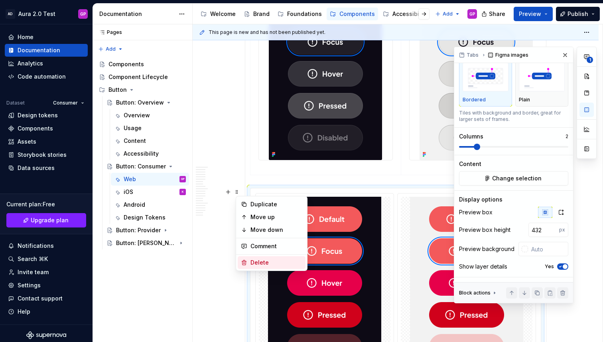
click at [260, 259] on div "Delete" at bounding box center [276, 262] width 52 height 8
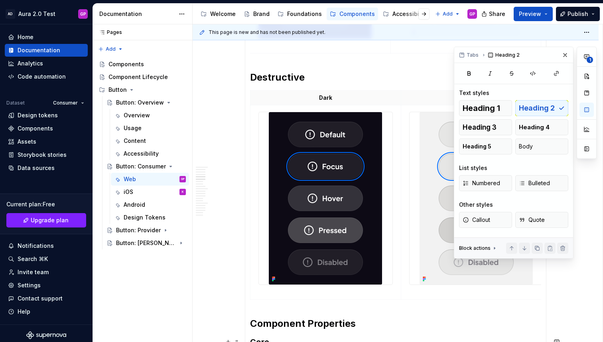
scroll to position [837, 0]
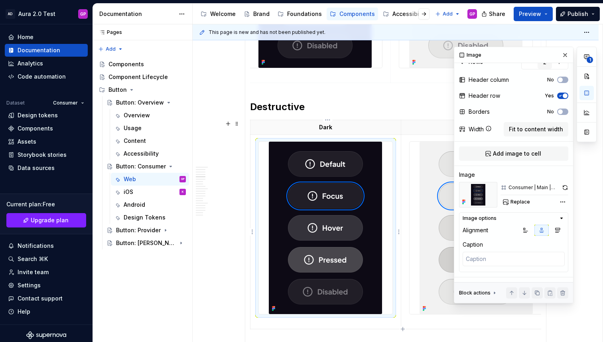
click at [329, 217] on img at bounding box center [325, 227] width 113 height 172
click at [509, 207] on button "Replace" at bounding box center [516, 201] width 33 height 11
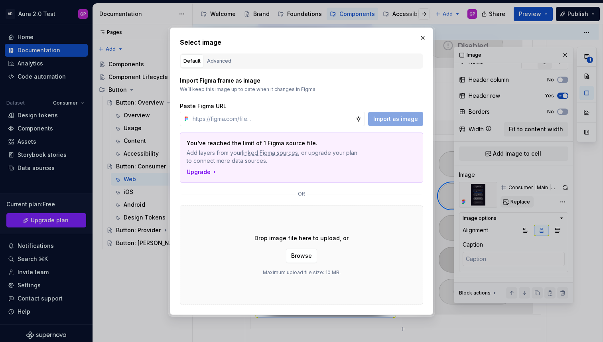
type textarea "*"
paste input "[URL][DOMAIN_NAME]"
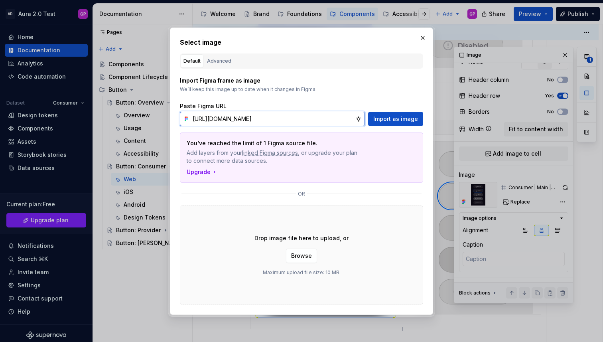
scroll to position [0, 150]
type input "[URL][DOMAIN_NAME]"
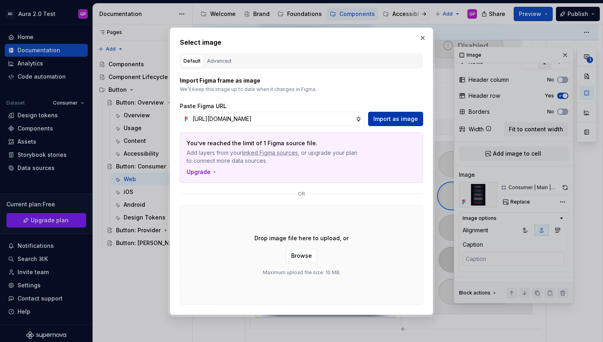
click at [383, 123] on button "Import as image" at bounding box center [395, 119] width 55 height 14
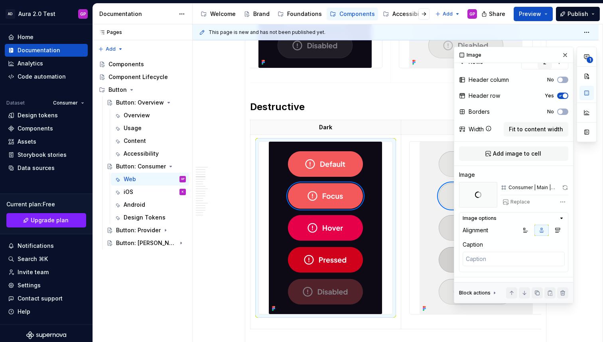
scroll to position [0, 10]
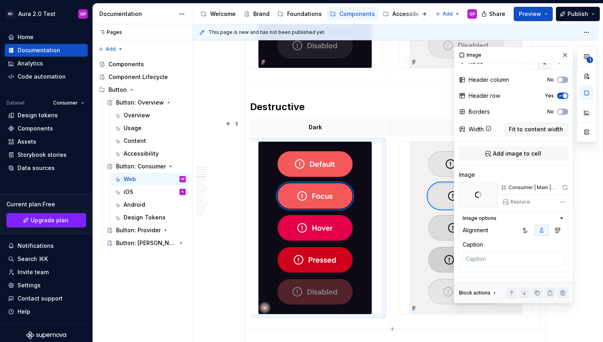
click at [426, 176] on img at bounding box center [465, 227] width 113 height 172
click at [512, 205] on span "Replace" at bounding box center [520, 201] width 20 height 6
type textarea "*"
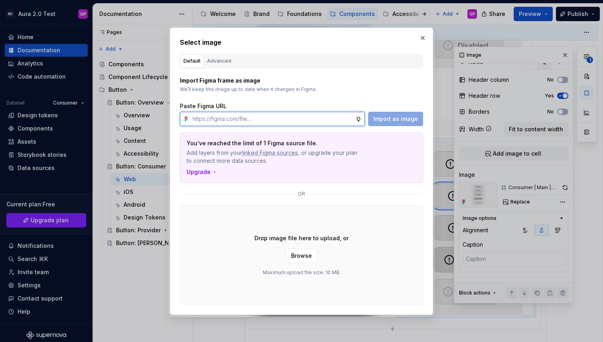
paste input "[URL][DOMAIN_NAME]"
type input "[URL][DOMAIN_NAME]"
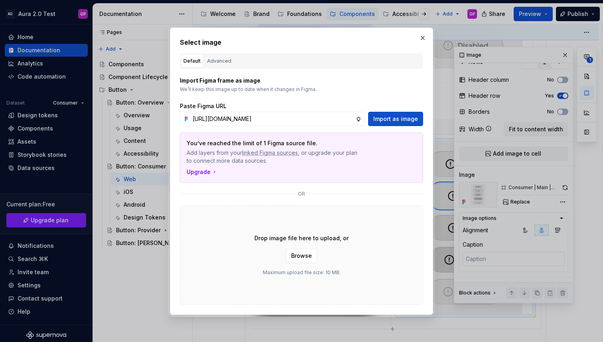
click at [381, 120] on span "Import as image" at bounding box center [395, 119] width 45 height 8
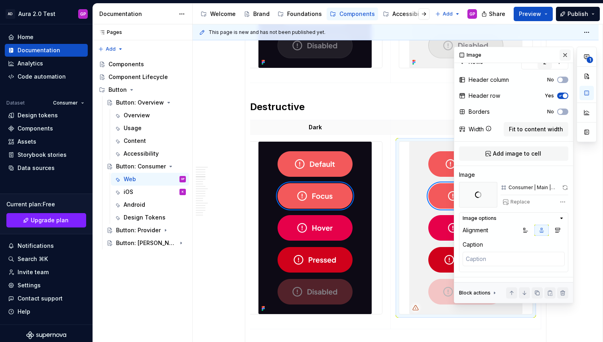
click at [564, 56] on button "button" at bounding box center [564, 54] width 11 height 11
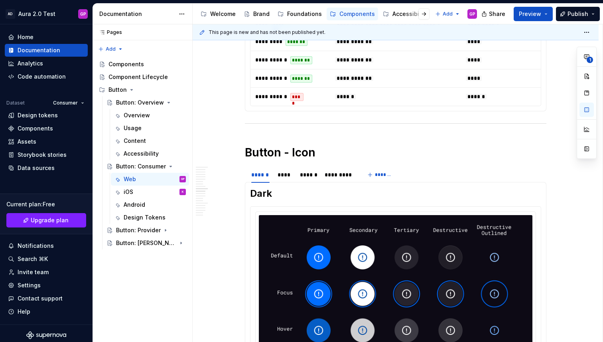
scroll to position [1351, 0]
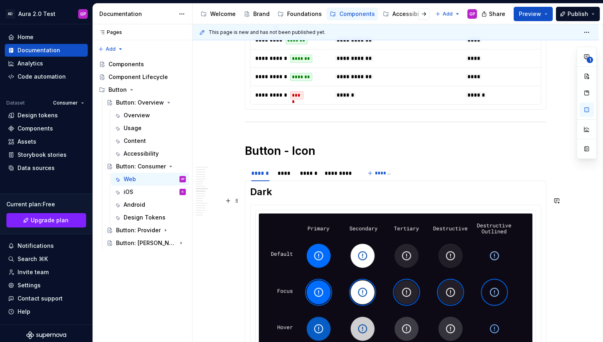
click at [281, 198] on h2 "Dark" at bounding box center [395, 191] width 291 height 13
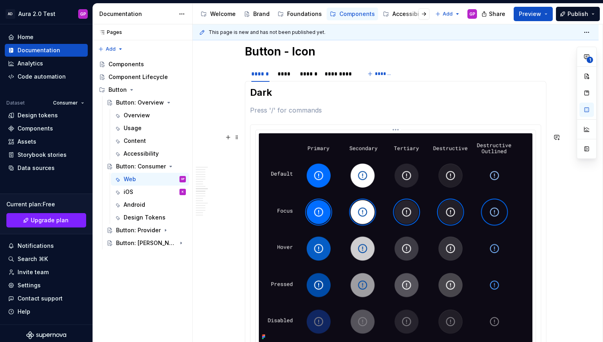
scroll to position [1457, 0]
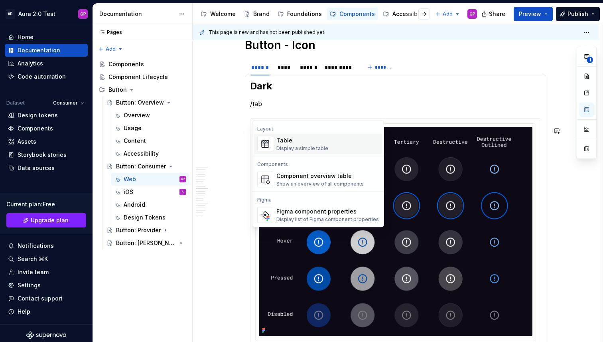
click at [302, 147] on div "Display a simple table" at bounding box center [302, 148] width 52 height 6
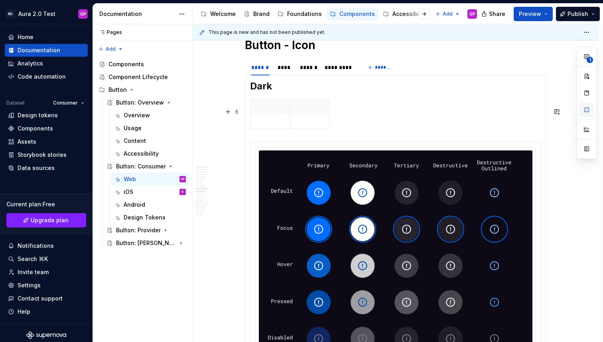
click at [581, 110] on button "button" at bounding box center [586, 109] width 14 height 14
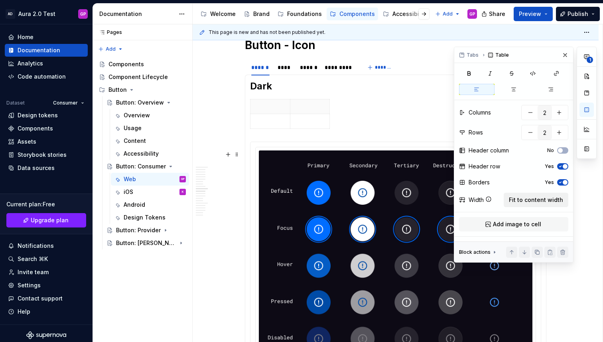
click at [523, 200] on span "Fit to content width" at bounding box center [536, 200] width 54 height 8
click at [562, 149] on span "button" at bounding box center [560, 150] width 5 height 5
drag, startPoint x: 403, startPoint y: 115, endPoint x: 301, endPoint y: 113, distance: 102.1
click at [301, 113] on th at bounding box center [373, 106] width 150 height 15
type textarea "*"
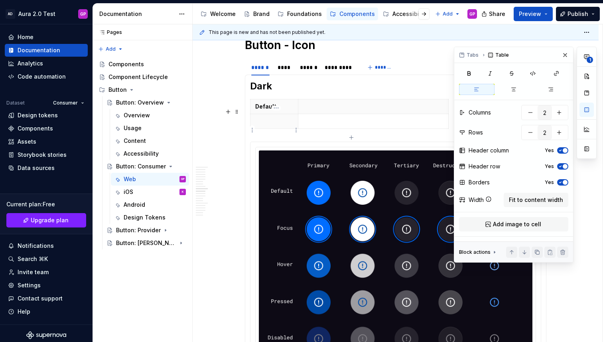
click at [268, 125] on p at bounding box center [274, 121] width 38 height 8
click at [559, 128] on button "button" at bounding box center [559, 132] width 14 height 14
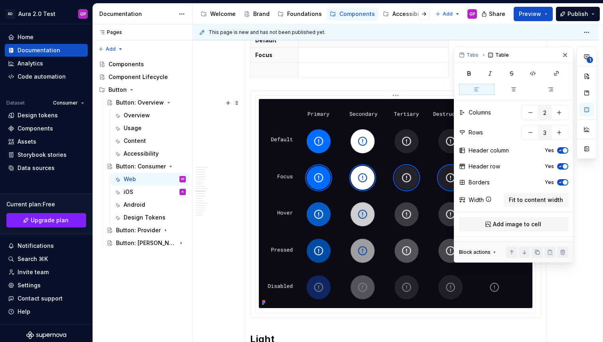
scroll to position [1524, 0]
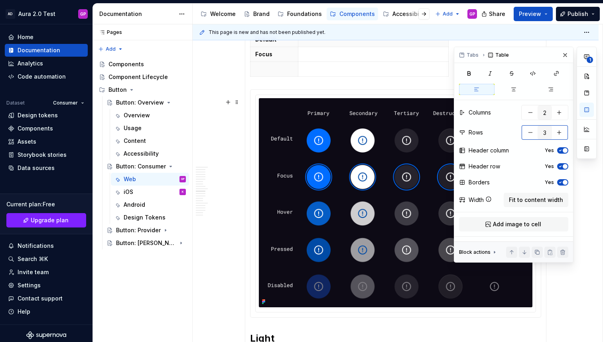
click at [564, 131] on button "button" at bounding box center [559, 132] width 14 height 14
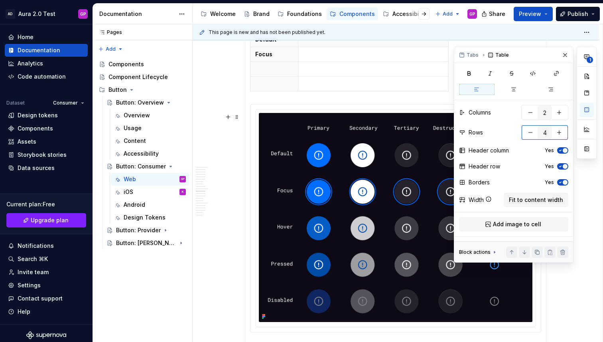
click at [564, 131] on button "button" at bounding box center [559, 132] width 14 height 14
type input "5"
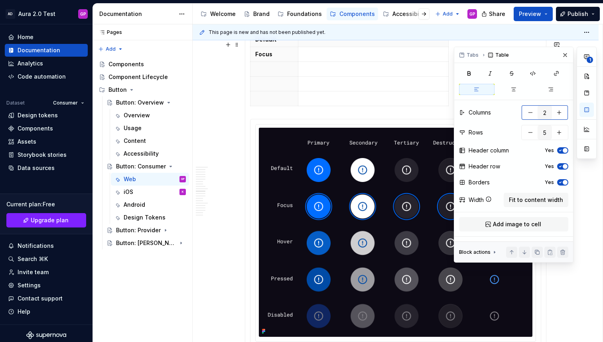
click at [559, 112] on button "button" at bounding box center [559, 112] width 14 height 14
click at [531, 114] on button "button" at bounding box center [530, 112] width 14 height 14
type input "4"
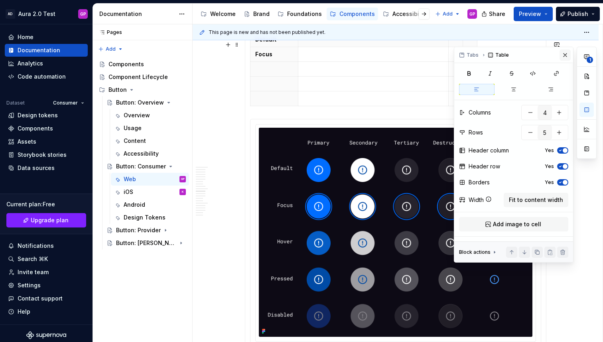
click at [564, 56] on button "button" at bounding box center [564, 54] width 11 height 11
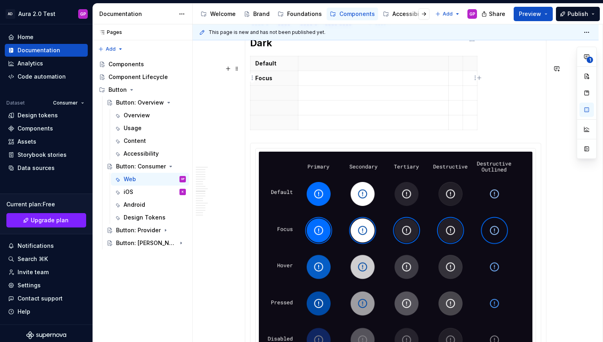
scroll to position [1475, 0]
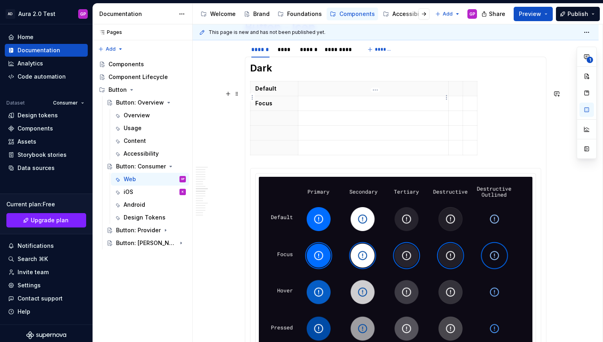
click at [397, 92] on p at bounding box center [373, 89] width 140 height 8
click at [215, 79] on div "**********" at bounding box center [396, 182] width 406 height 3036
click at [351, 107] on p at bounding box center [373, 103] width 140 height 8
click at [586, 111] on button "button" at bounding box center [586, 109] width 14 height 14
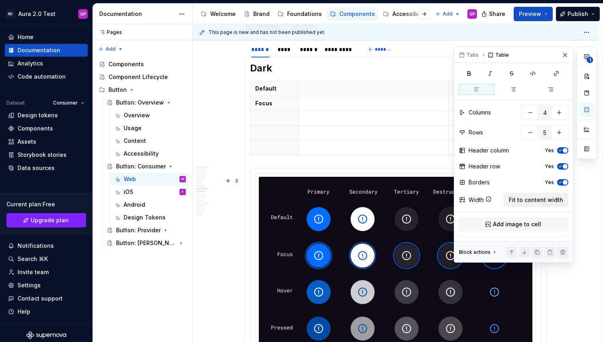
click at [530, 199] on span "Fit to content width" at bounding box center [536, 200] width 54 height 8
type textarea "*"
click at [562, 133] on button "button" at bounding box center [559, 132] width 14 height 14
type input "6"
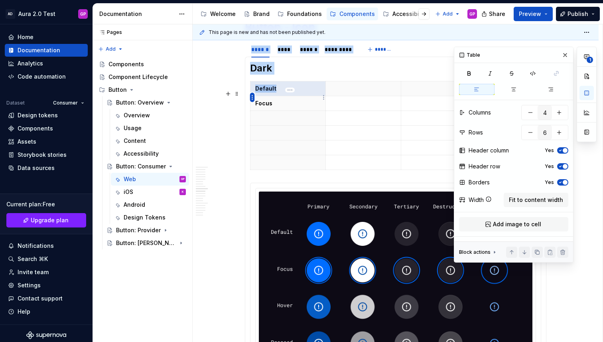
drag, startPoint x: 269, startPoint y: 97, endPoint x: 250, endPoint y: 96, distance: 18.7
click at [250, 96] on body "AD Aura 2.0 Test GP Home Documentation Analytics Code automation Dataset Consum…" at bounding box center [301, 171] width 603 height 342
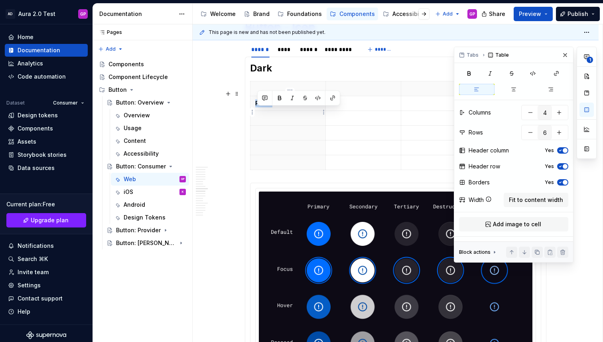
drag, startPoint x: 267, startPoint y: 112, endPoint x: 256, endPoint y: 112, distance: 11.2
click at [256, 111] on th "Focus" at bounding box center [287, 103] width 75 height 15
click at [267, 107] on p "Focus" at bounding box center [287, 103] width 65 height 8
click at [262, 107] on p "Focus" at bounding box center [287, 103] width 65 height 8
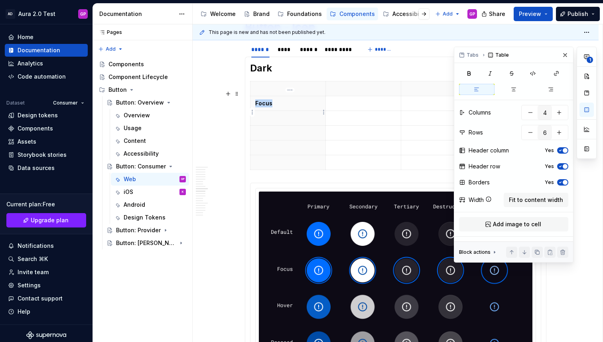
click at [262, 107] on p "Focus" at bounding box center [287, 103] width 65 height 8
click at [261, 122] on p at bounding box center [287, 118] width 65 height 8
click at [273, 137] on p at bounding box center [287, 133] width 65 height 8
click at [265, 151] on p at bounding box center [287, 147] width 65 height 8
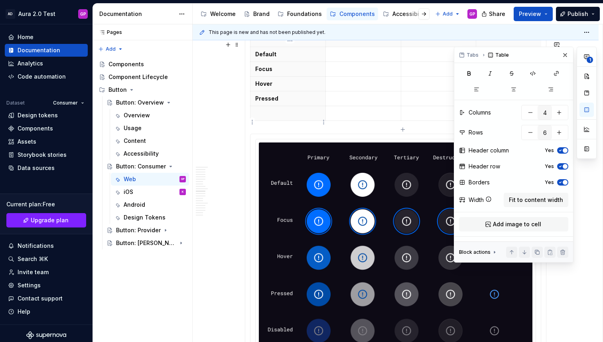
click at [279, 117] on p at bounding box center [287, 113] width 65 height 8
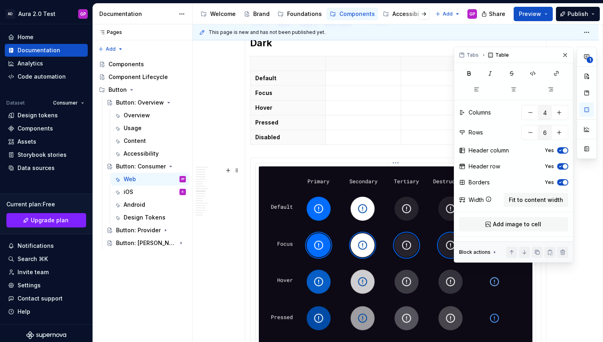
scroll to position [1501, 0]
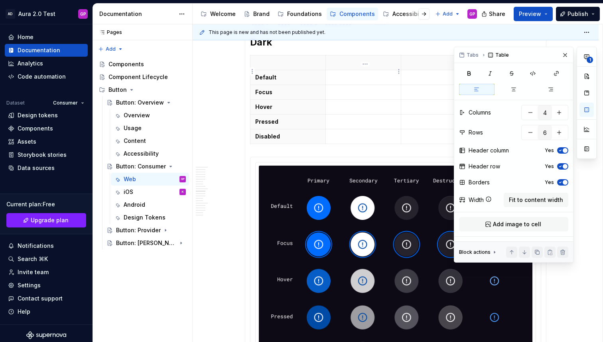
click at [346, 67] on p at bounding box center [362, 63] width 65 height 8
click at [412, 67] on p at bounding box center [437, 63] width 65 height 8
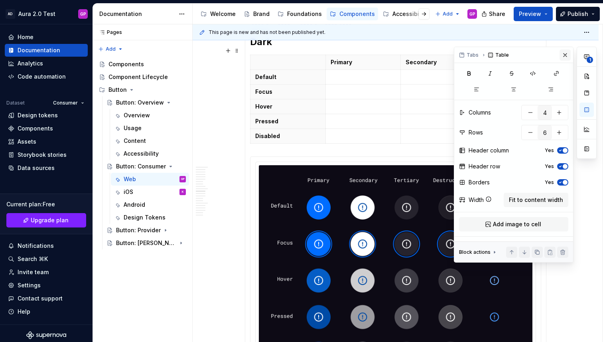
click at [565, 53] on button "button" at bounding box center [564, 54] width 11 height 11
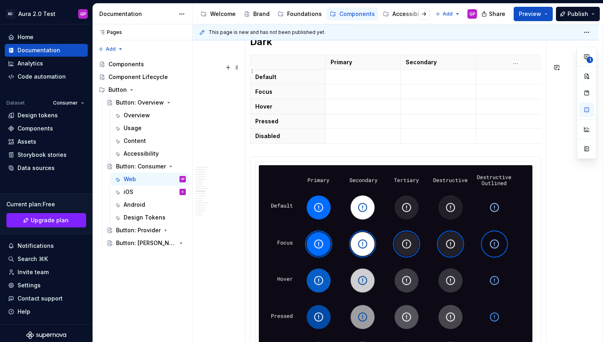
click at [499, 66] on p at bounding box center [513, 62] width 65 height 8
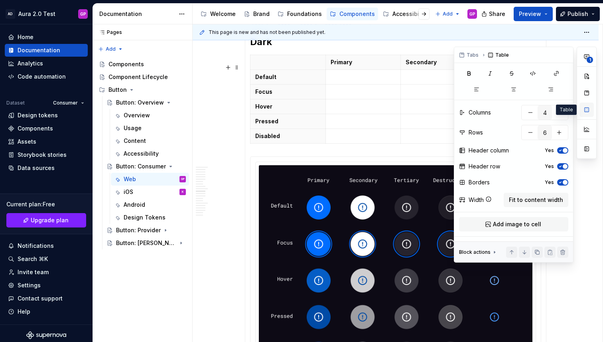
click at [584, 107] on button "button" at bounding box center [586, 109] width 14 height 14
type textarea "*"
click at [562, 111] on button "button" at bounding box center [559, 112] width 14 height 14
type input "5"
click at [540, 200] on span "Fit to content width" at bounding box center [536, 200] width 54 height 8
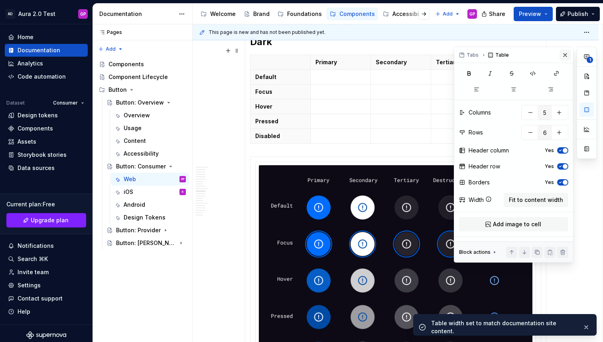
click at [565, 57] on button "button" at bounding box center [564, 54] width 11 height 11
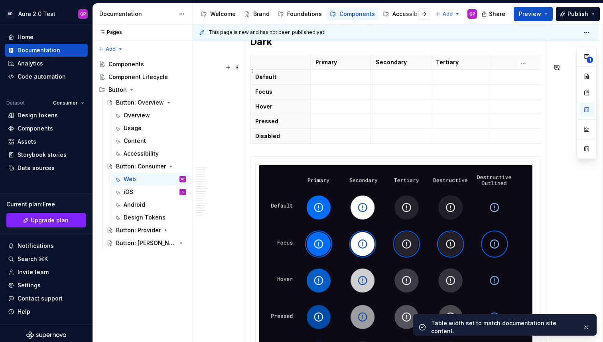
click at [507, 66] on p at bounding box center [521, 62] width 50 height 8
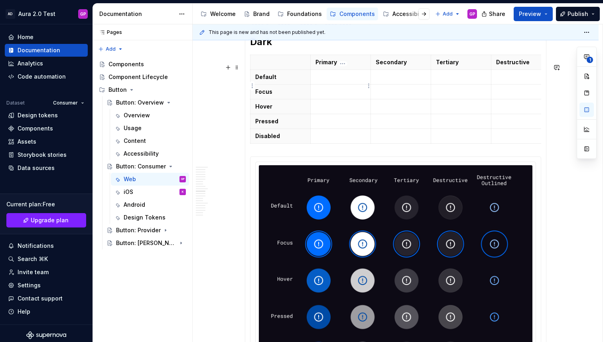
click at [352, 81] on p at bounding box center [340, 77] width 50 height 8
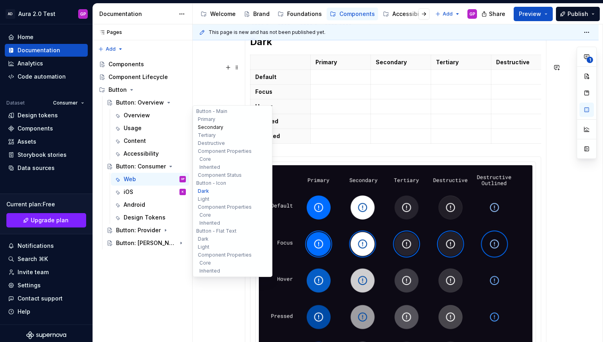
click at [205, 130] on button "Secondary" at bounding box center [233, 127] width 76 height 8
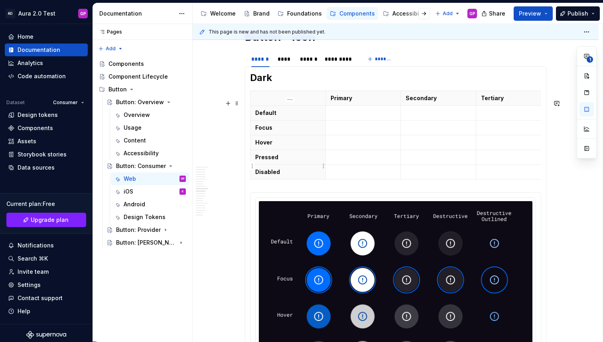
scroll to position [1465, 0]
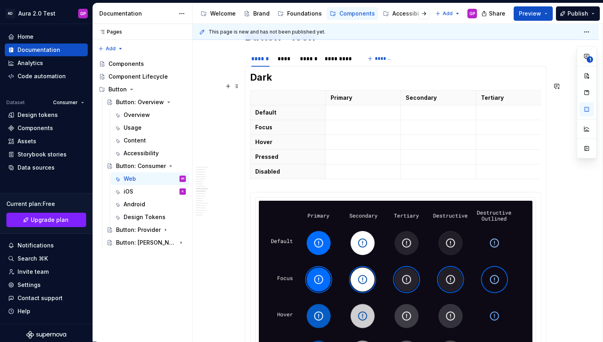
click at [242, 89] on div "**********" at bounding box center [396, 198] width 406 height 3051
click at [238, 87] on span at bounding box center [237, 86] width 6 height 11
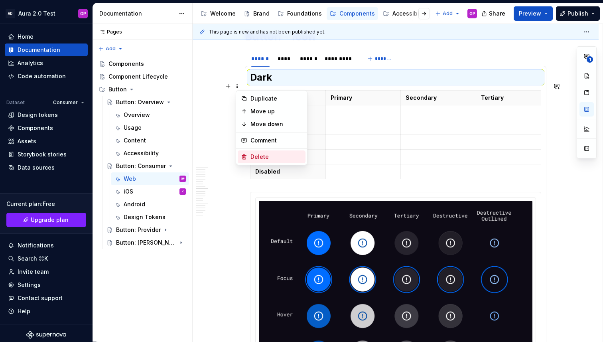
click at [254, 155] on div "Delete" at bounding box center [276, 157] width 52 height 8
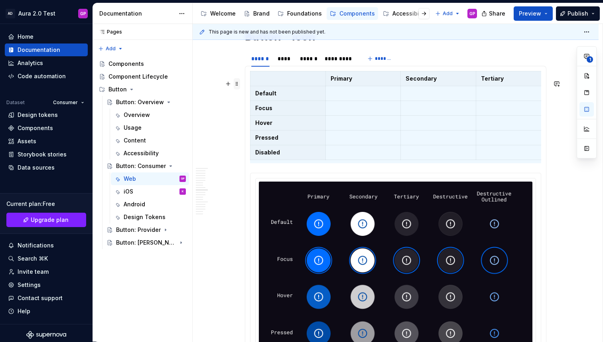
click at [240, 86] on span at bounding box center [237, 83] width 6 height 11
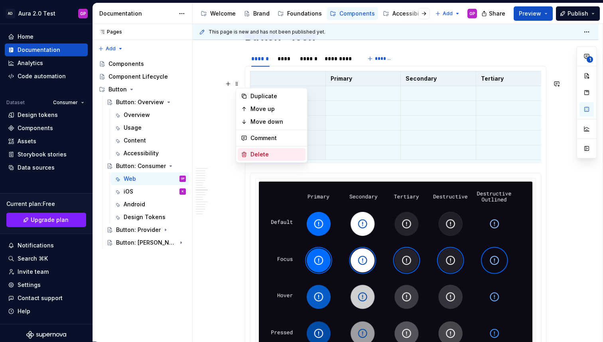
click at [248, 150] on div "Delete" at bounding box center [272, 154] width 68 height 13
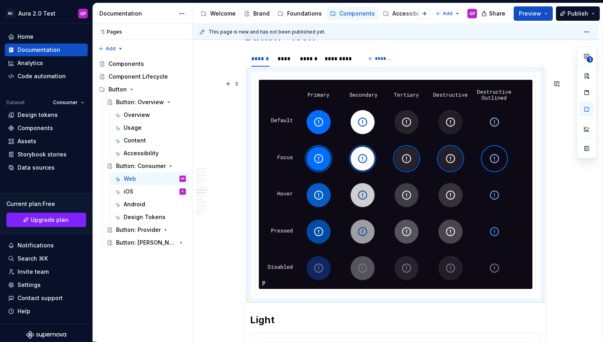
click at [224, 125] on div "**********" at bounding box center [398, 183] width 410 height 318
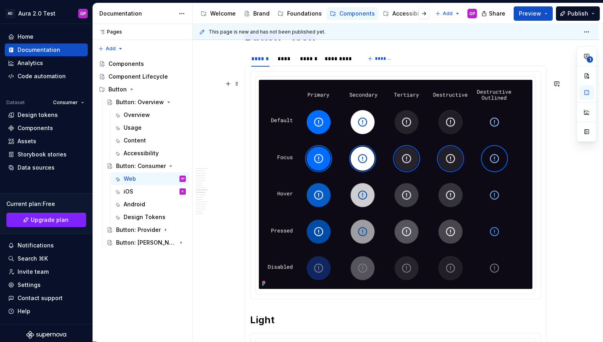
scroll to position [1447, 0]
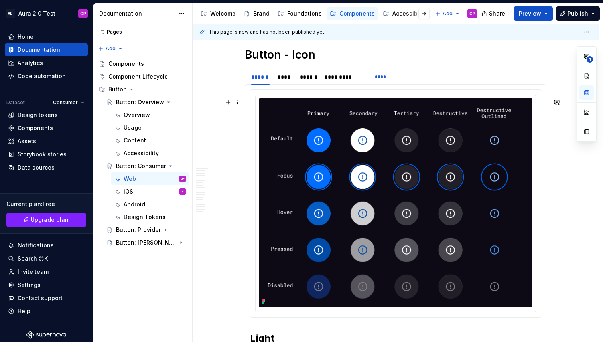
click at [250, 106] on div at bounding box center [395, 203] width 291 height 228
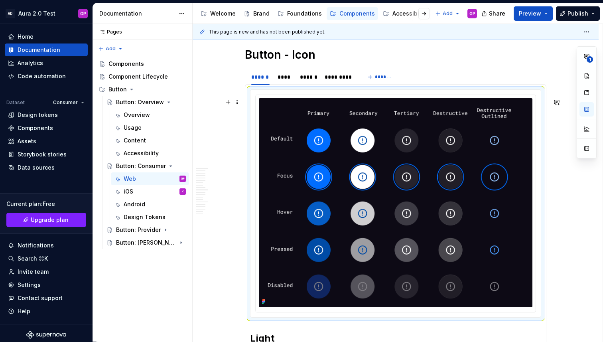
click at [250, 103] on div at bounding box center [395, 203] width 291 height 228
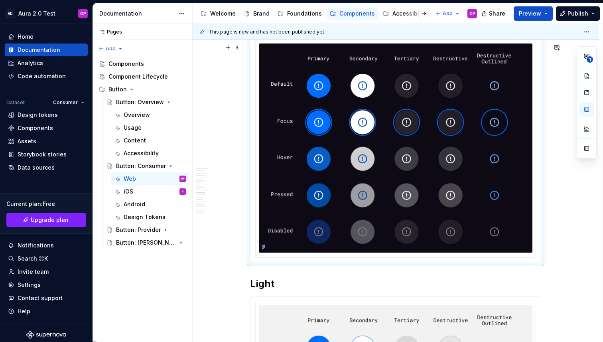
scroll to position [1502, 0]
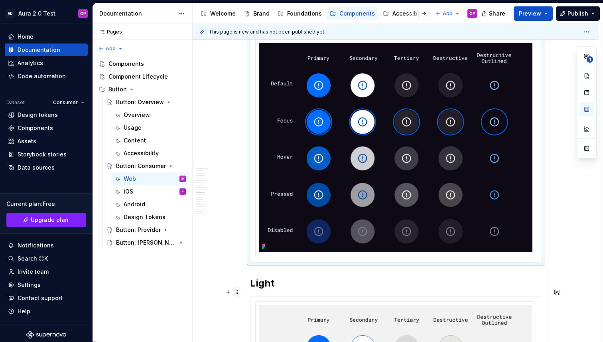
click at [239, 290] on span at bounding box center [237, 291] width 6 height 11
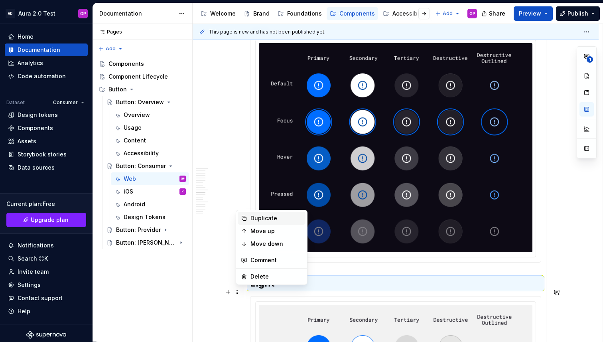
click at [258, 218] on div "Duplicate" at bounding box center [276, 218] width 52 height 8
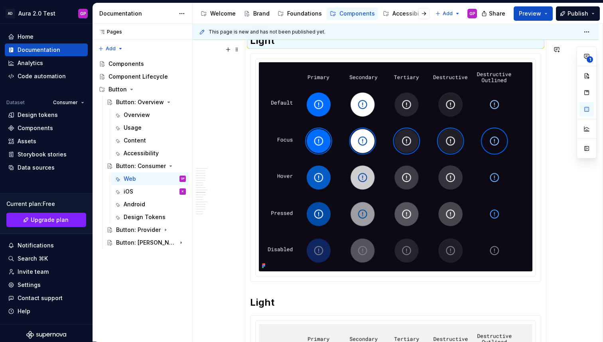
click at [261, 47] on h2 "Light" at bounding box center [395, 40] width 291 height 13
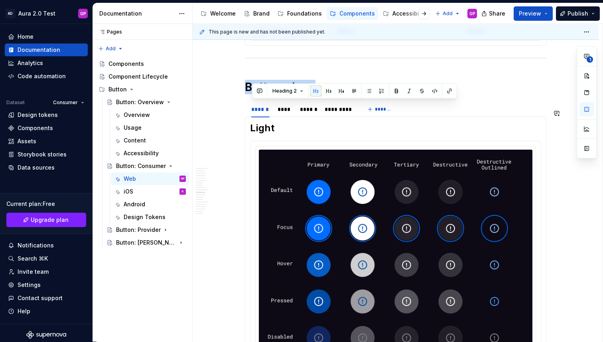
click at [261, 49] on div "**********" at bounding box center [395, 151] width 301 height 2818
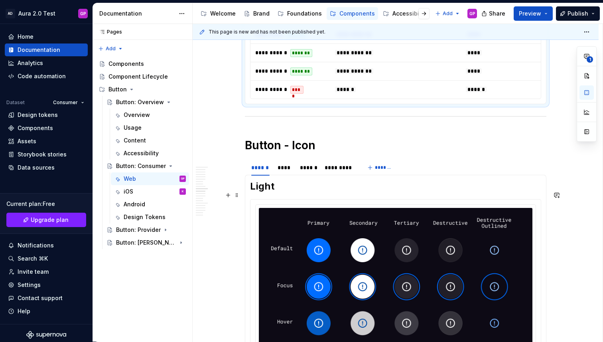
click at [262, 193] on h2 "Light" at bounding box center [395, 186] width 291 height 13
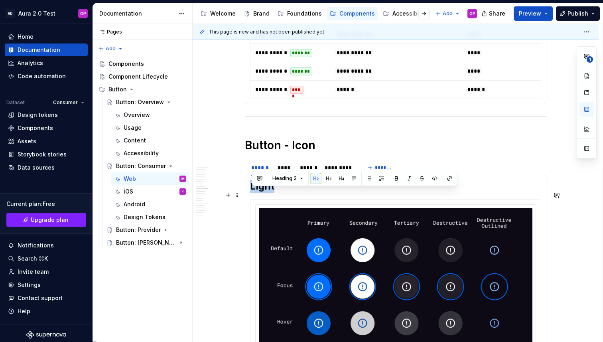
click at [262, 193] on h2 "Light" at bounding box center [395, 186] width 291 height 13
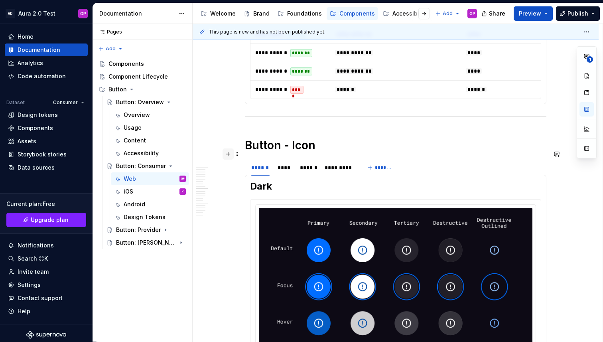
click at [232, 152] on button "button" at bounding box center [227, 153] width 11 height 11
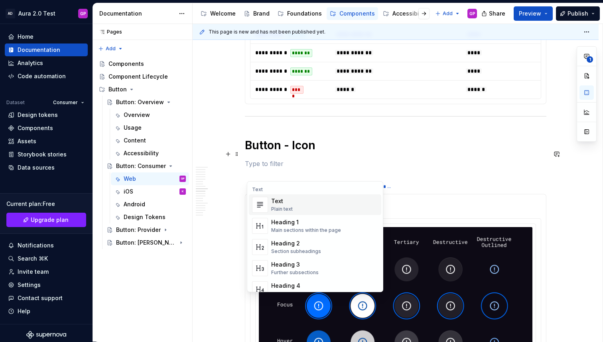
click at [217, 155] on div "**********" at bounding box center [396, 266] width 406 height 2969
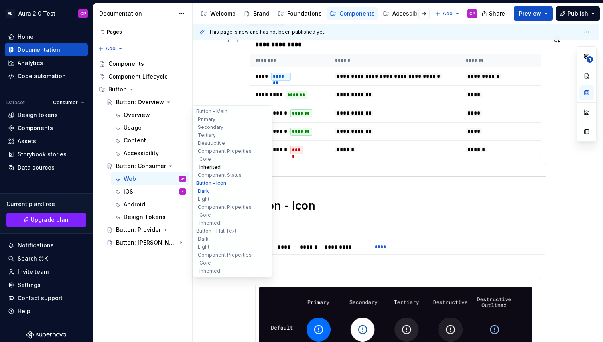
scroll to position [1295, 0]
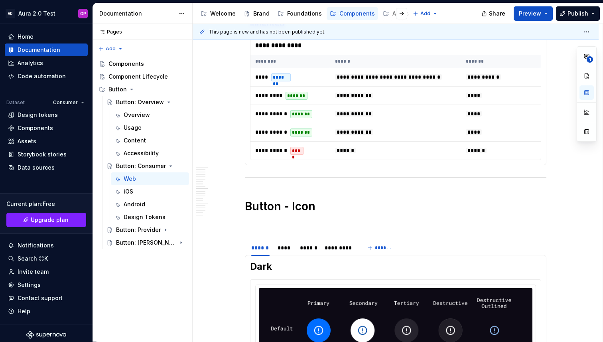
type textarea "*"
